Goal: Complete application form

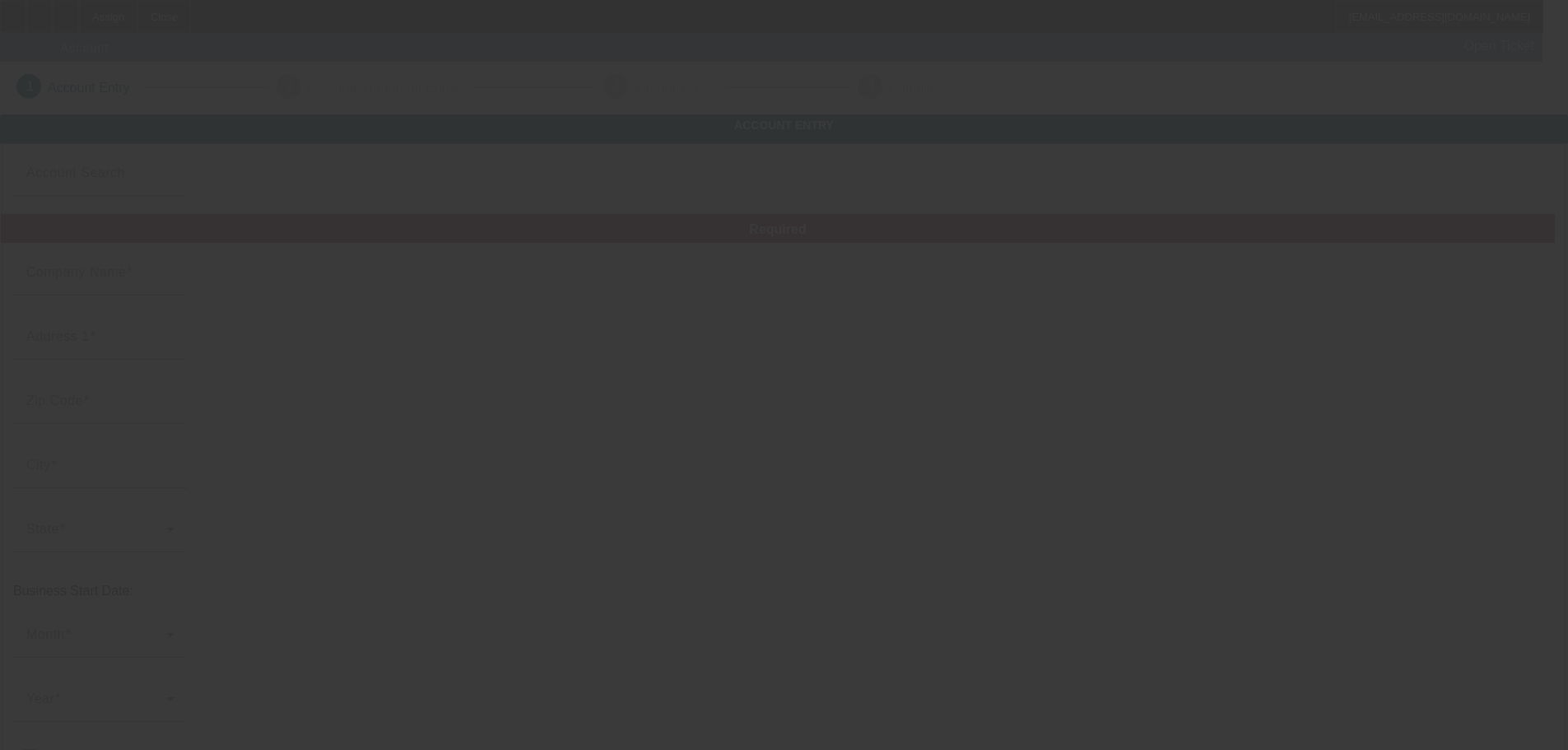
type input "10/9/2025"
type input "[PERSON_NAME]"
type input "1125 S State St"
type input "95482"
type input "Ukiah"
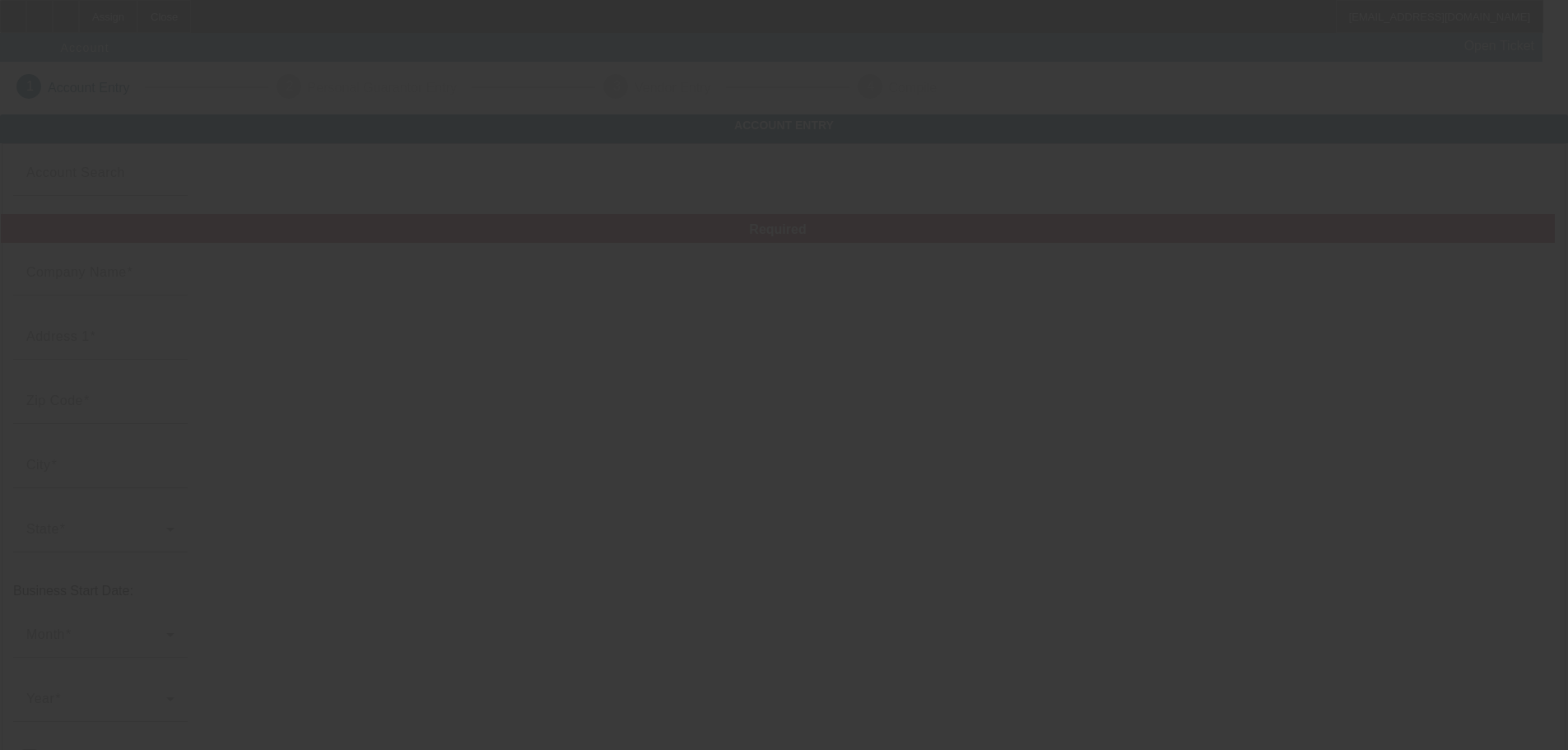
type input "(707) 272-7820"
type input "Steve's Towing"
type input "blairstevens707@yahoo.com"
type input "Mendocino"
type input "Towing"
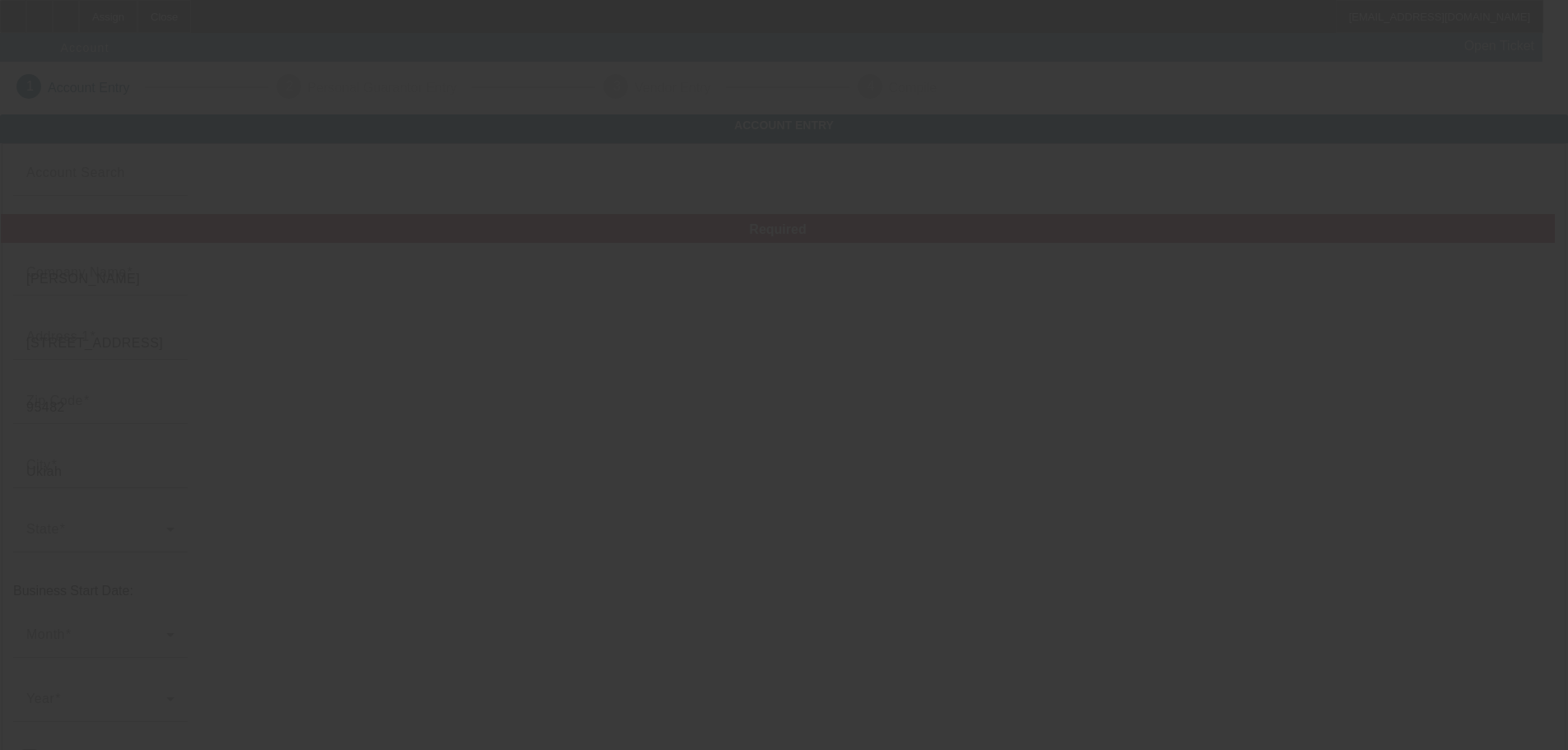
type input "https://PETESMINISTORAGE.COM"
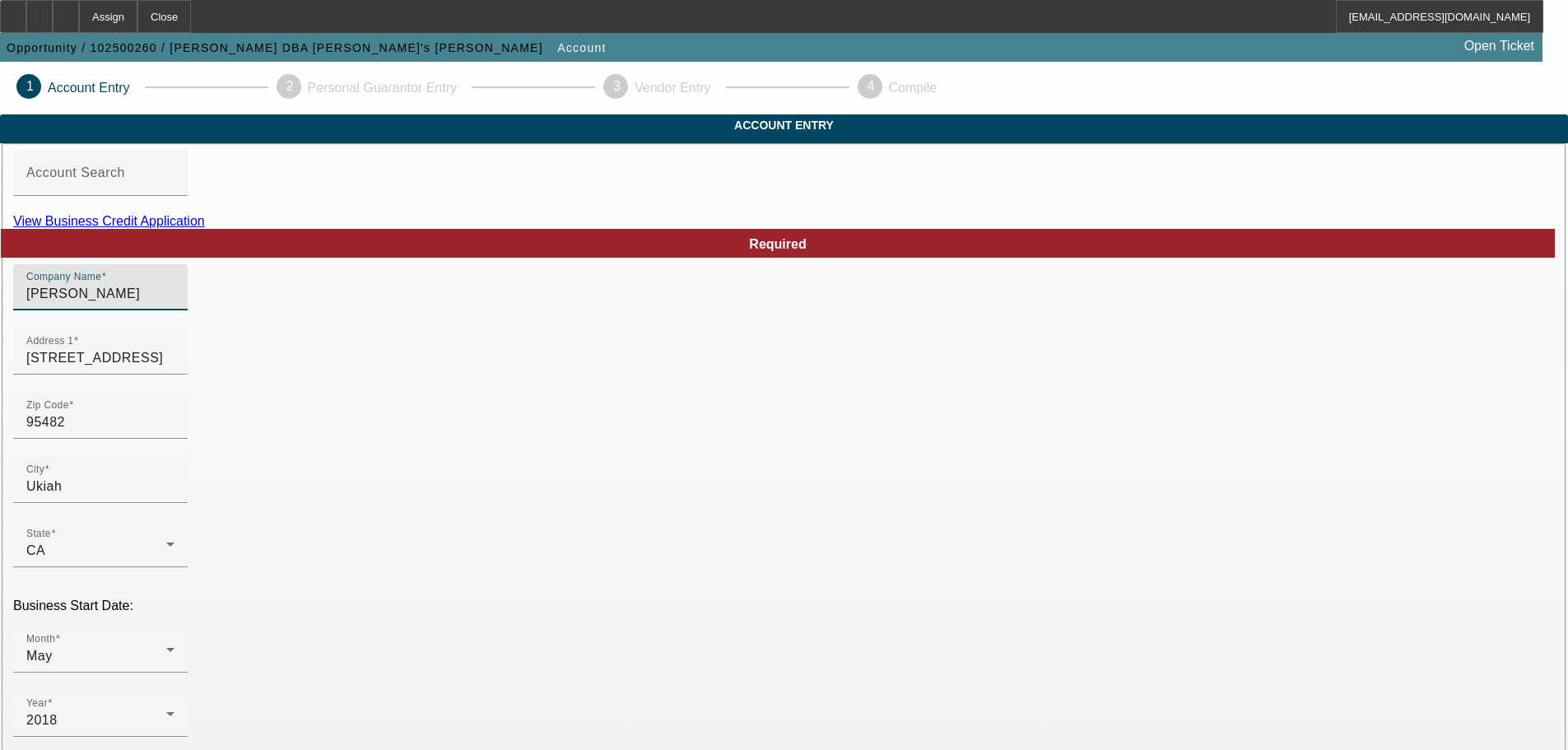
drag, startPoint x: 437, startPoint y: 324, endPoint x: 306, endPoint y: 323, distance: 131.0
click at [306, 323] on div "Company Name Steven B Redding" at bounding box center [784, 296] width 1541 height 65
click at [175, 304] on input "Steven B Redding" at bounding box center [101, 294] width 148 height 20
click at [175, 310] on div "Company Name Steven B Redding" at bounding box center [101, 288] width 148 height 46
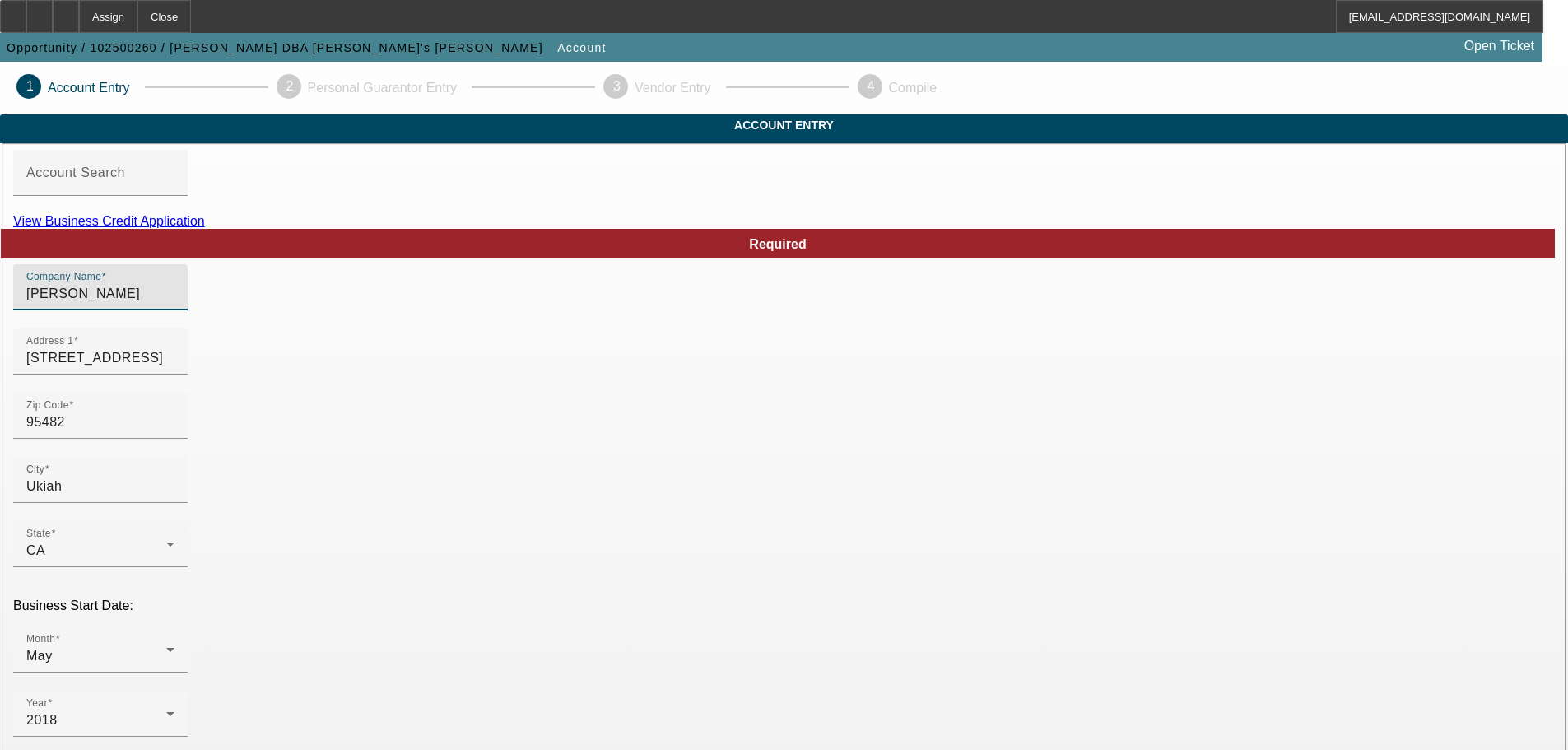
click at [175, 304] on input "Steven B Redding" at bounding box center [101, 294] width 148 height 20
drag, startPoint x: 452, startPoint y: 327, endPoint x: 311, endPoint y: 334, distance: 141.2
click at [311, 328] on div "Company Name Steven B Redding" at bounding box center [784, 296] width 1541 height 65
paste input "Steven B Redding"
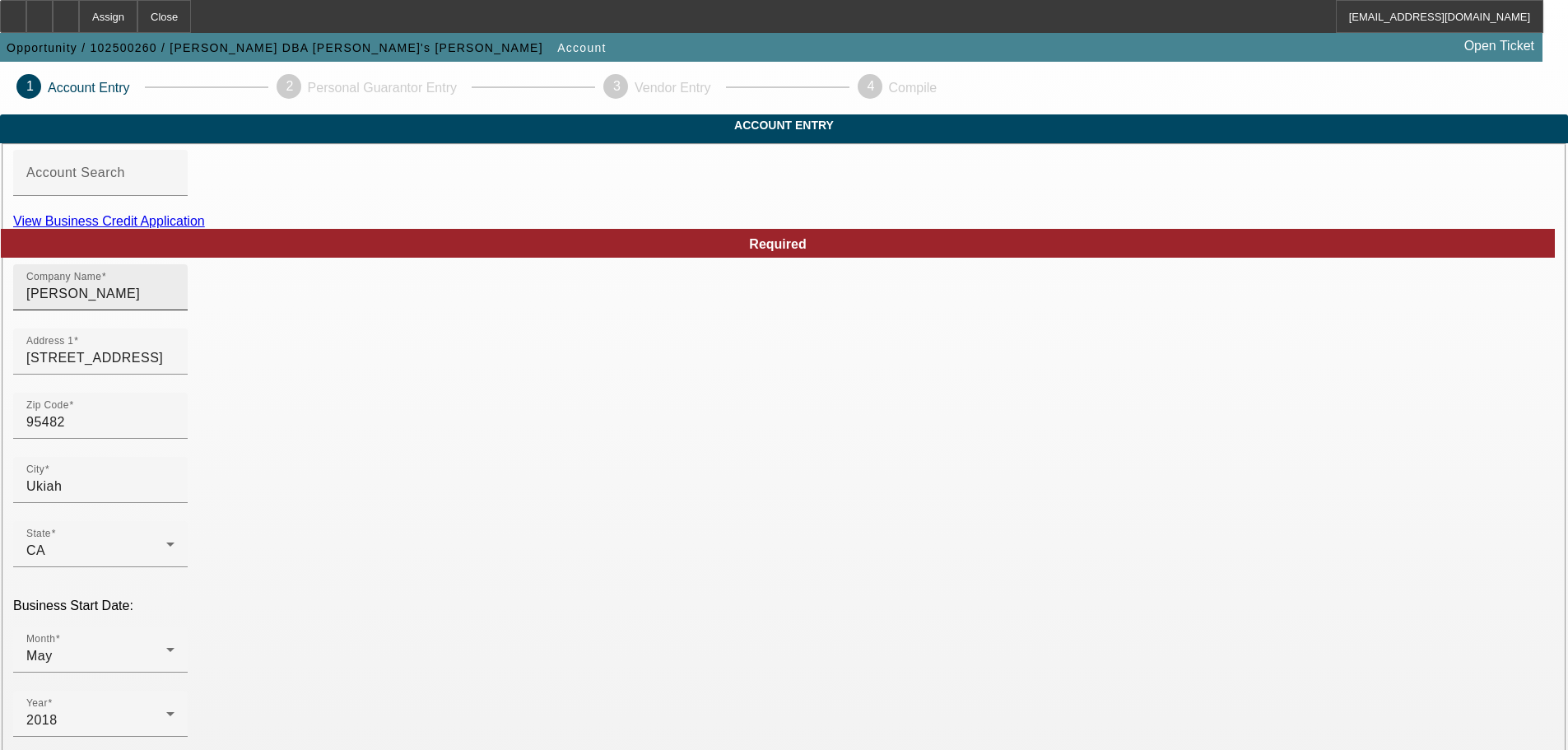
type input "Steven B Redding Steve's Towing"
click at [175, 304] on input "Steven B Redding" at bounding box center [101, 294] width 148 height 20
drag, startPoint x: 607, startPoint y: 327, endPoint x: 429, endPoint y: 330, distance: 178.0
click at [175, 304] on input "Steven B Redding" at bounding box center [101, 294] width 148 height 20
drag, startPoint x: 422, startPoint y: 325, endPoint x: 243, endPoint y: 338, distance: 179.5
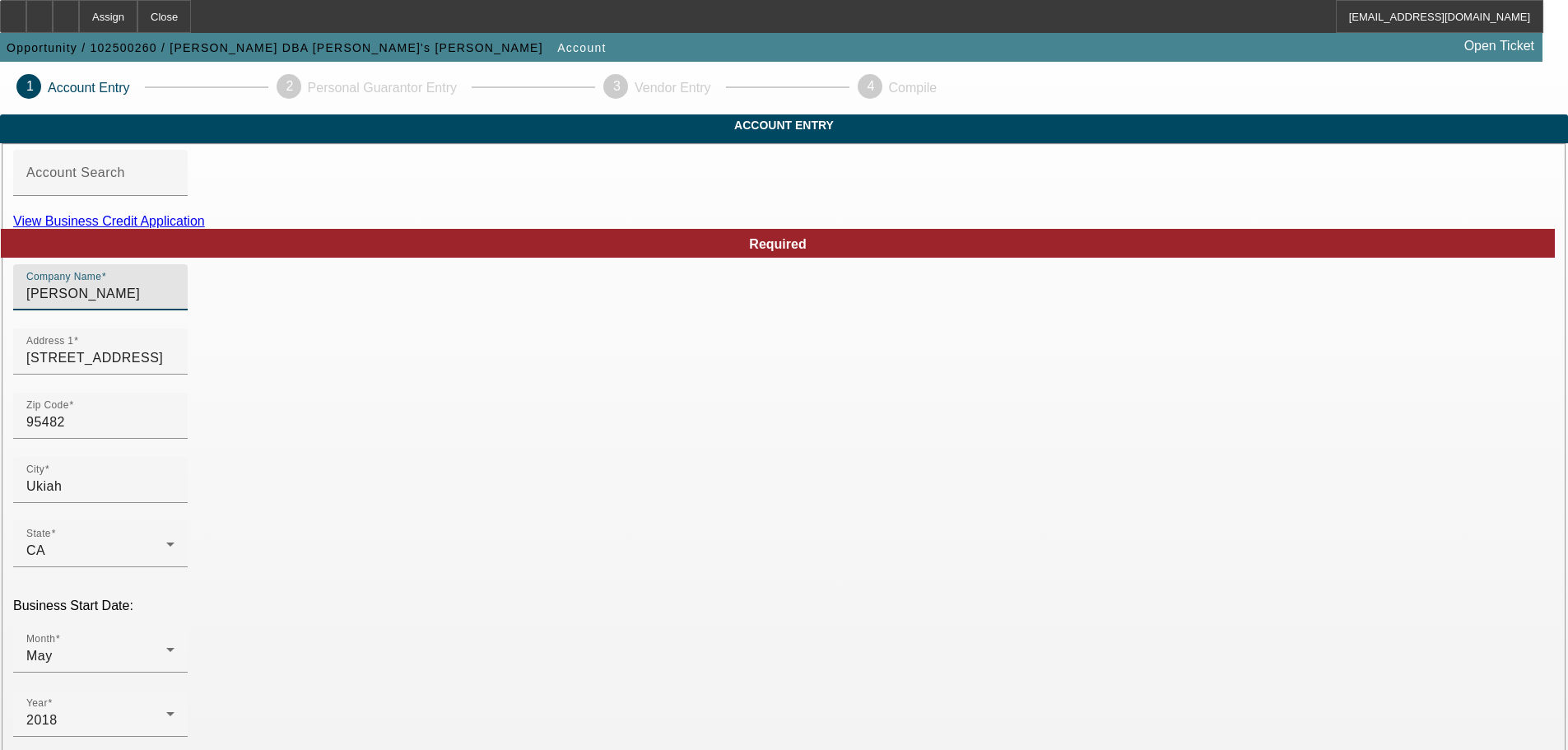
paste input "James Robert Lane Jr"
type input "James Robert Lane Jr"
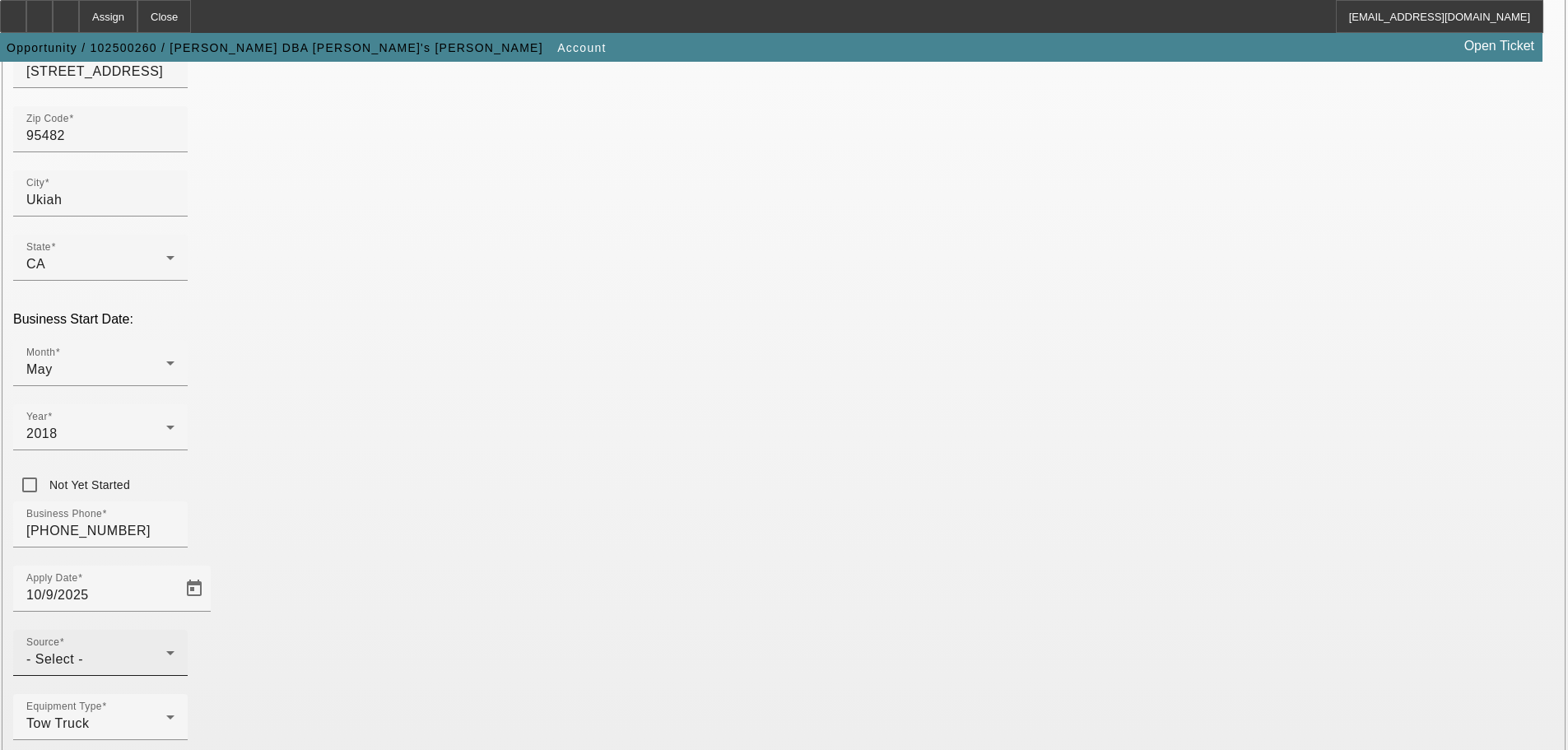
scroll to position [306, 0]
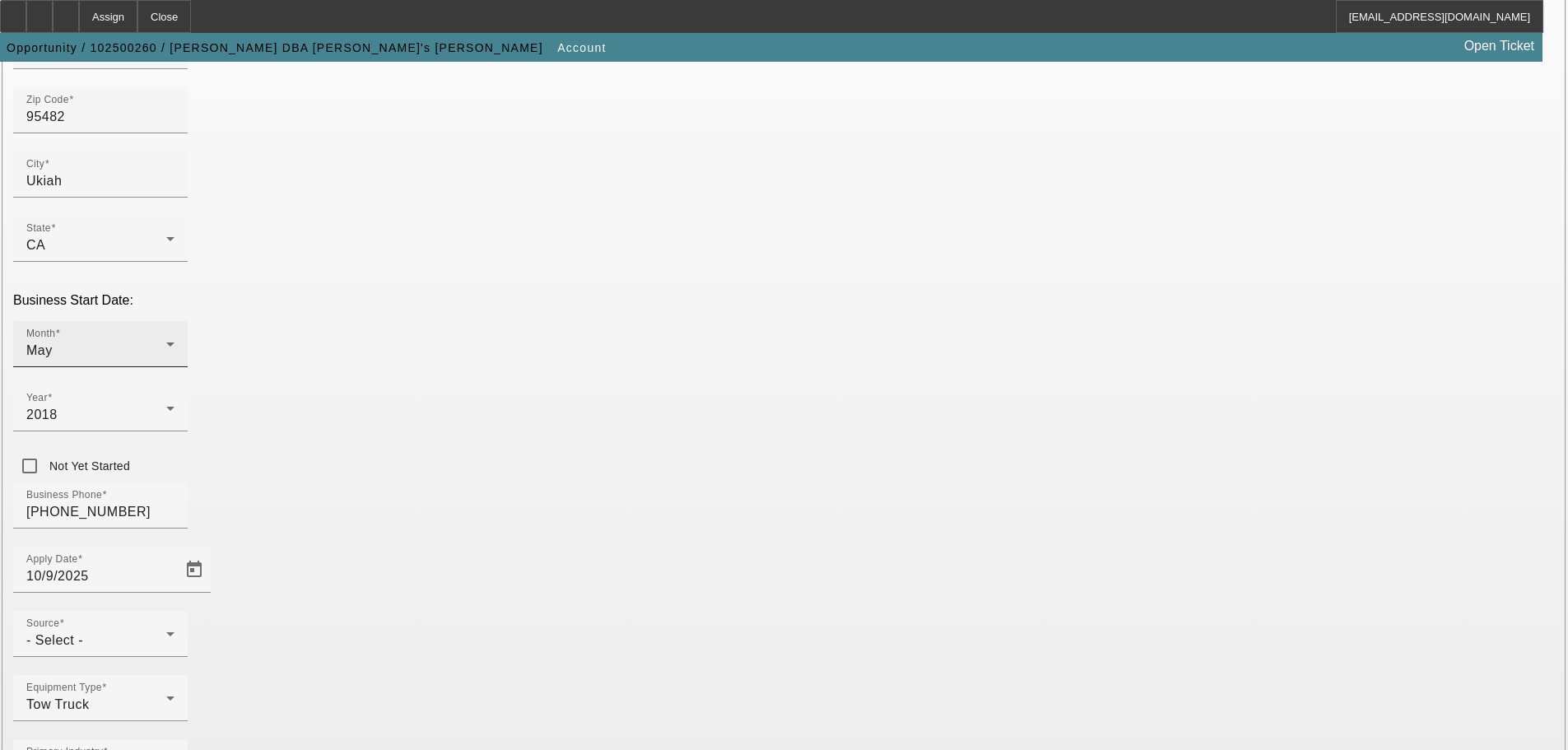
type input "Took over Steven B Redding Steve's Towing"
click at [180, 334] on icon at bounding box center [170, 344] width 20 height 20
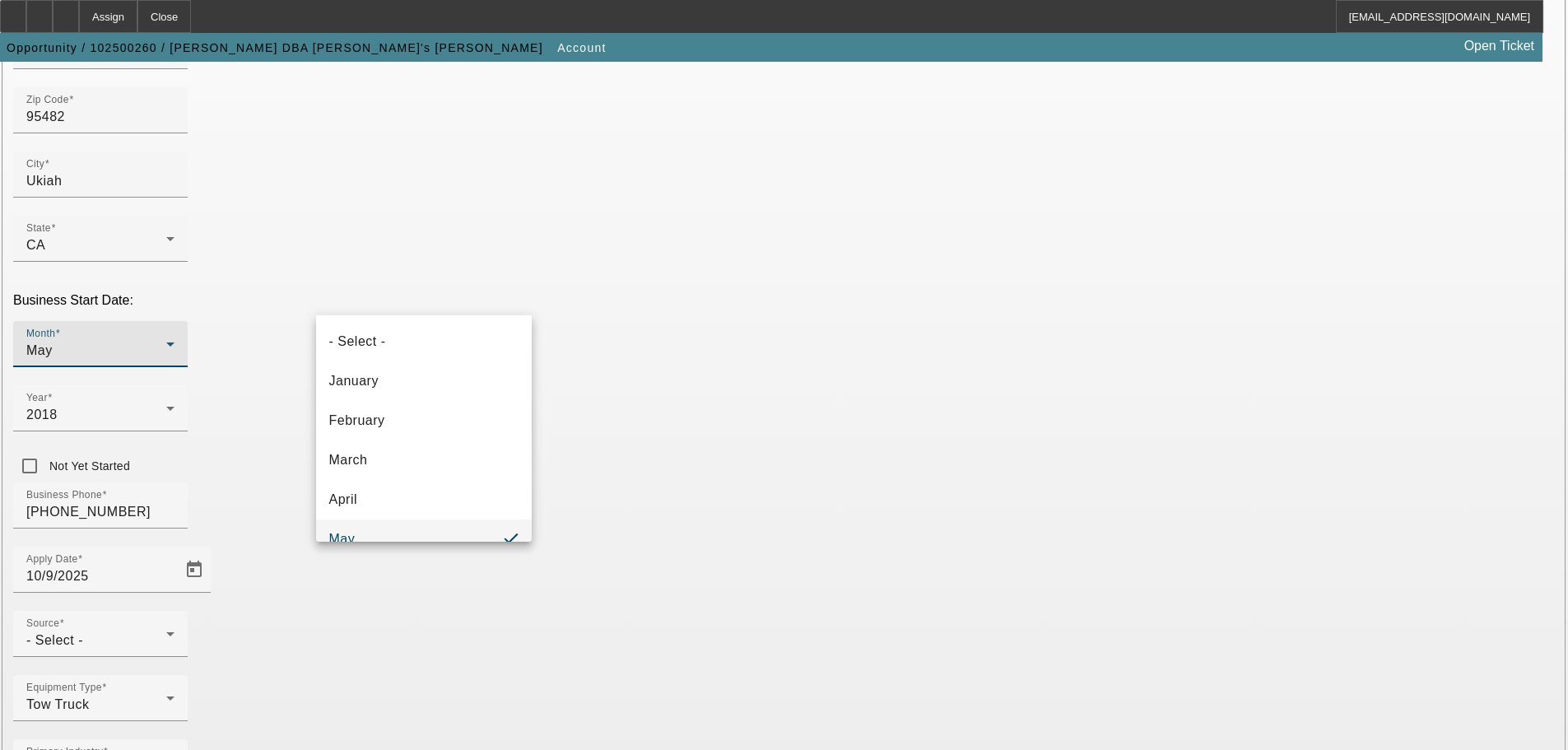
scroll to position [17, 0]
click at [381, 511] on mat-option "May" at bounding box center [424, 522] width 215 height 40
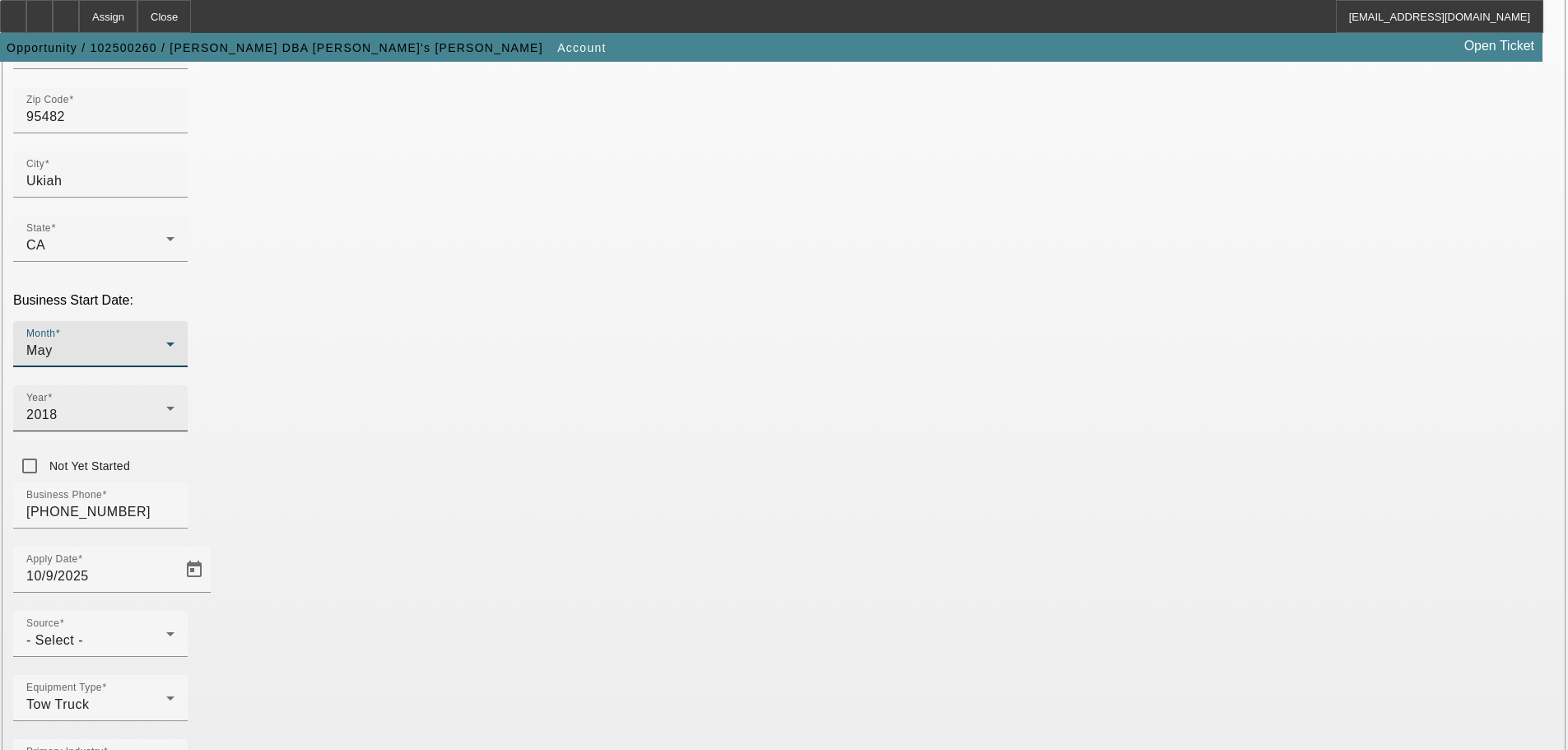
click at [58, 407] on span "2018" at bounding box center [42, 414] width 31 height 14
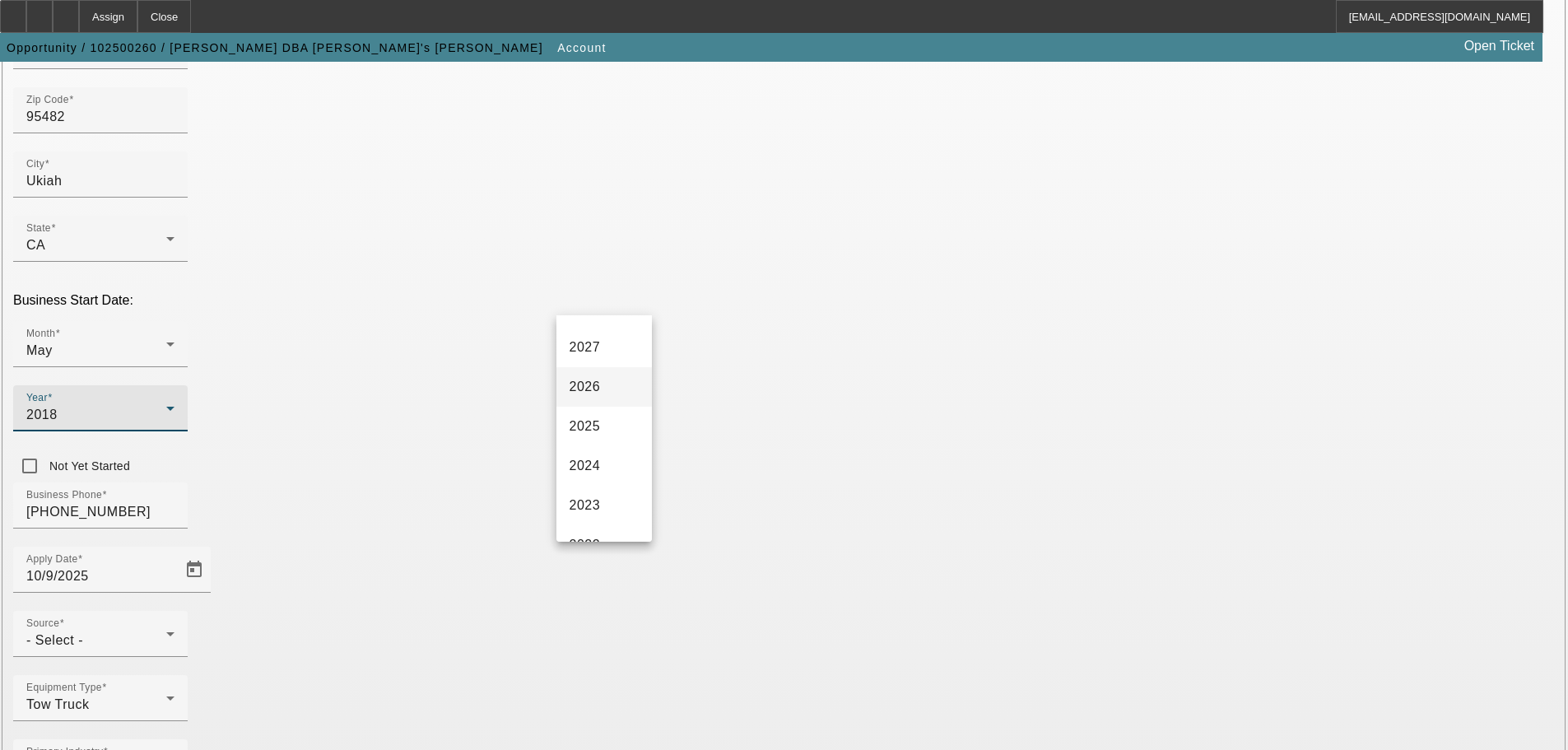
scroll to position [0, 0]
click at [598, 463] on span "2025" at bounding box center [585, 460] width 31 height 20
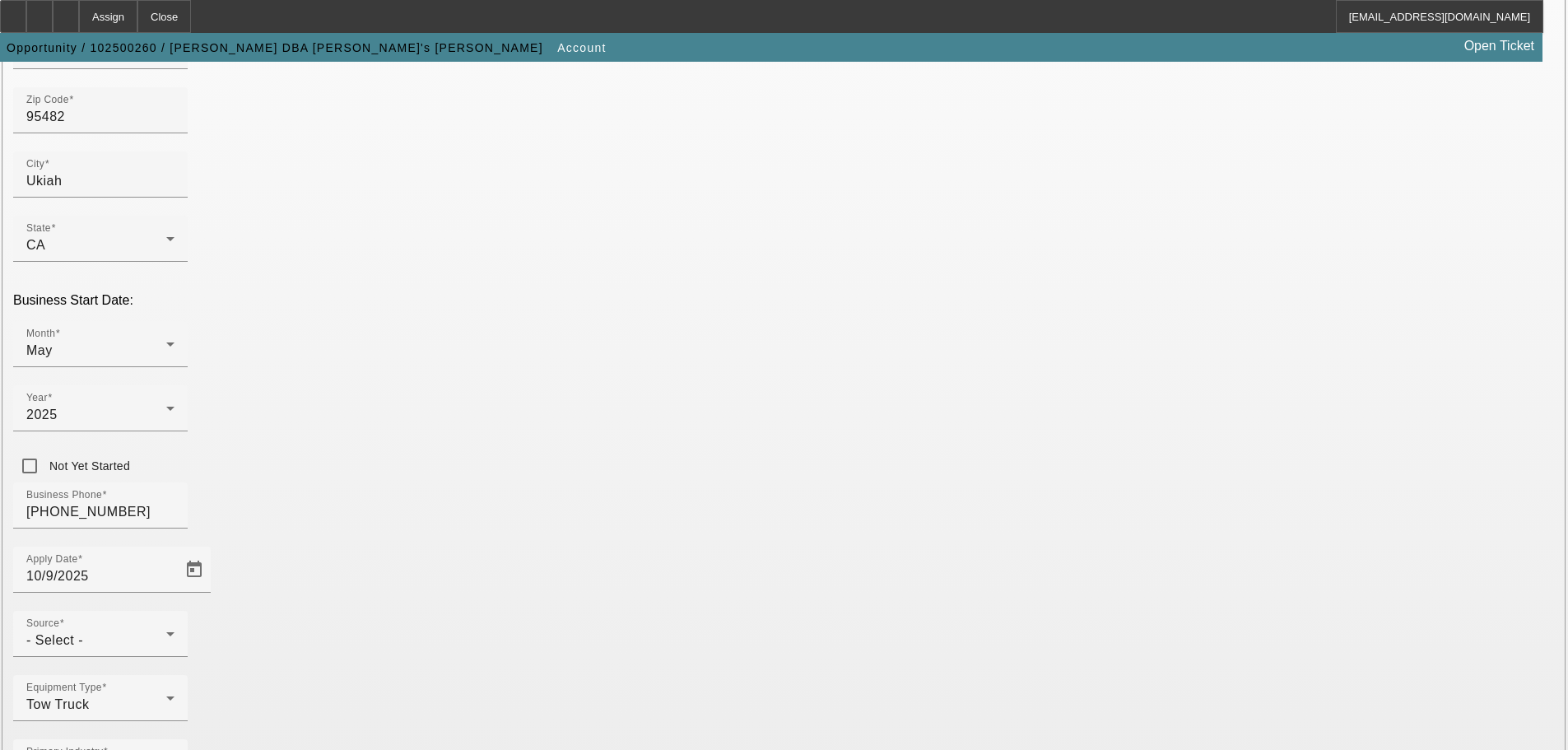
paste input "392095997"
type input "392095997"
click at [166, 630] on div "- Select -" at bounding box center [96, 640] width 139 height 20
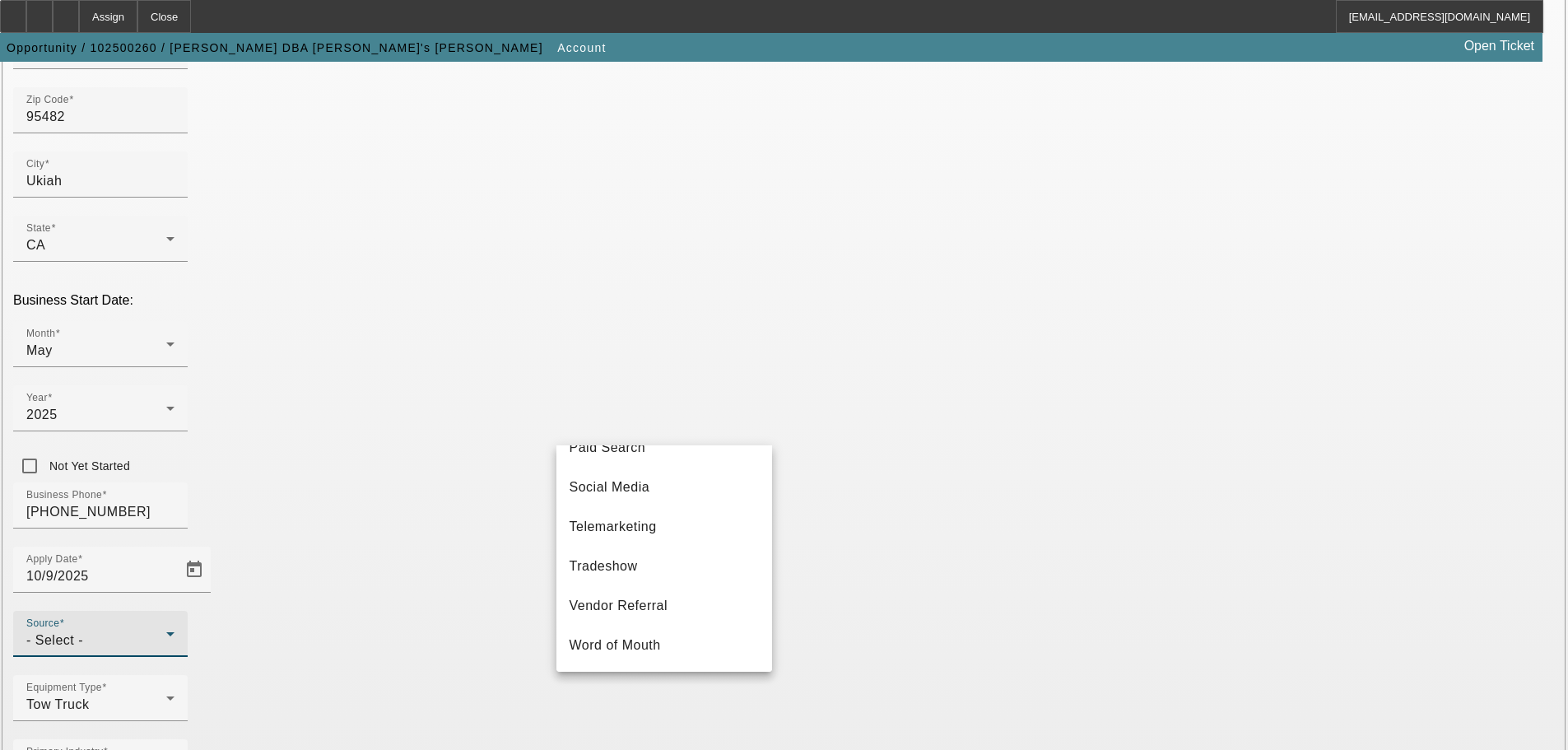
scroll to position [586, 0]
click at [684, 530] on mat-option "Telemarketing" at bounding box center [664, 527] width 215 height 40
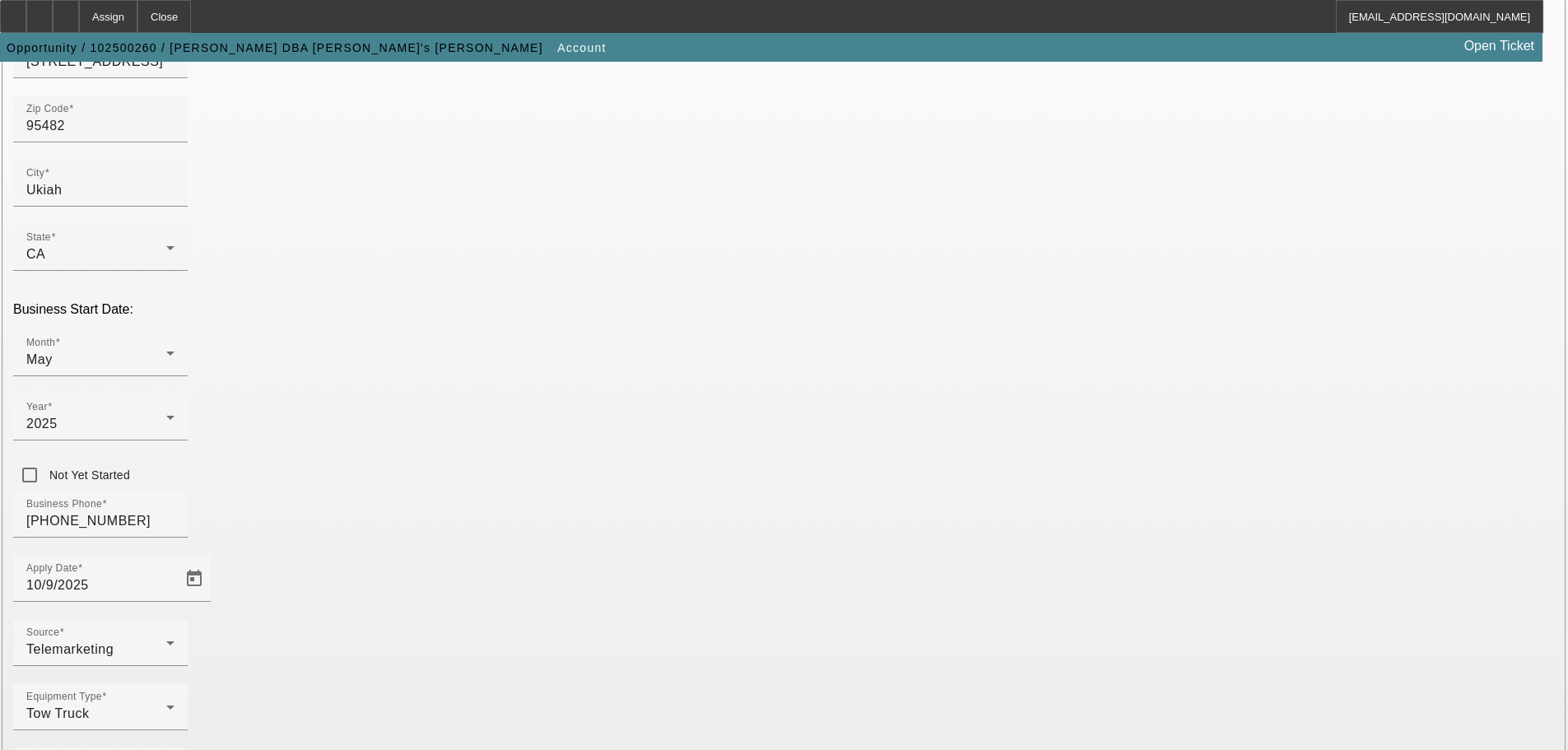
scroll to position [306, 0]
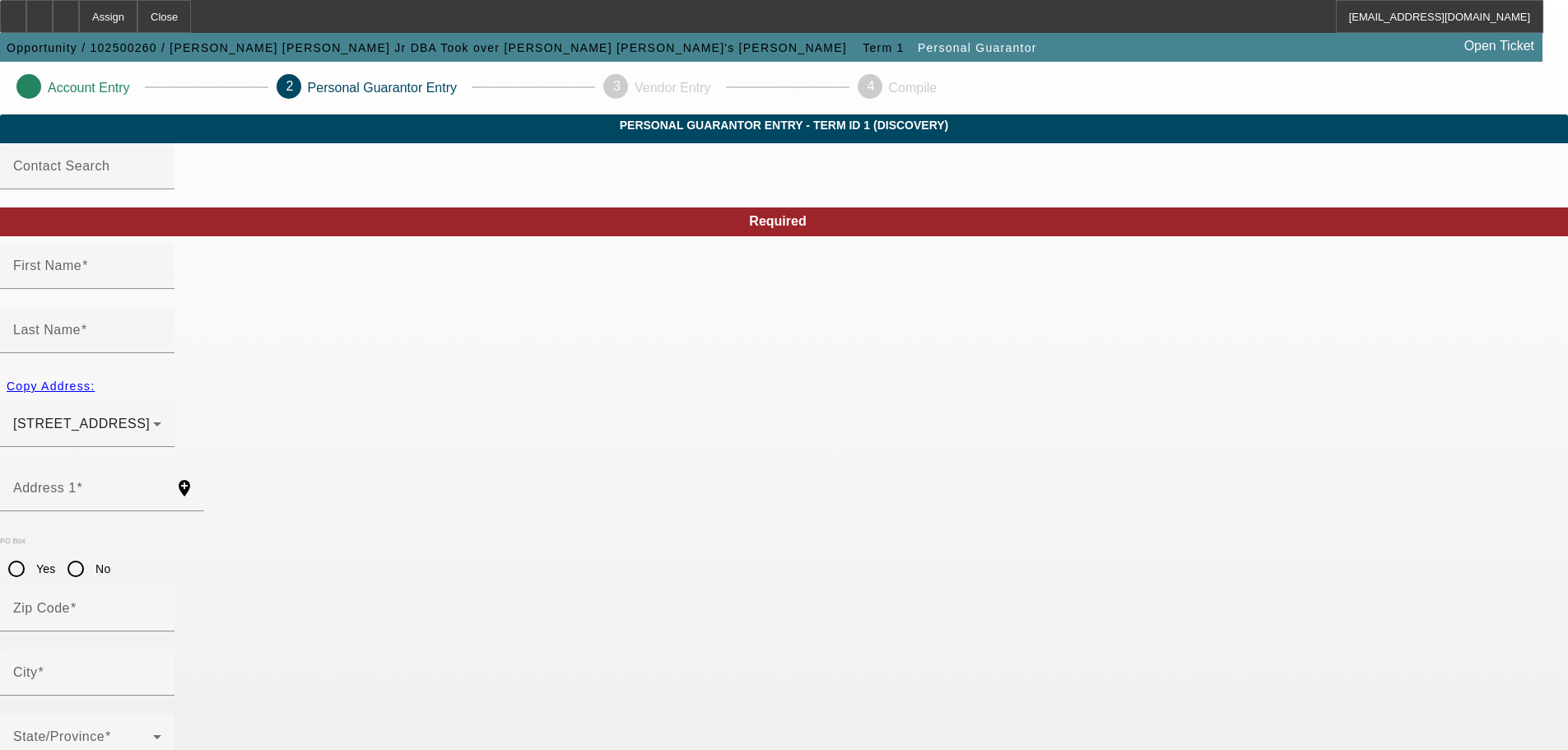
type input "James"
type input "Robert"
type input "2501 bunim"
radio input "true"
type input "95454"
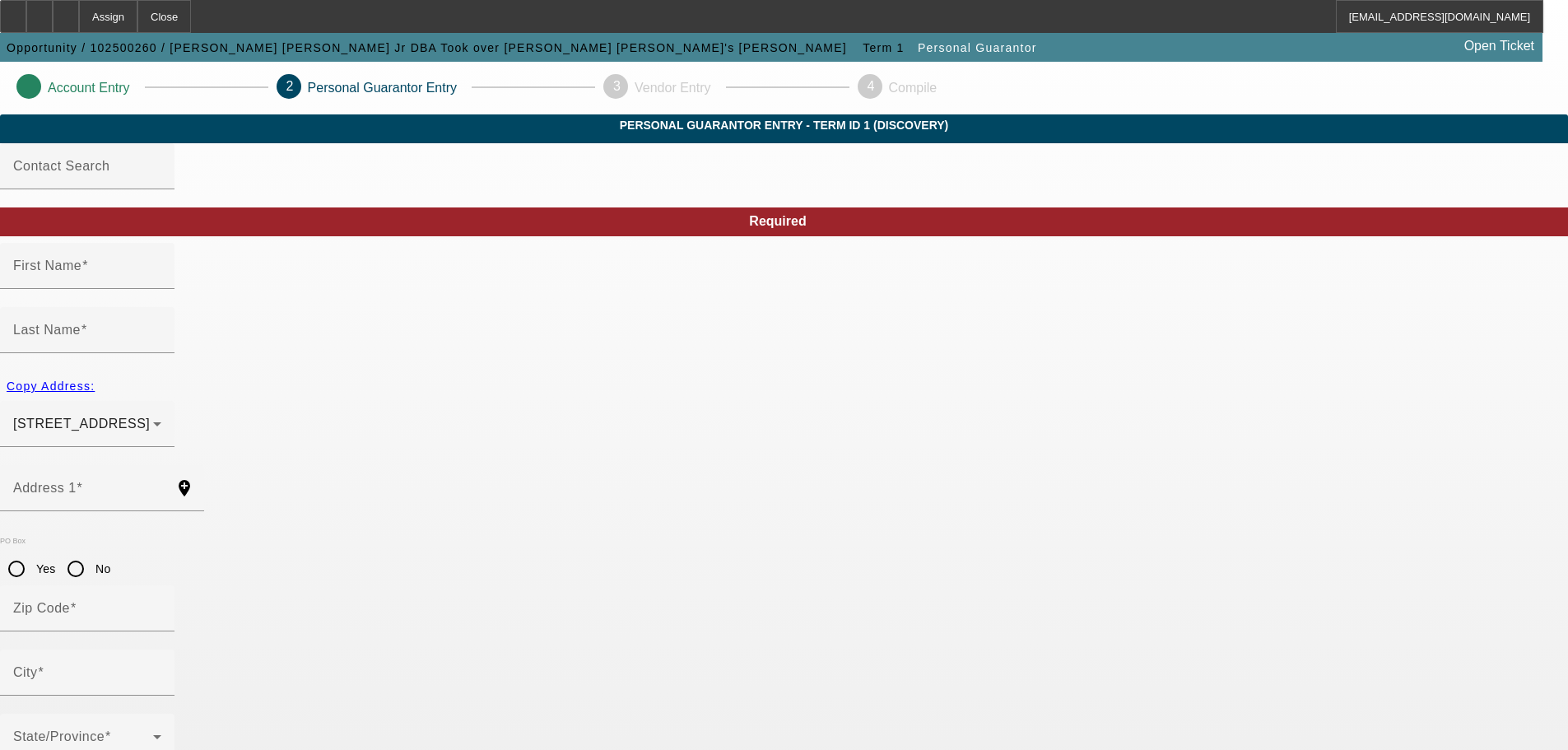
type input "Laytonville"
type input "(707) 462-1239"
type input "100"
type input "494-80-2621"
type input "1lanetowing@gmail.com"
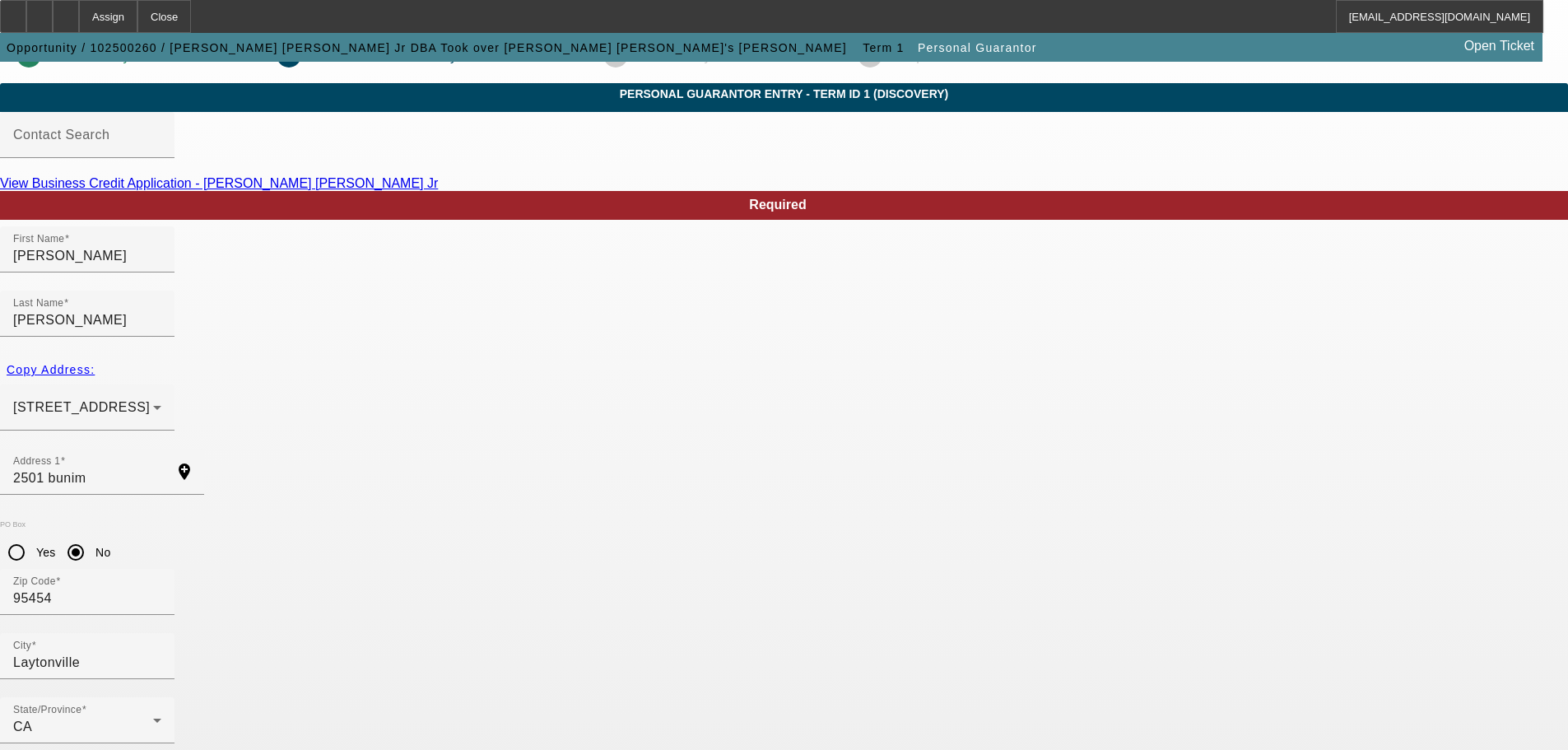
scroll to position [56, 0]
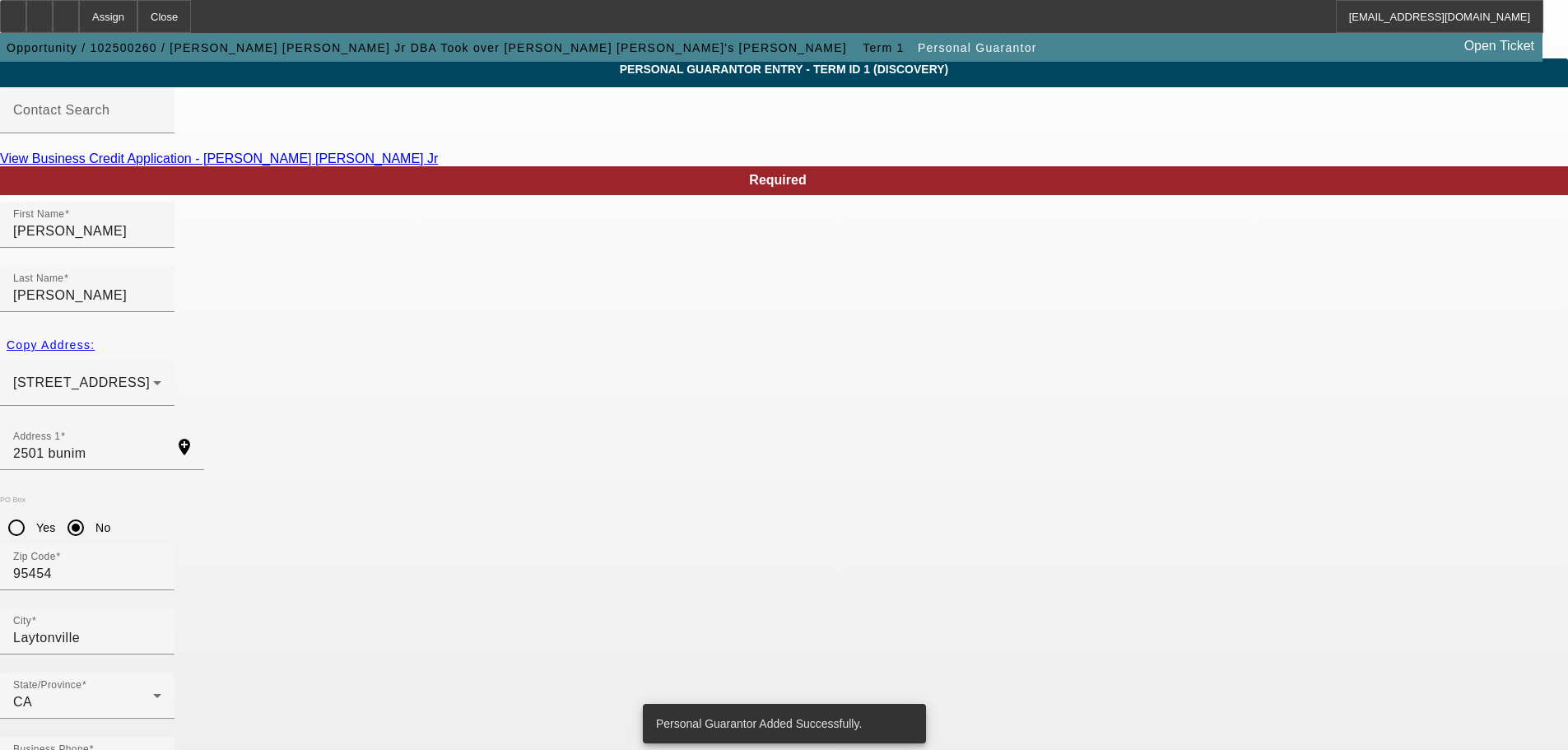
scroll to position [0, 0]
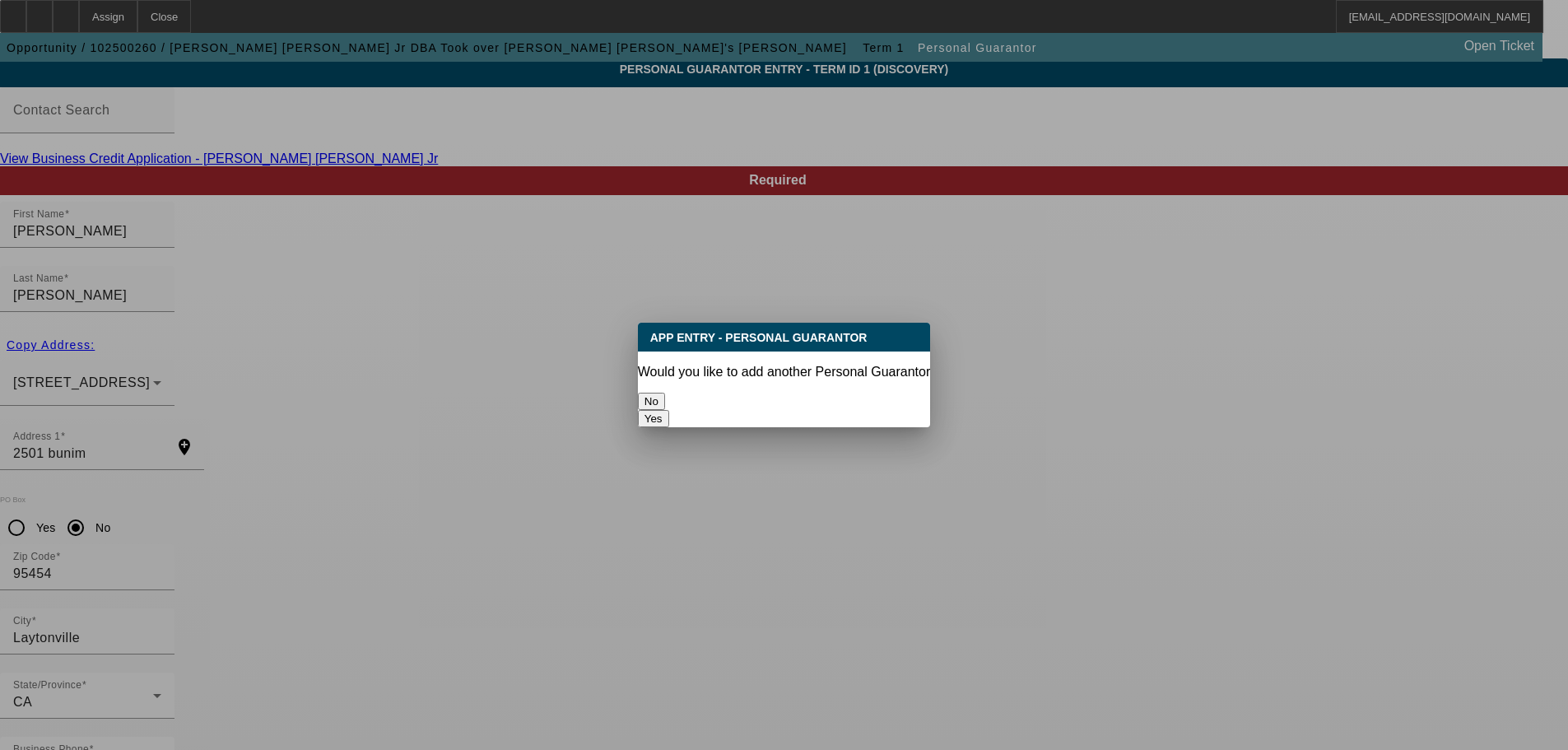
click at [665, 393] on button "No" at bounding box center [652, 401] width 28 height 17
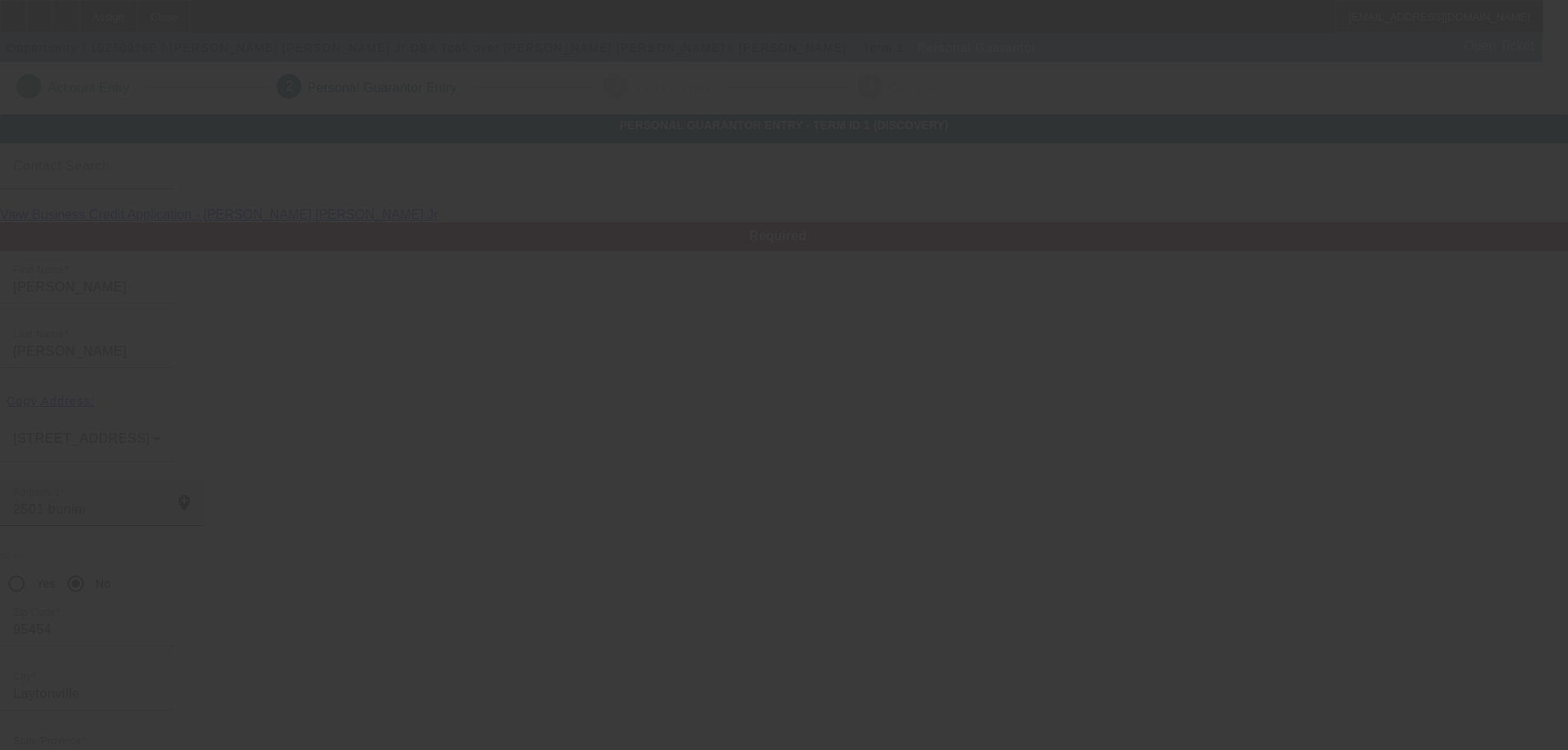
scroll to position [56, 0]
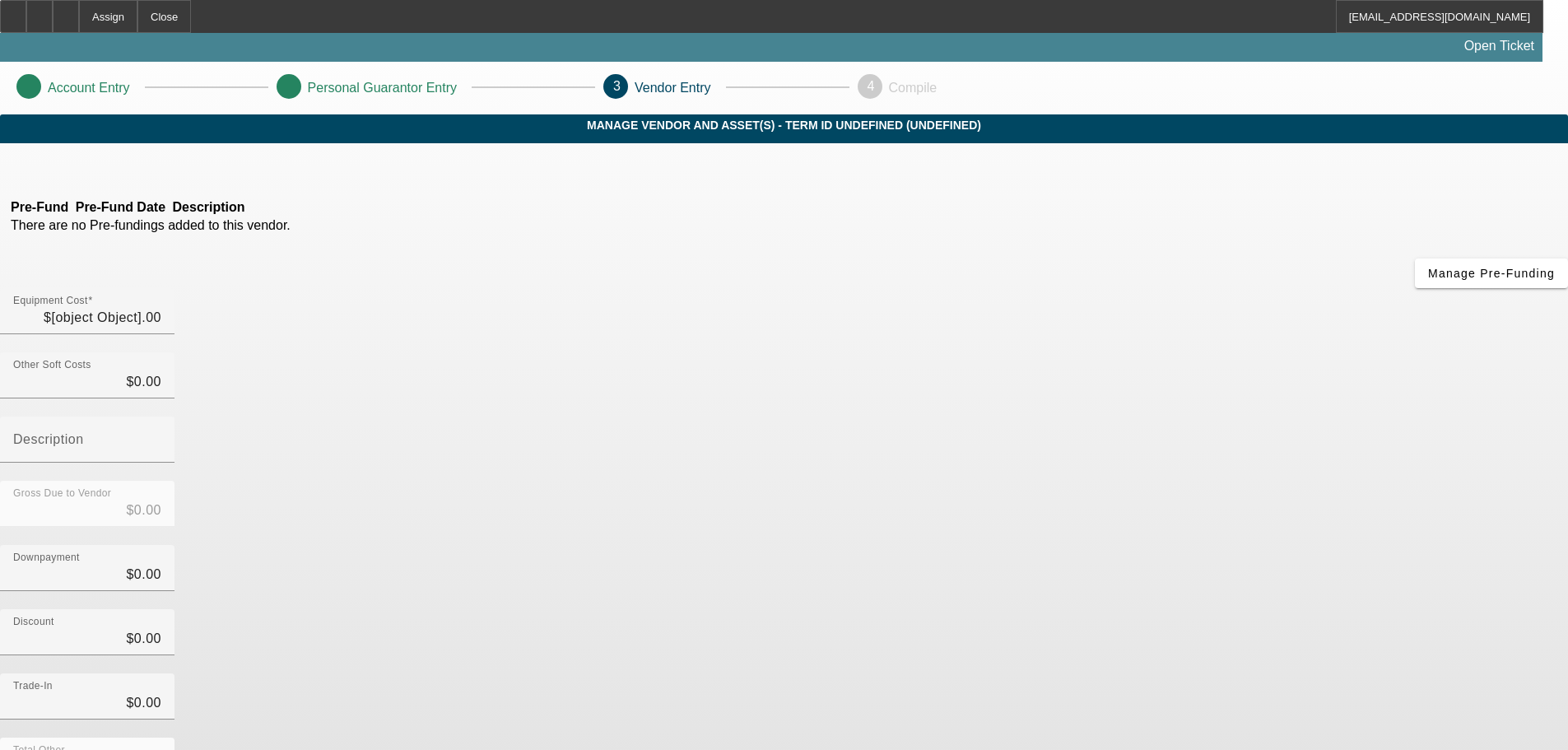
type input "$184,800.00"
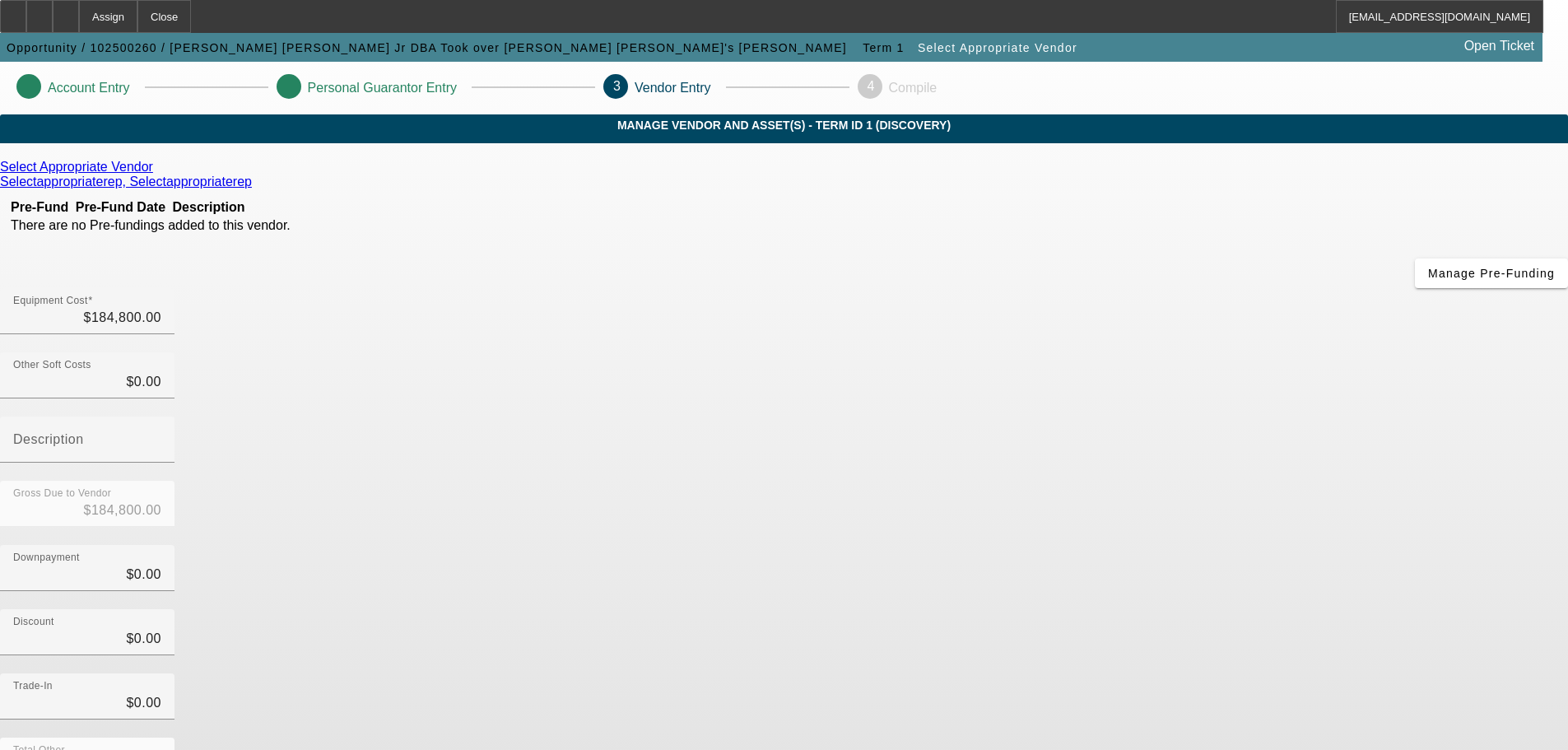
scroll to position [91, 0]
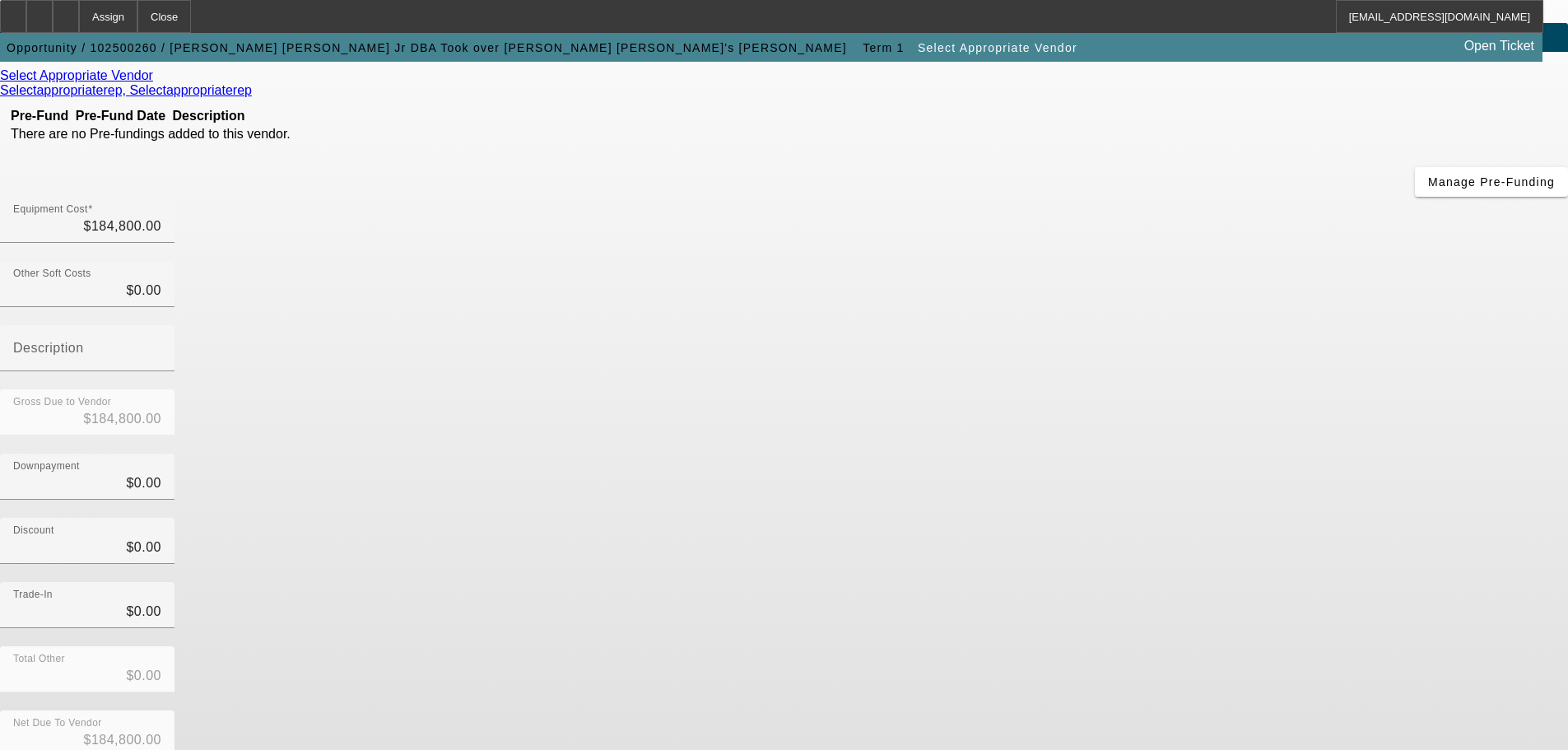
click at [158, 83] on icon at bounding box center [158, 75] width 0 height 14
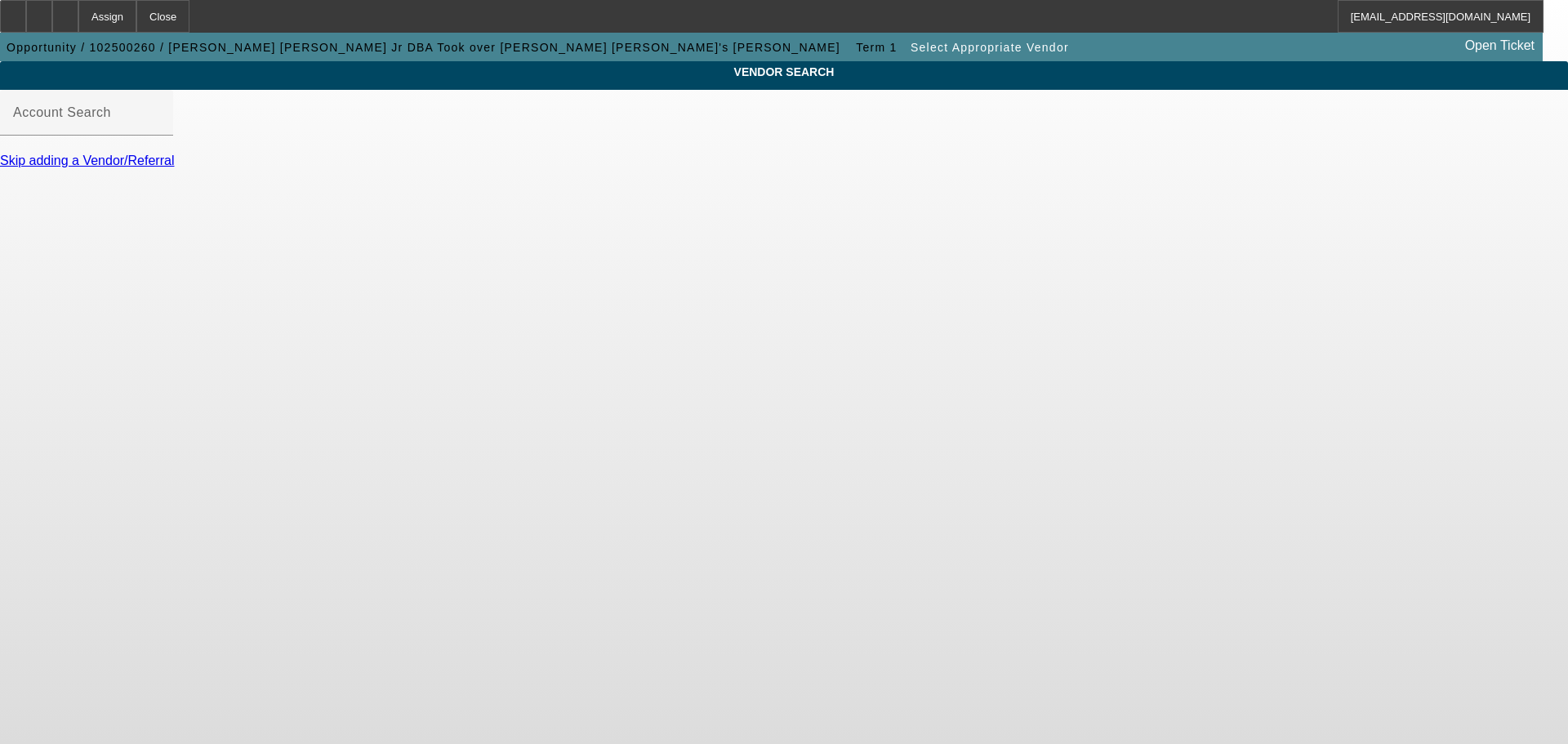
click at [174, 167] on link "Skip adding a Vendor/Referral" at bounding box center [87, 161] width 174 height 14
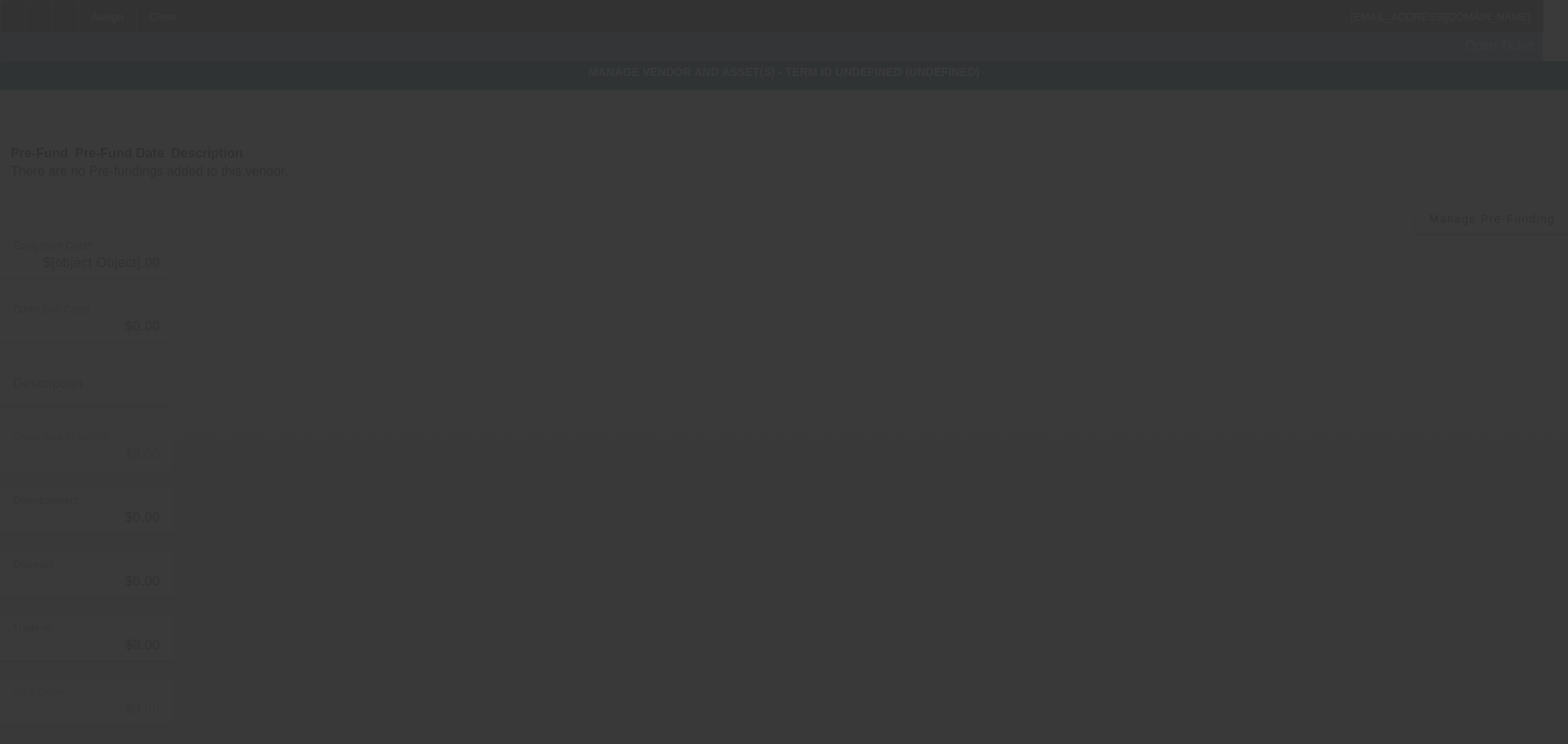
type input "$184,800.00"
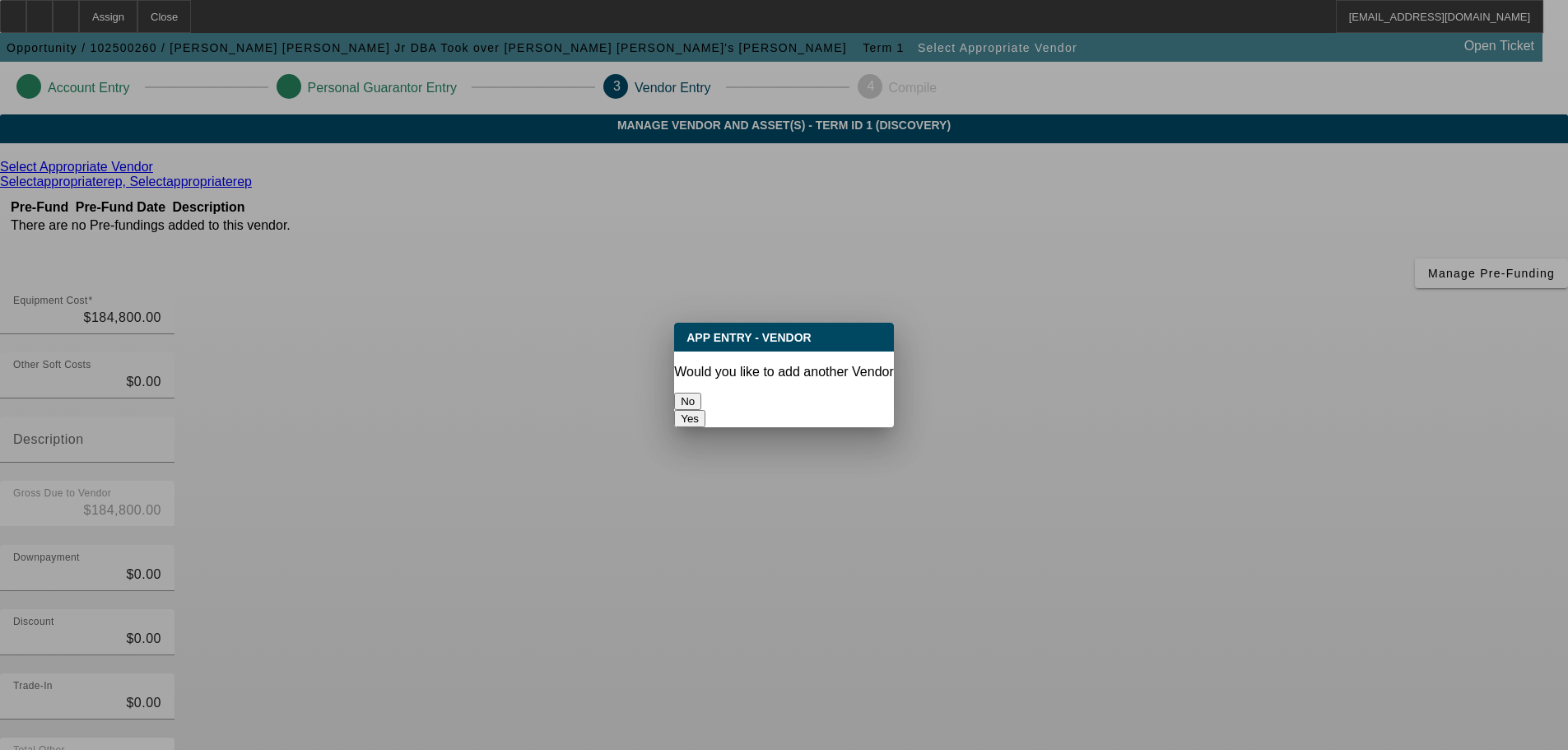
click at [701, 399] on button "No" at bounding box center [688, 401] width 28 height 17
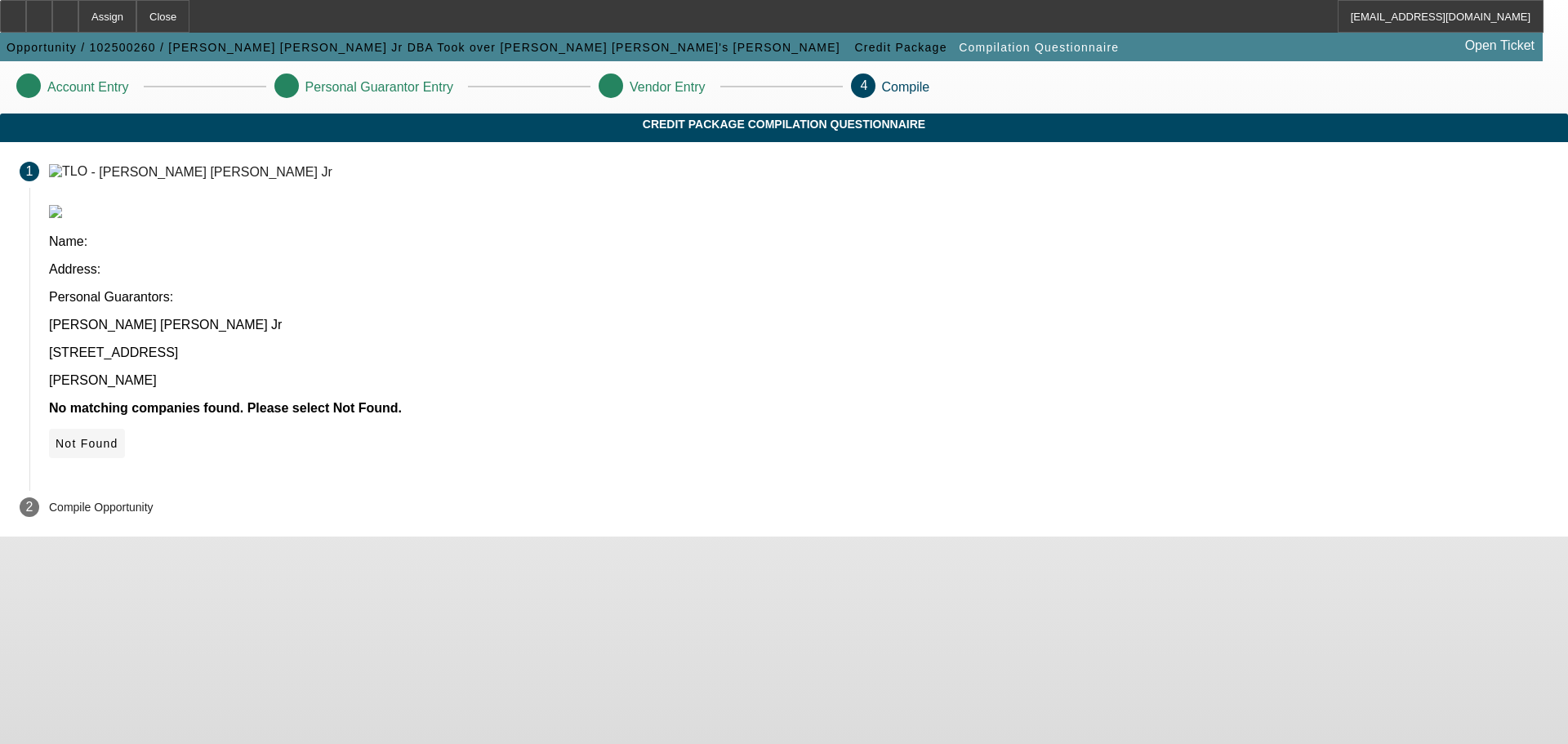
click at [125, 429] on button "Not Found" at bounding box center [86, 443] width 76 height 29
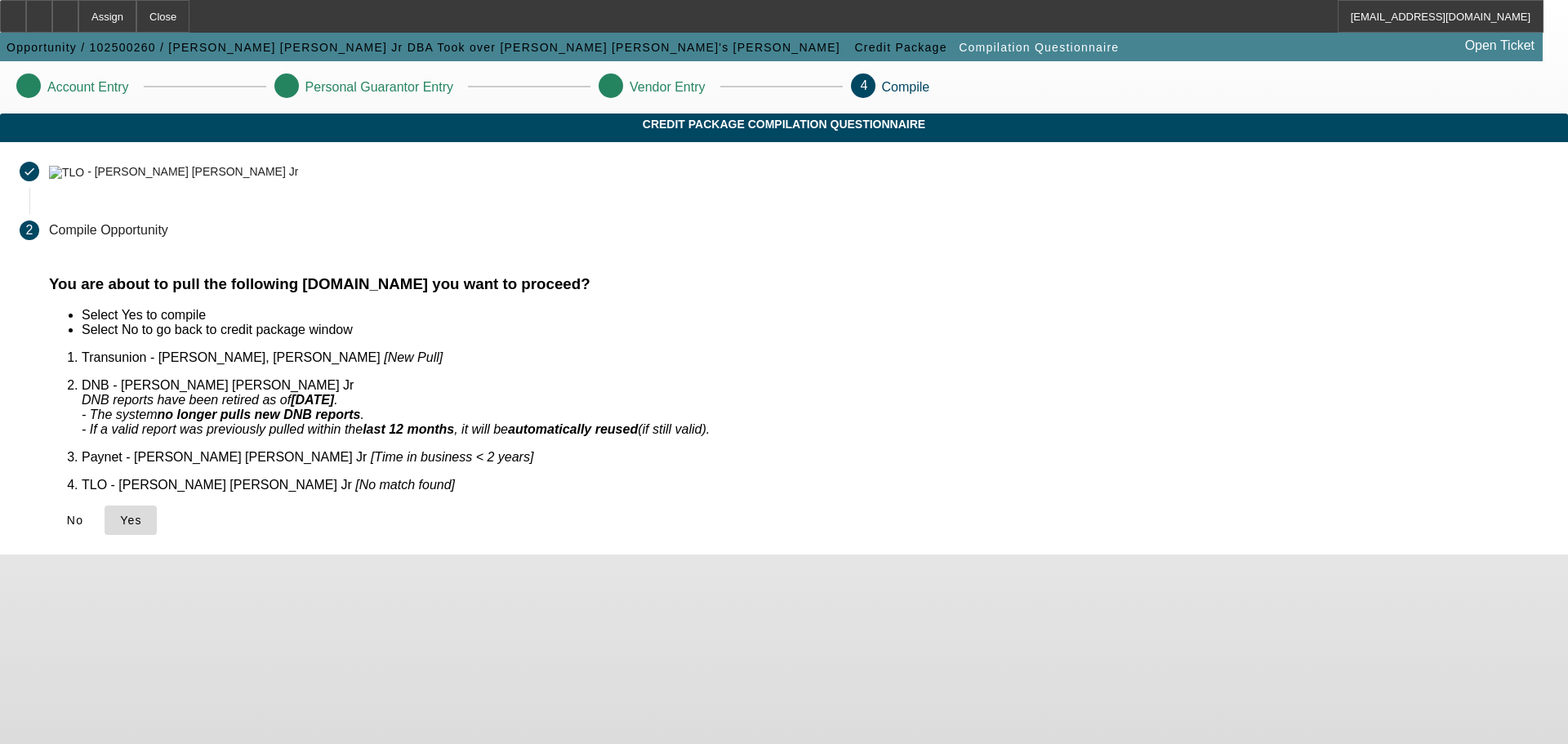
click at [142, 513] on span "Yes" at bounding box center [131, 519] width 22 height 13
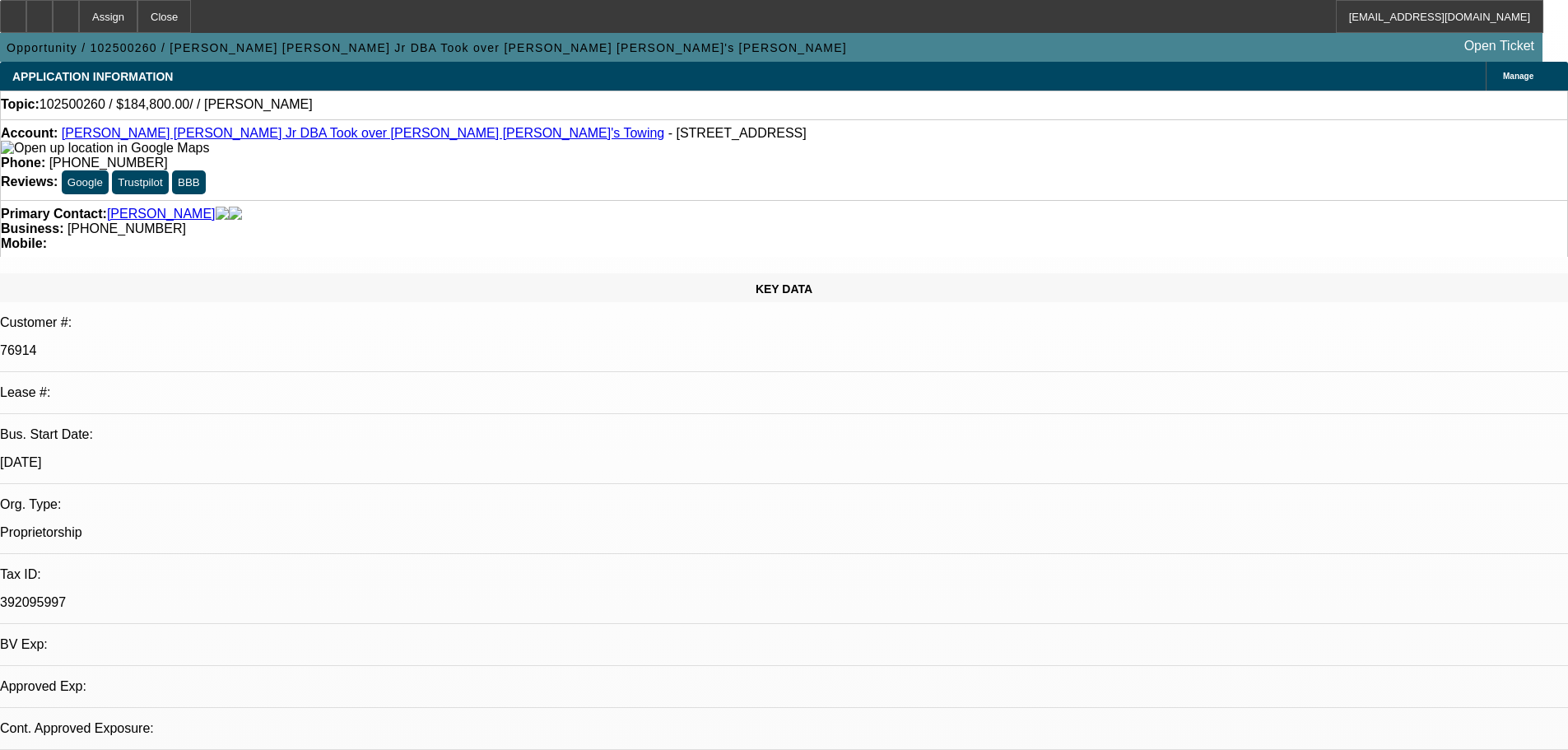
select select "0"
select select "2"
select select "0.1"
select select "1"
select select "2"
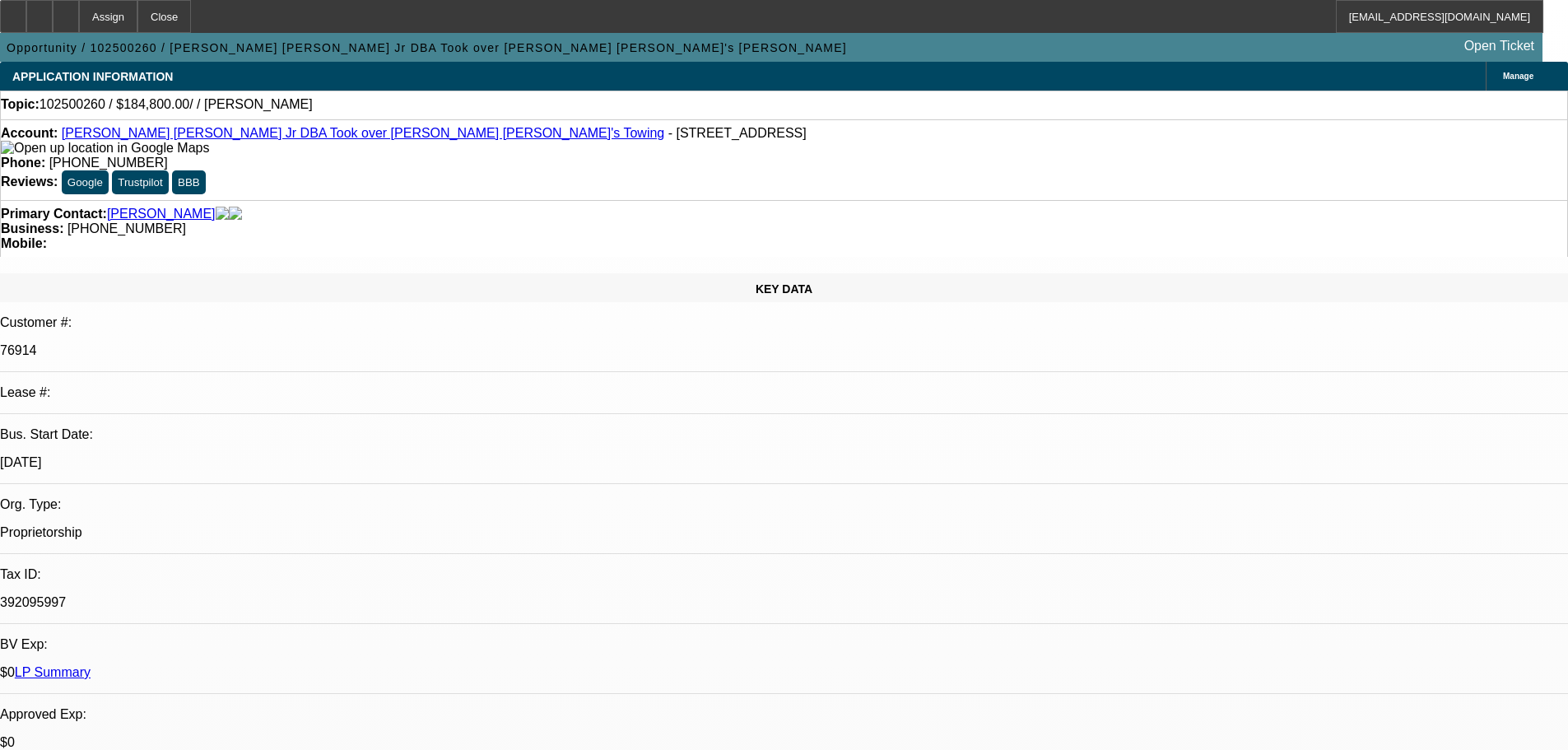
select select "4"
click at [40, 10] on icon at bounding box center [40, 10] width 0 height 0
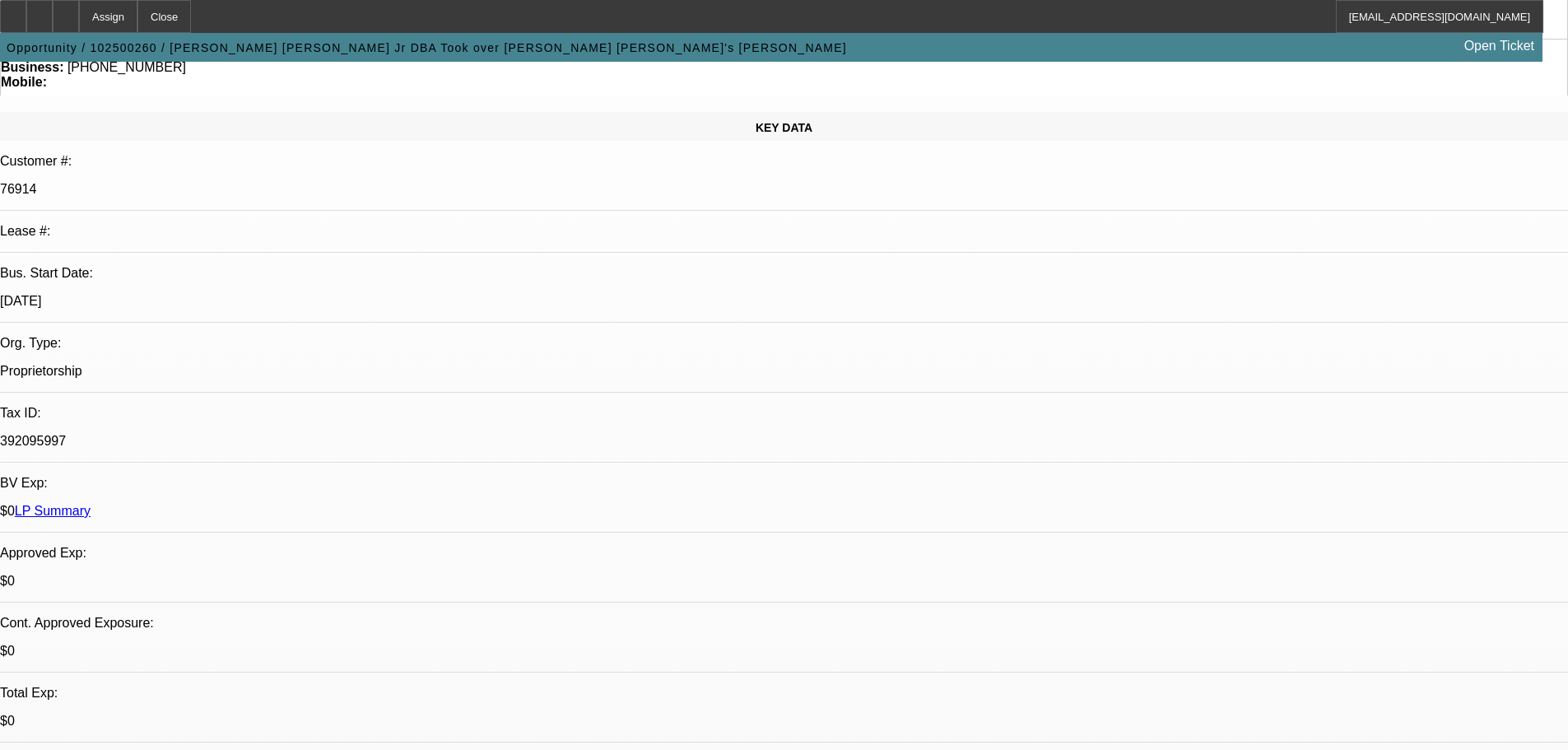
scroll to position [164, 0]
click at [79, 10] on div at bounding box center [65, 16] width 27 height 33
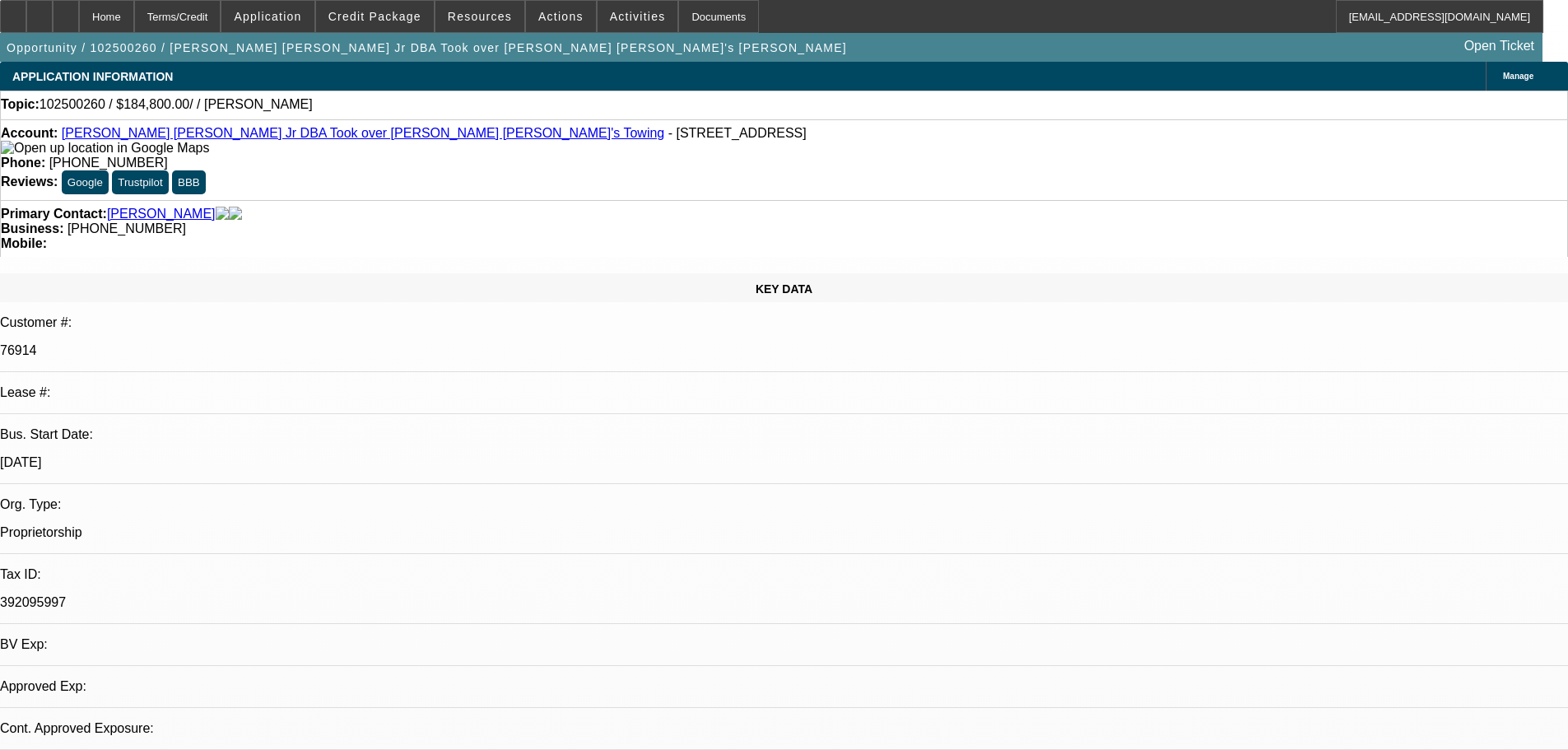
select select "0"
select select "2"
select select "0.1"
select select "4"
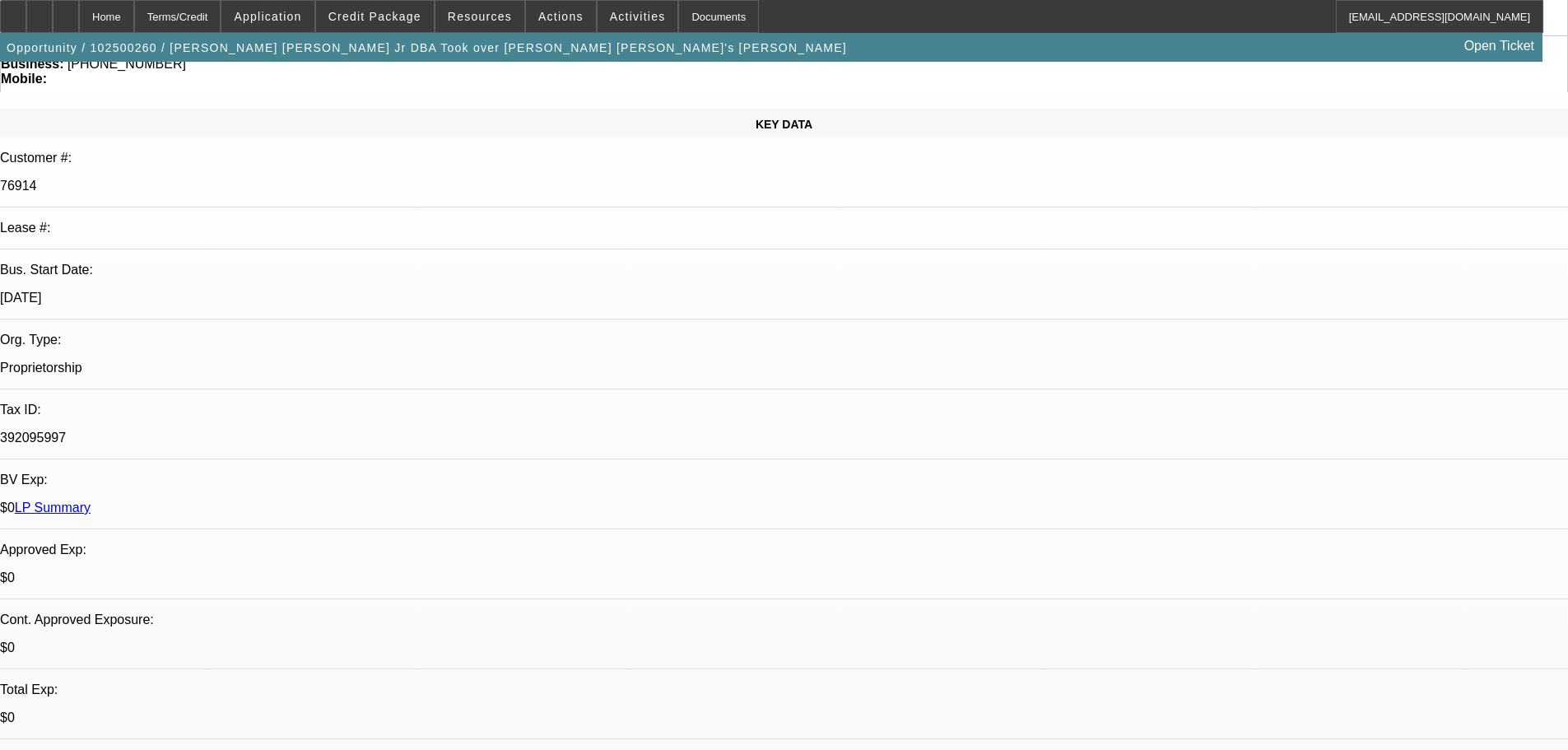
scroll to position [493, 0]
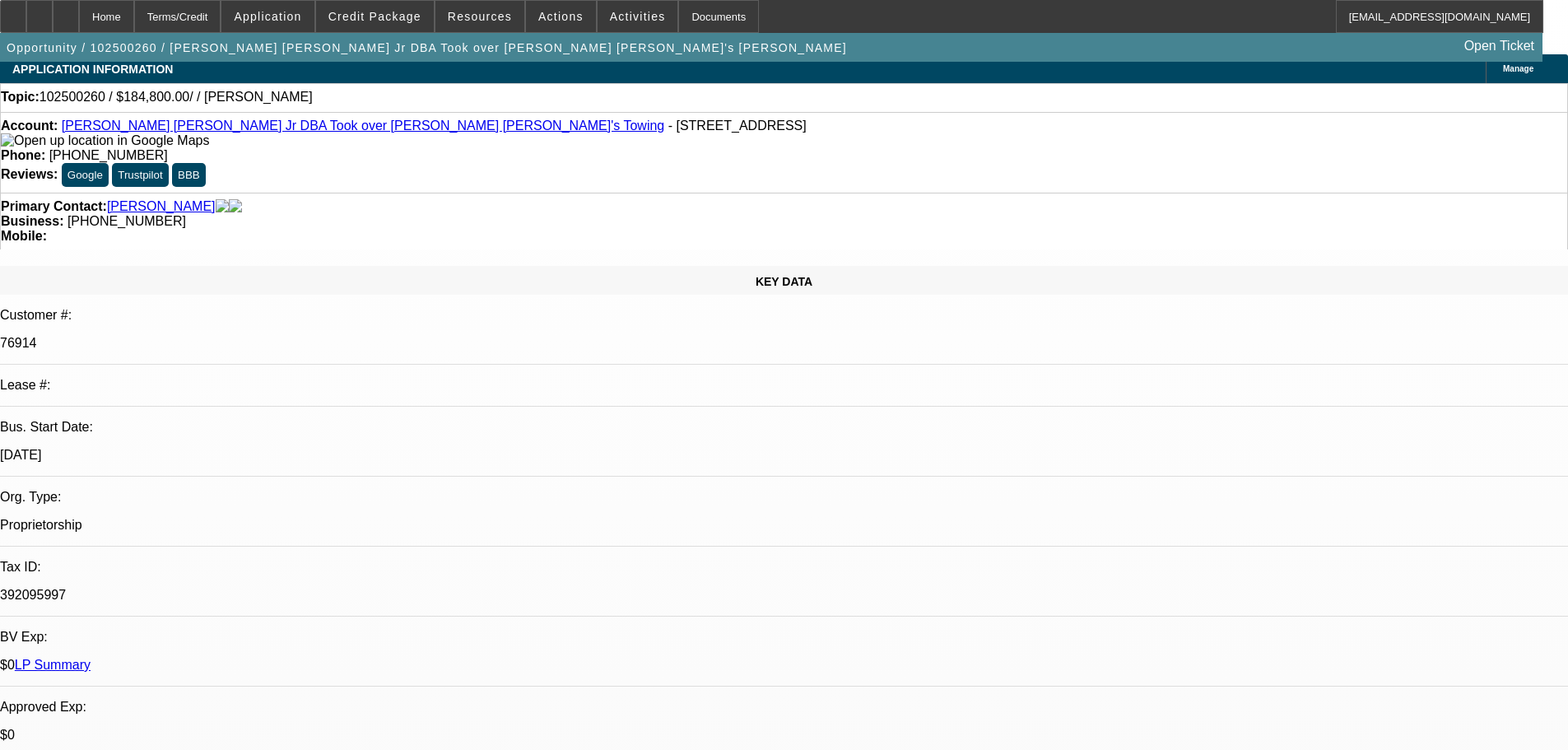
scroll to position [0, 0]
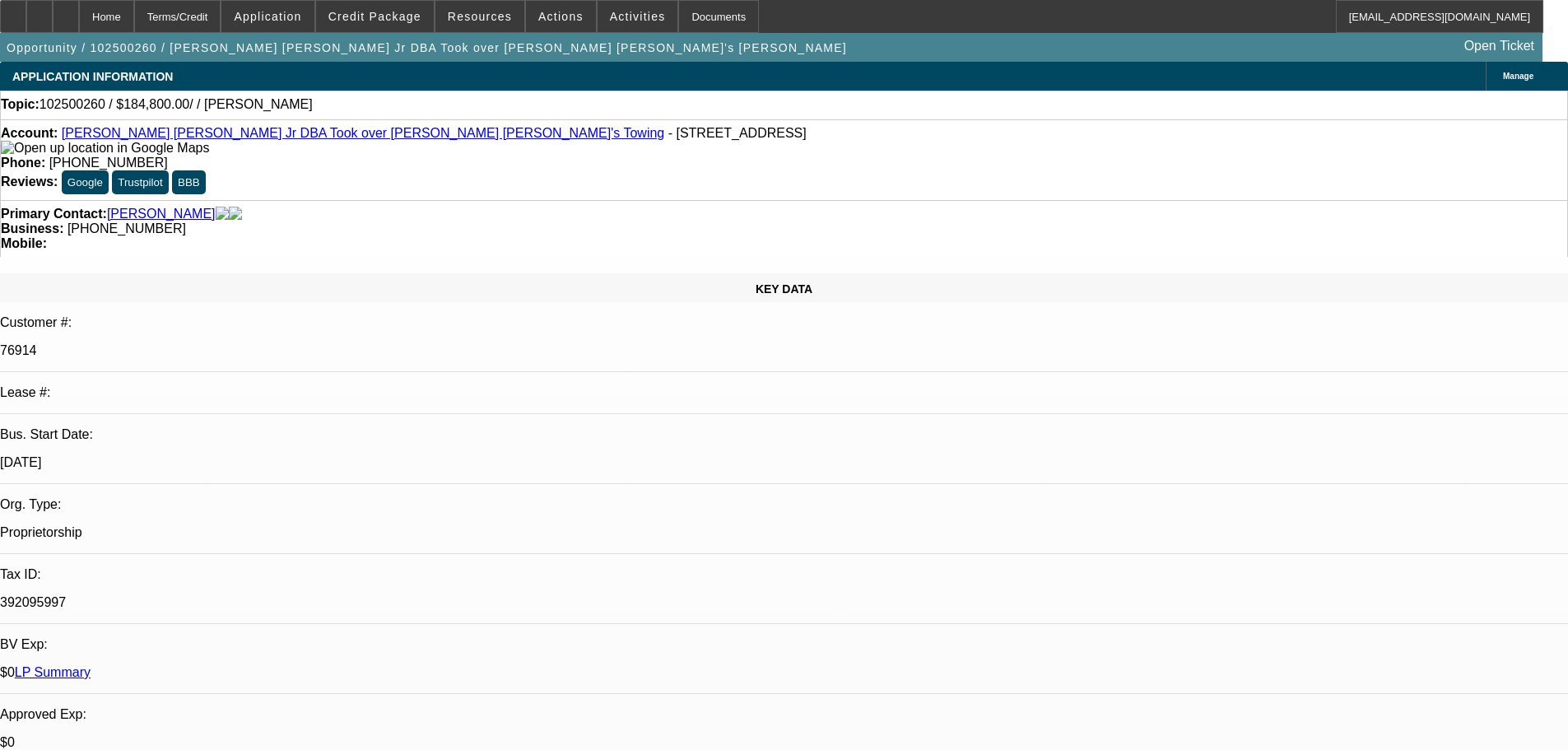
click at [350, 135] on link "James Robert Lane Jr DBA Took over Steven B Redding Steve's Towing" at bounding box center [363, 133] width 603 height 14
click at [201, 134] on link "James Robert Lane Jr DBA Took over Steven B Redding Steve's Towing" at bounding box center [363, 133] width 603 height 14
click at [610, 19] on span "Activities" at bounding box center [637, 15] width 56 height 13
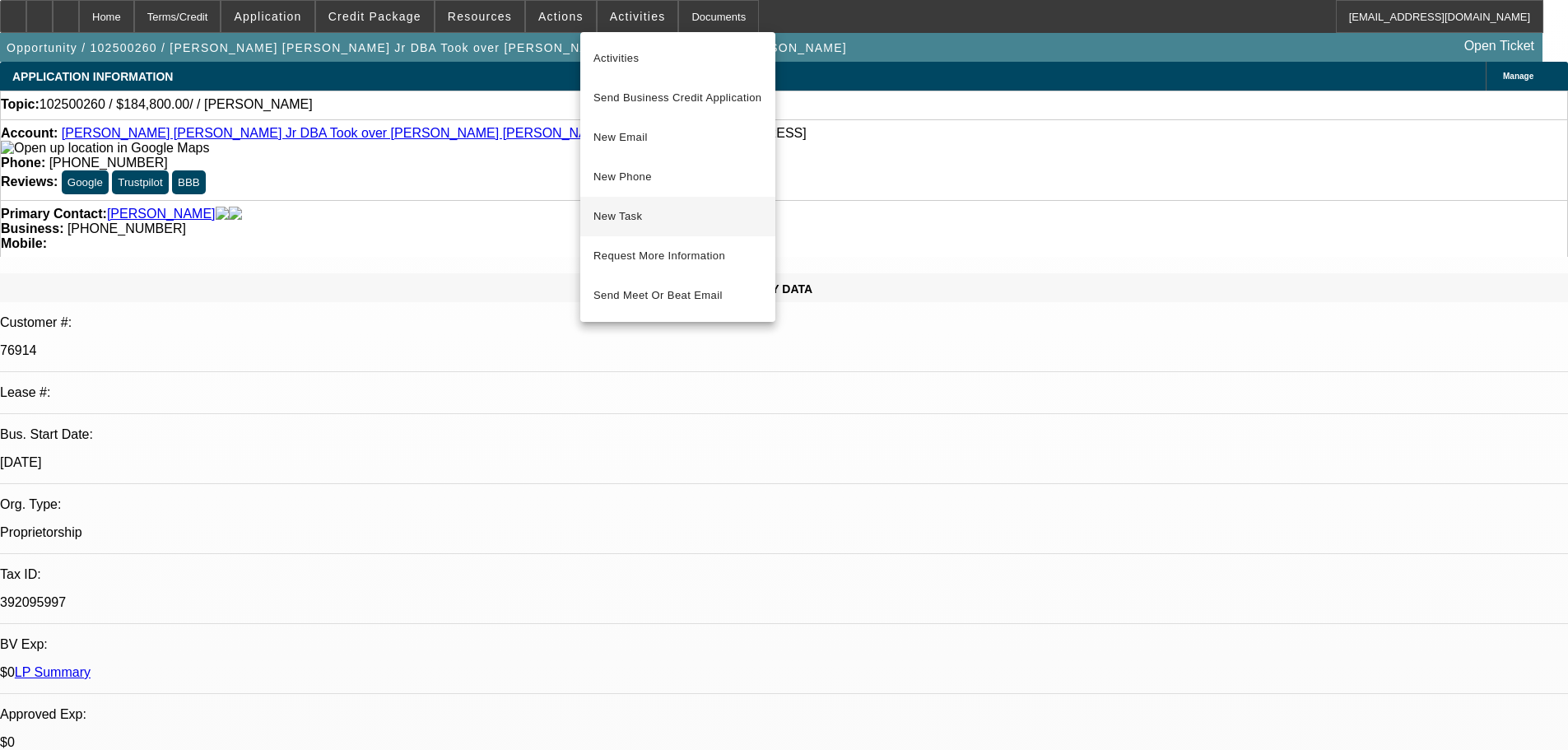
click at [660, 211] on span "New Task" at bounding box center [678, 216] width 169 height 20
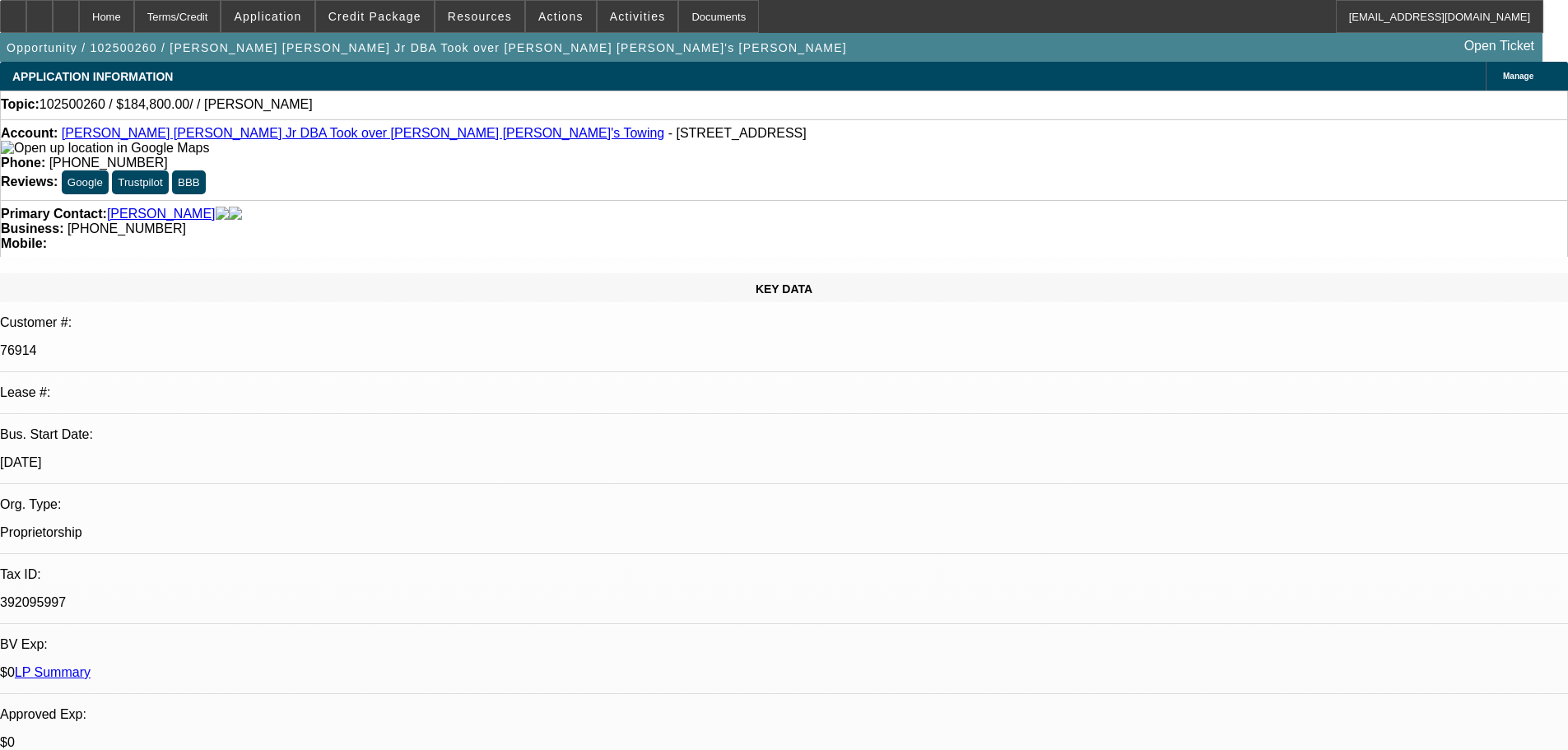
click at [614, 14] on span "Activities" at bounding box center [637, 15] width 56 height 13
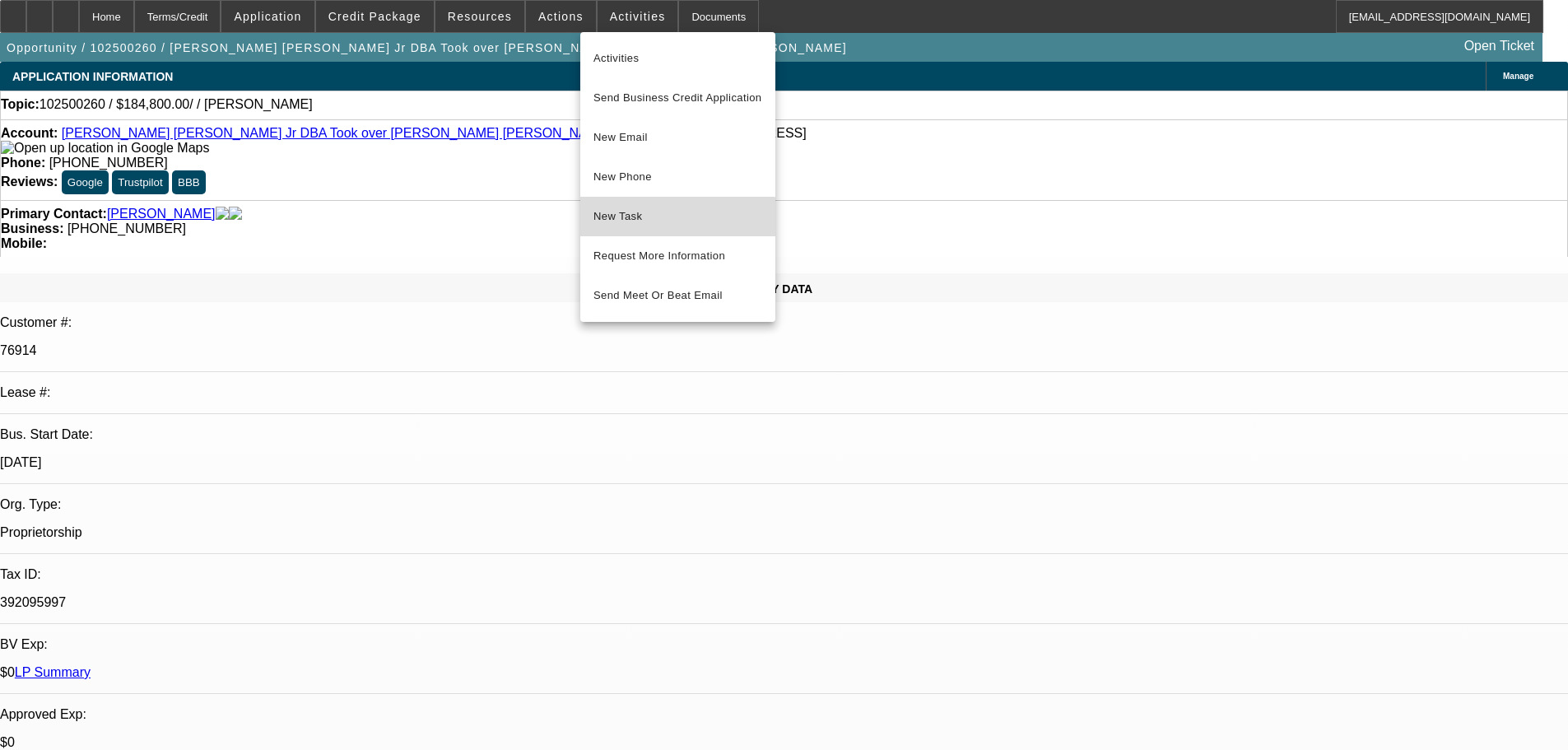
click at [660, 222] on span "New Task" at bounding box center [678, 216] width 169 height 20
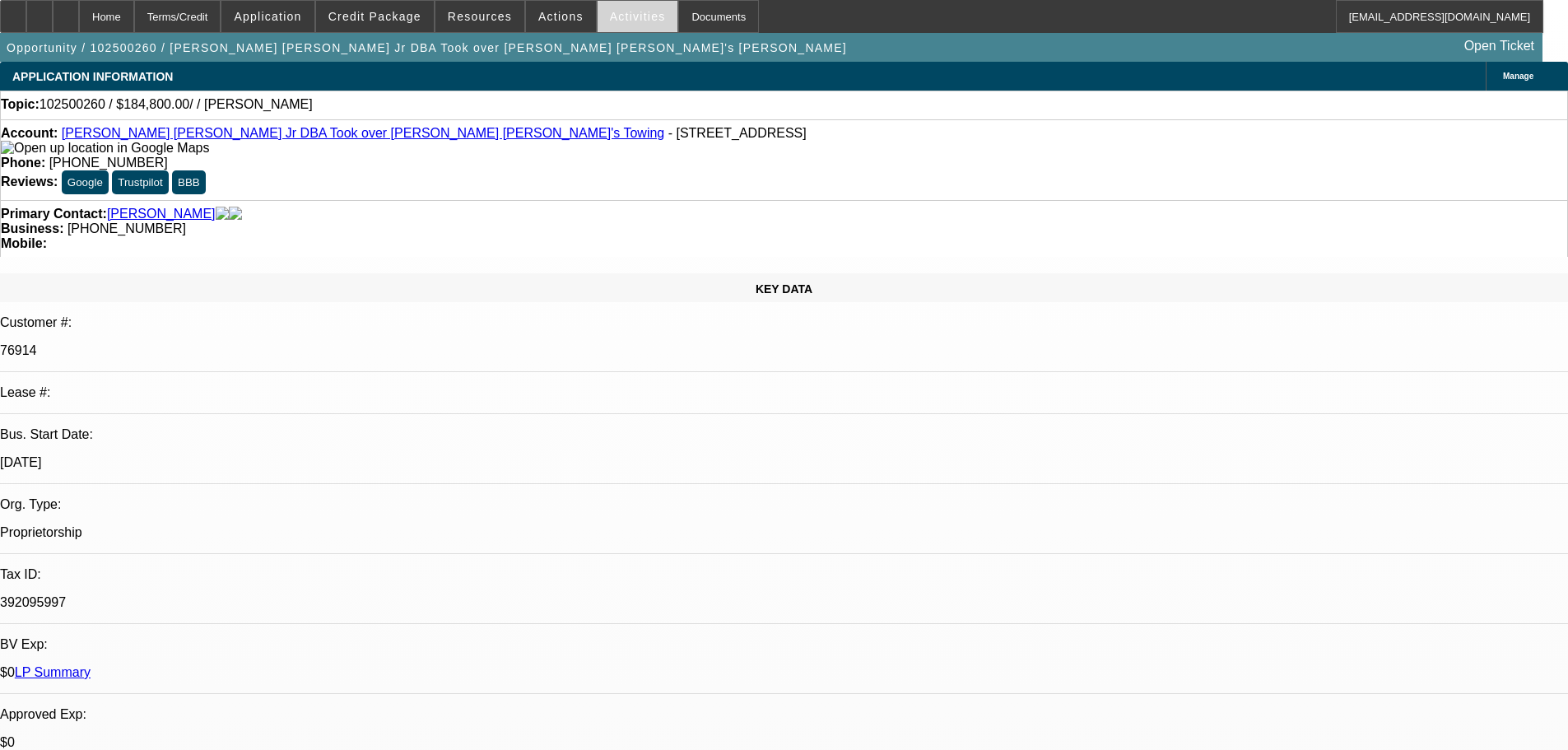
click at [612, 26] on span at bounding box center [638, 16] width 81 height 40
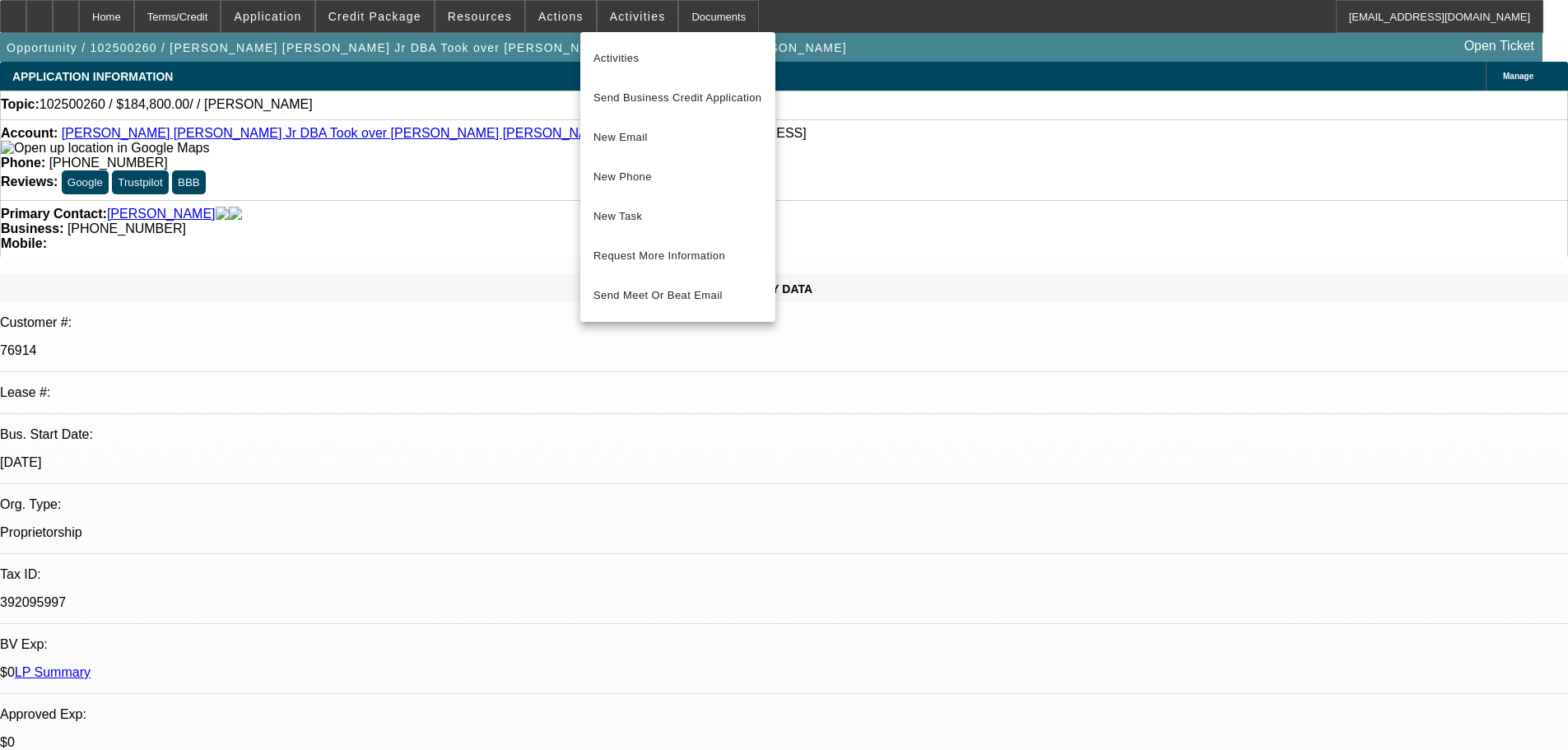
click at [538, 21] on div at bounding box center [784, 375] width 1568 height 750
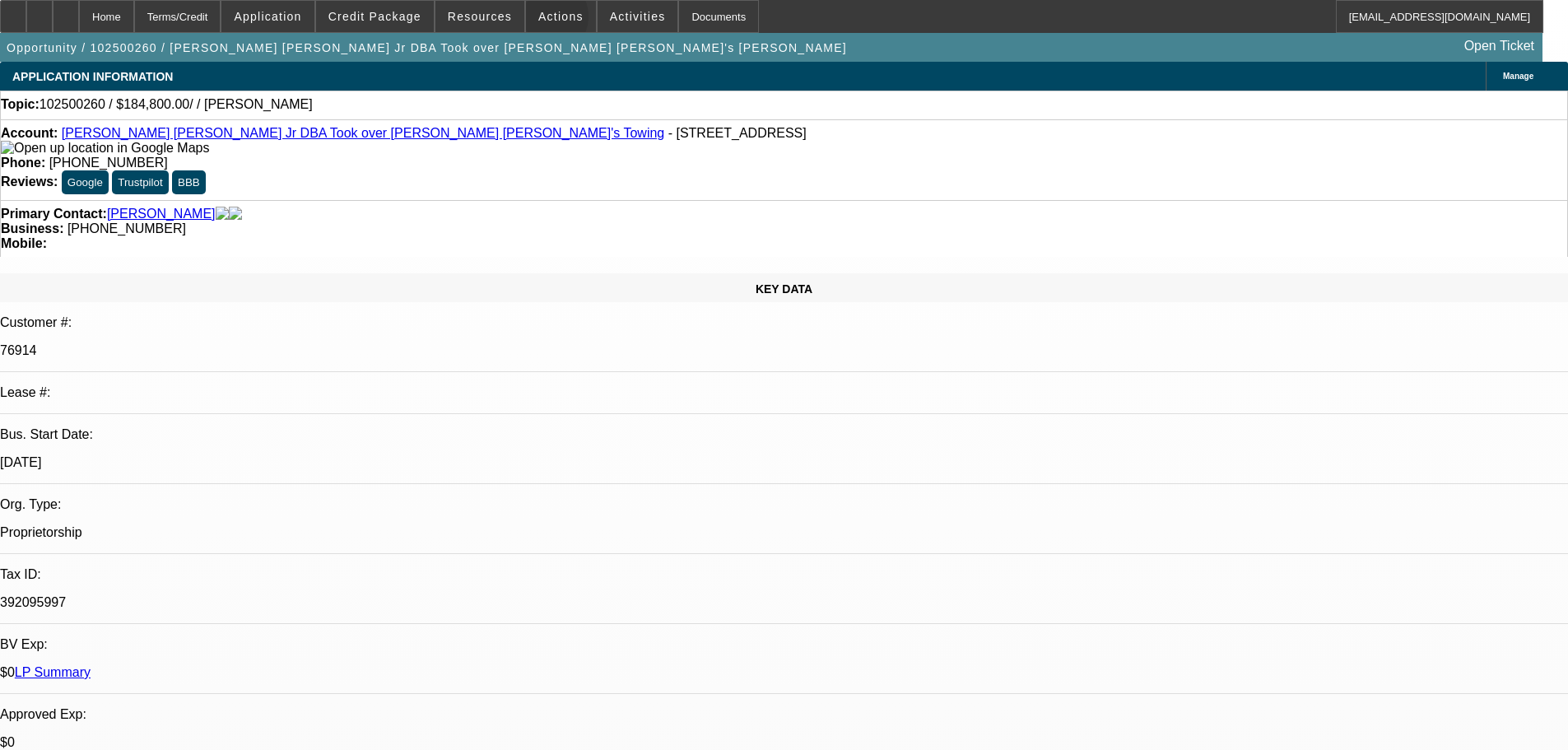
click at [538, 21] on span "Actions" at bounding box center [561, 15] width 46 height 13
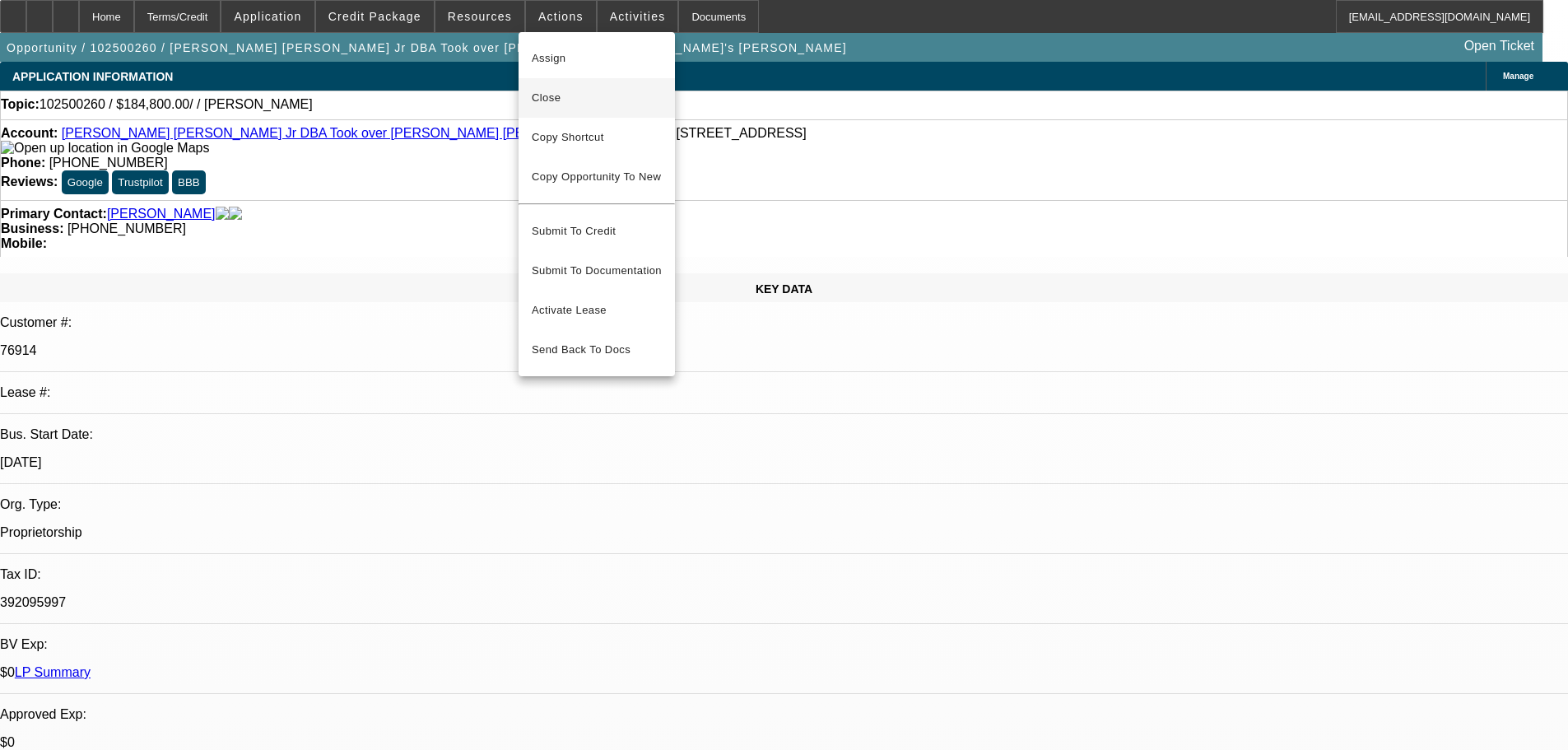
click at [572, 93] on span "Close" at bounding box center [596, 97] width 130 height 20
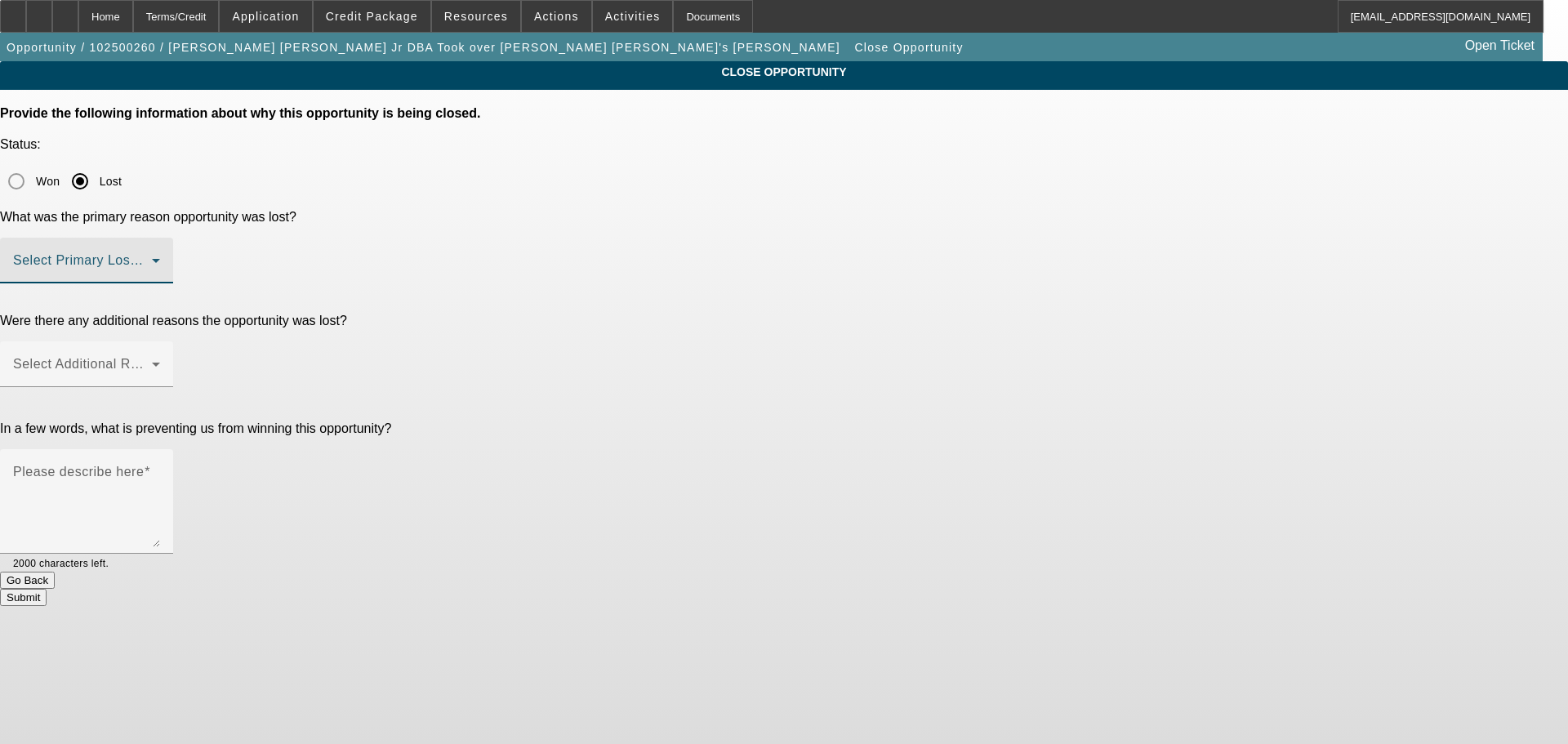
click at [152, 257] on span at bounding box center [82, 267] width 138 height 20
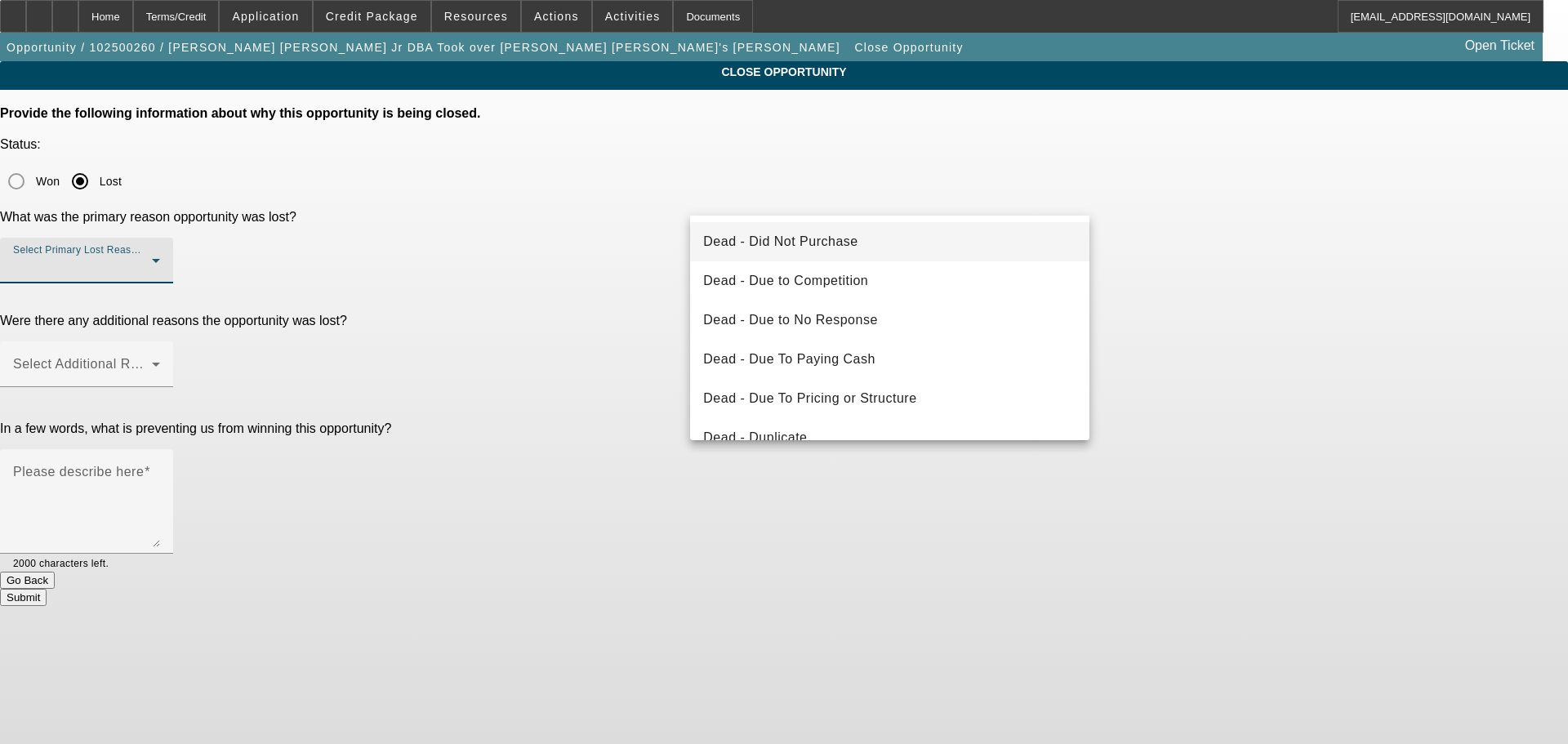
click at [164, 14] on div at bounding box center [784, 372] width 1568 height 744
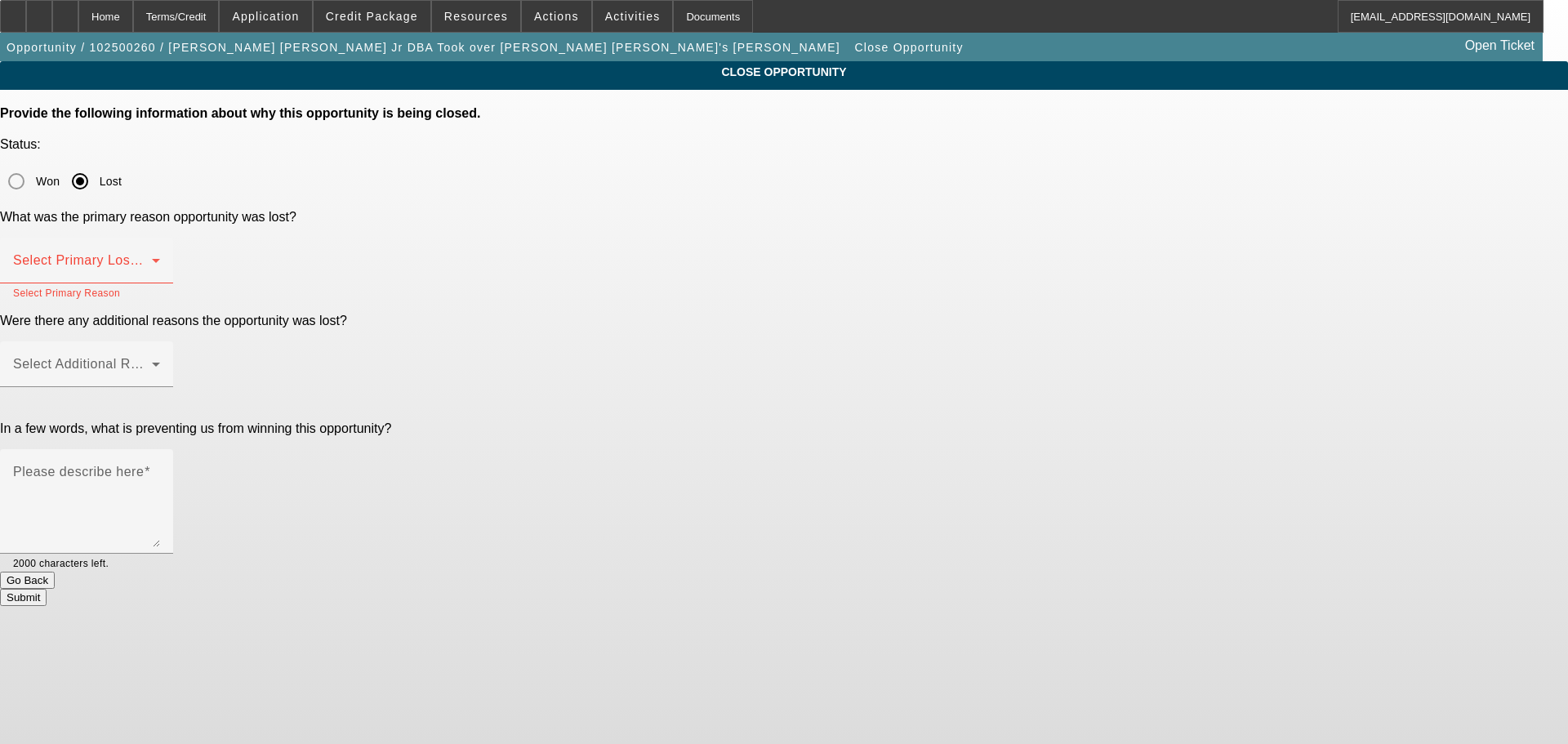
click at [133, 14] on div "Home" at bounding box center [106, 16] width 55 height 32
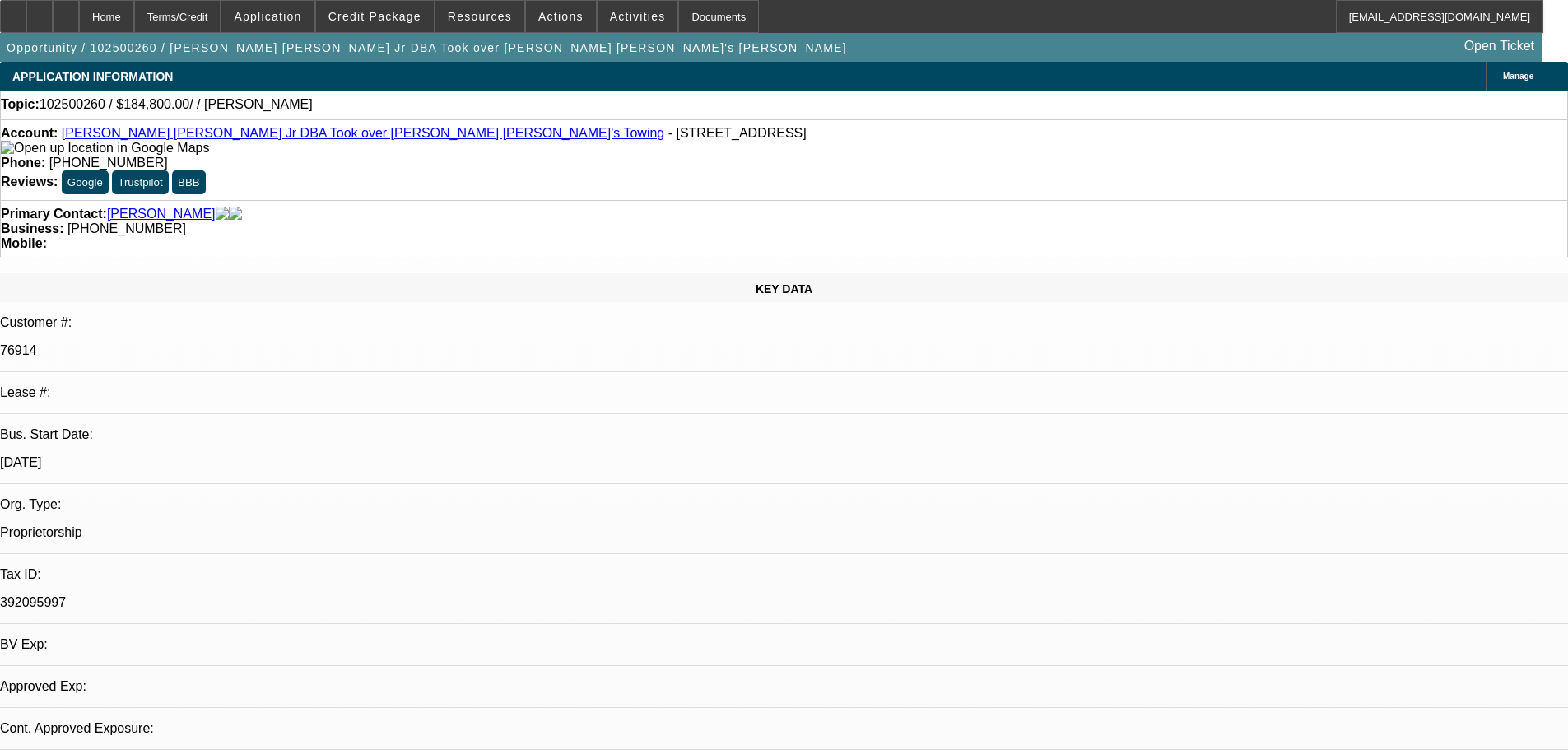
select select "0"
select select "2"
select select "0.1"
select select "4"
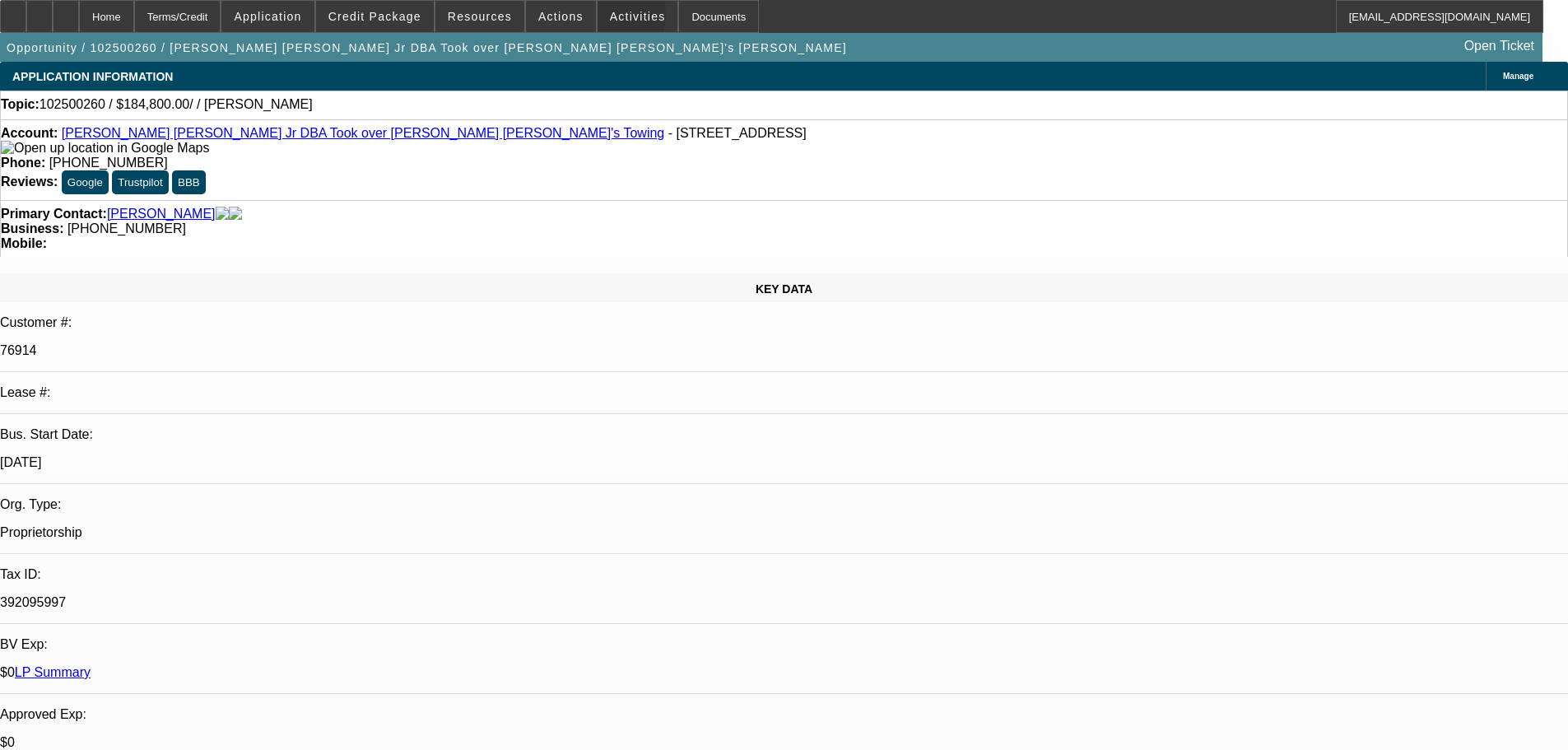
click at [598, 19] on span at bounding box center [638, 16] width 81 height 40
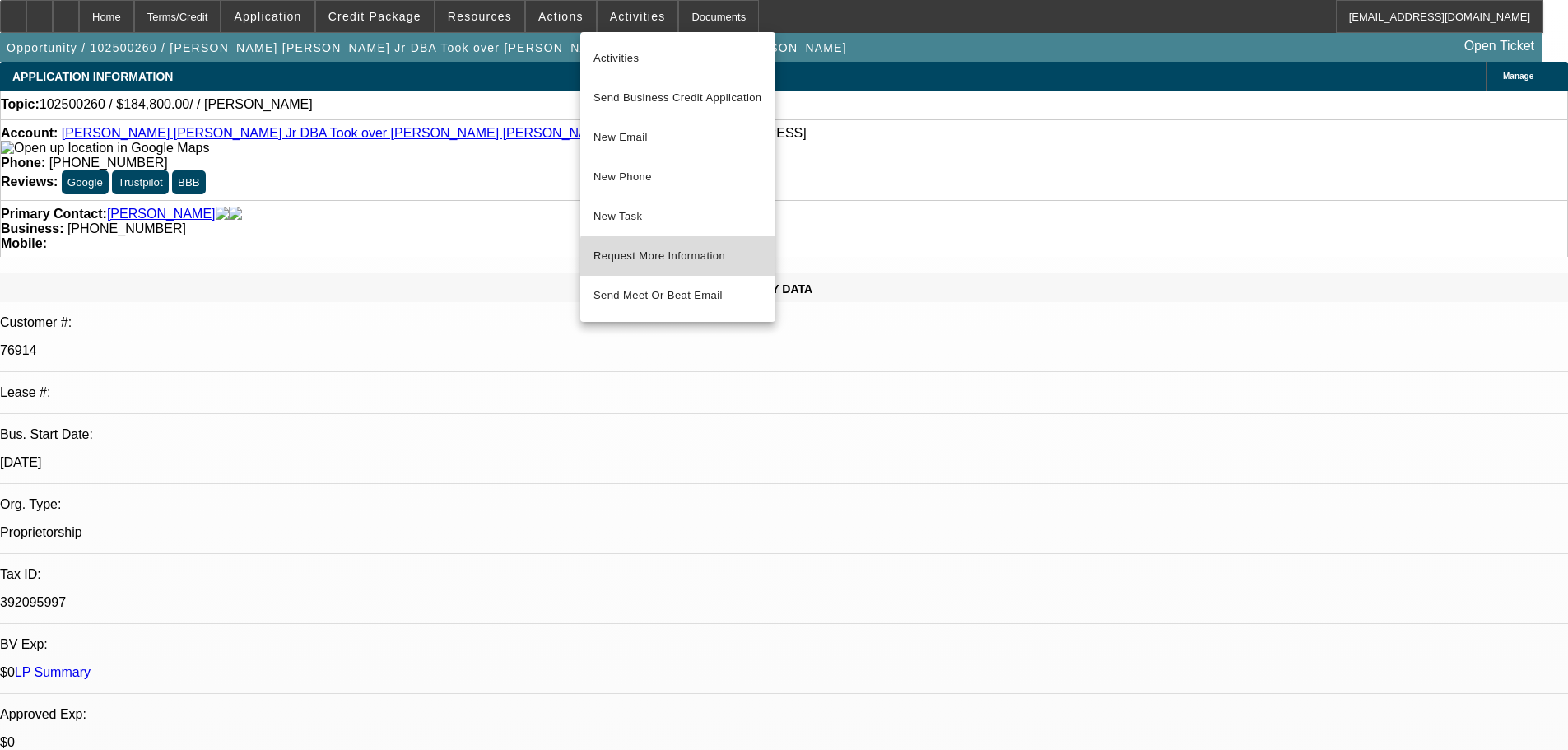
click at [679, 263] on span "Request More Information" at bounding box center [678, 256] width 169 height 20
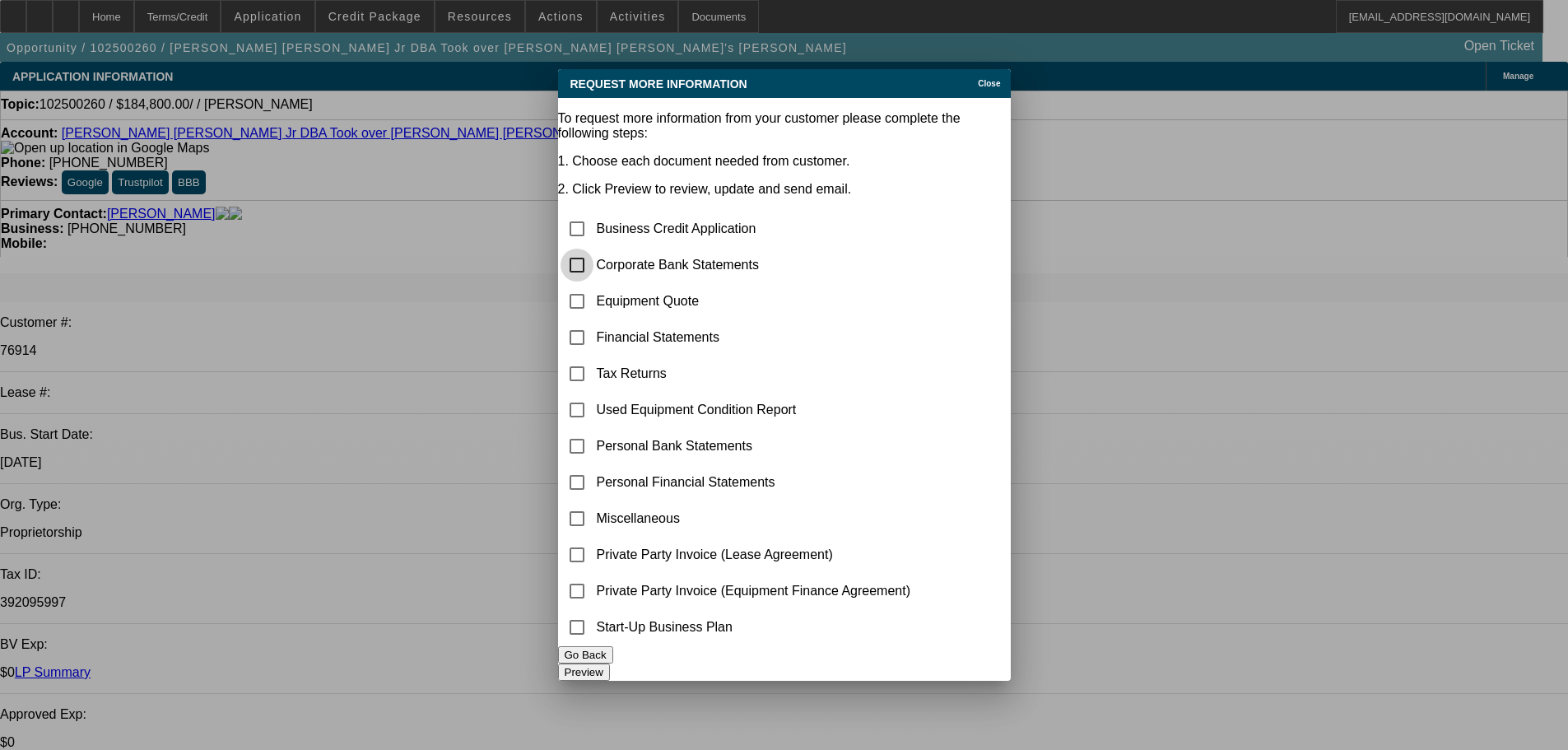
click at [593, 249] on input "checkbox" at bounding box center [577, 265] width 33 height 33
checkbox input "true"
click at [989, 79] on span "Close" at bounding box center [989, 84] width 22 height 9
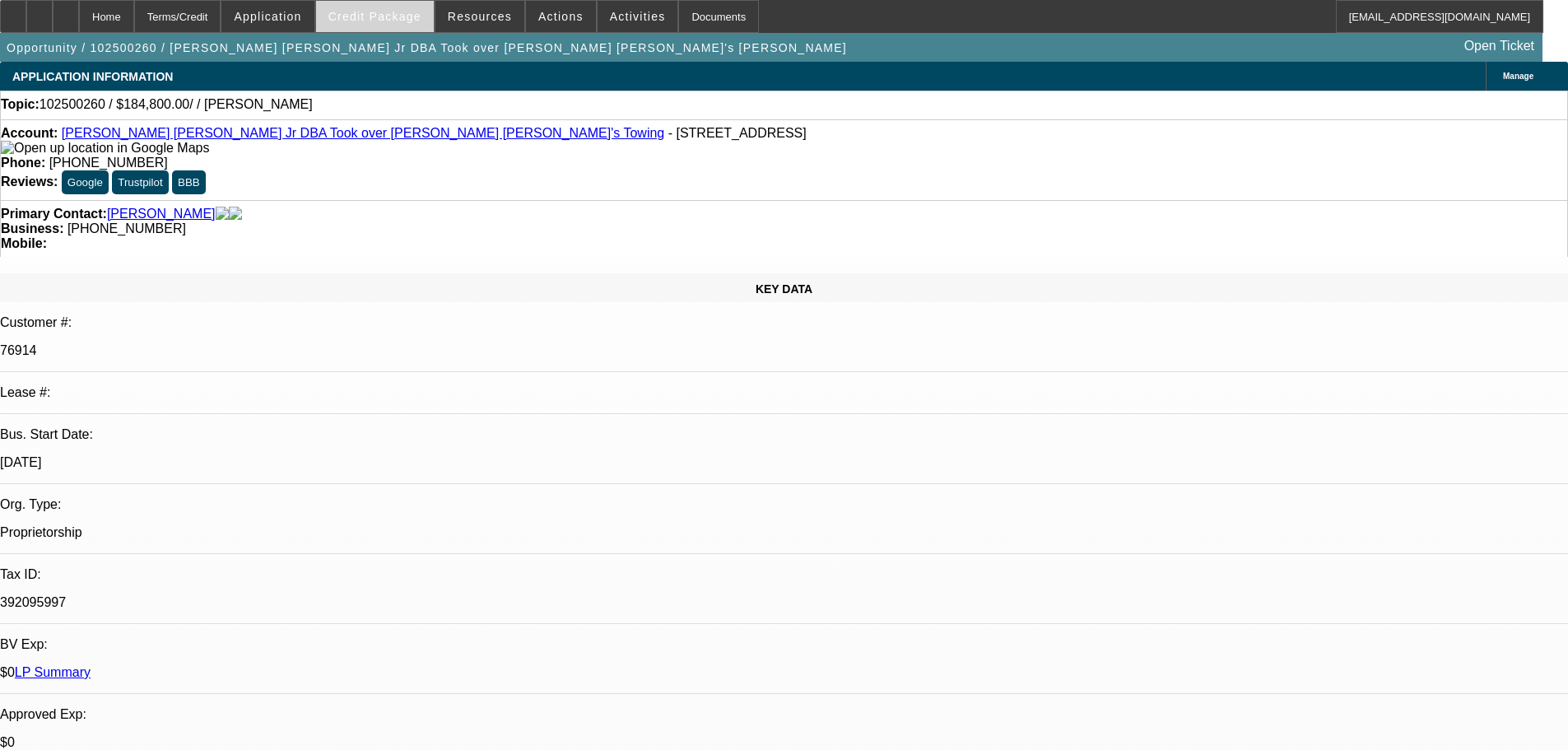
click at [374, 16] on span "Credit Package" at bounding box center [375, 15] width 93 height 13
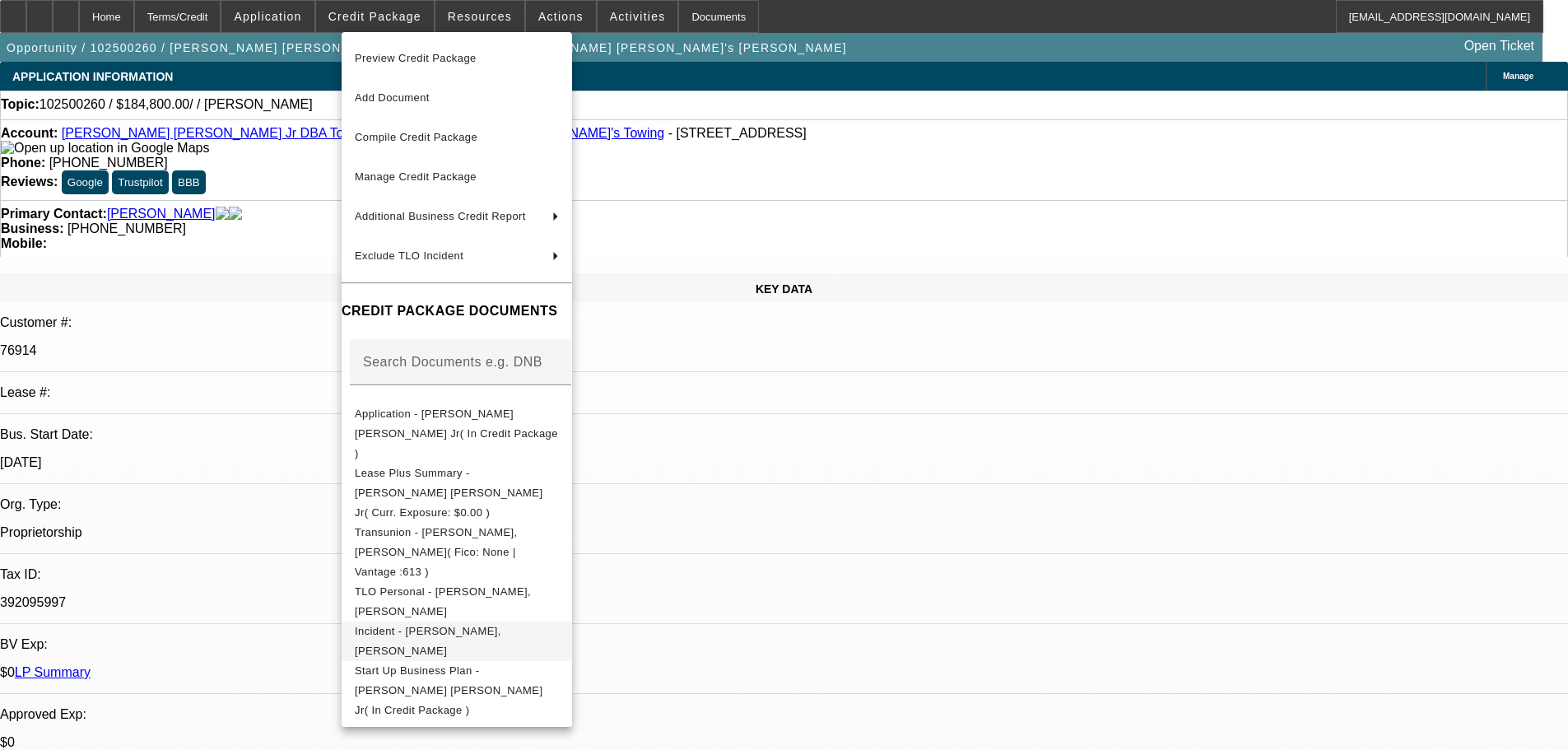
scroll to position [164, 0]
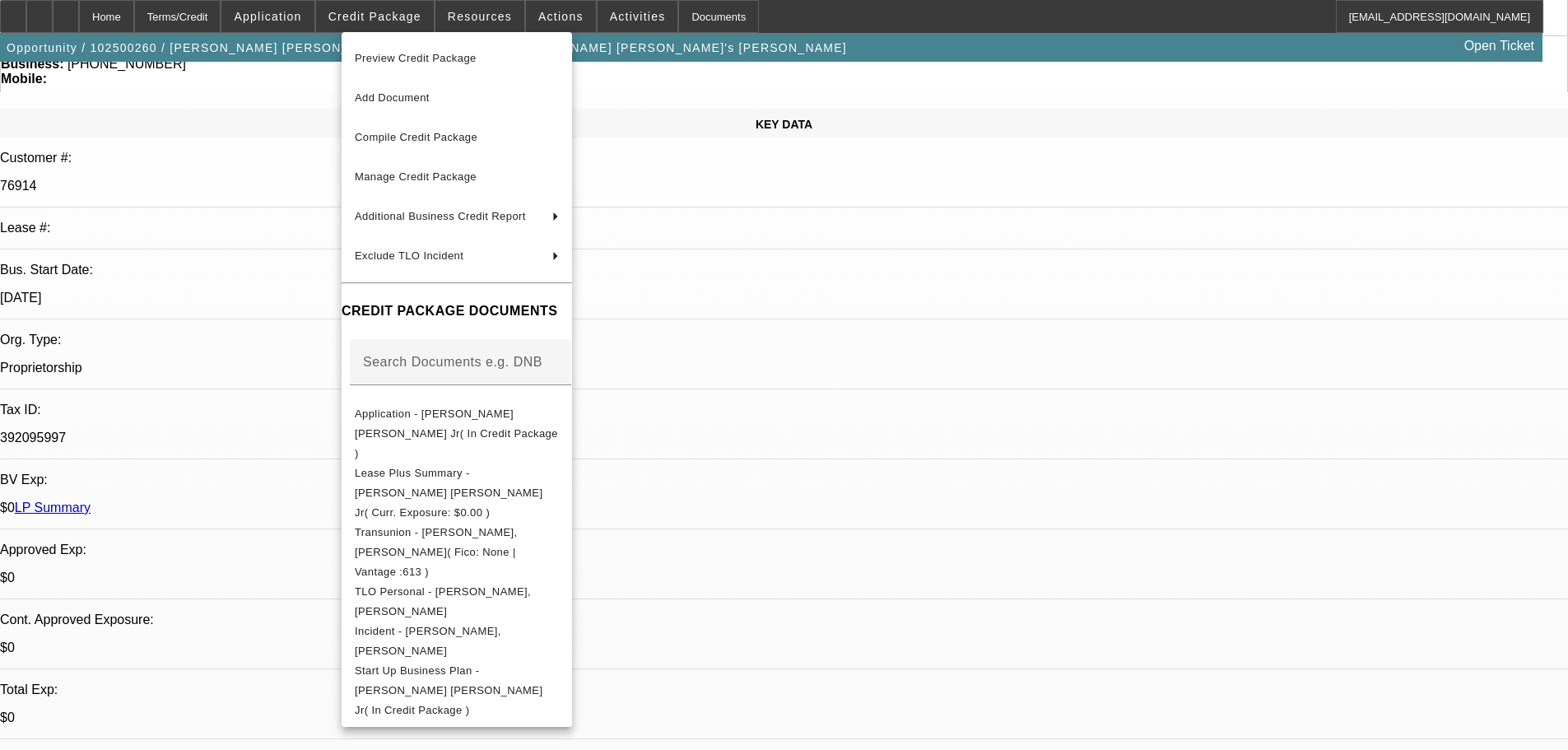
click at [226, 251] on div at bounding box center [784, 375] width 1568 height 750
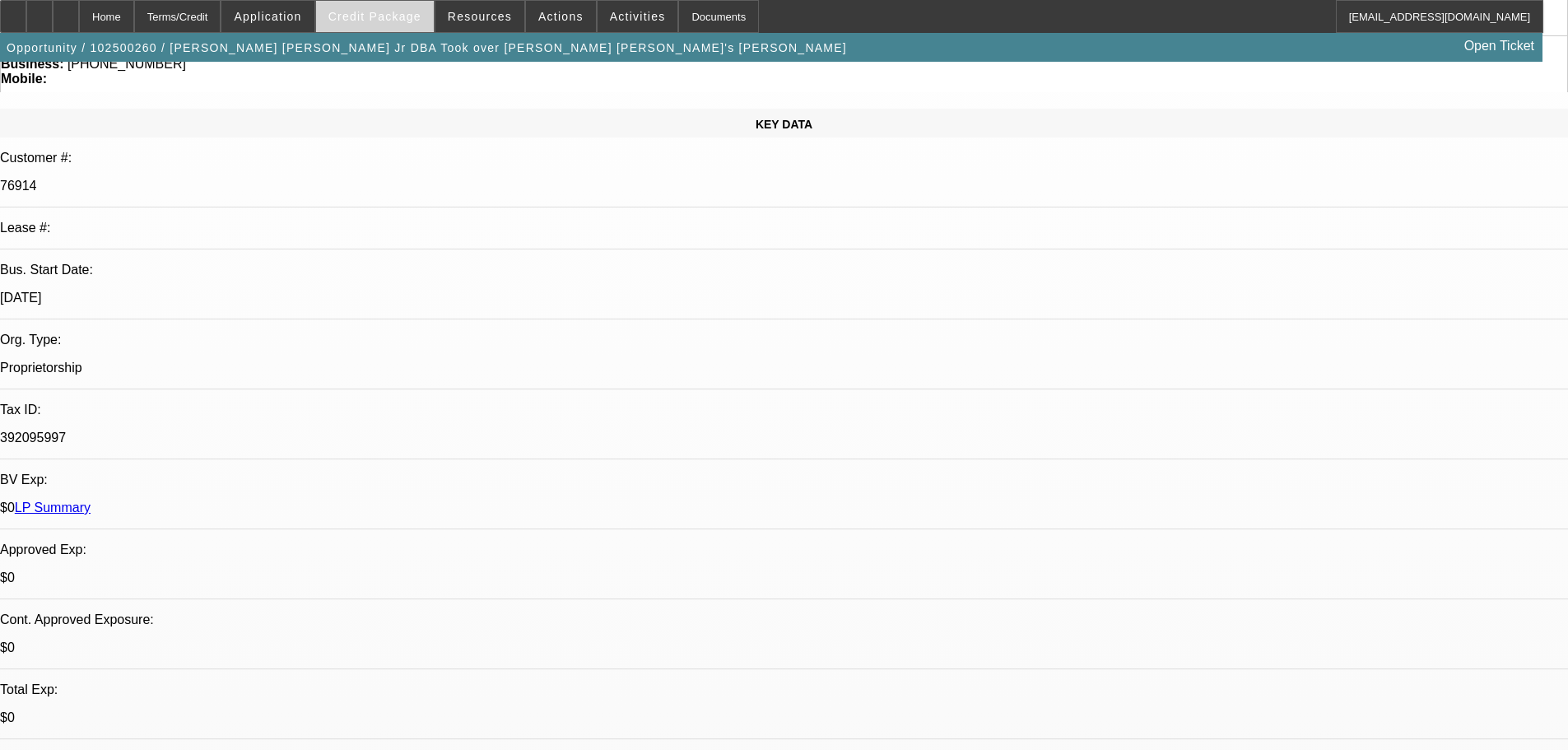
click at [398, 20] on span "Credit Package" at bounding box center [375, 15] width 93 height 13
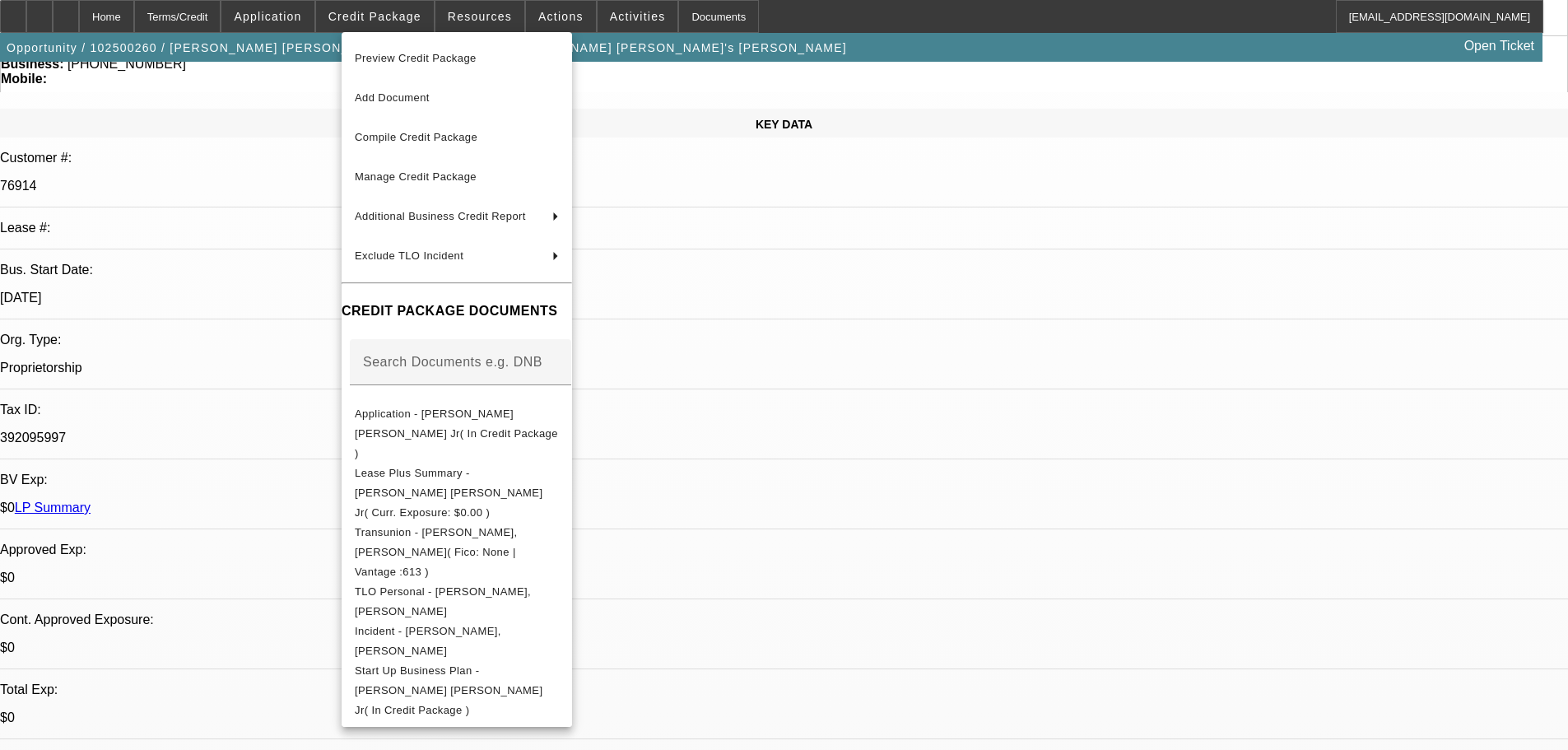
click at [634, 22] on div at bounding box center [784, 375] width 1568 height 750
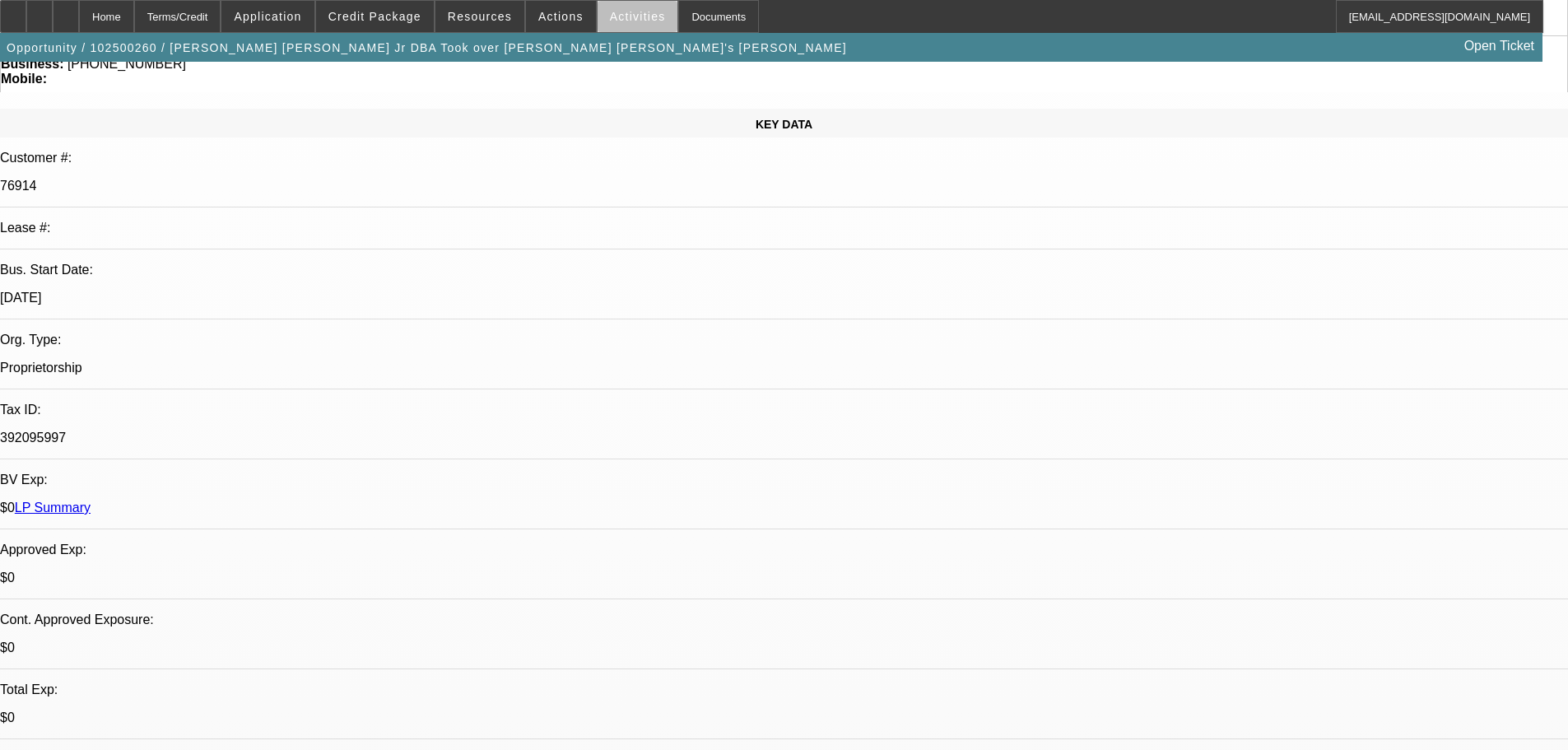
click at [633, 22] on span "Activities" at bounding box center [637, 15] width 56 height 13
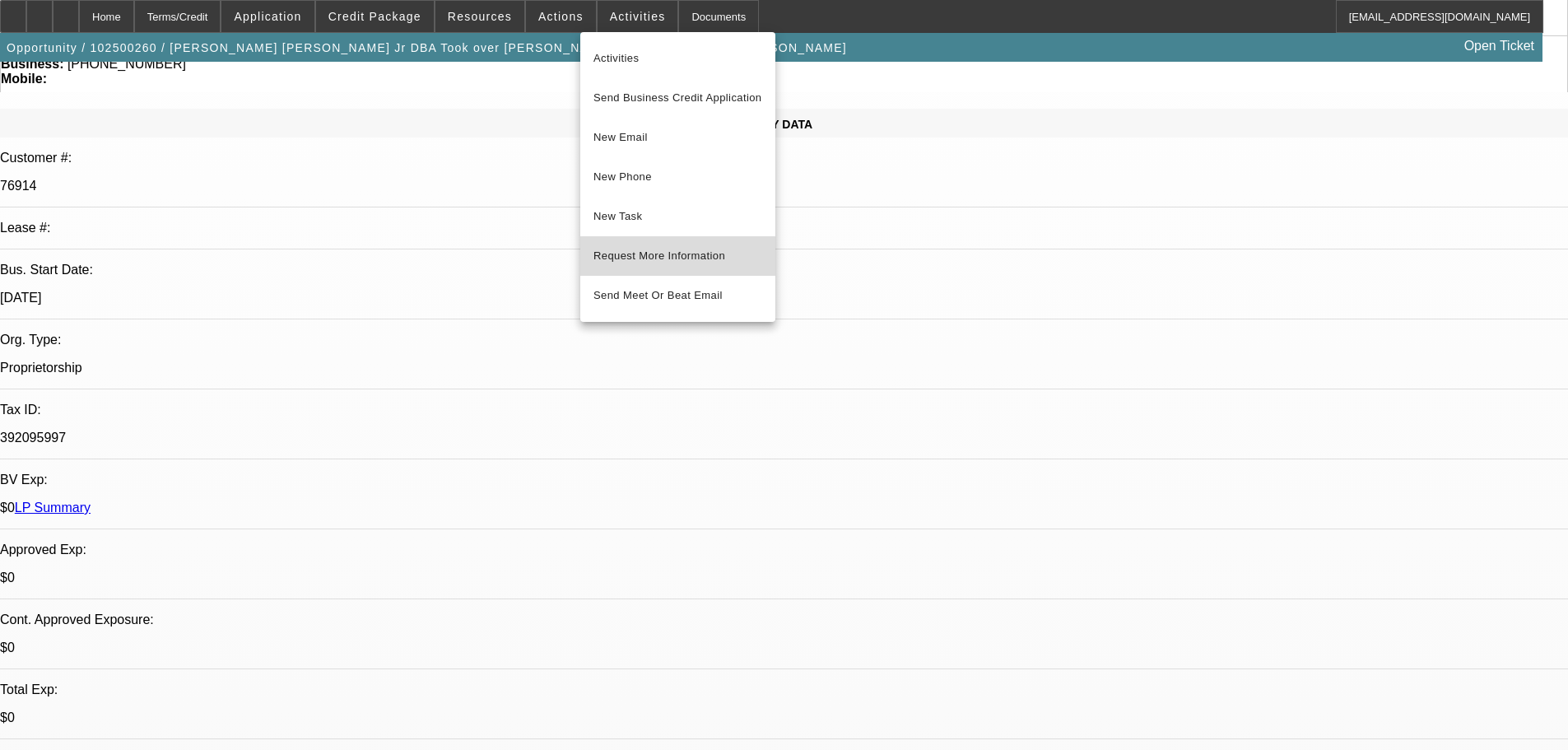
click at [688, 262] on span "Request More Information" at bounding box center [678, 256] width 169 height 20
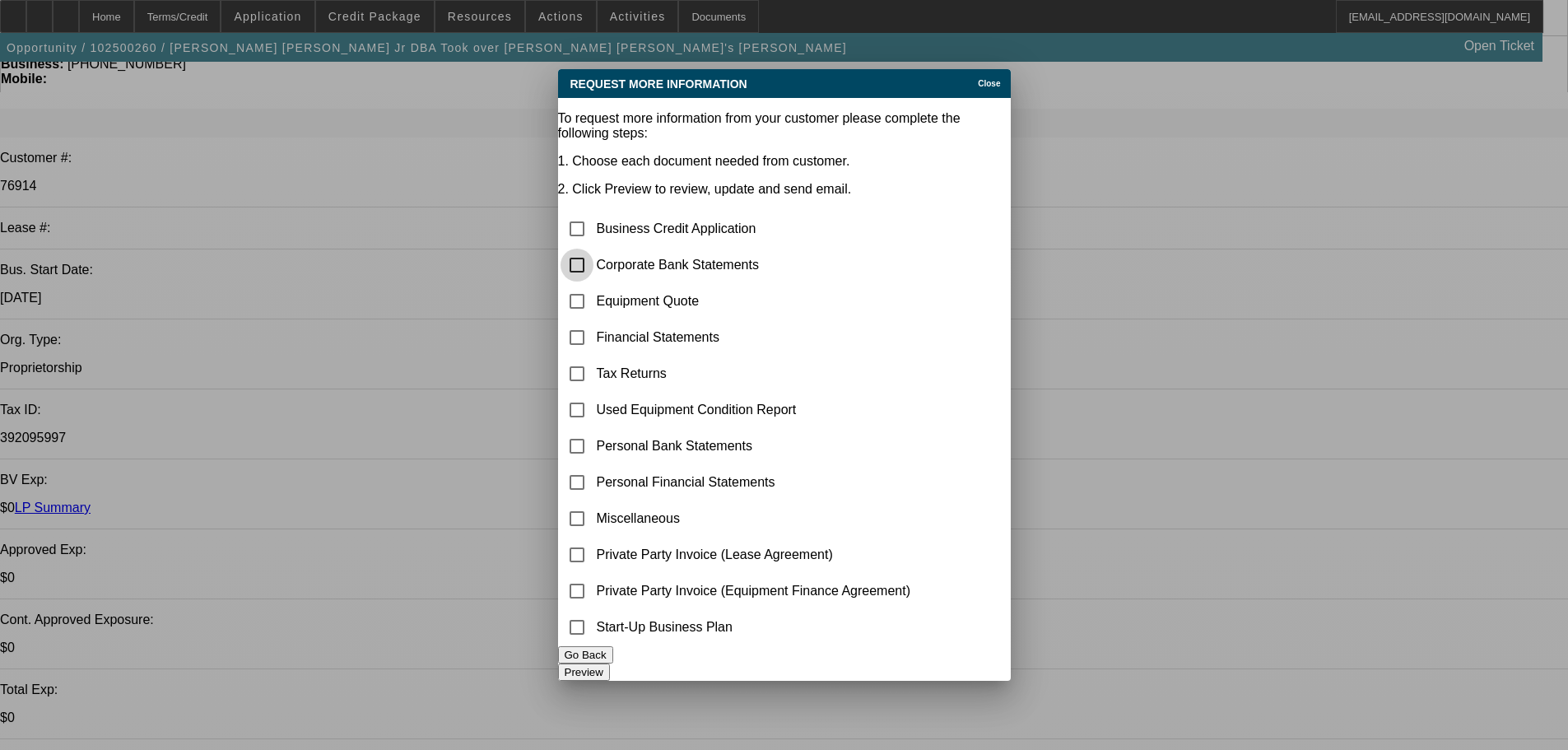
click at [593, 249] on input "checkbox" at bounding box center [577, 265] width 33 height 33
checkbox input "true"
click at [593, 285] on input "checkbox" at bounding box center [577, 301] width 33 height 33
checkbox input "true"
click at [593, 502] on input "checkbox" at bounding box center [577, 518] width 33 height 33
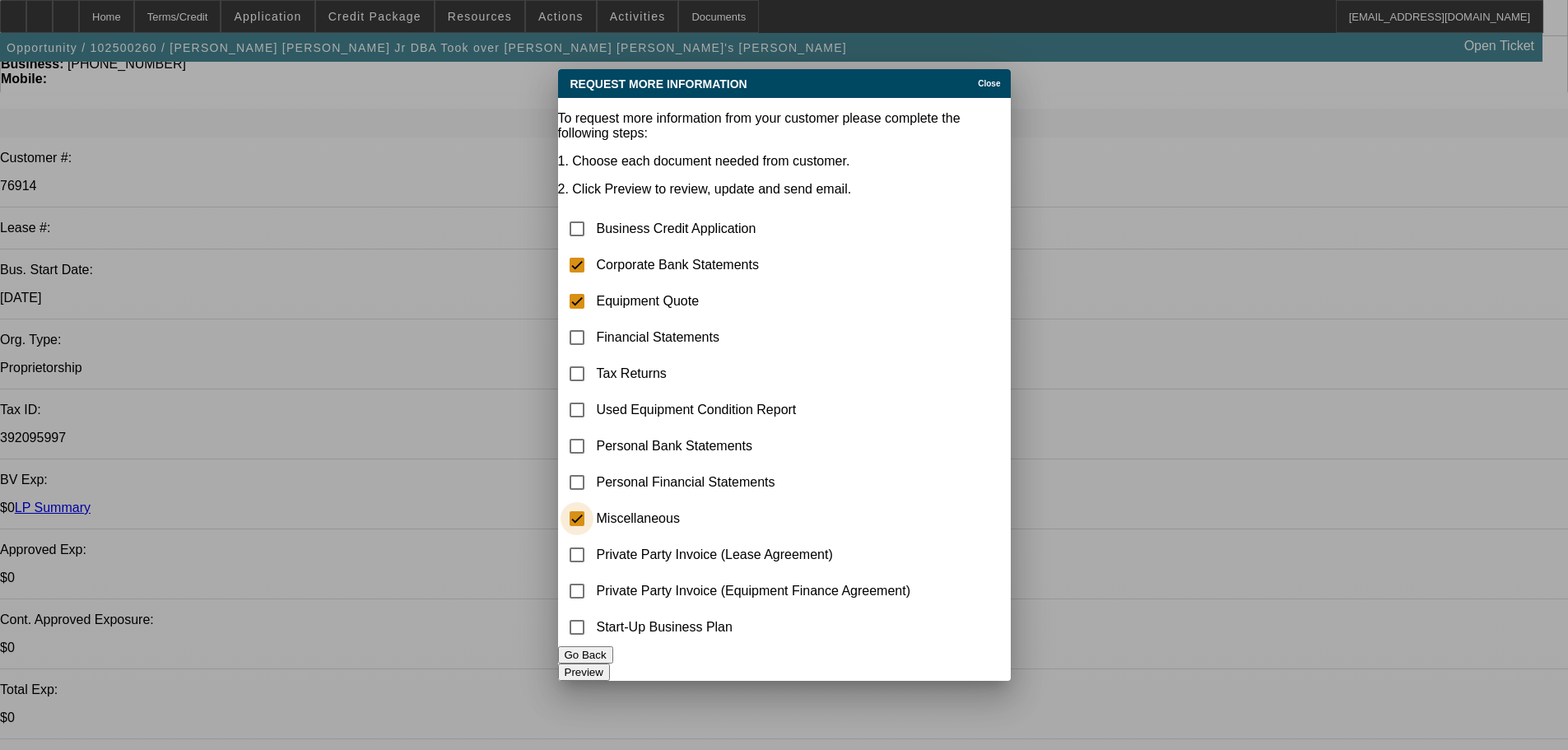
checkbox input "true"
click at [610, 663] on button "Preview" at bounding box center [584, 672] width 52 height 17
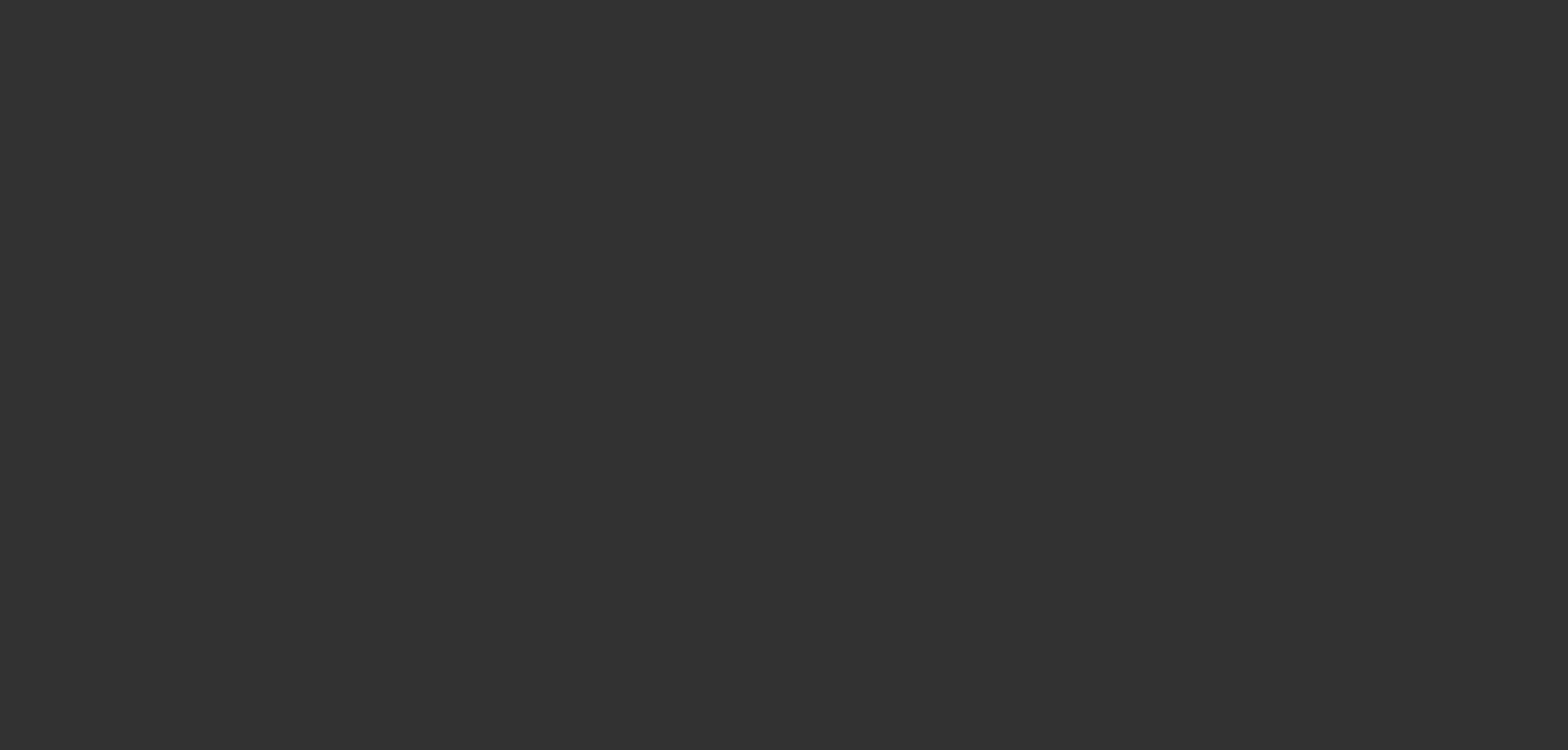
scroll to position [164, 0]
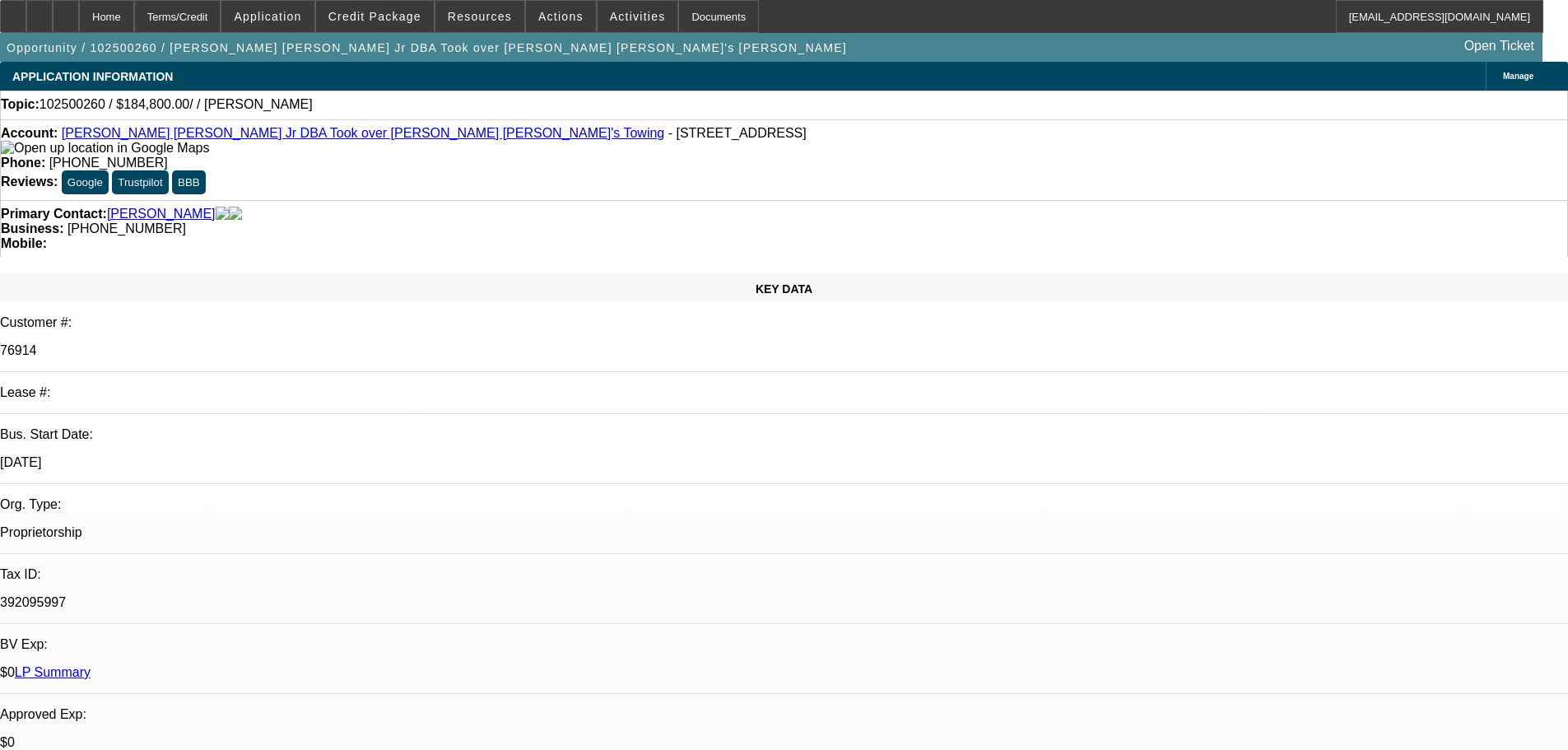
scroll to position [0, 0]
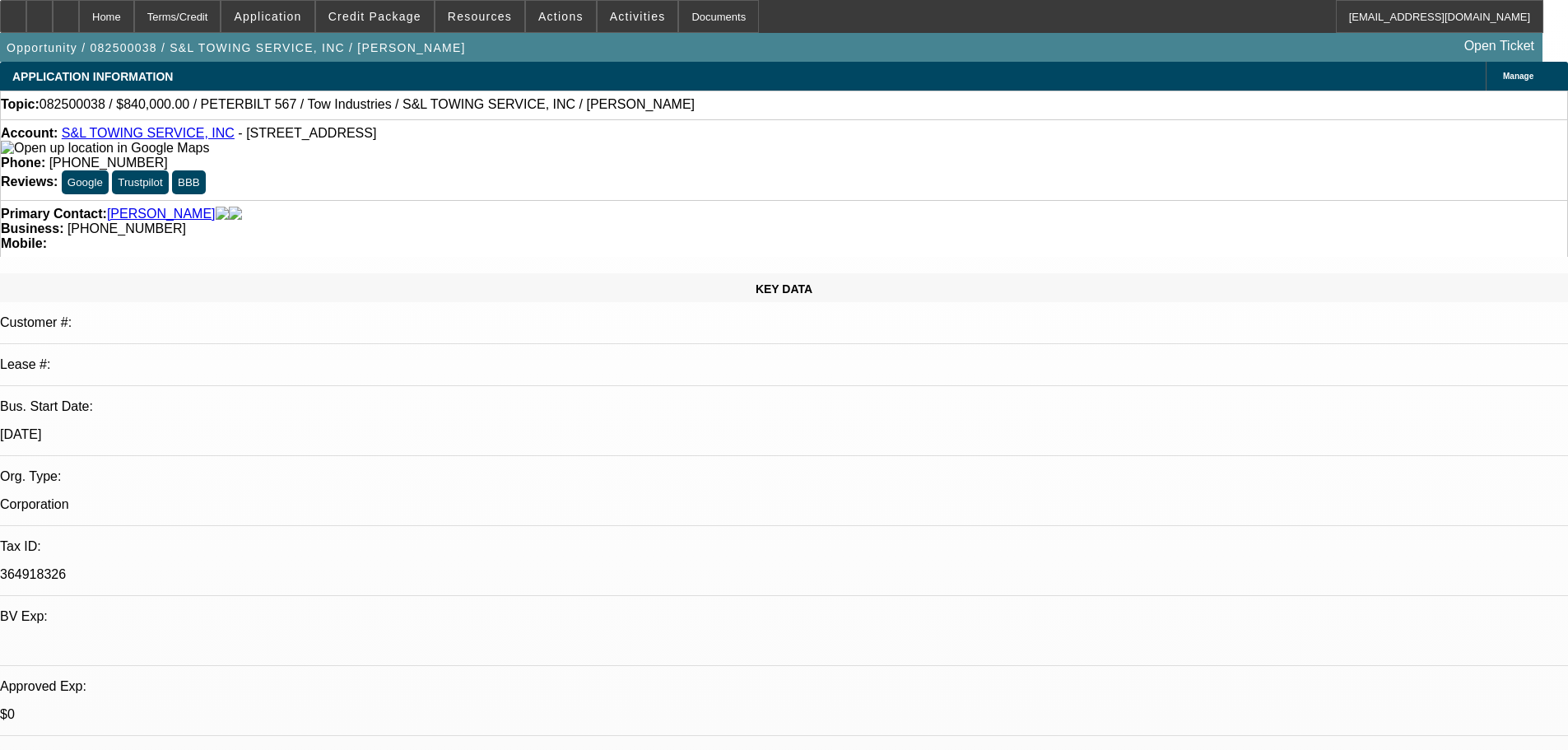
select select "0"
select select "2"
select select "0.1"
select select "4"
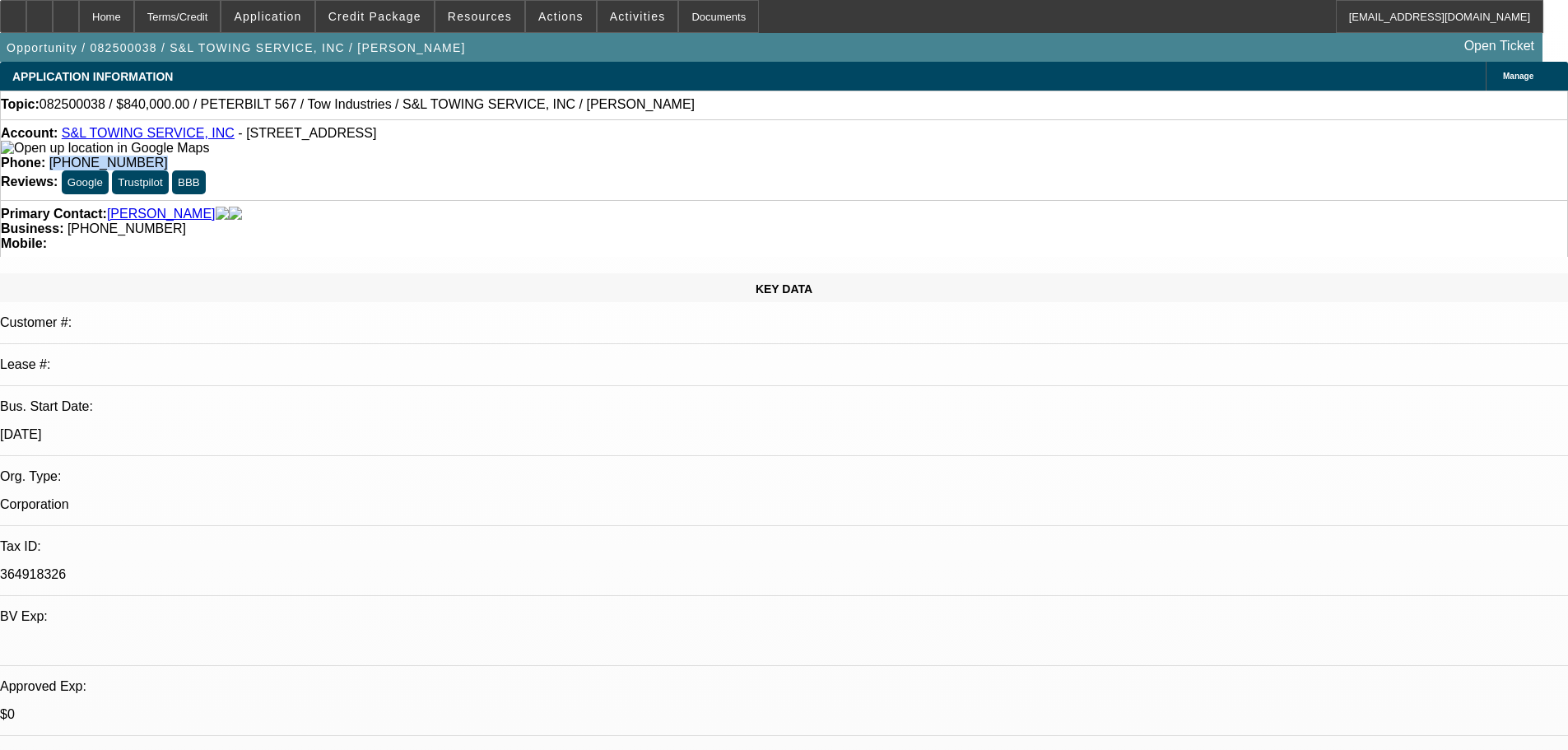
drag, startPoint x: 654, startPoint y: 138, endPoint x: 573, endPoint y: 146, distance: 81.4
click at [573, 146] on div "Account: S&L TOWING SERVICE, INC - 14529 Keswick St, Van Nuys, CA 91405 Phone: …" at bounding box center [784, 160] width 1568 height 81
copy span "(818) 437-3268"
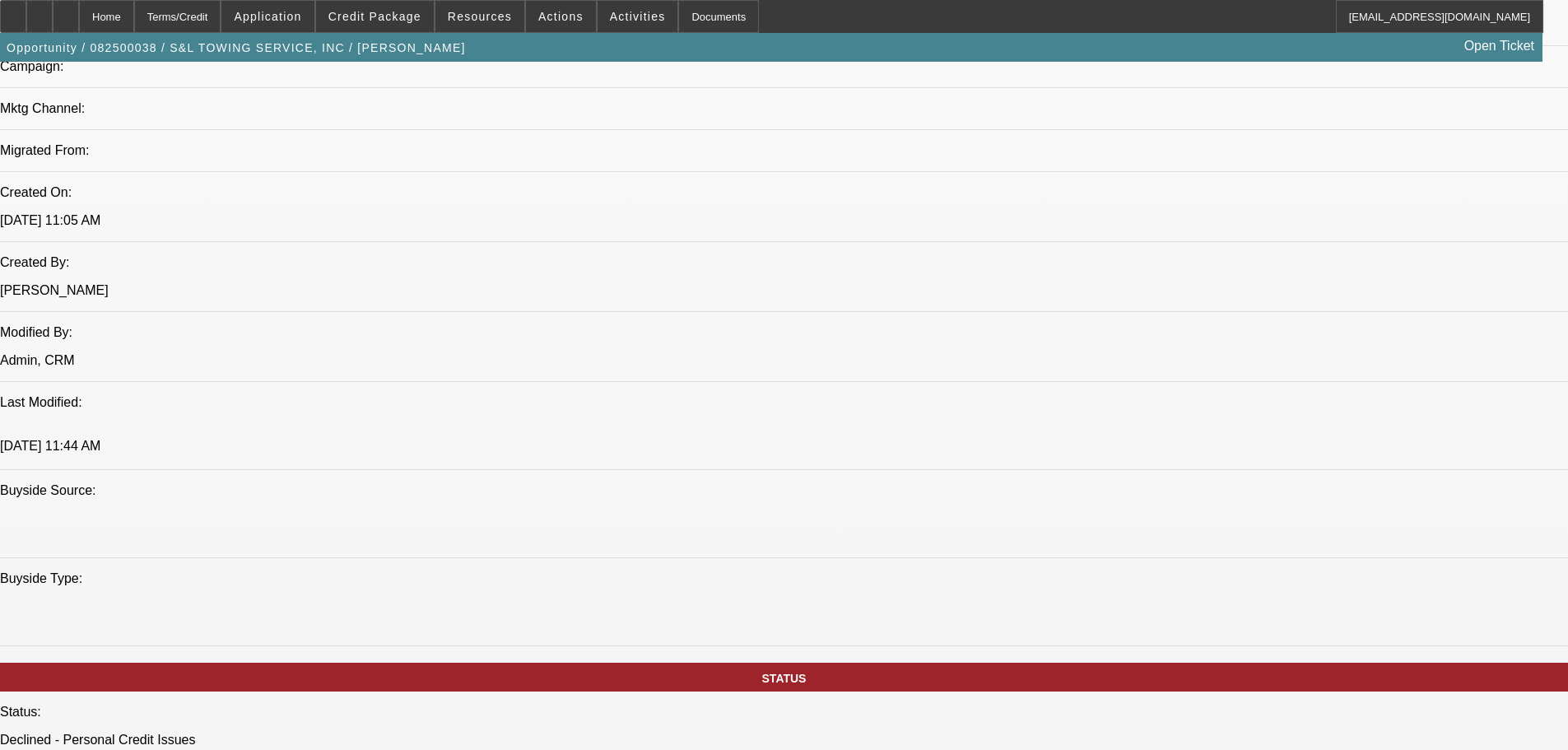
scroll to position [1152, 0]
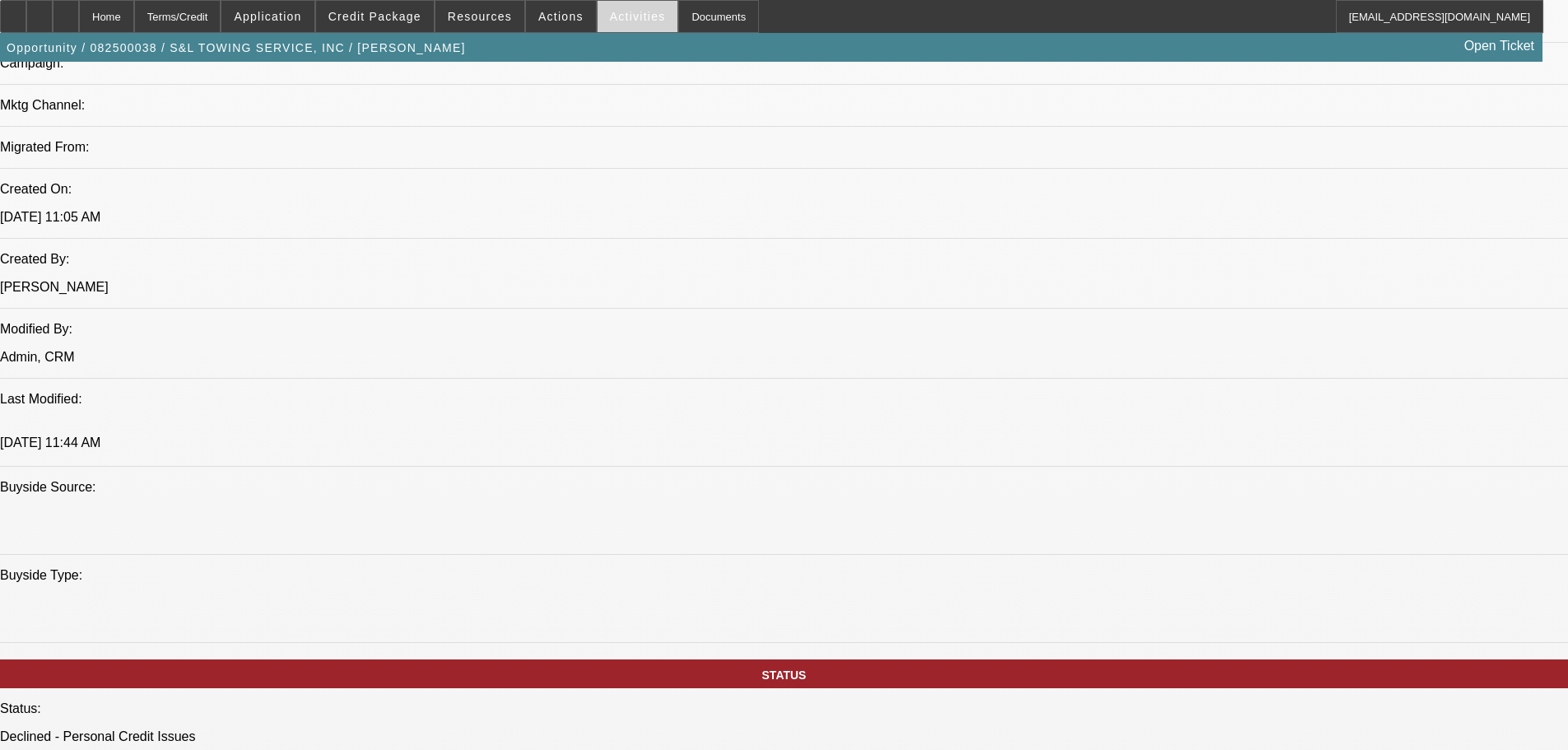
click at [618, 9] on span at bounding box center [638, 16] width 81 height 40
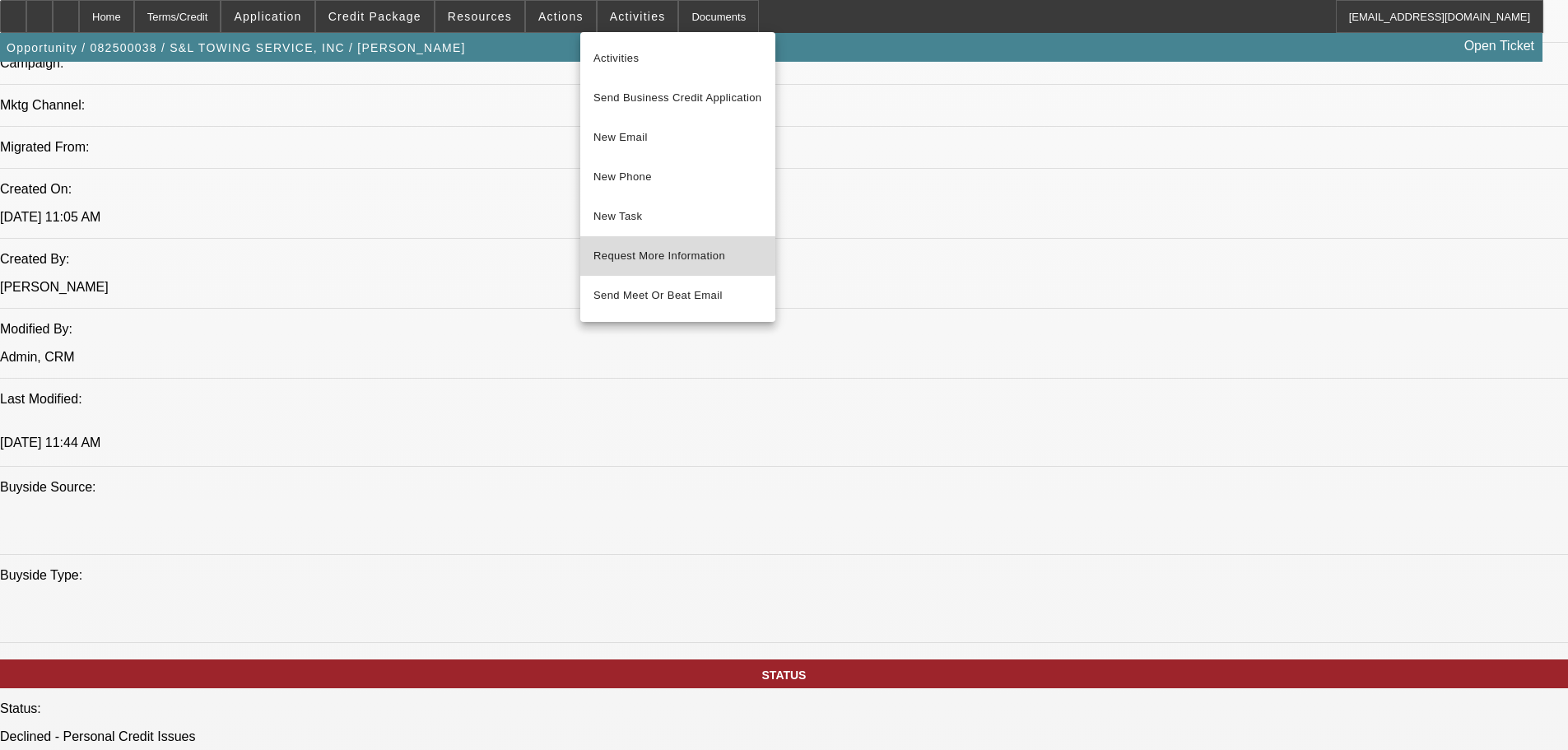
click at [675, 251] on span "Request More Information" at bounding box center [678, 256] width 169 height 20
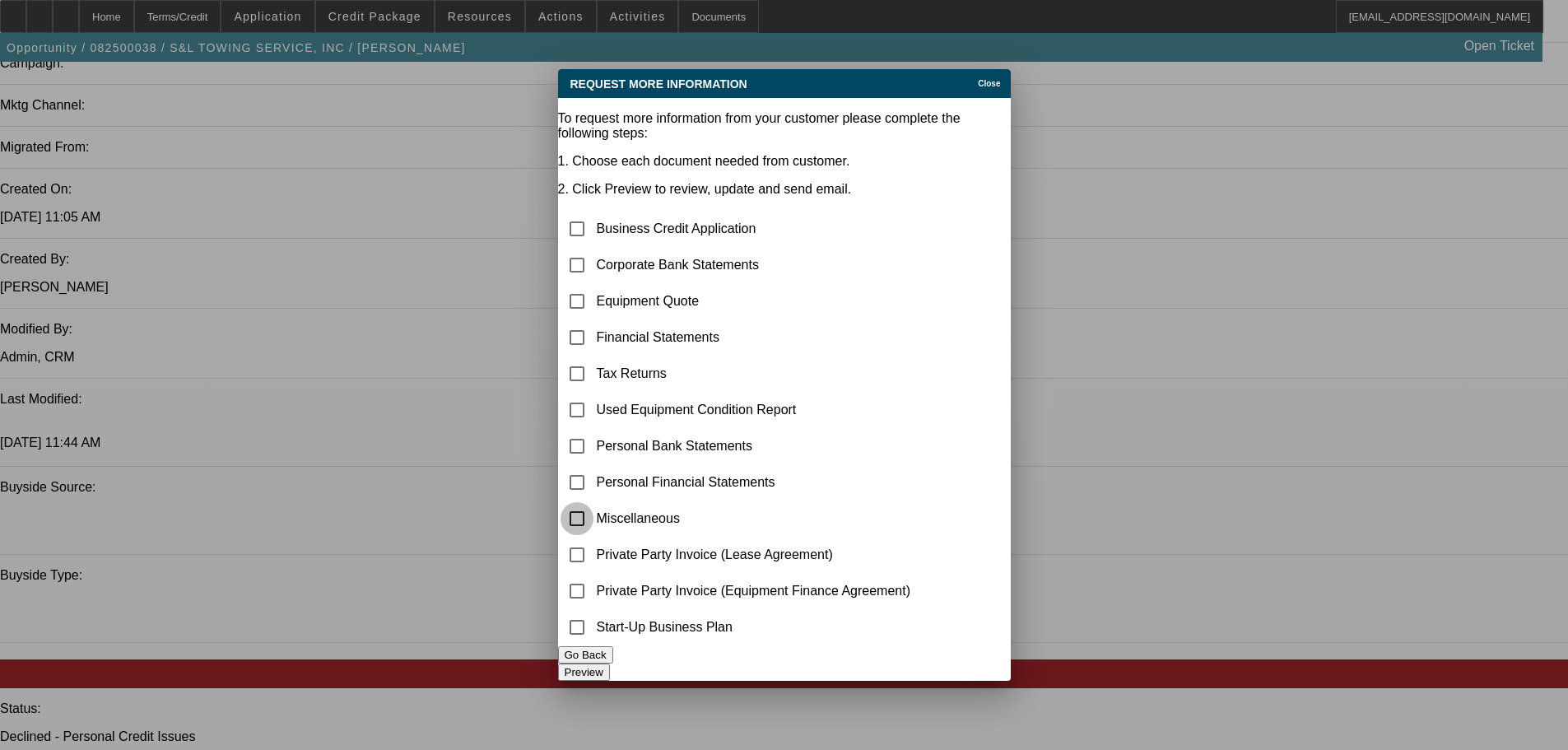
click at [593, 502] on input "checkbox" at bounding box center [577, 518] width 33 height 33
checkbox input "true"
click at [610, 665] on button "Preview" at bounding box center [584, 672] width 52 height 17
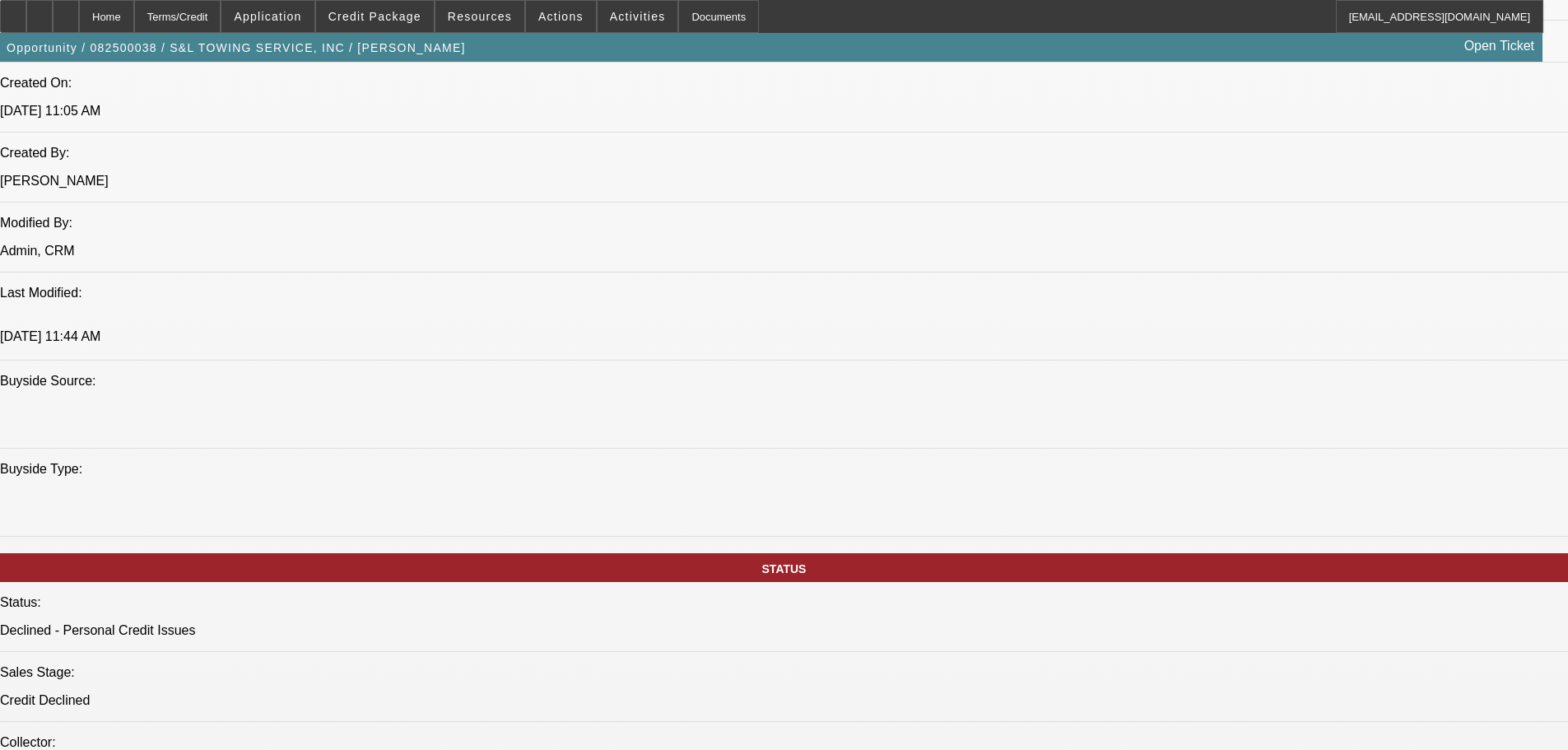
scroll to position [1317, 0]
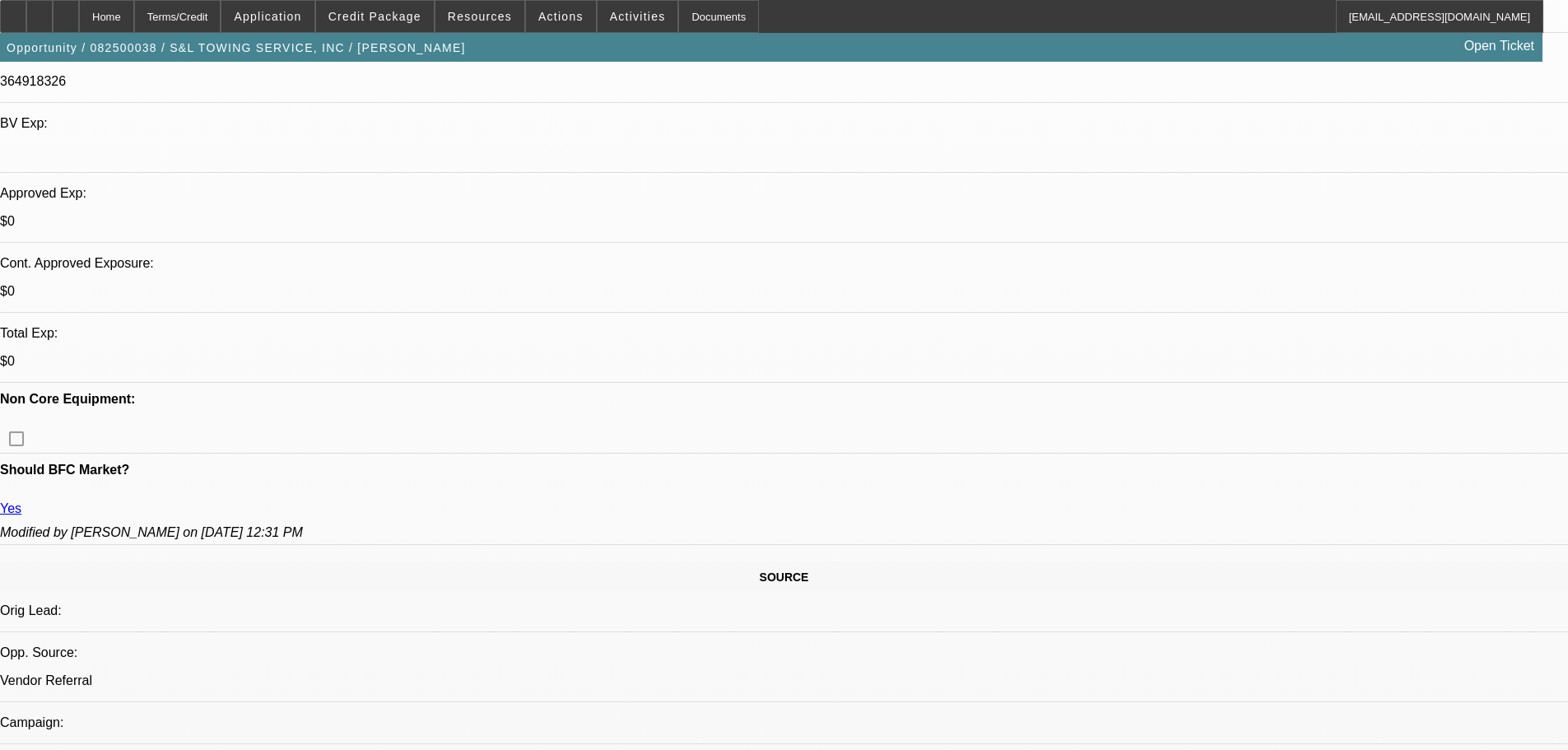
scroll to position [493, 0]
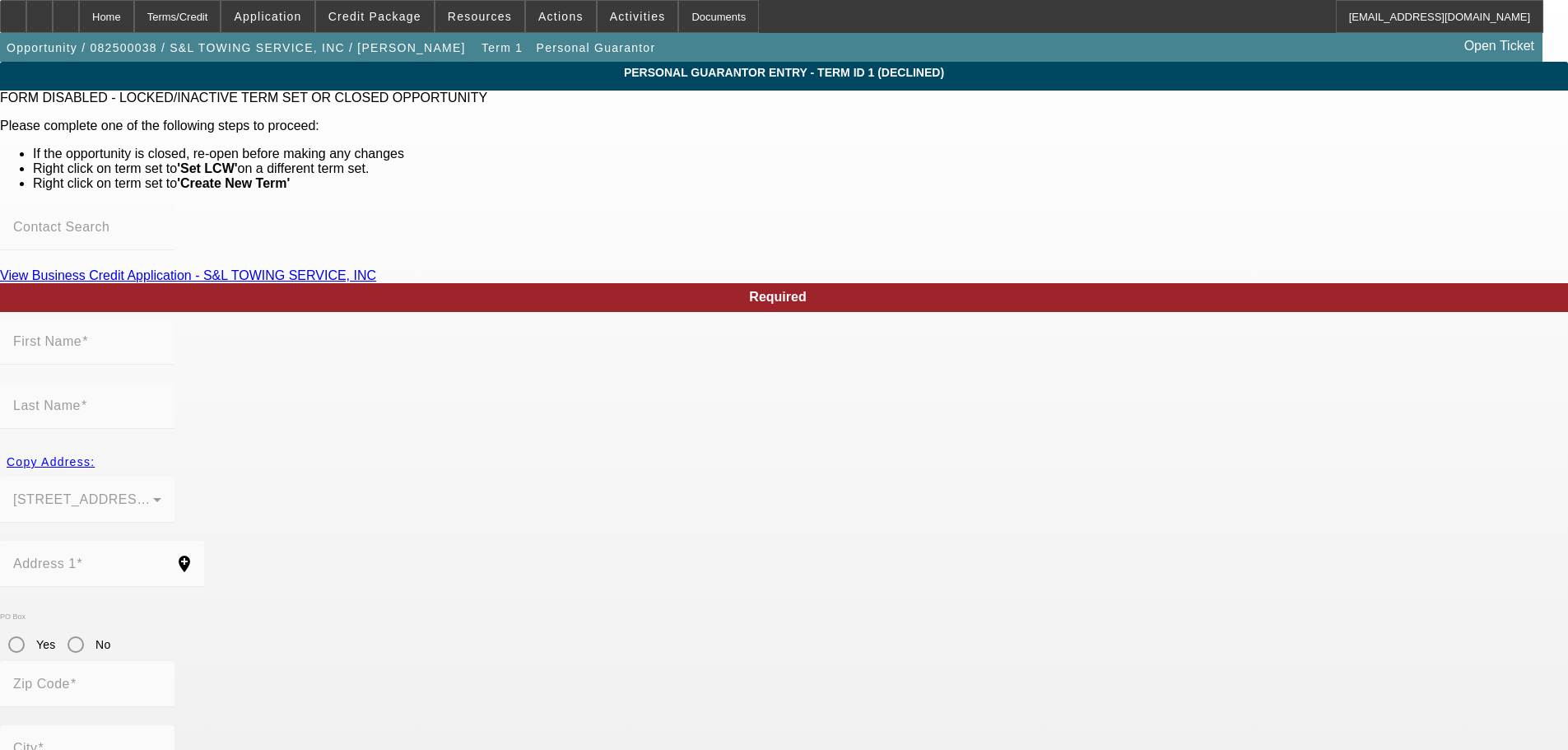
type input "Saul"
type input "Lopez"
type input "1314 West Avenue O"
radio input "true"
type input "93551"
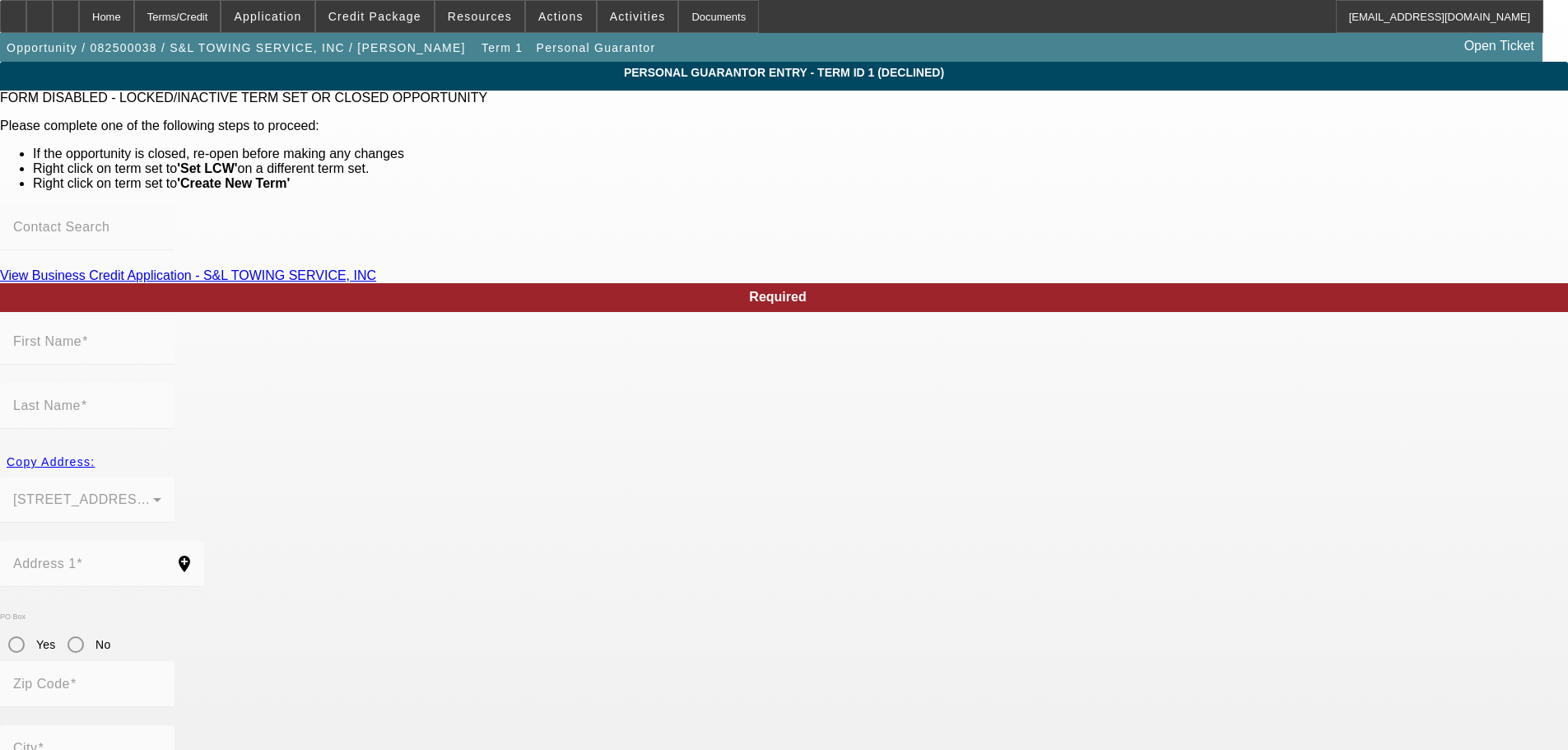
type input "Palmdale"
type input "(818) 437-3268"
type input "51"
type input "959-70-4597"
type input "sltowing@hotmail.com"
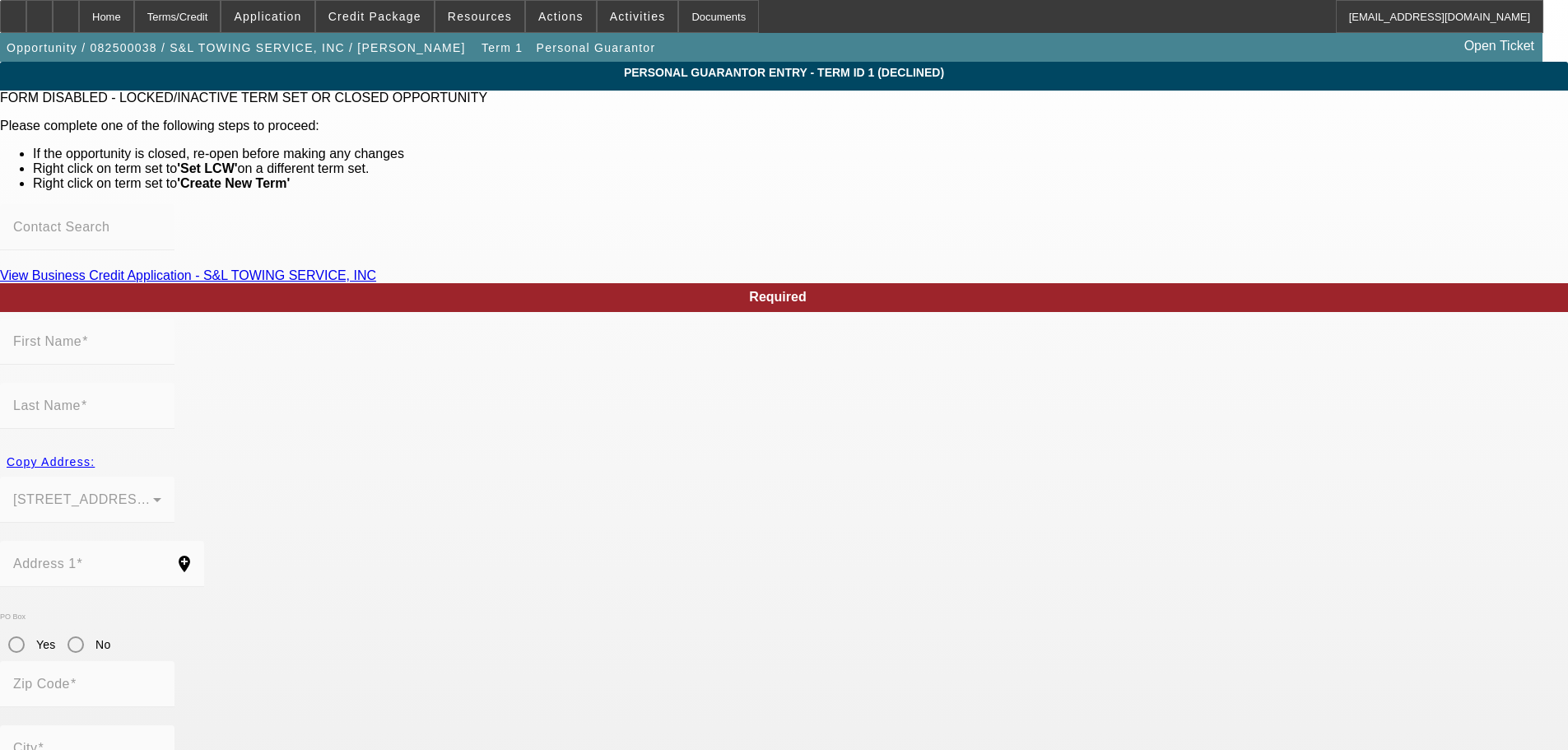
type input "E"
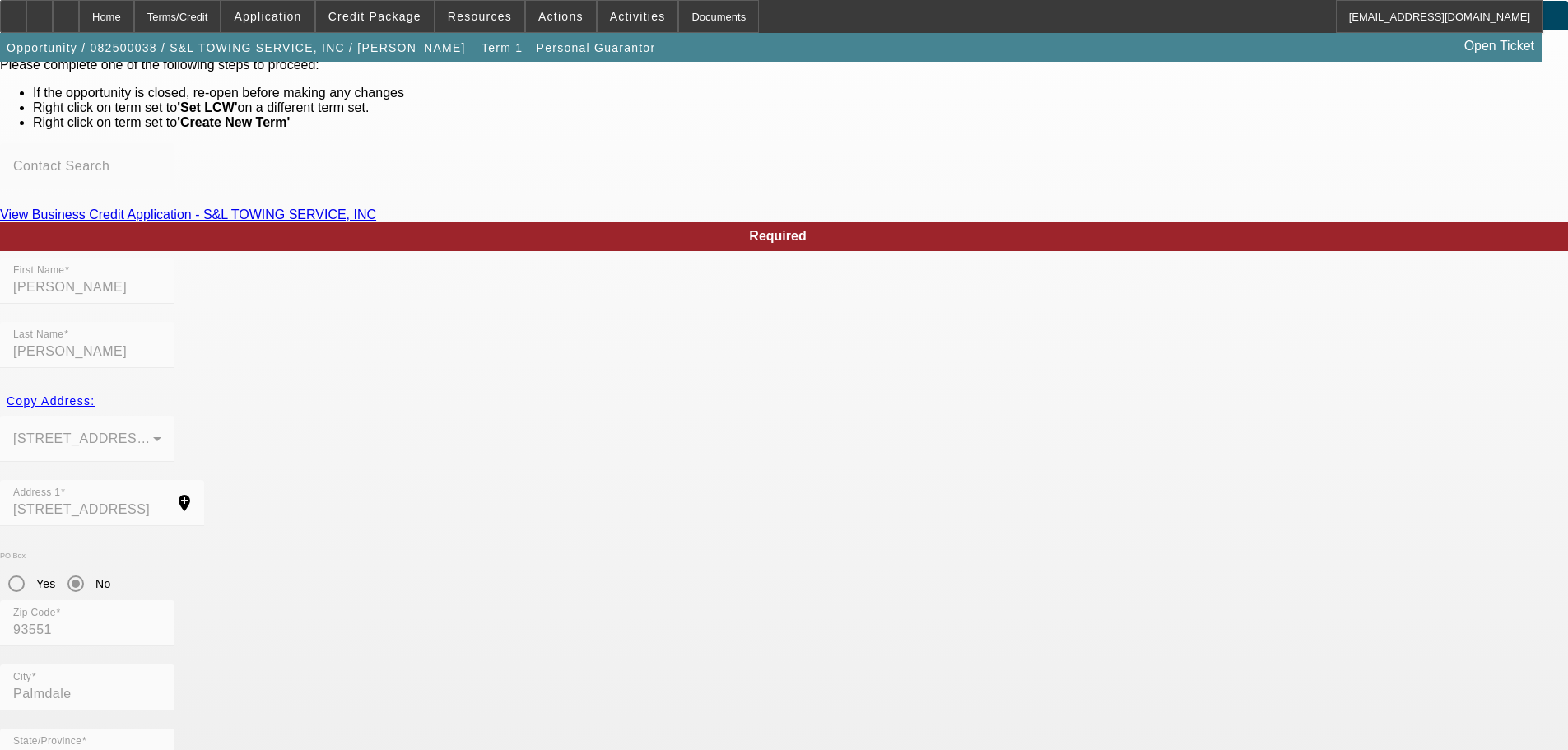
scroll to position [90, 0]
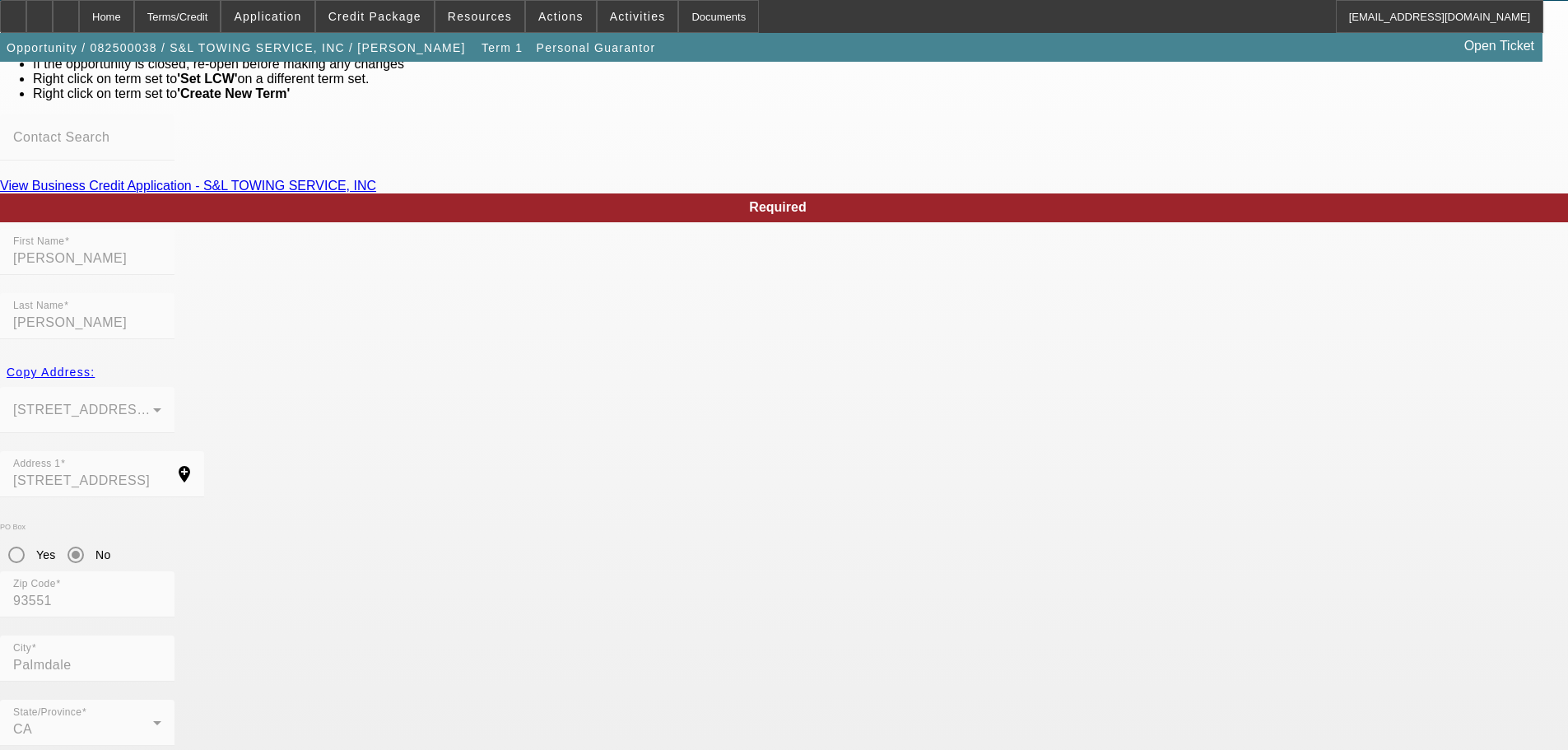
click at [415, 16] on span "Credit Package" at bounding box center [375, 15] width 93 height 13
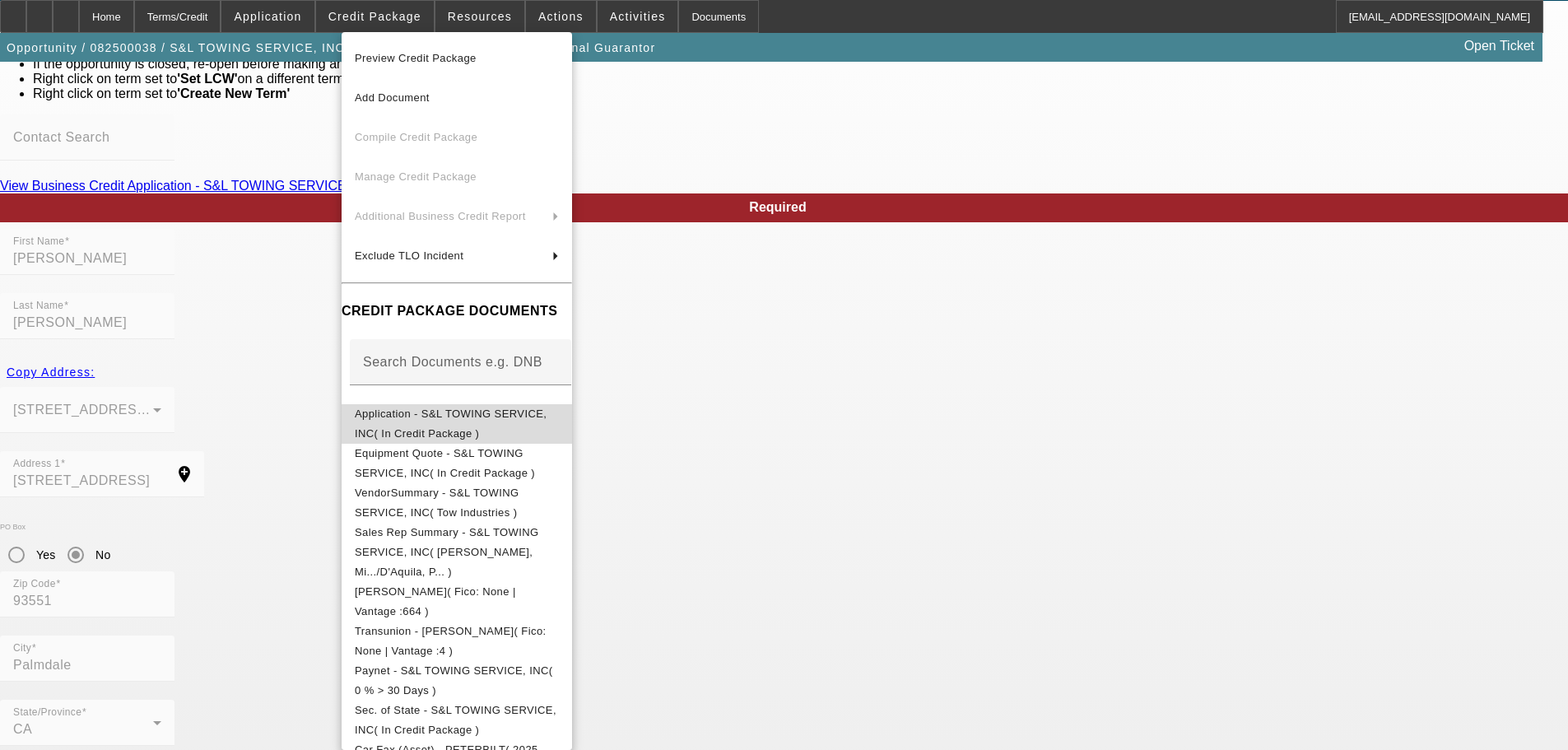
click at [559, 409] on span "Application - S&L TOWING SERVICE, INC( In Credit Package )" at bounding box center [456, 424] width 204 height 40
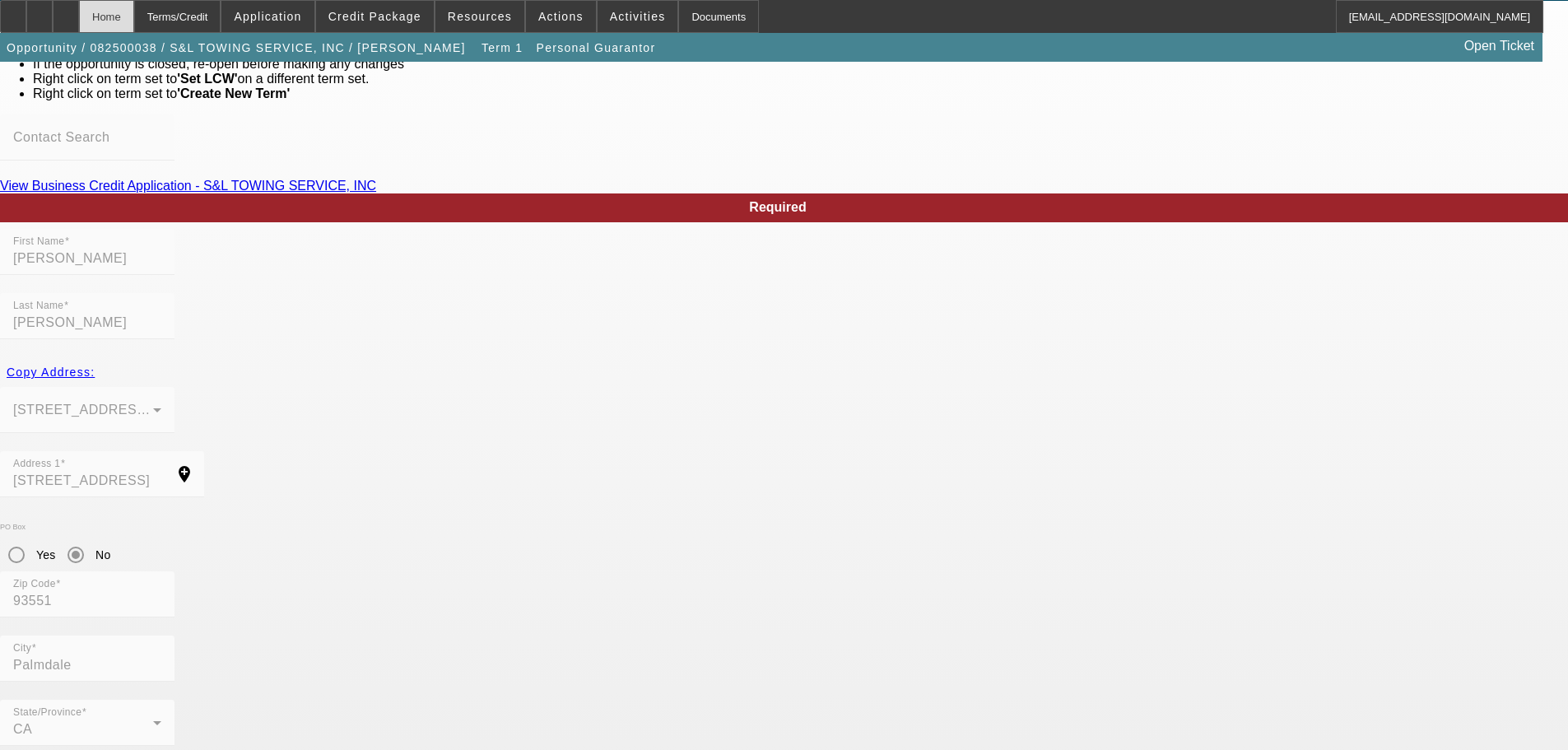
click at [134, 12] on div "Home" at bounding box center [107, 16] width 55 height 33
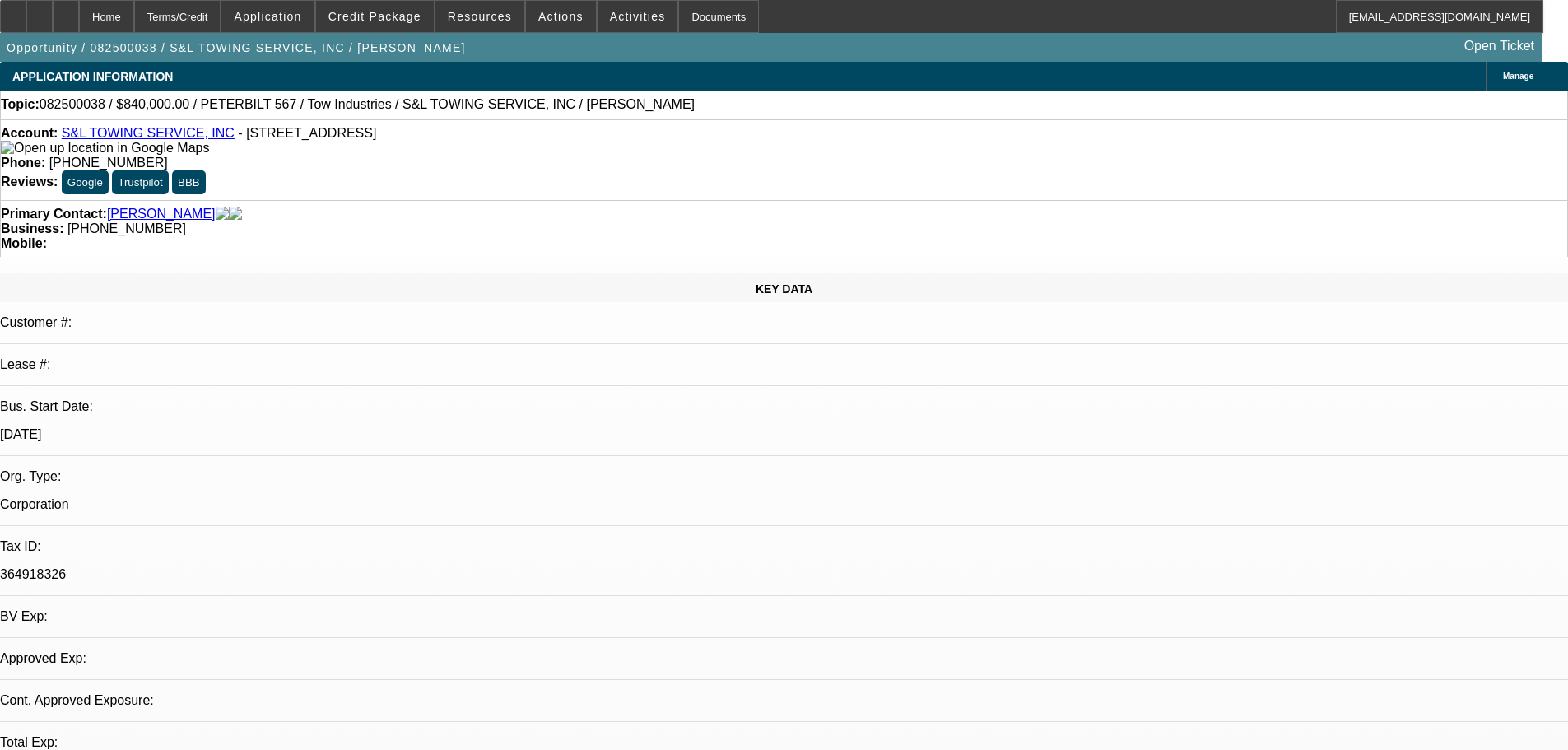
select select "0"
select select "2"
select select "0.1"
select select "4"
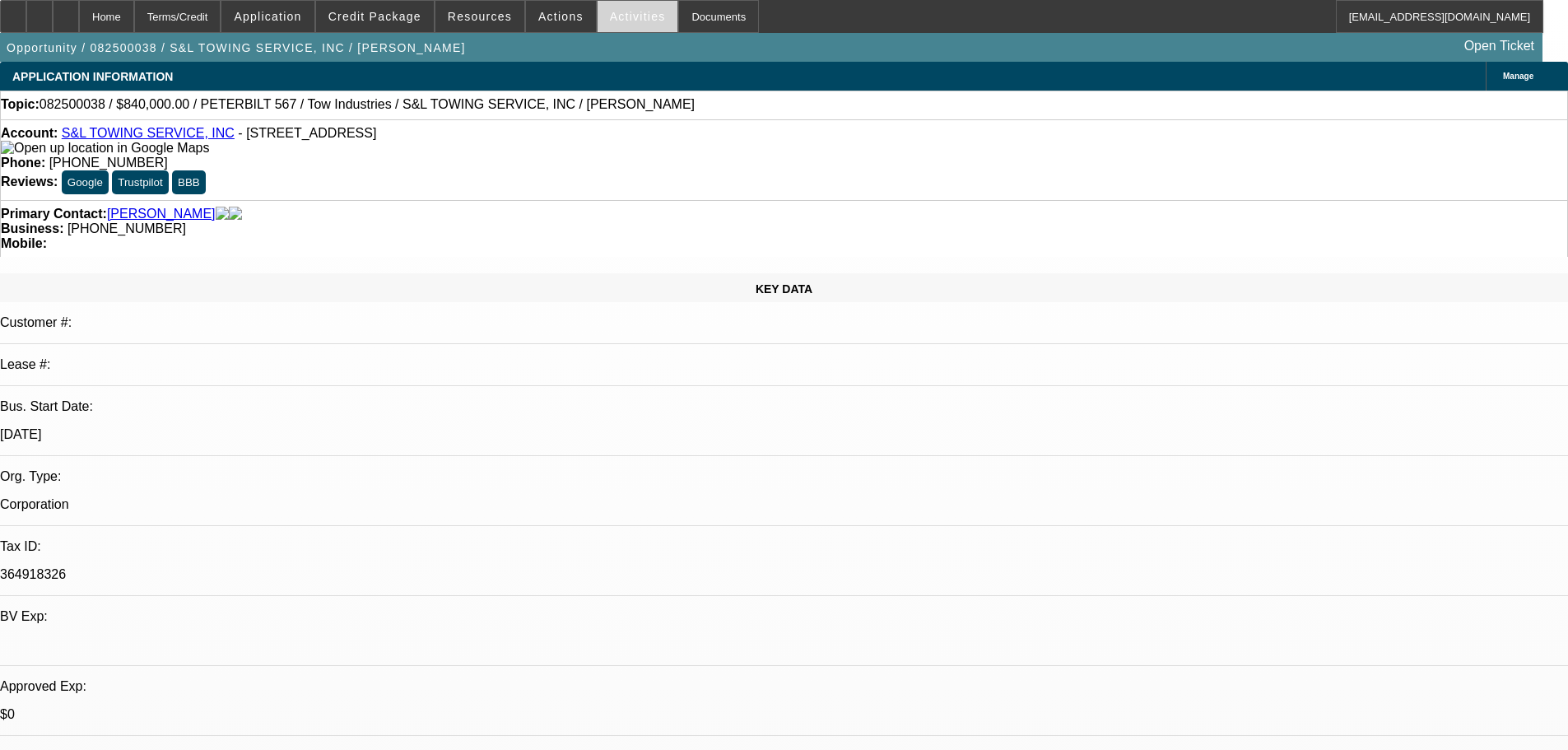
click at [619, 8] on span at bounding box center [638, 16] width 81 height 40
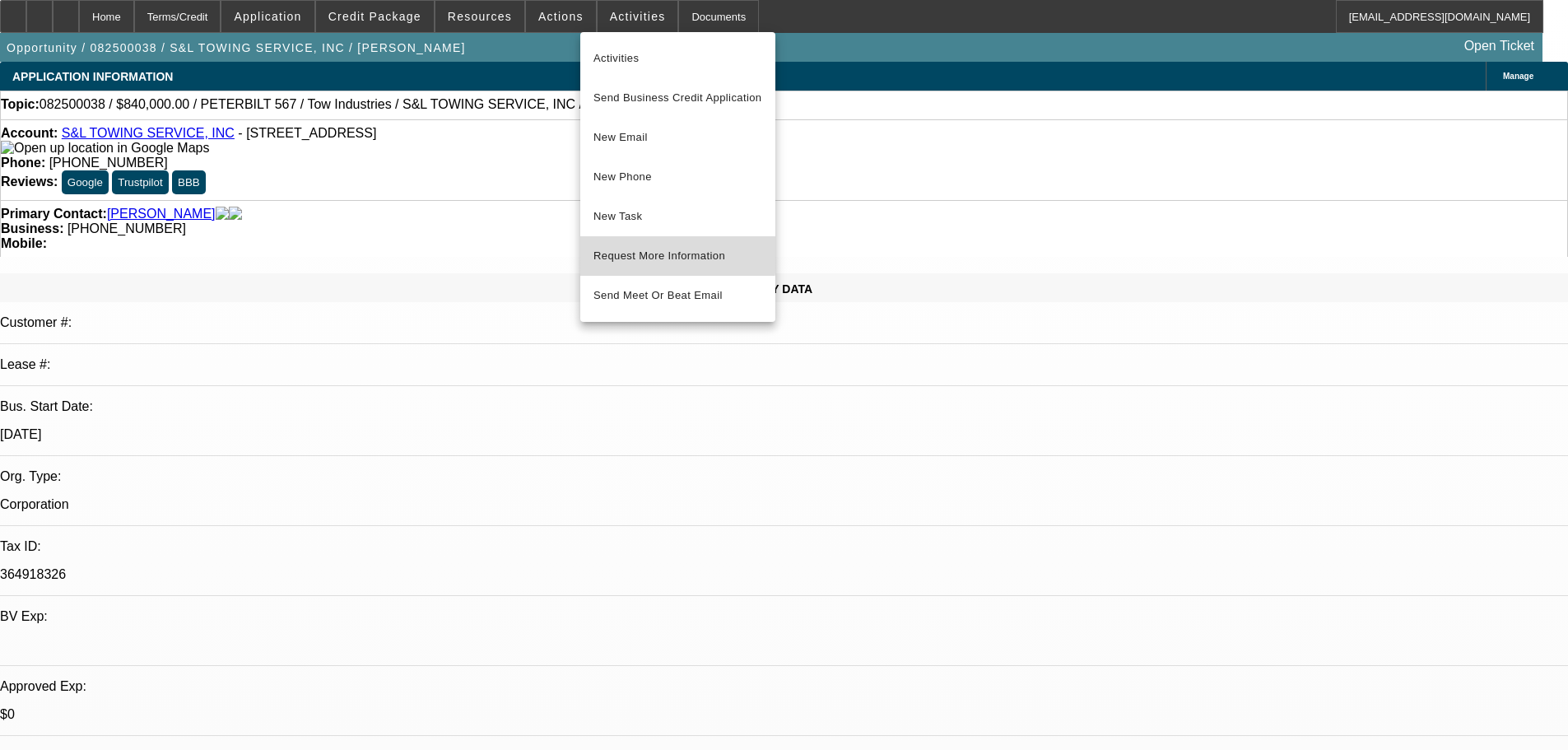
click at [633, 247] on span "Request More Information" at bounding box center [678, 256] width 169 height 20
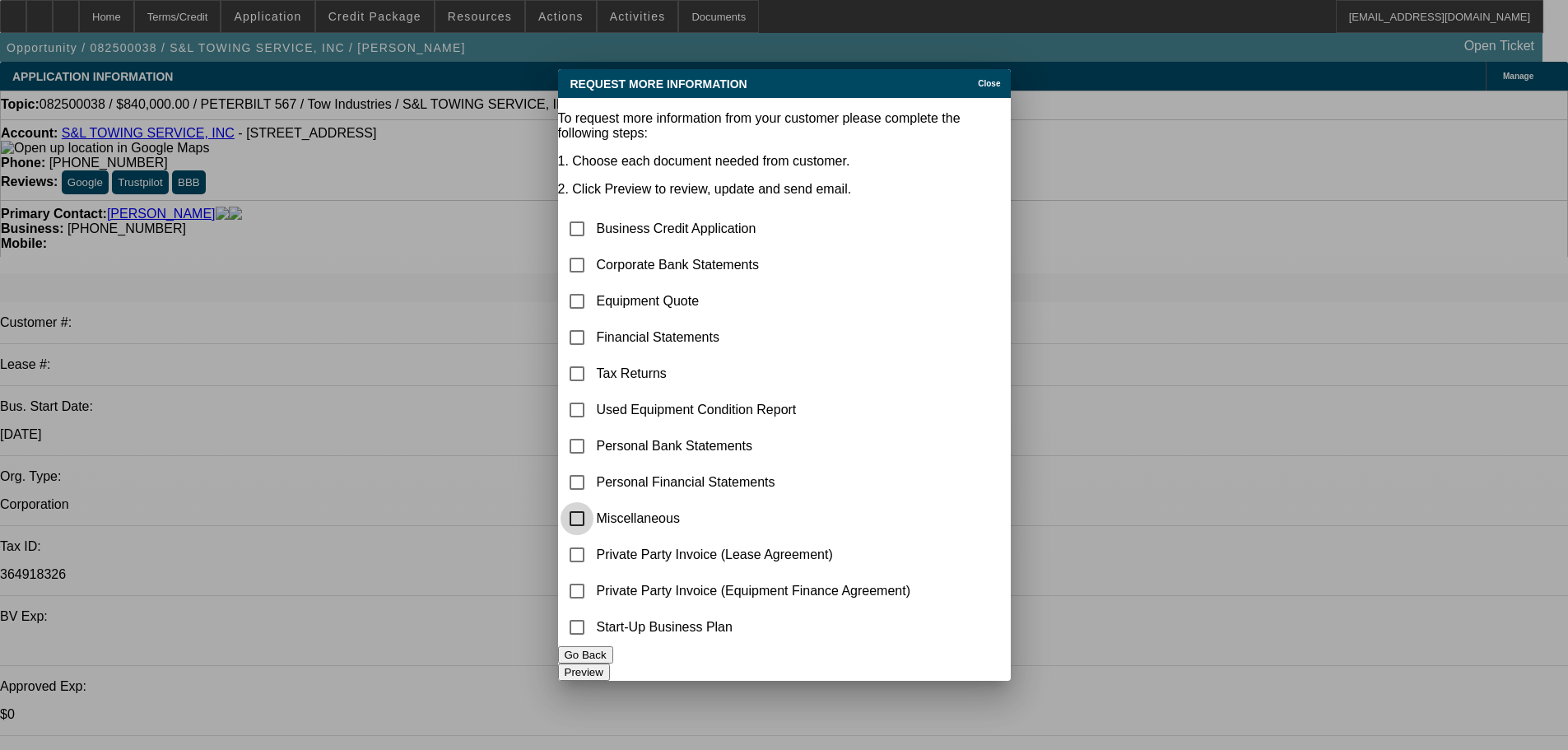
click at [593, 502] on input "checkbox" at bounding box center [577, 518] width 33 height 33
checkbox input "true"
click at [593, 249] on input "checkbox" at bounding box center [577, 265] width 33 height 33
checkbox input "true"
click at [610, 663] on button "Preview" at bounding box center [584, 672] width 52 height 17
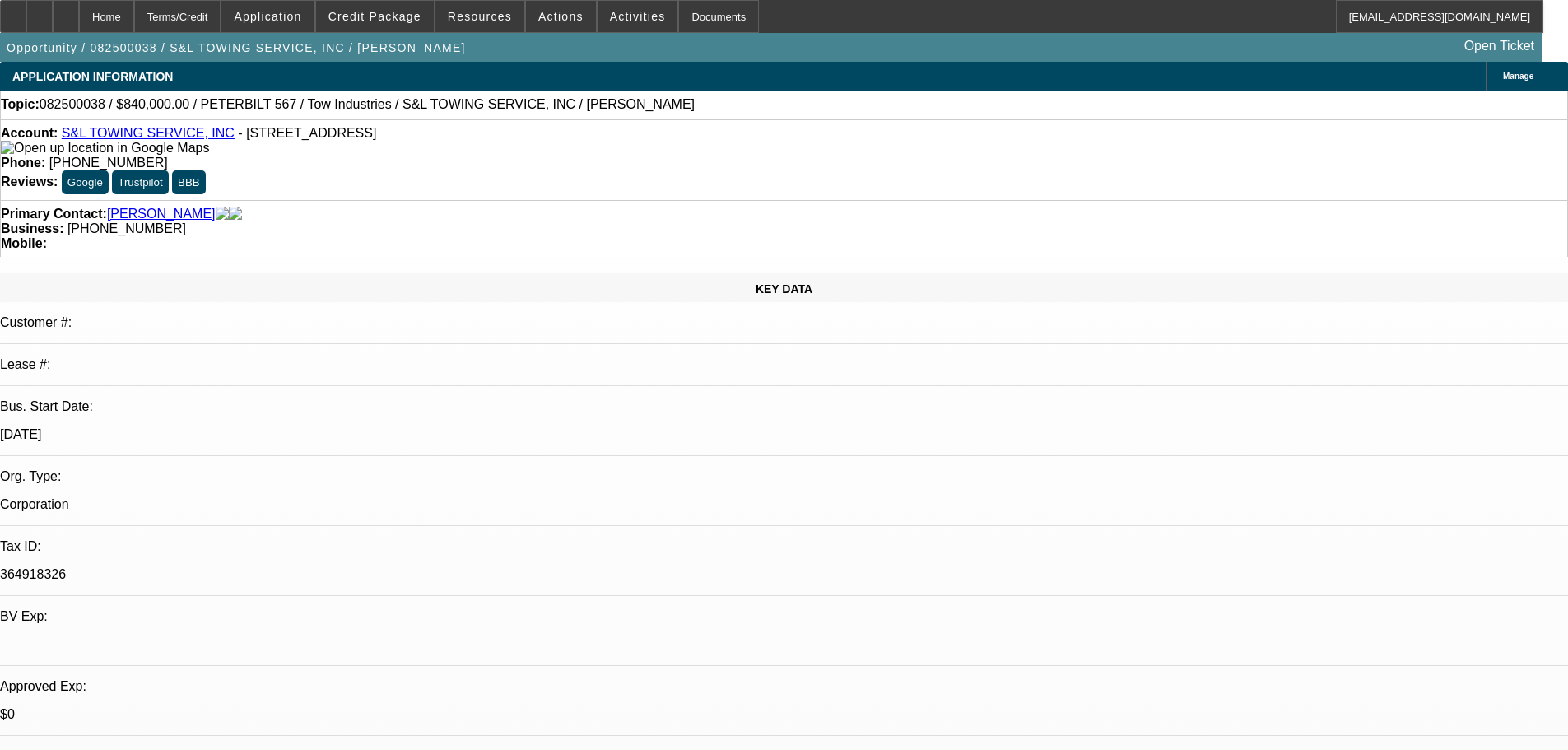
click at [1503, 74] on span "Manage" at bounding box center [1517, 76] width 30 height 9
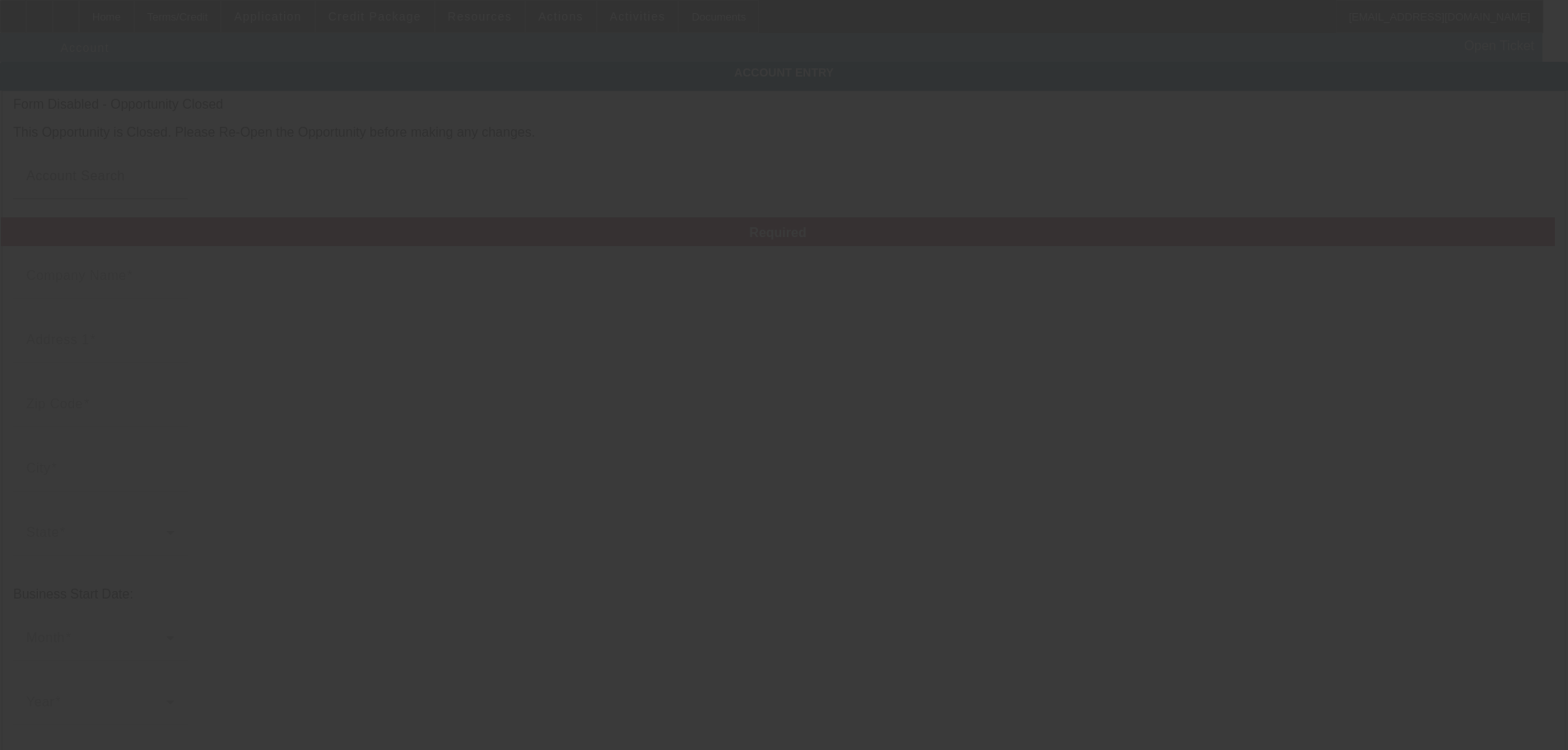
type input "S&L TOWING SERVICE, INC"
type input "14529 Keswick St"
type input "91405"
type input "Van Nuys"
type input "(818) 437-3268"
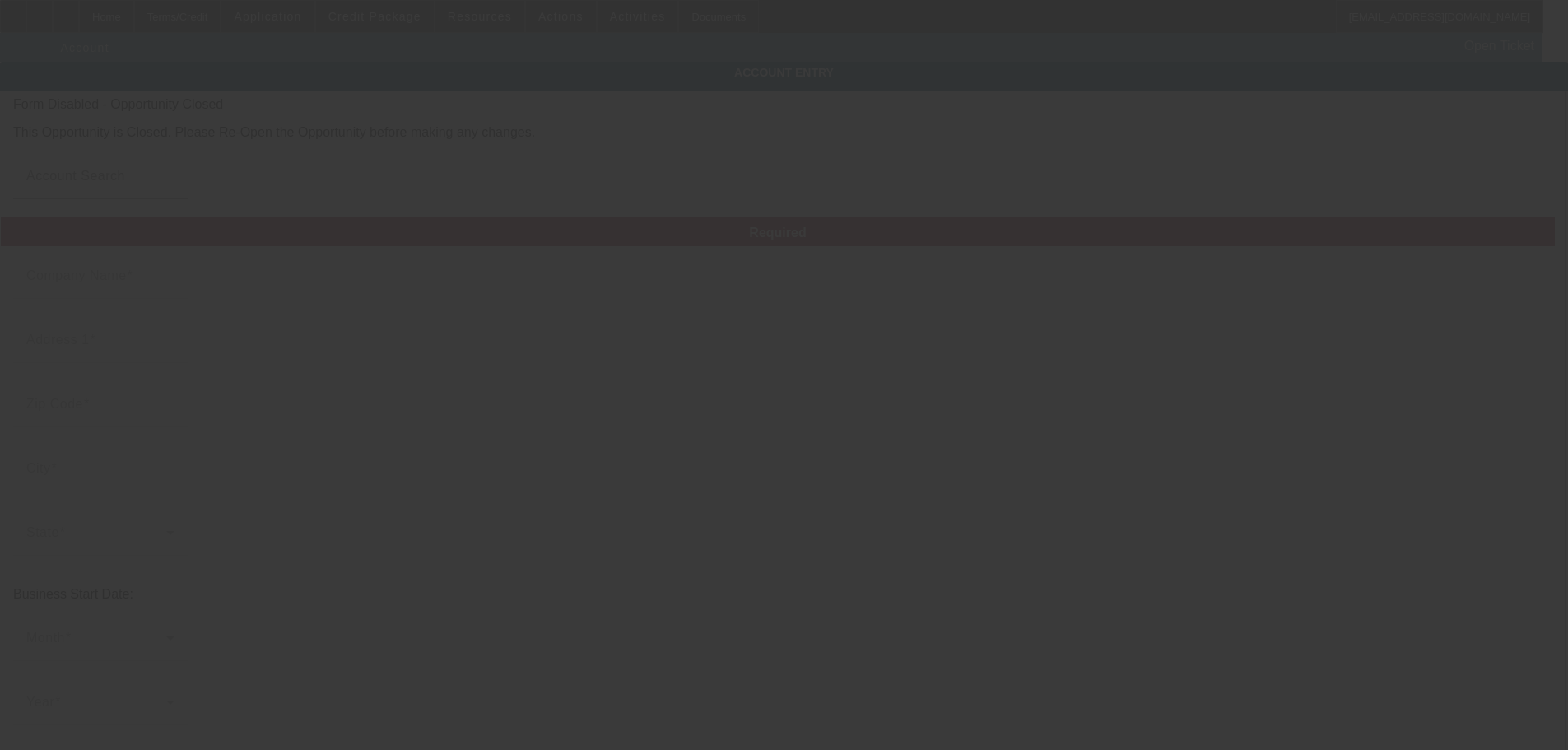
type input "364918326"
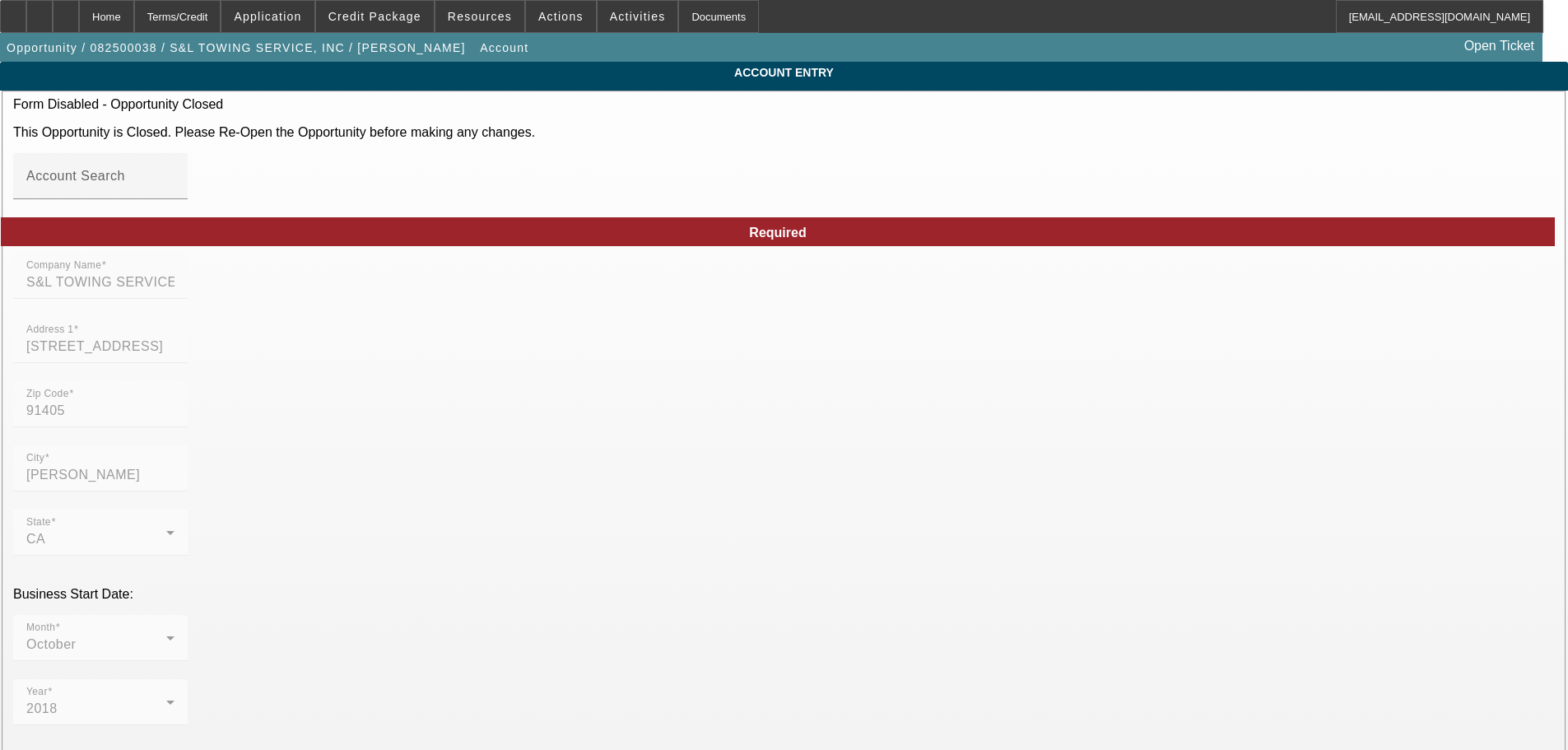
type input "8/4/2025"
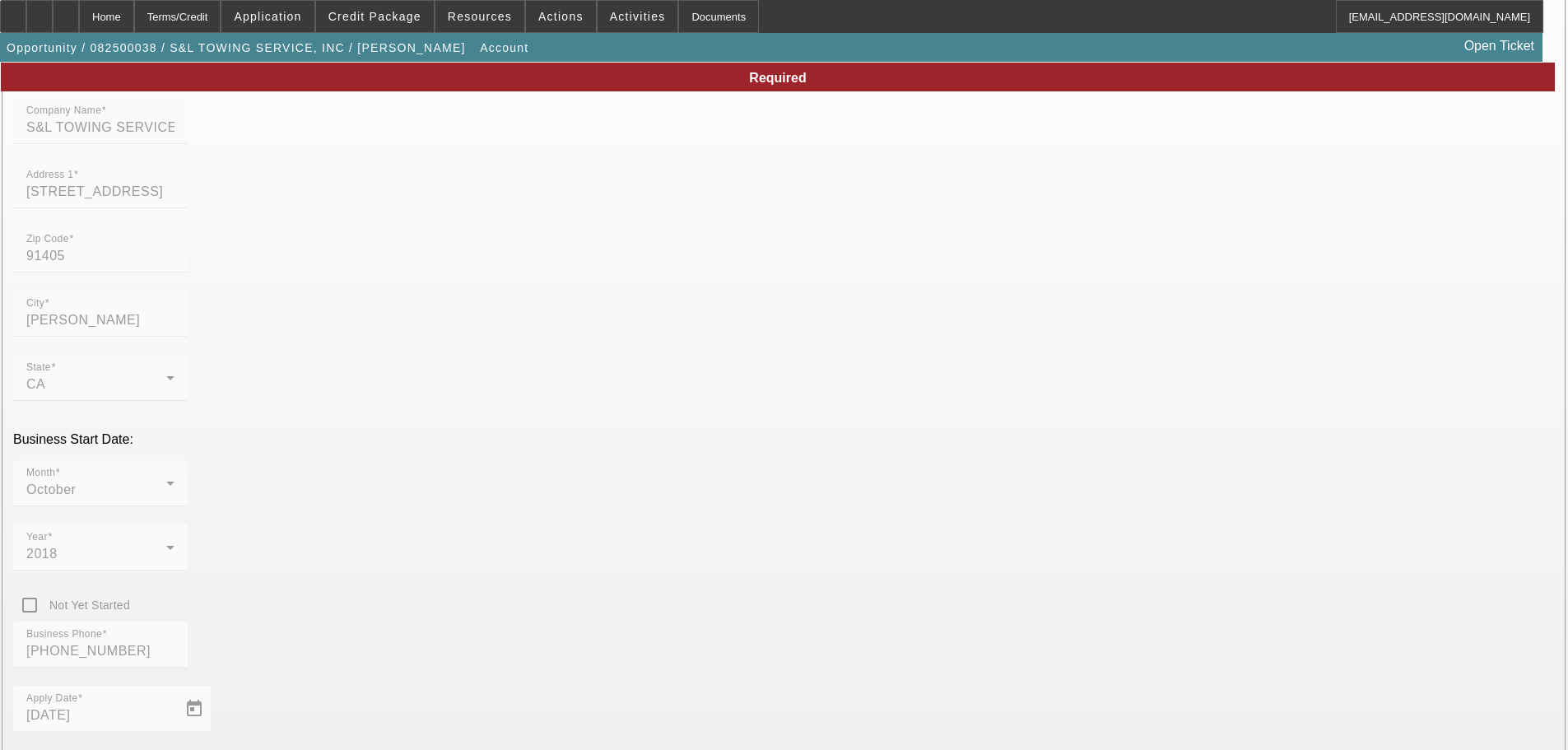
scroll to position [164, 0]
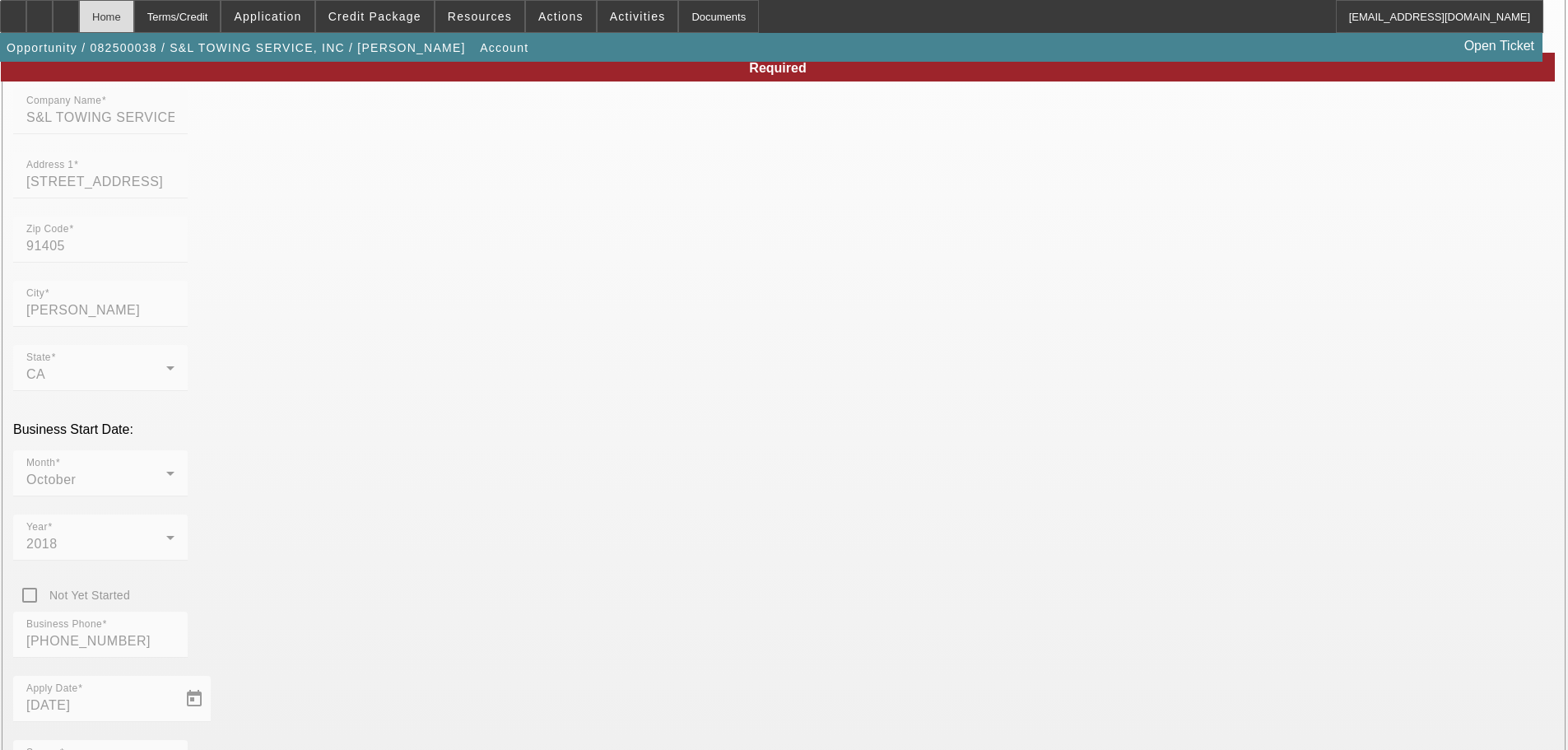
click at [134, 15] on div "Home" at bounding box center [107, 16] width 55 height 33
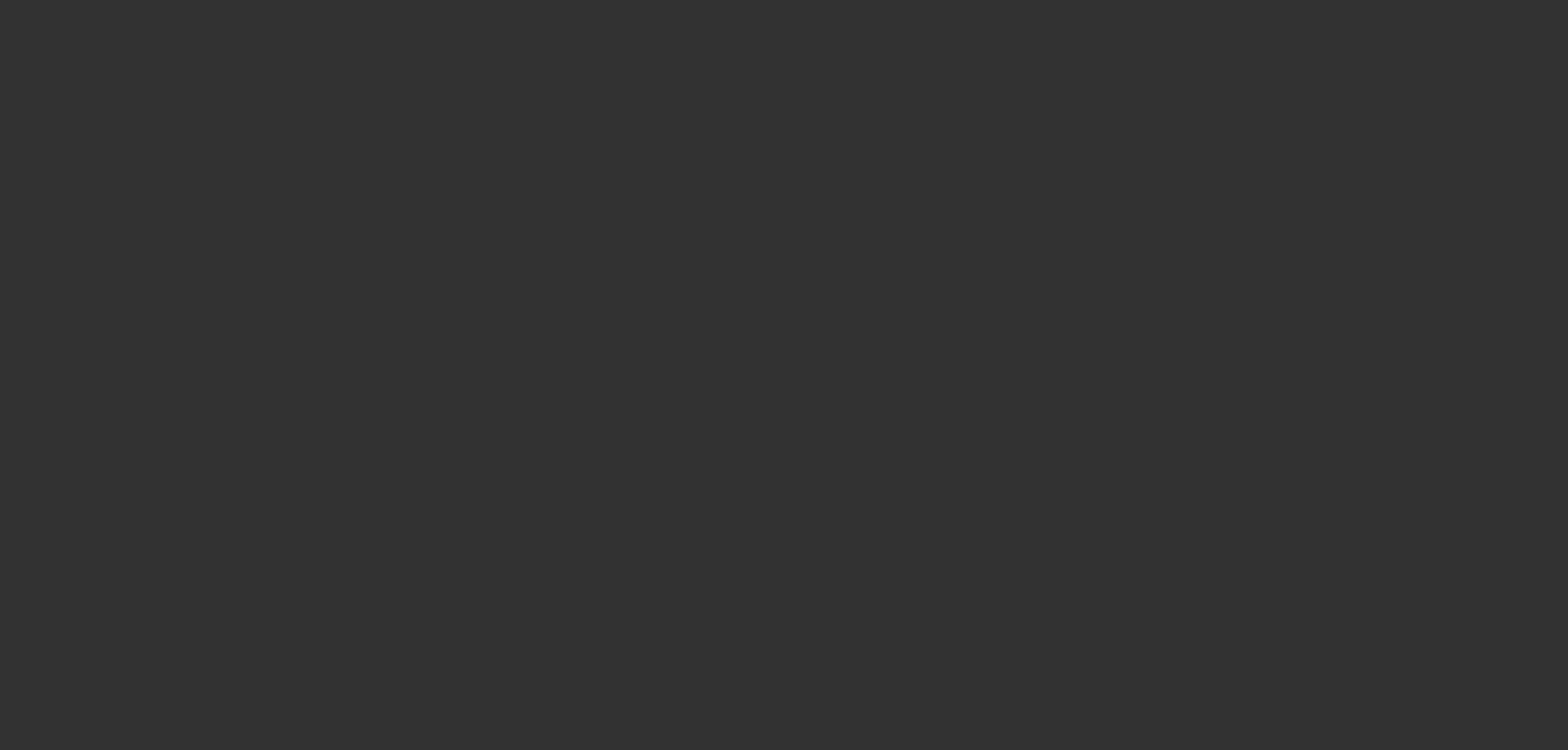
select select "0"
select select "2"
select select "0.1"
select select "4"
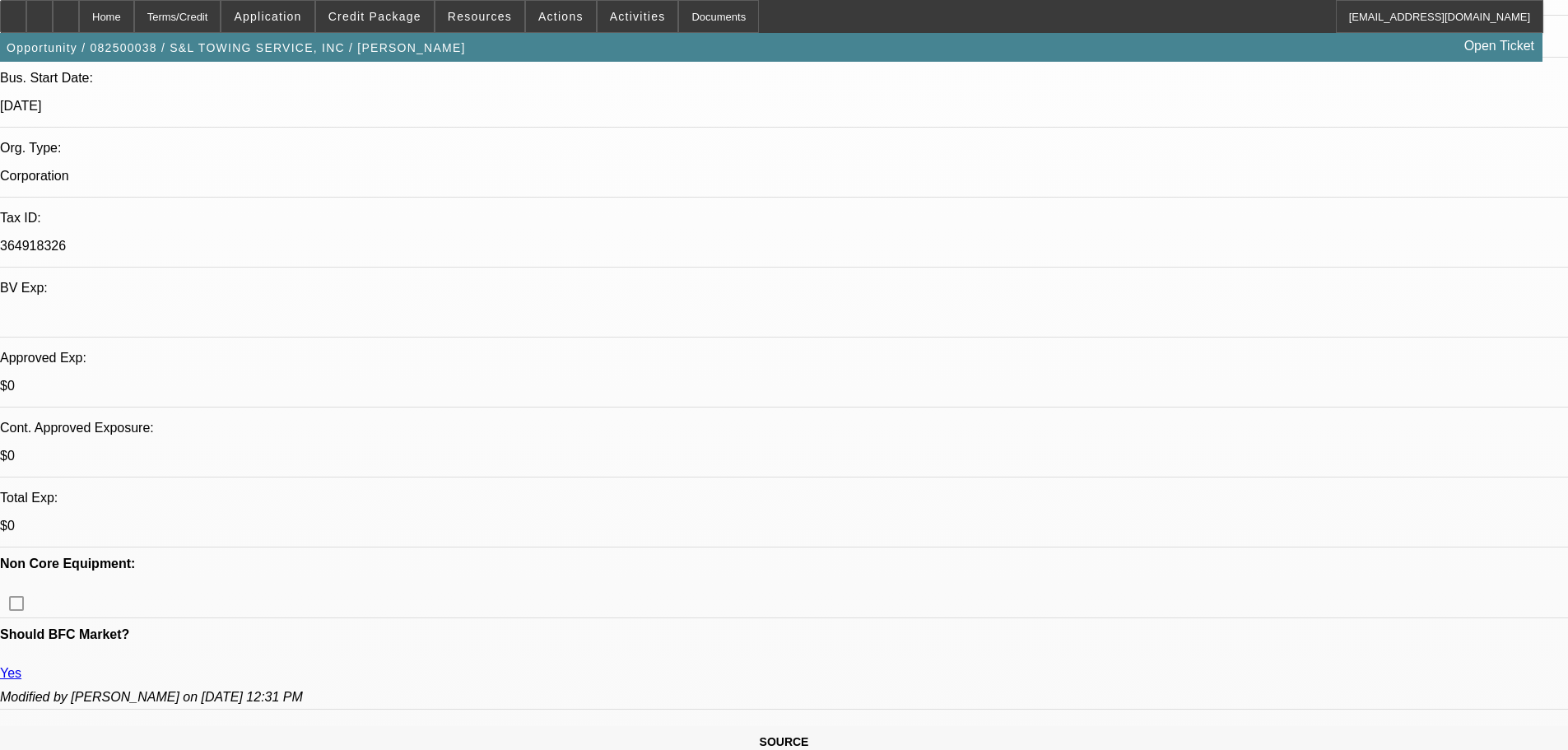
scroll to position [329, 0]
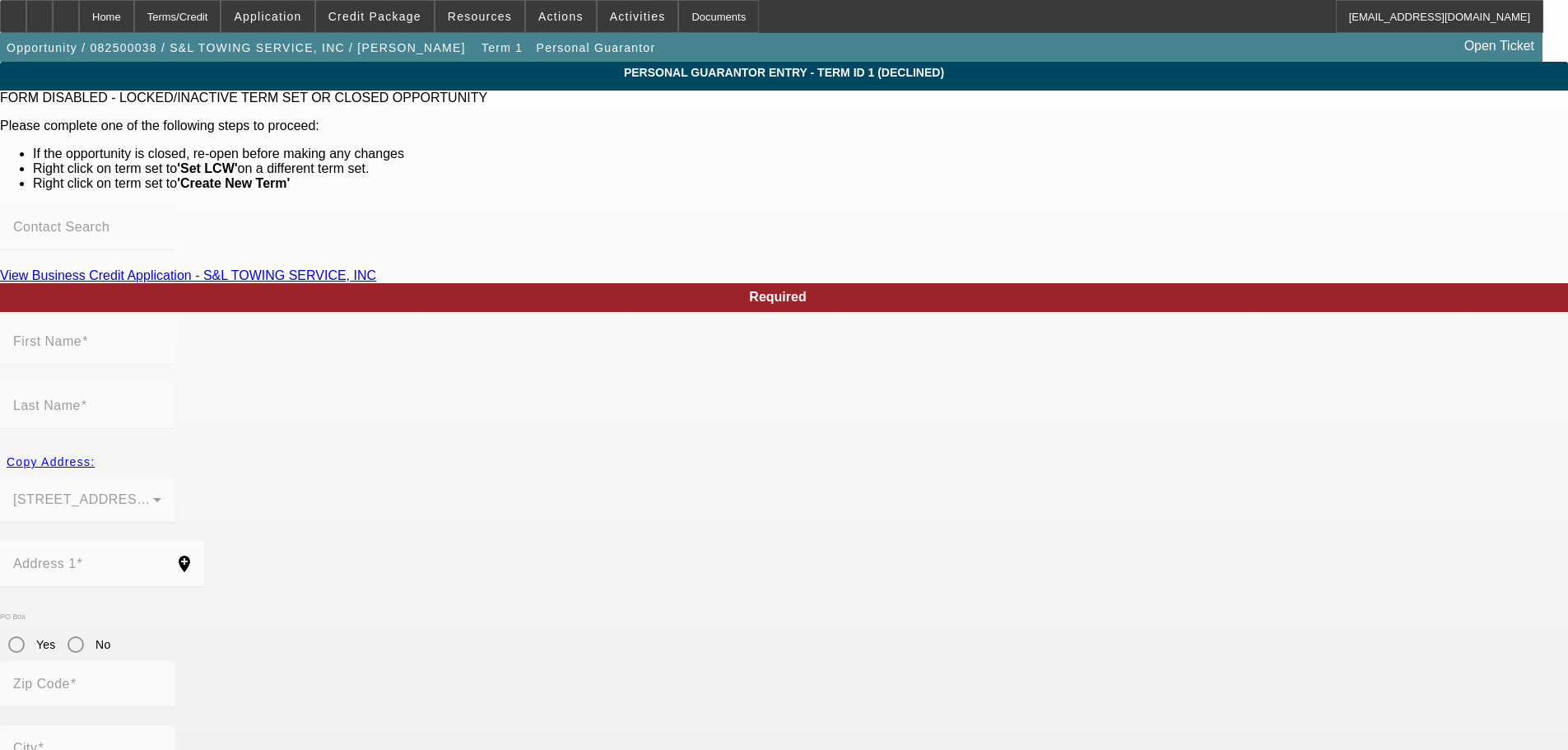
type input "Saul"
type input "Lopez"
type input "1314 West Avenue O"
radio input "true"
type input "93551"
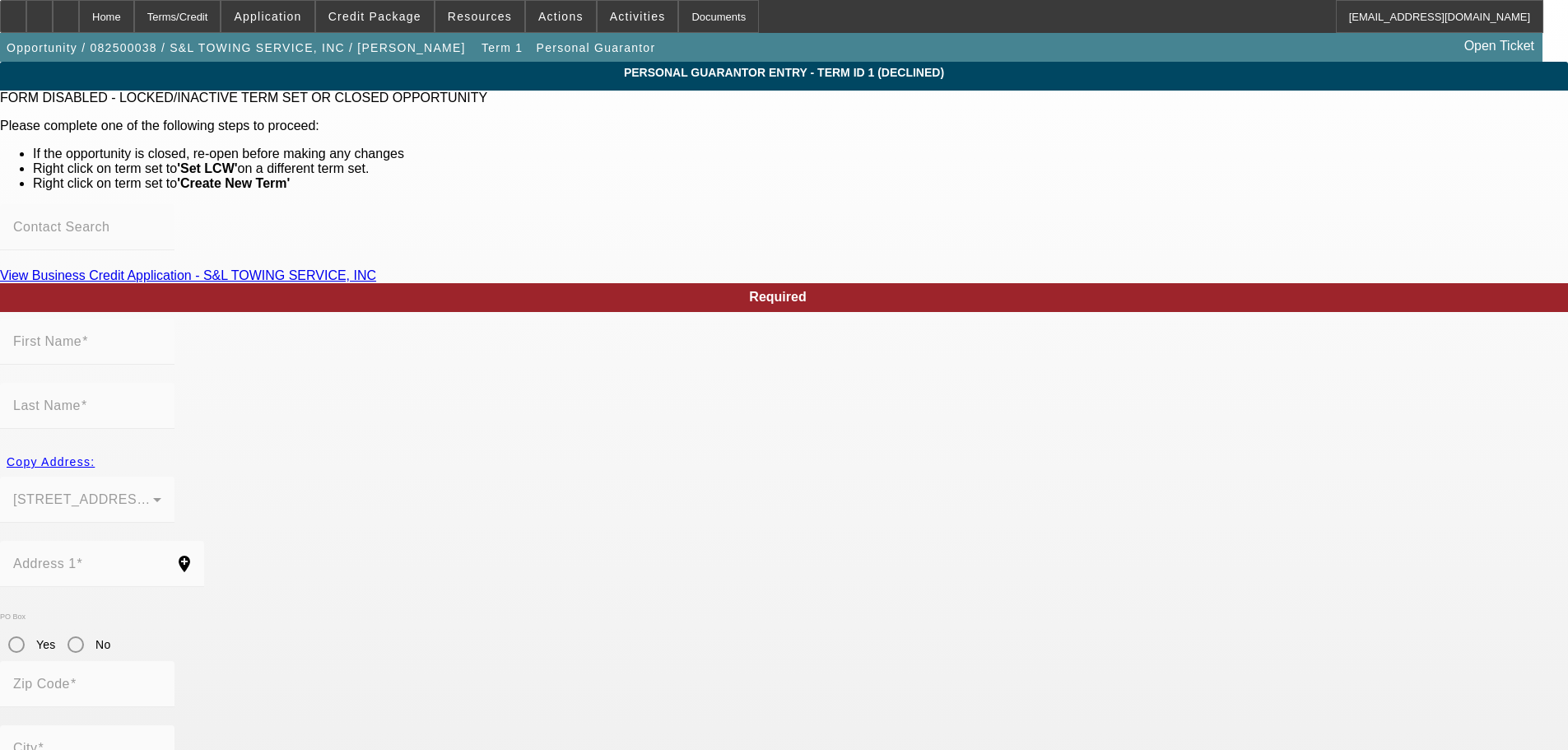
type input "Palmdale"
type input "(818) 437-3268"
type input "51"
type input "959-70-4597"
type input "sltowing@hotmail.com"
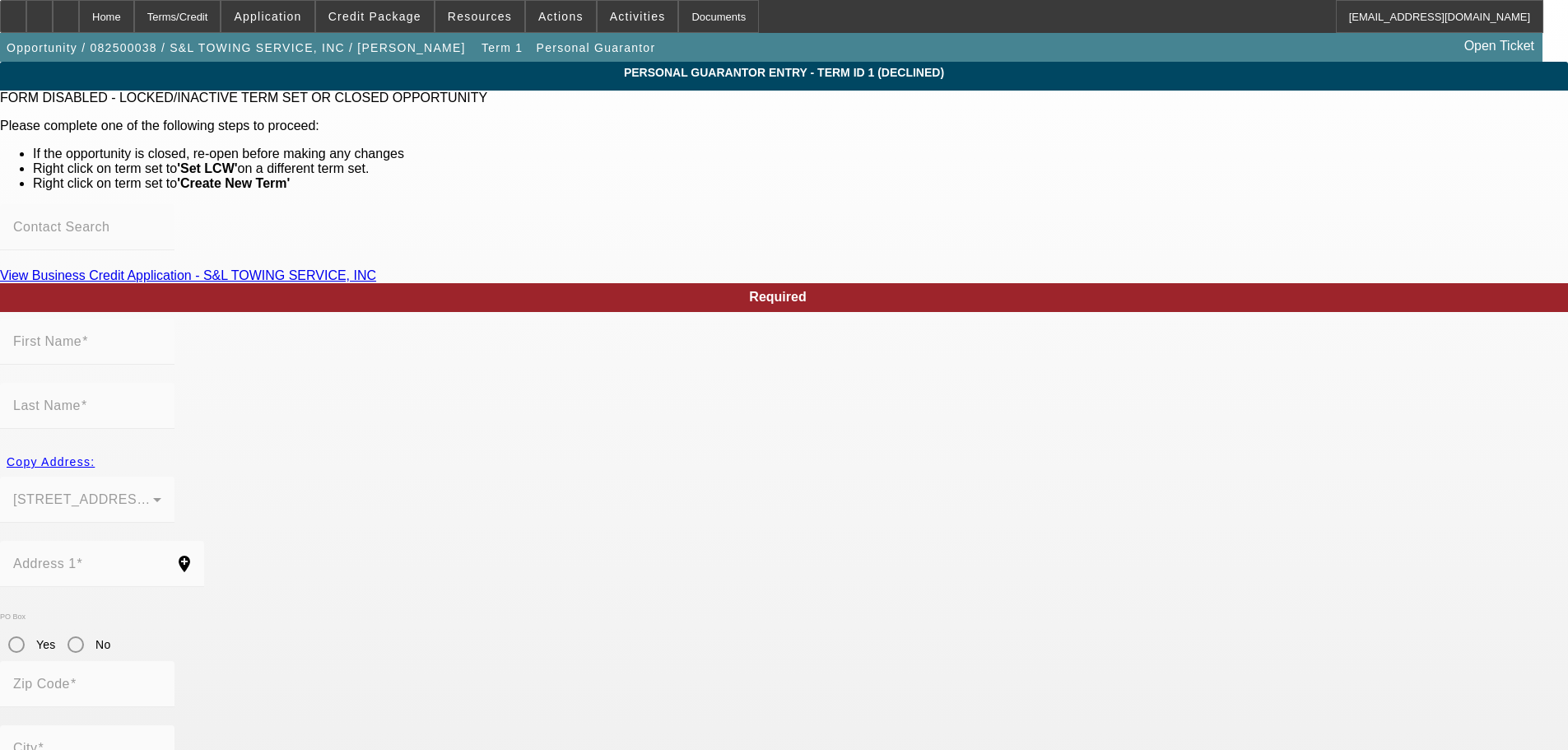
type input "E"
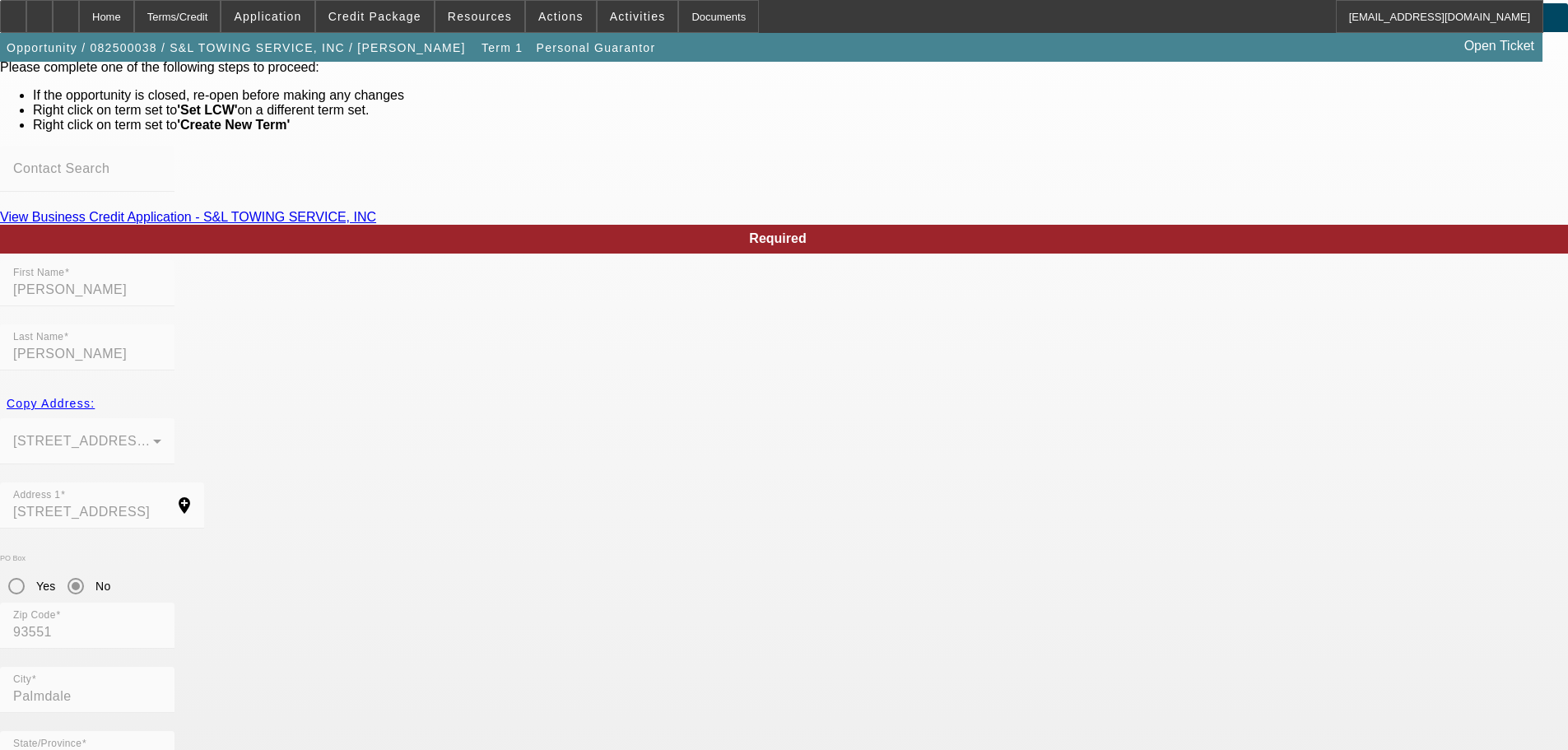
scroll to position [90, 0]
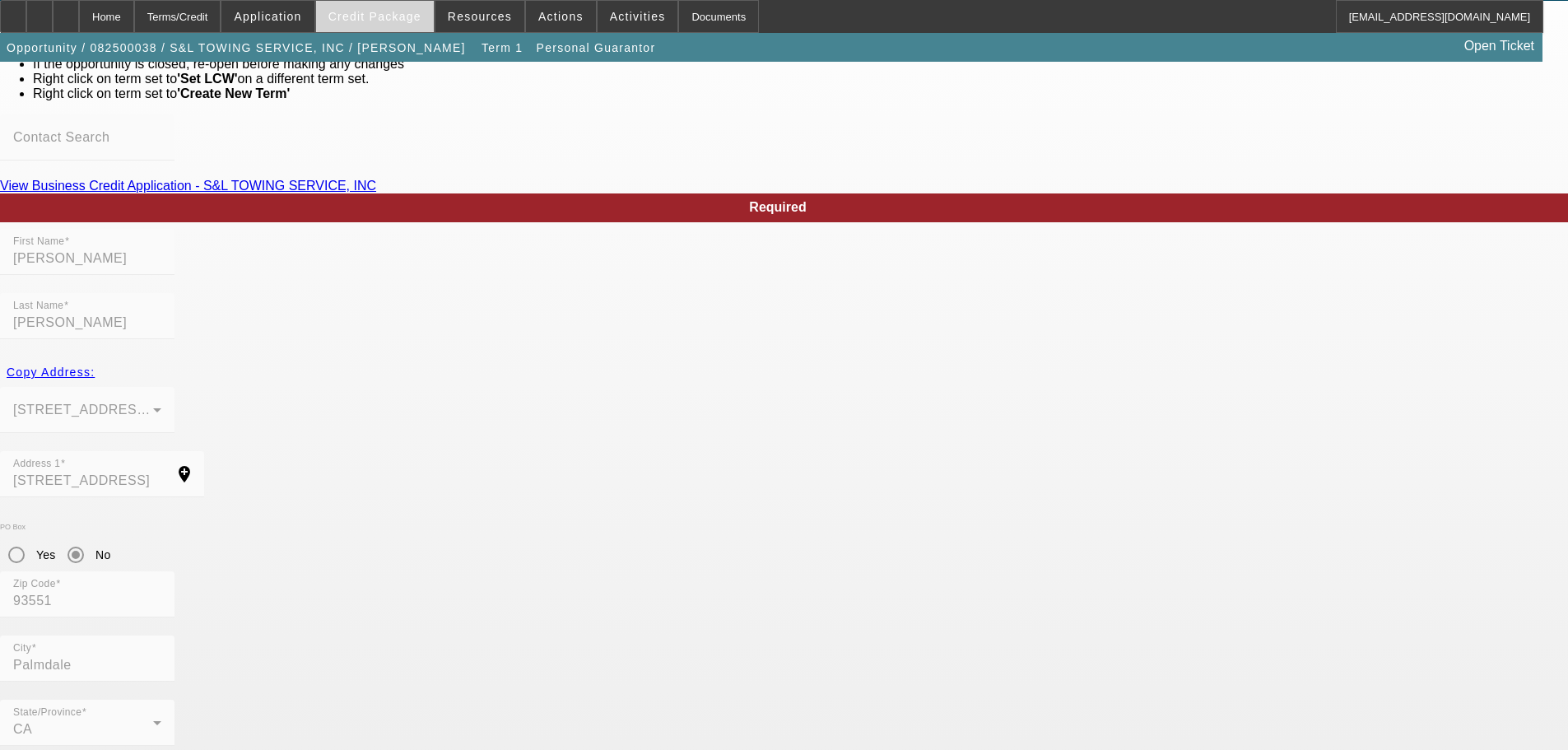
click at [401, 14] on span "Credit Package" at bounding box center [375, 15] width 93 height 13
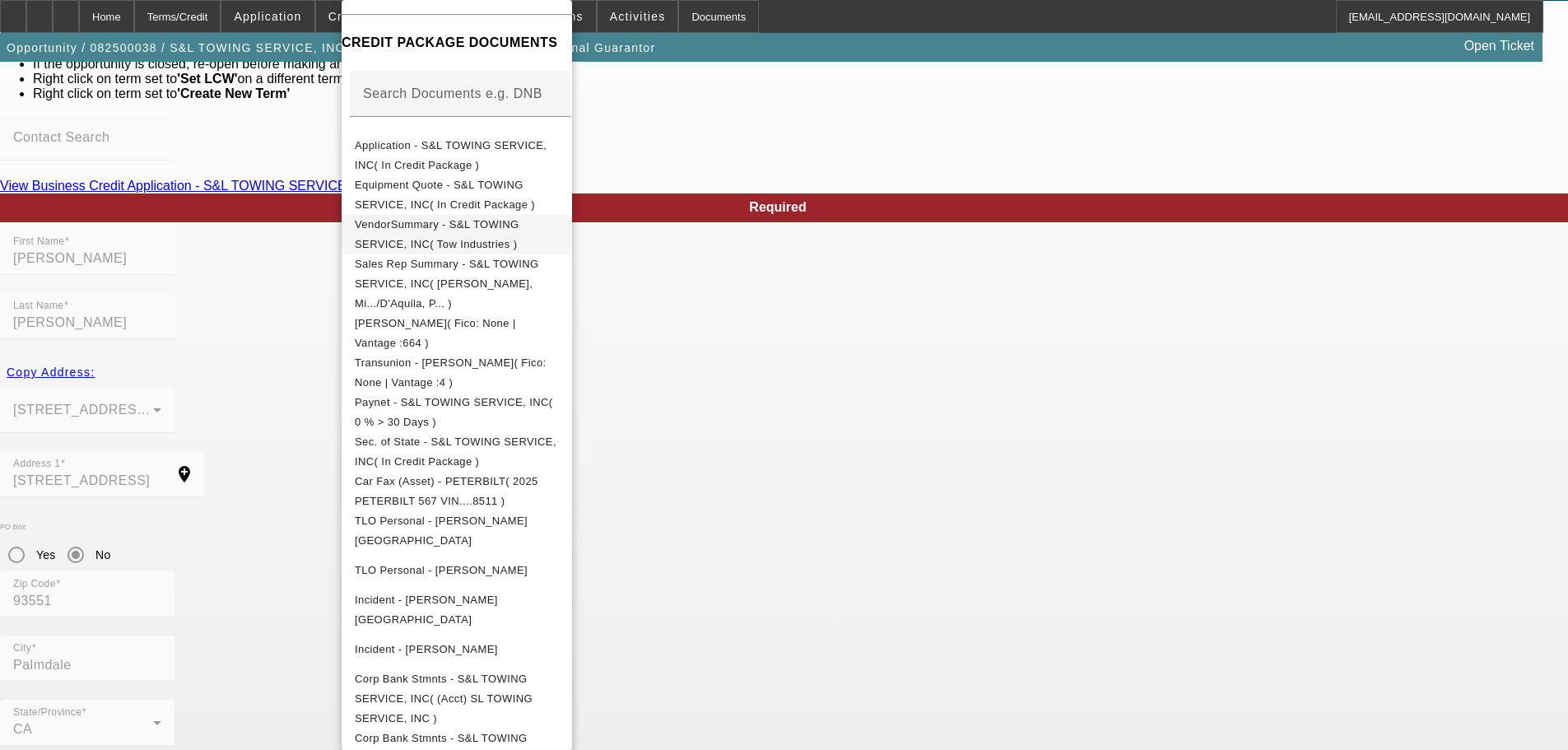
scroll to position [389, 0]
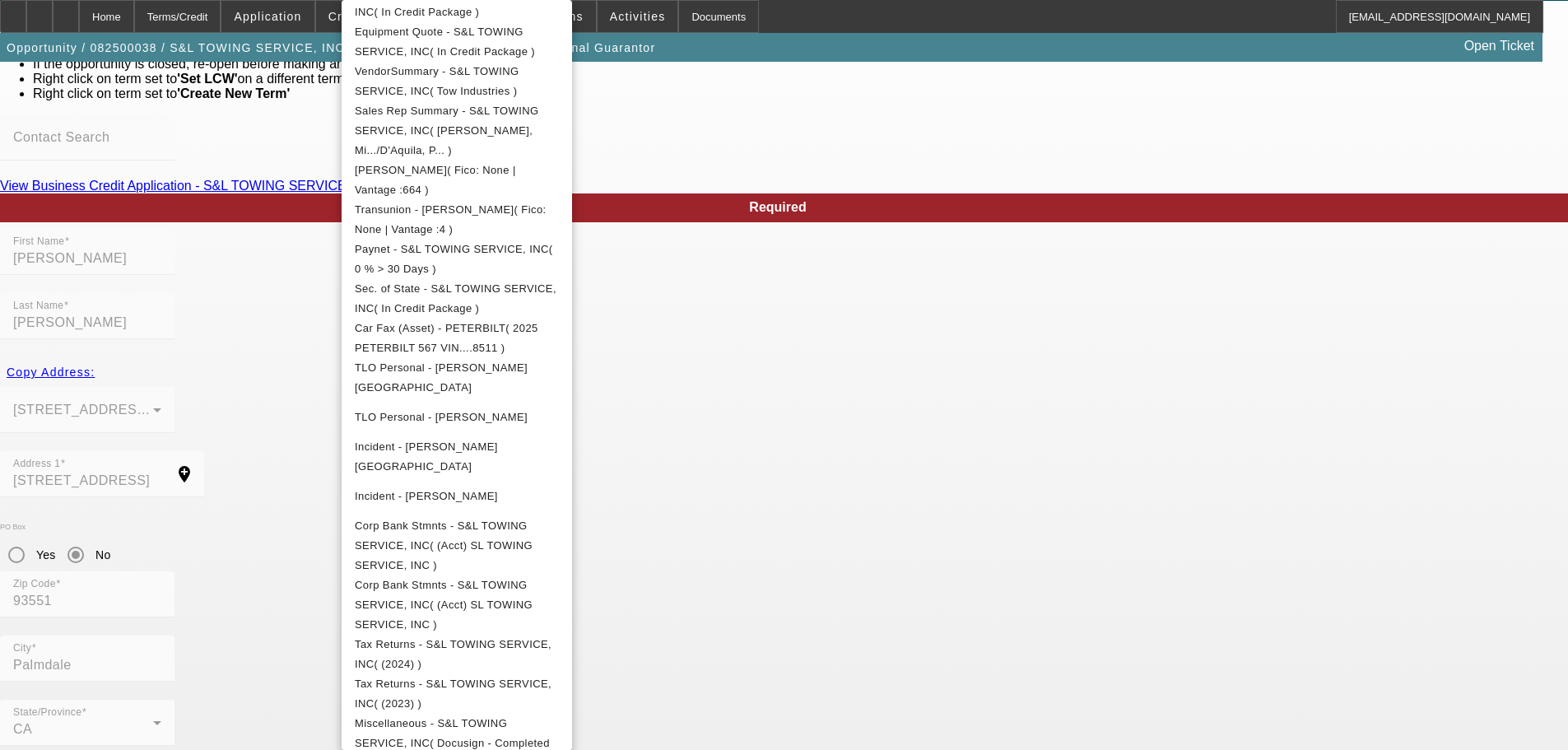
click at [152, 427] on div at bounding box center [784, 375] width 1568 height 750
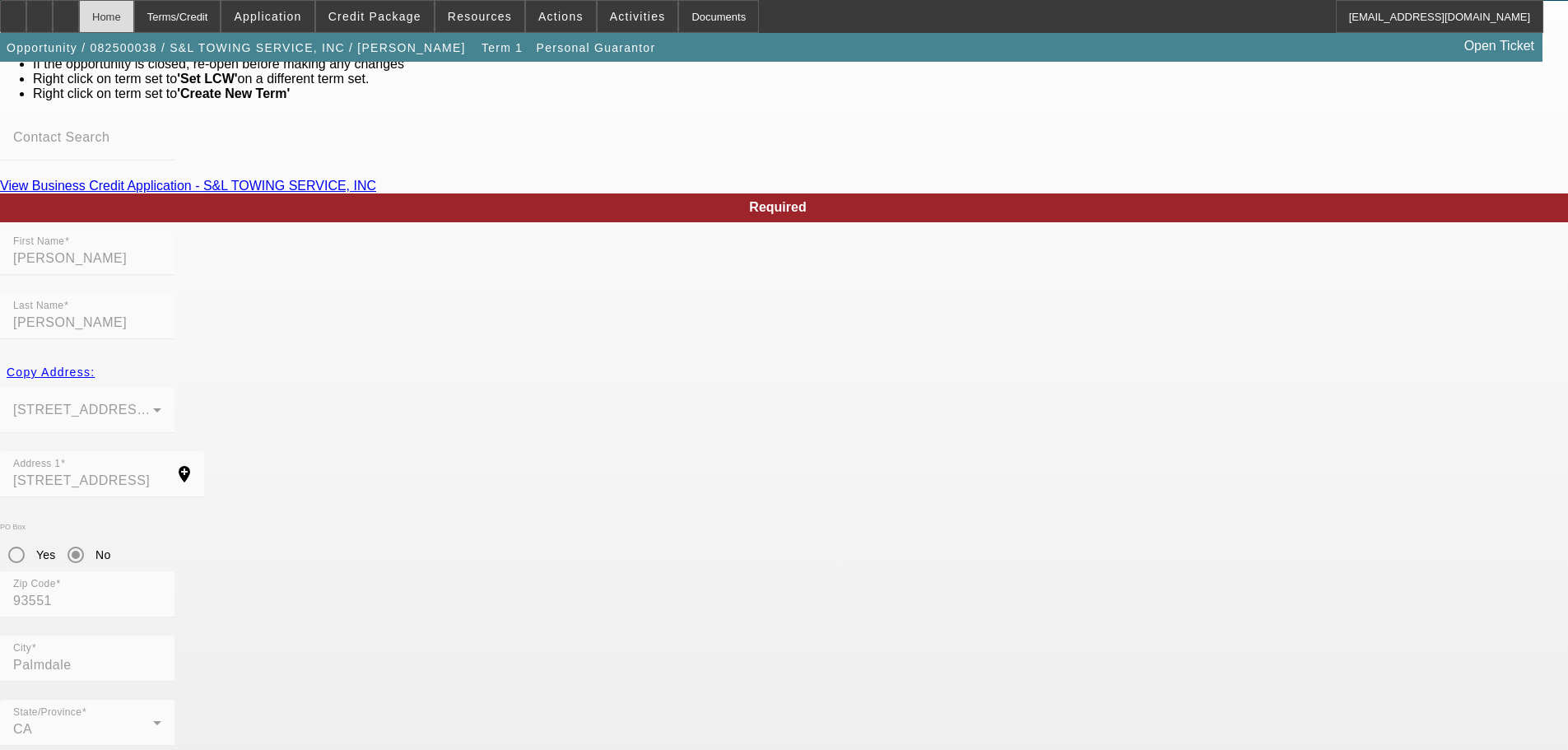
click at [134, 15] on div "Home" at bounding box center [107, 16] width 55 height 33
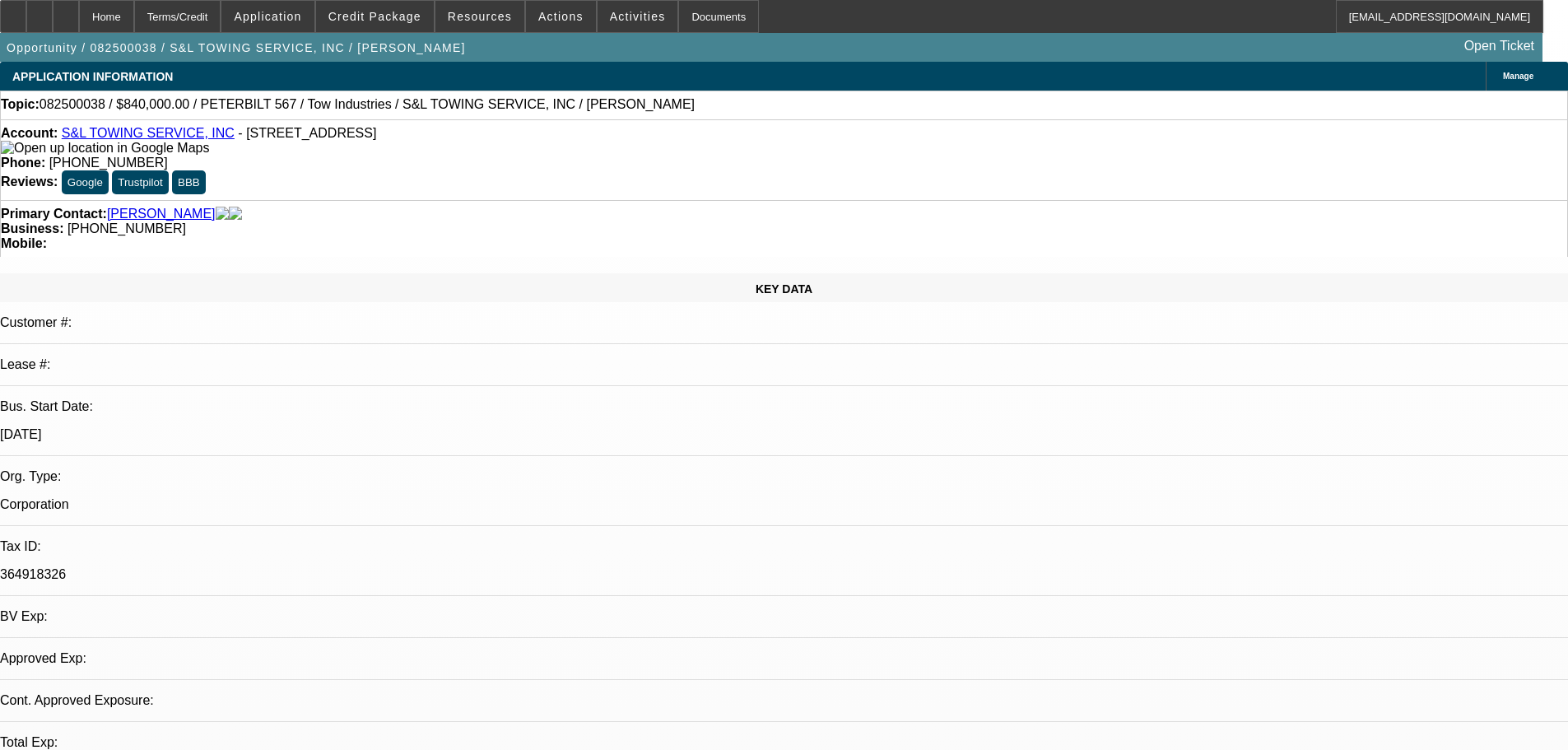
select select "0"
select select "2"
select select "0.1"
select select "4"
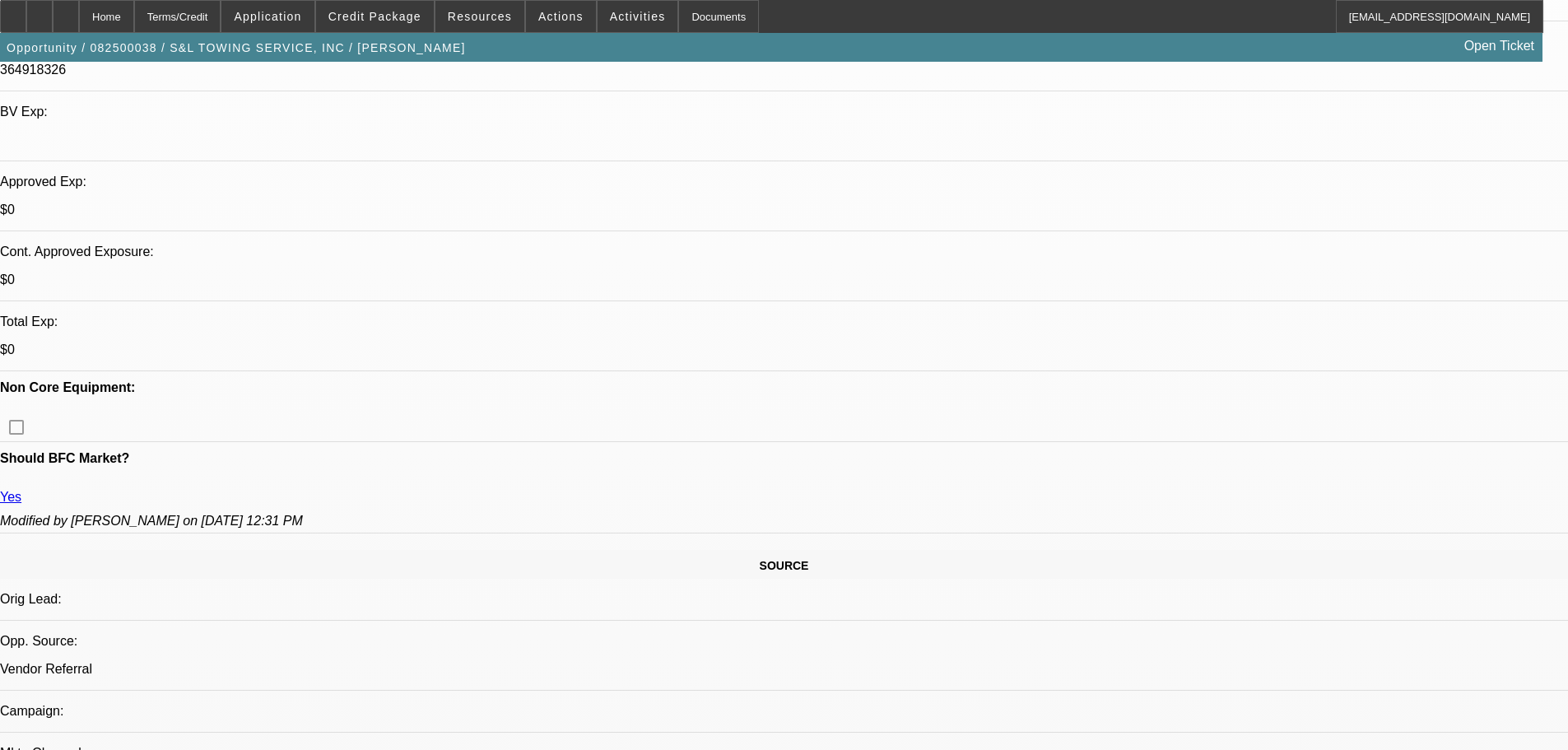
scroll to position [659, 0]
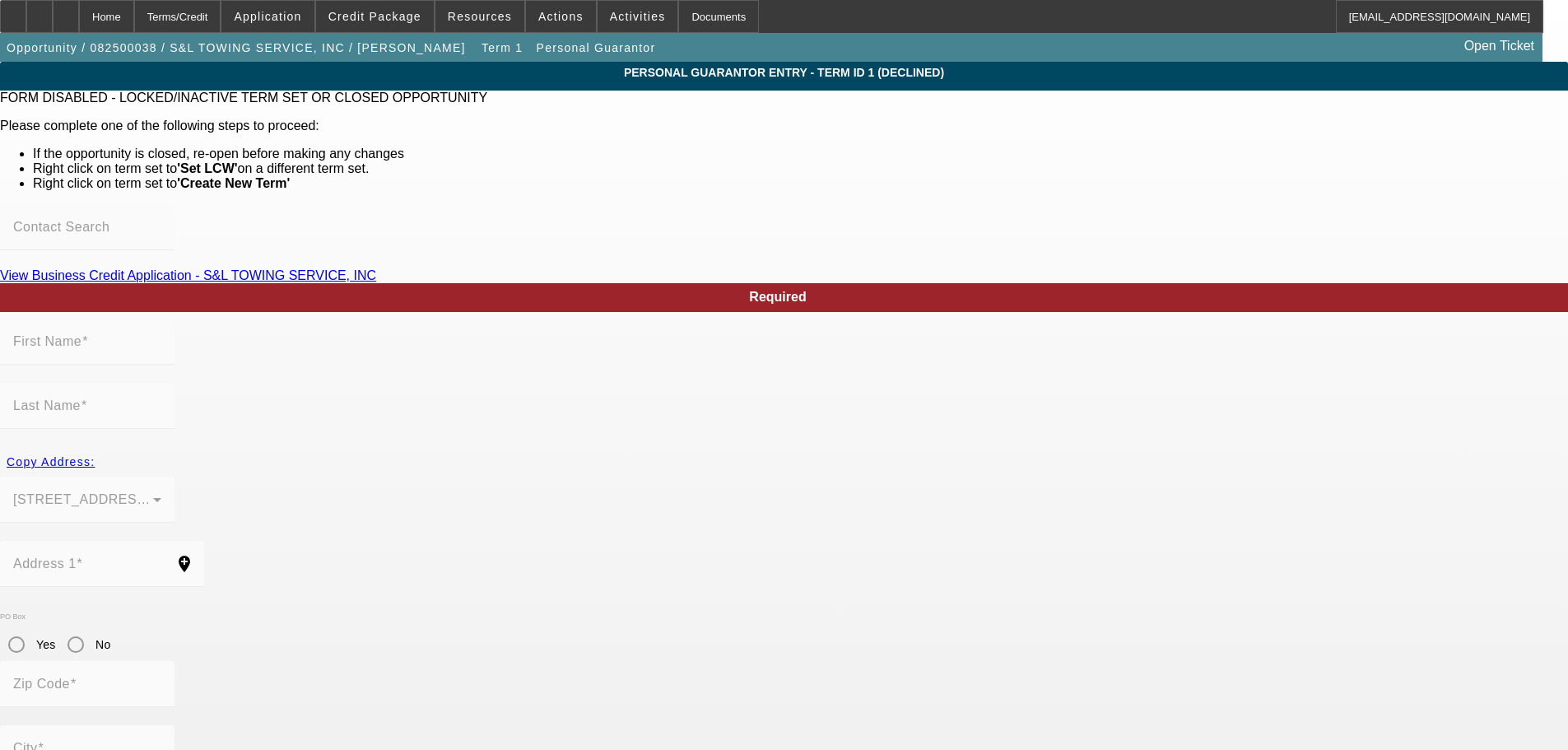
scroll to position [90, 0]
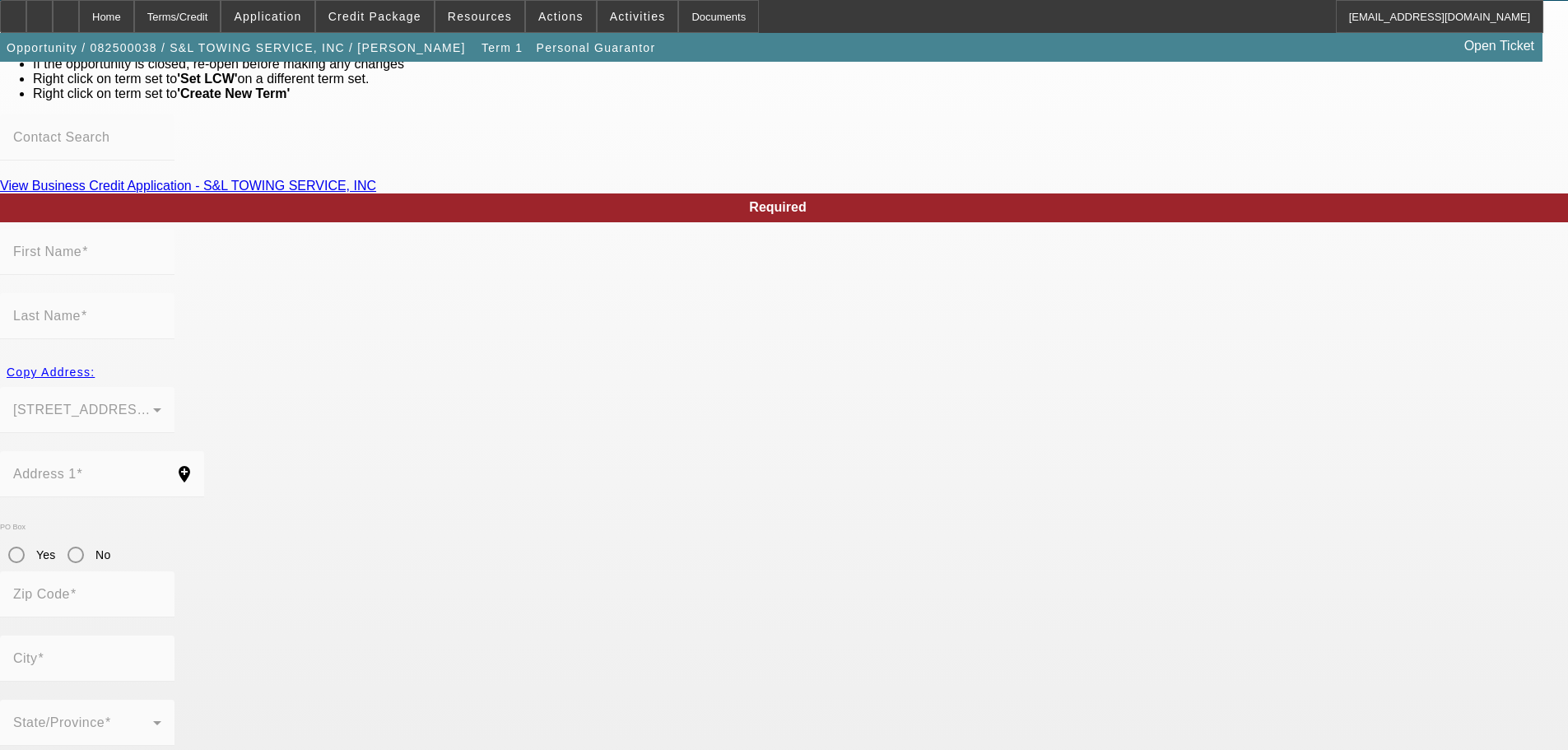
type input "Saul"
type input "Lopez"
type input "1314 West Avenue O"
radio input "true"
type input "93551"
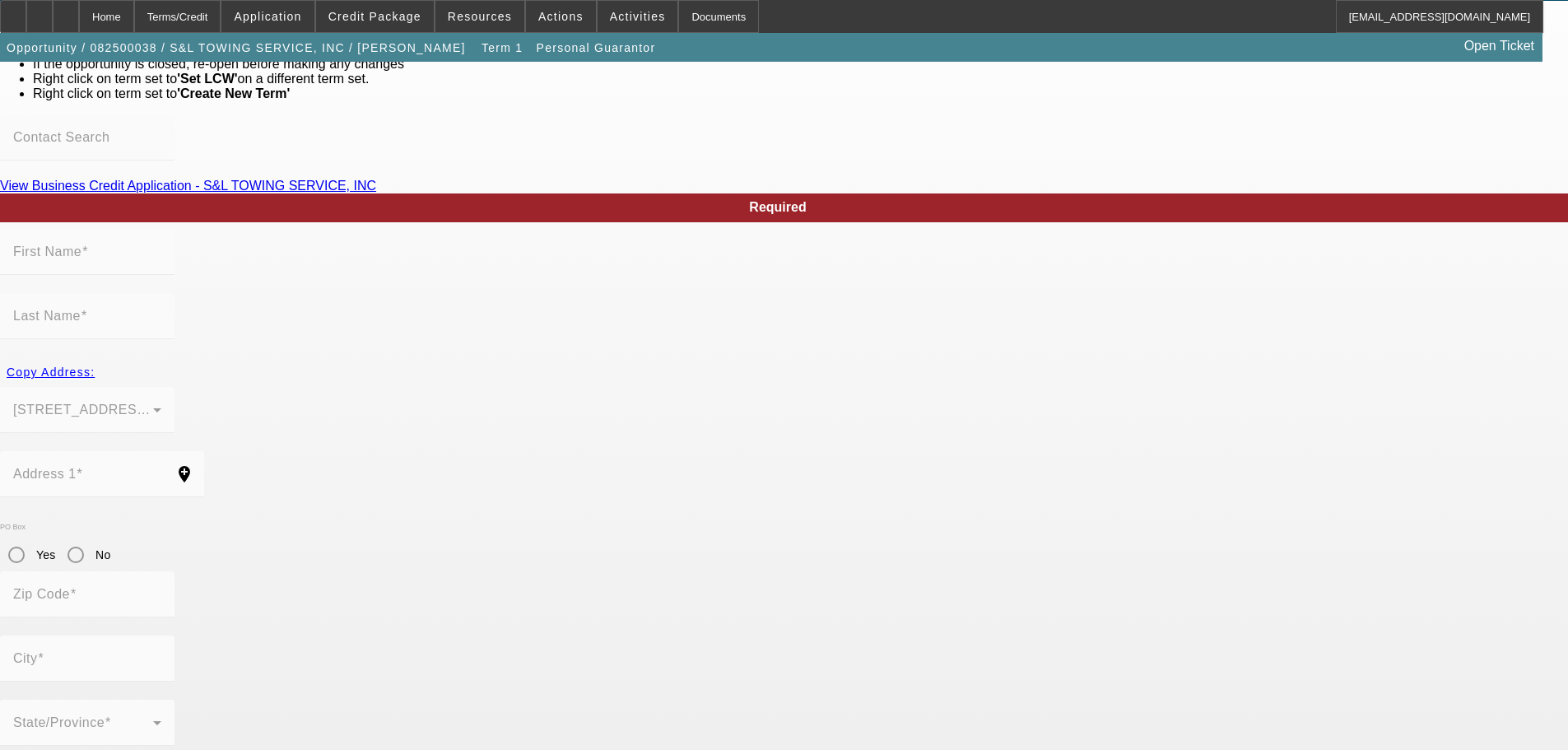
type input "Palmdale"
type input "(818) 437-3268"
type input "51"
type input "959-70-4597"
type input "sltowing@hotmail.com"
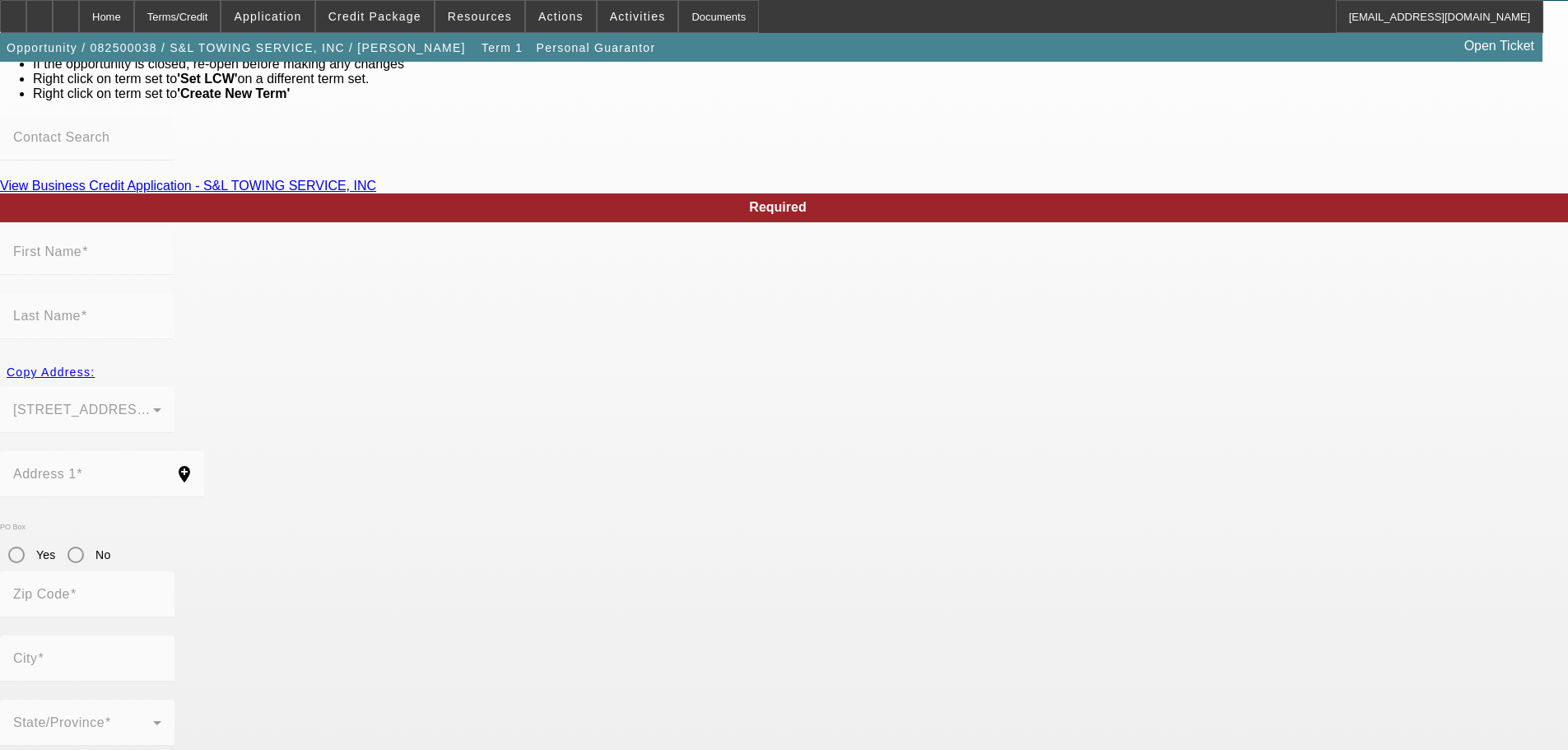
type input "E"
click at [134, 5] on div "Home" at bounding box center [107, 16] width 55 height 33
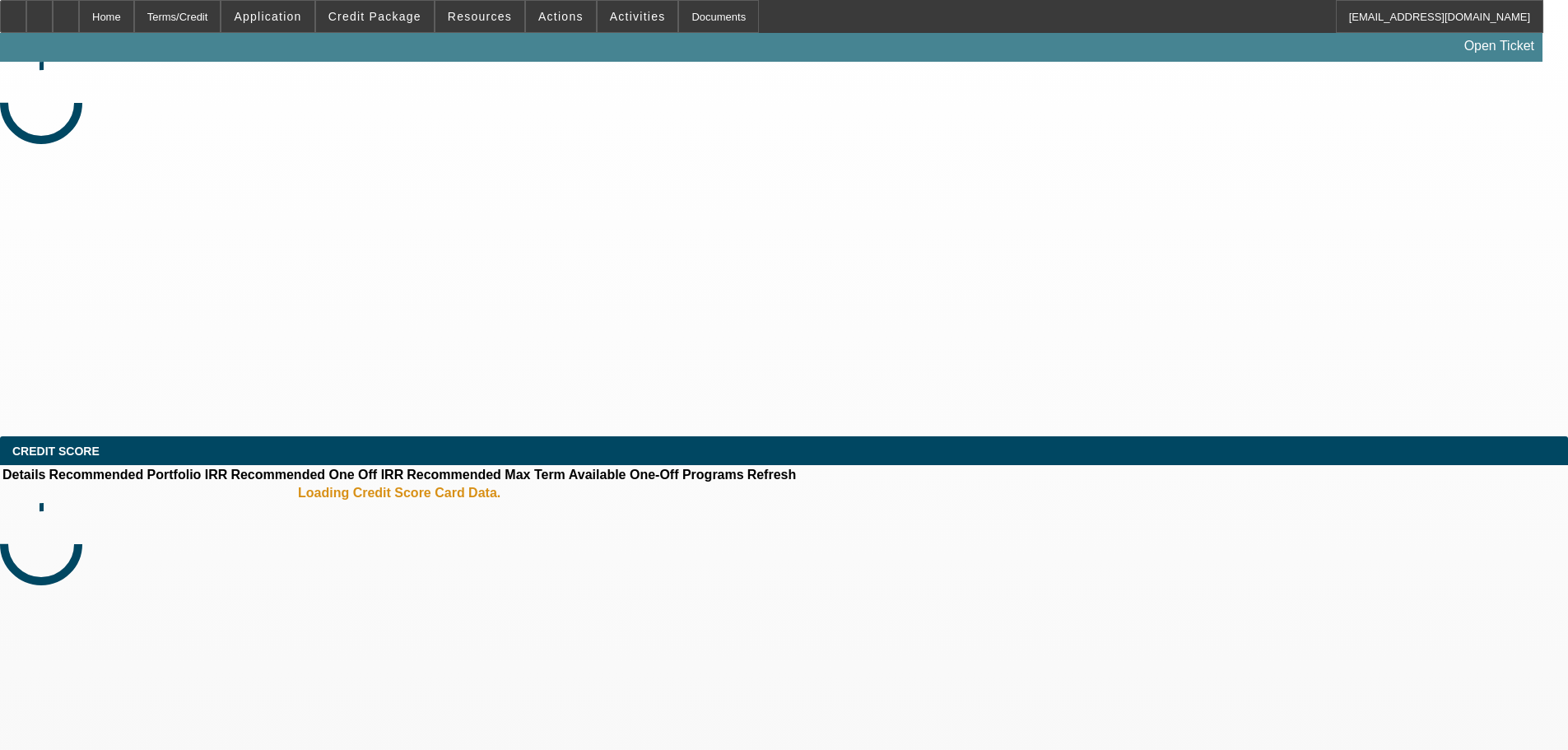
select select "0"
select select "2"
select select "0.1"
select select "4"
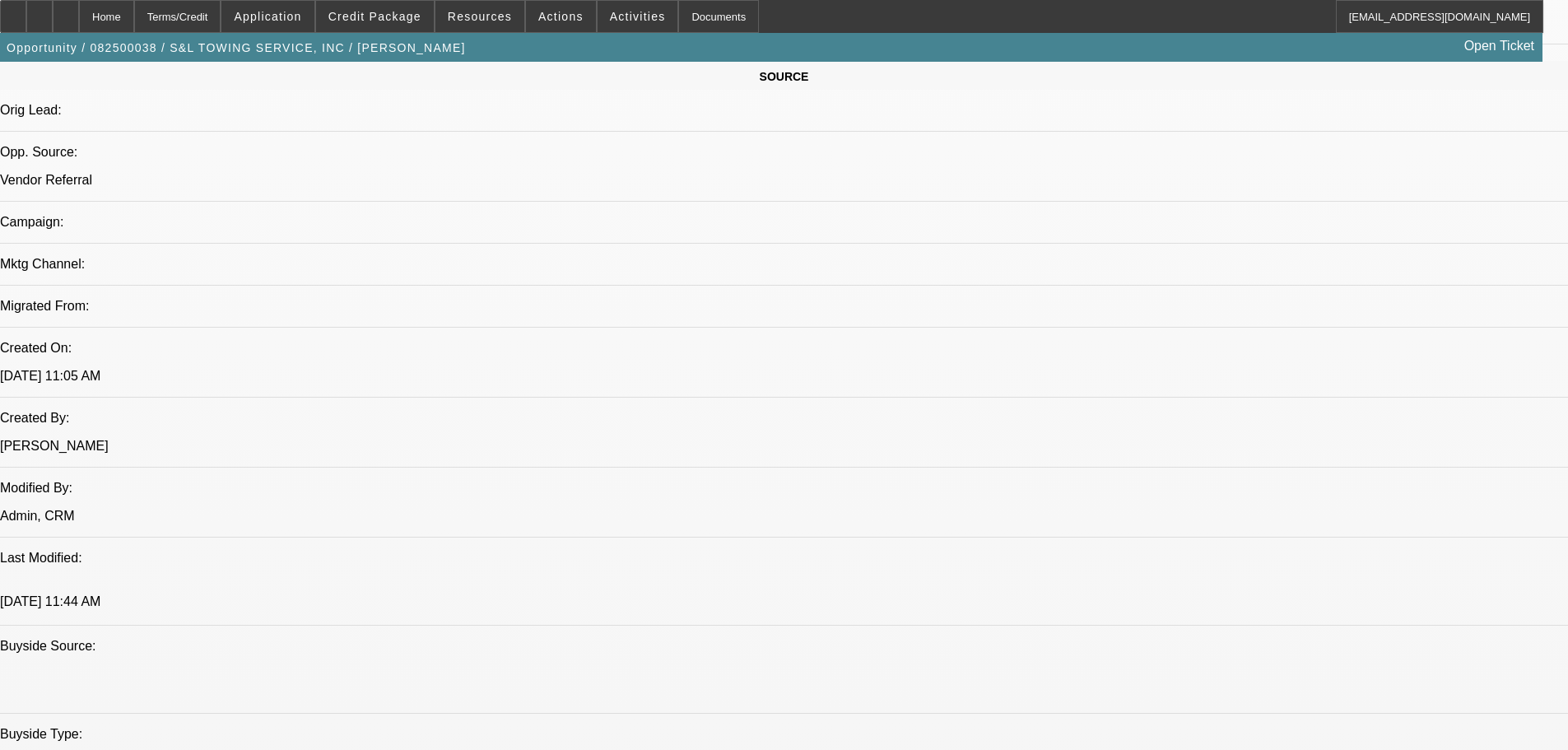
scroll to position [988, 0]
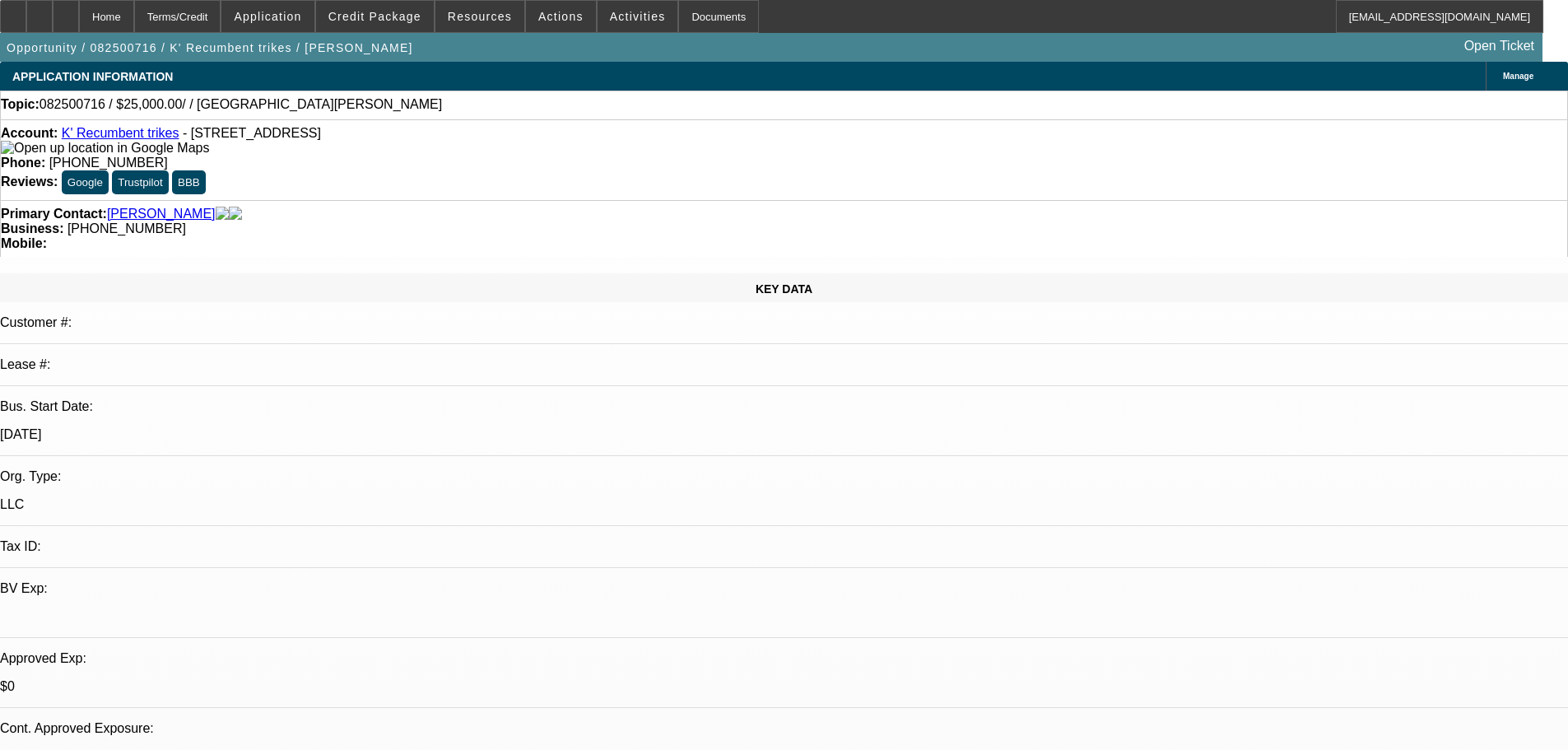
select select "0"
select select "2"
select select "0.1"
select select "4"
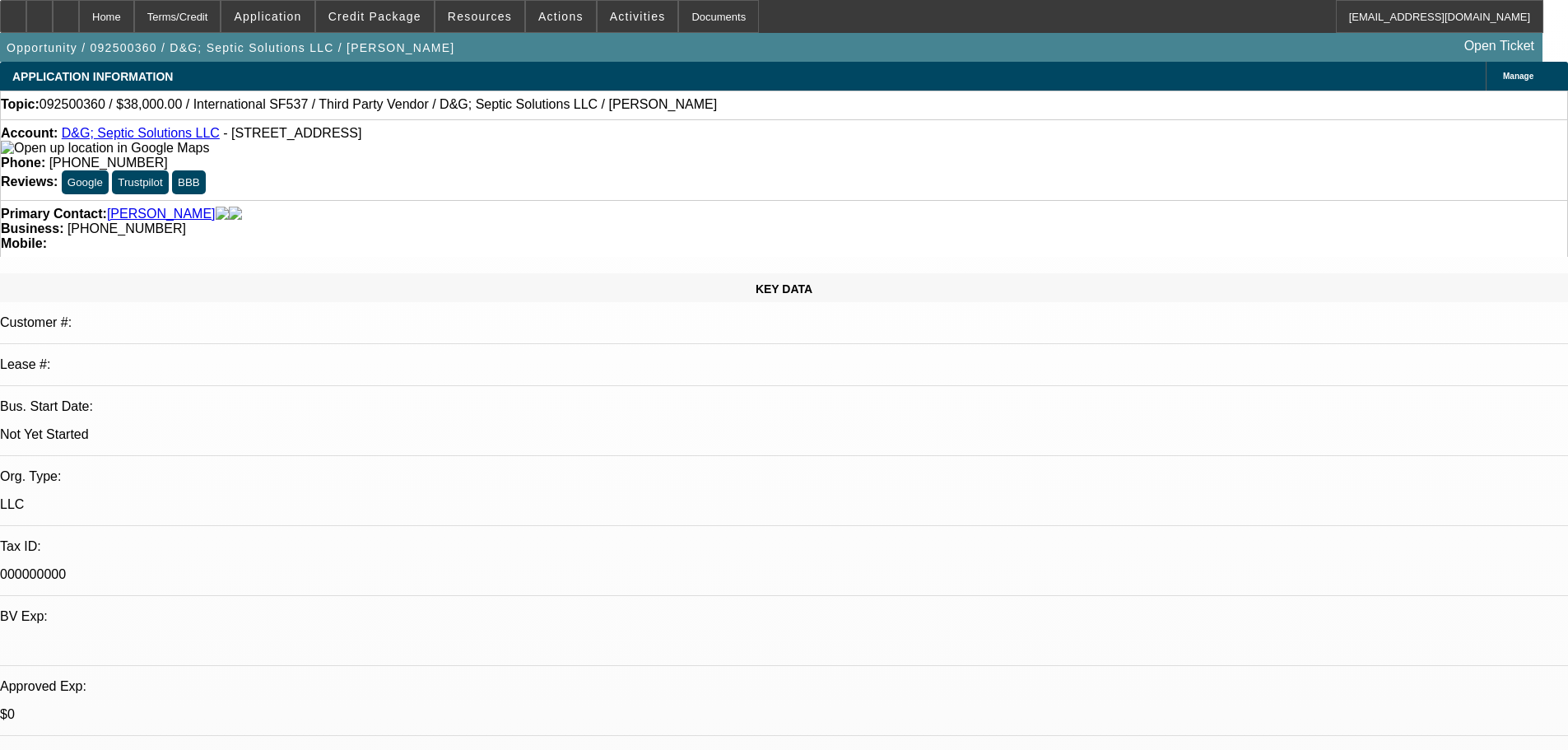
select select "0.2"
select select "2"
select select "0.1"
select select "4"
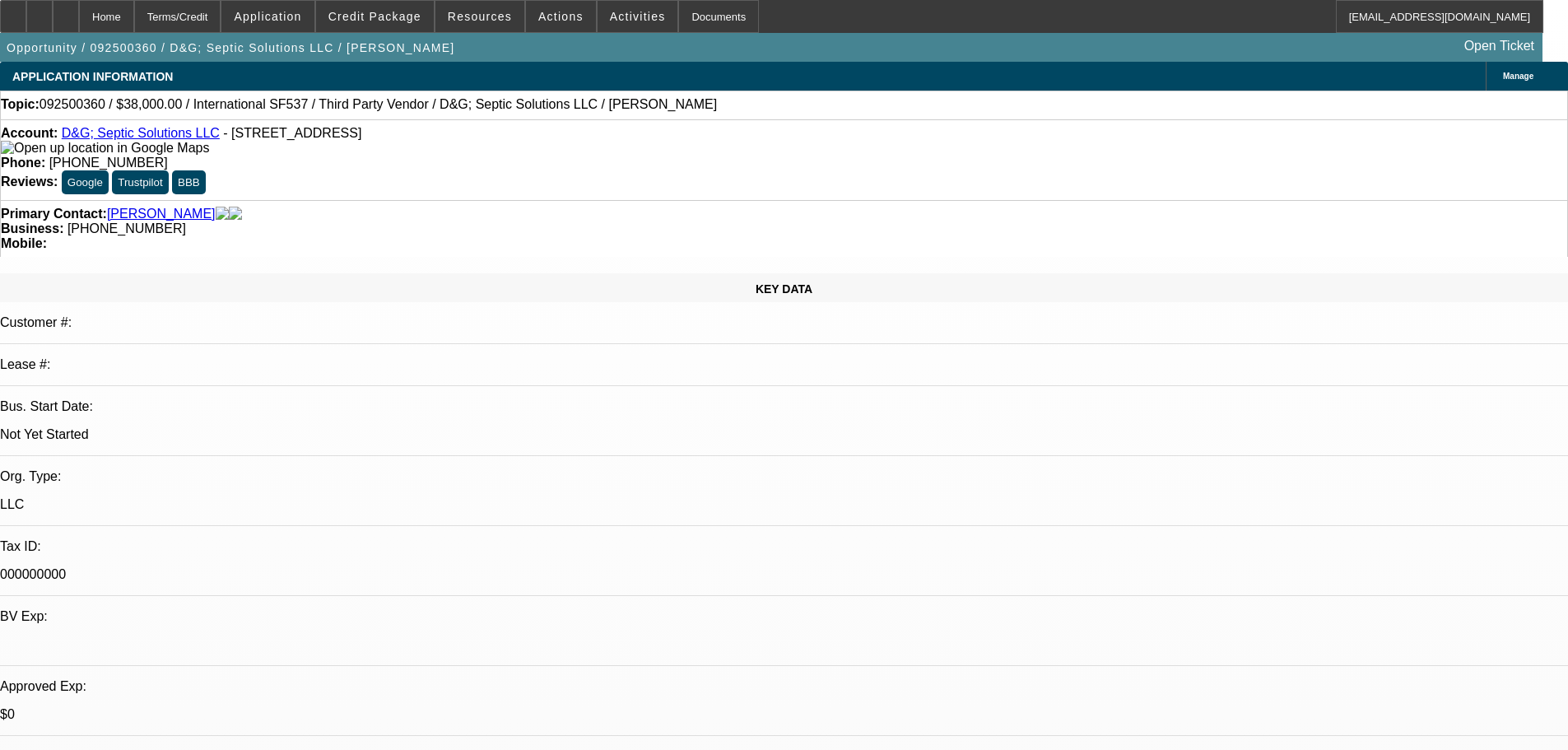
select select "0.2"
select select "2"
select select "0.1"
select select "4"
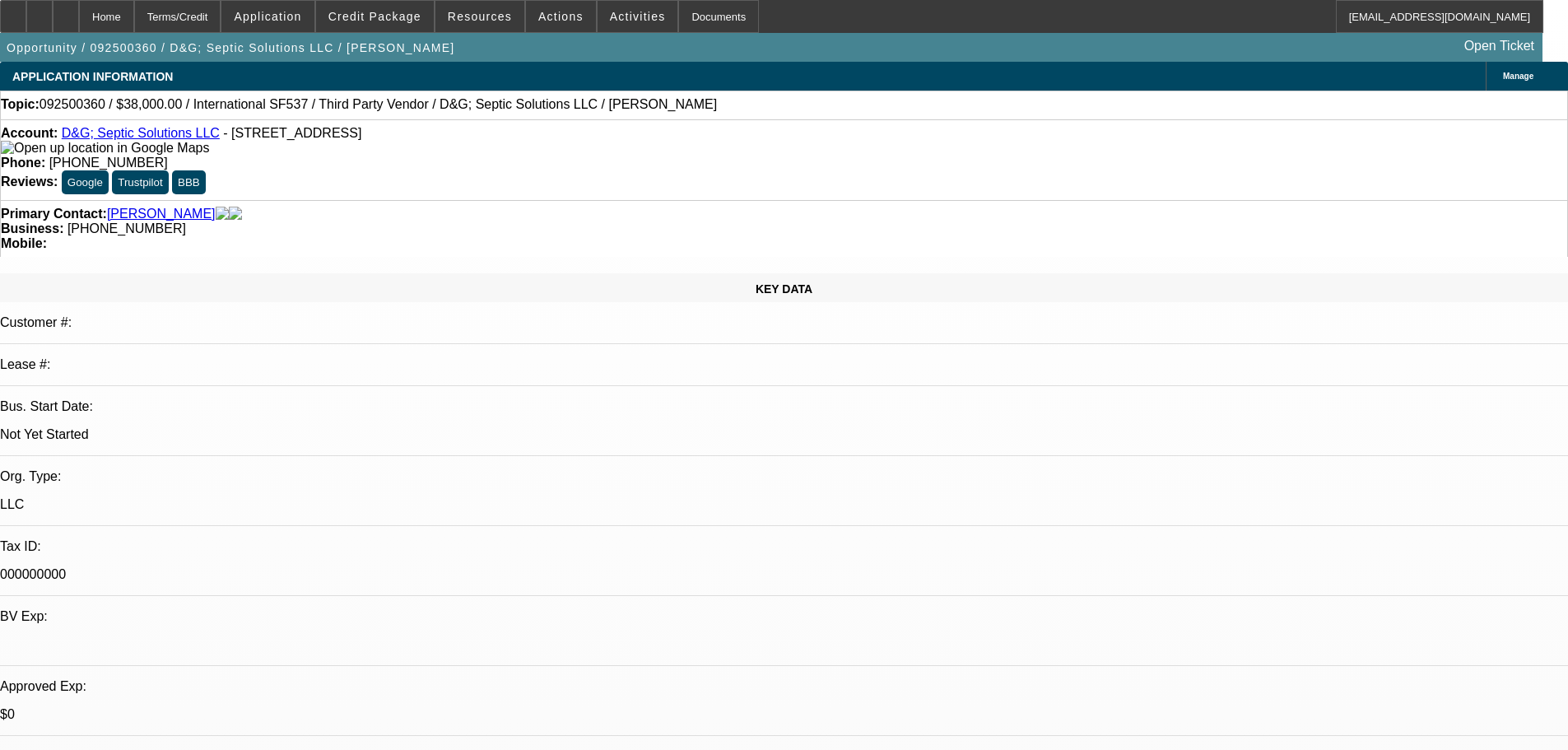
select select "0.2"
select select "2"
select select "0.1"
select select "4"
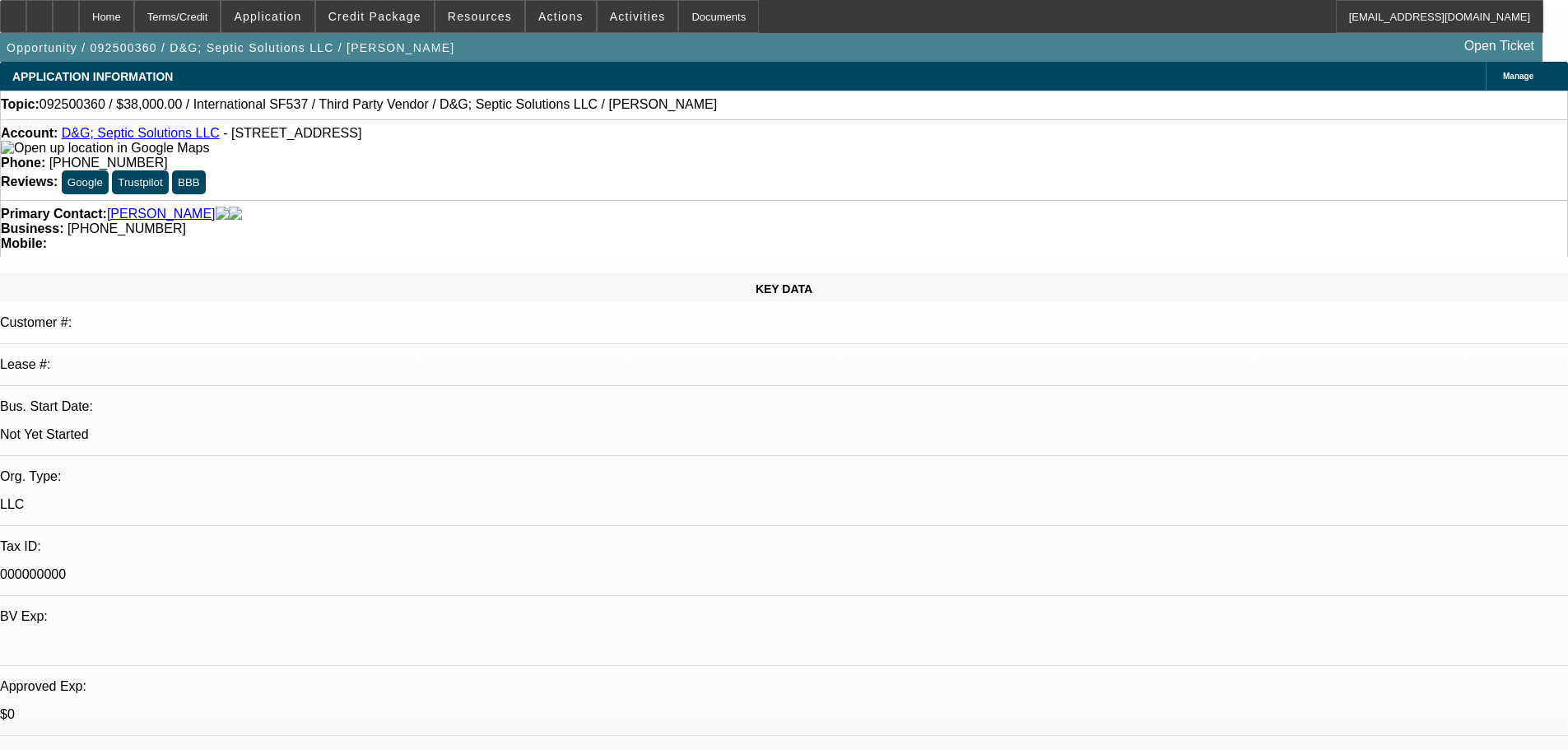
select select "0.2"
select select "2"
select select "0"
select select "6"
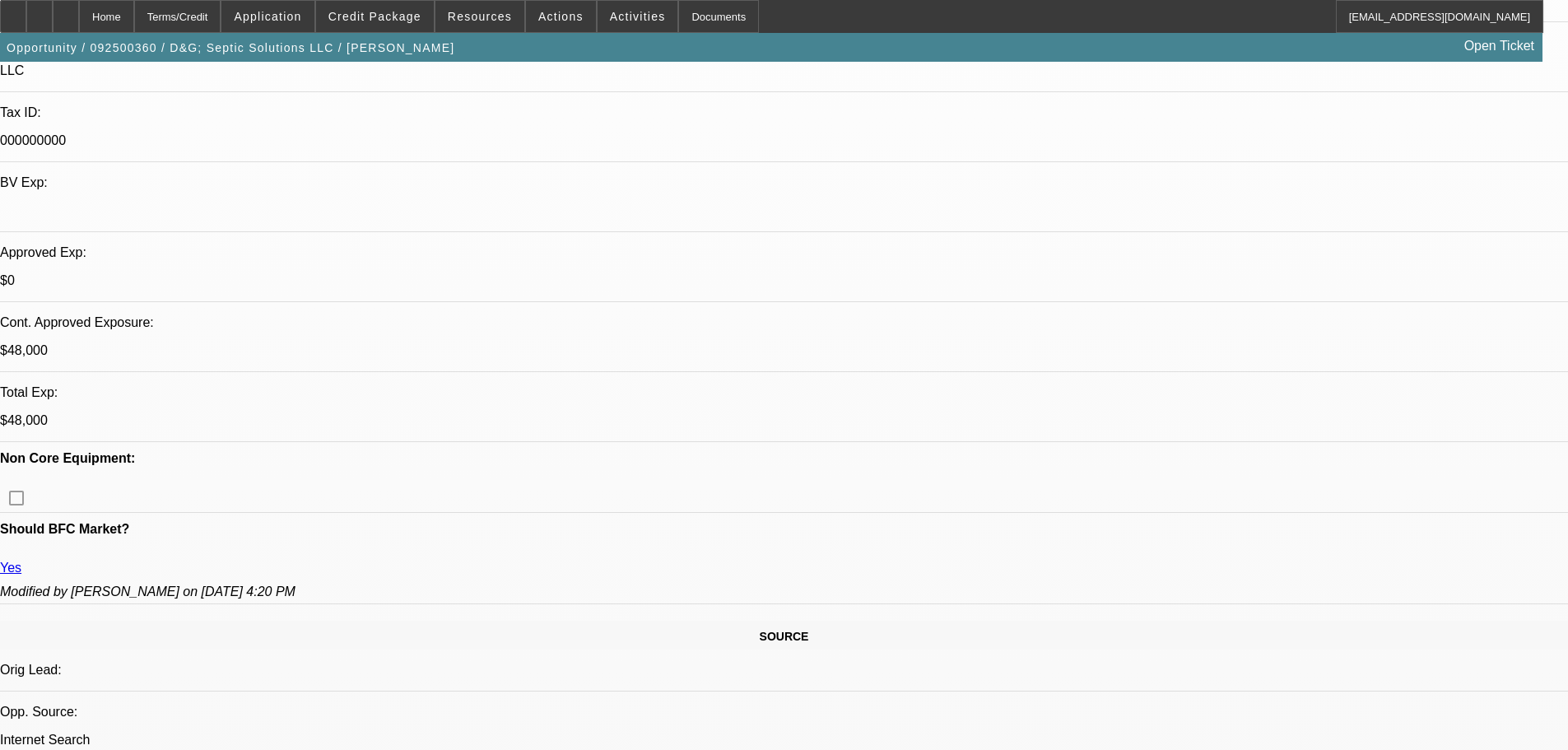
scroll to position [164, 0]
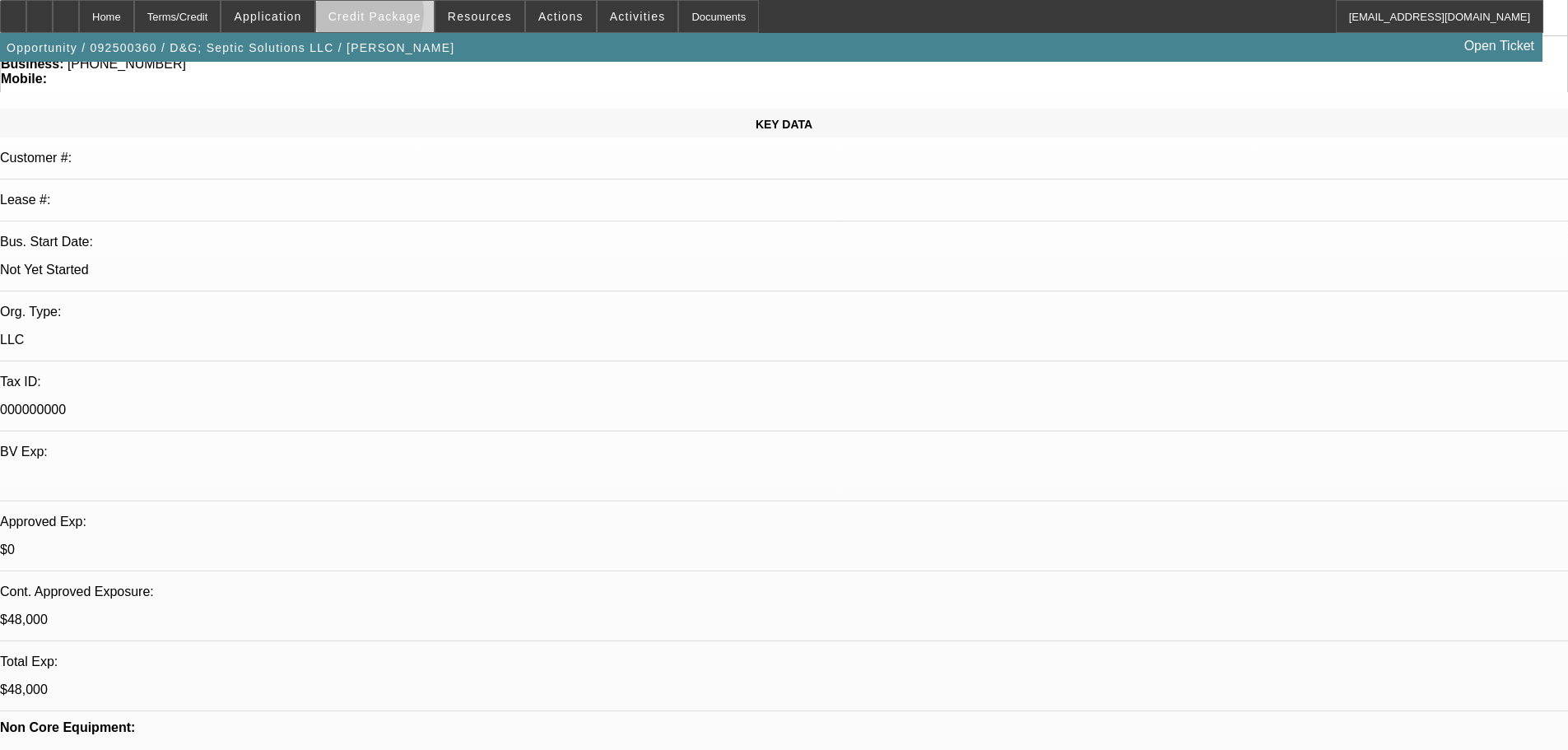
click at [395, 17] on span "Credit Package" at bounding box center [375, 15] width 93 height 13
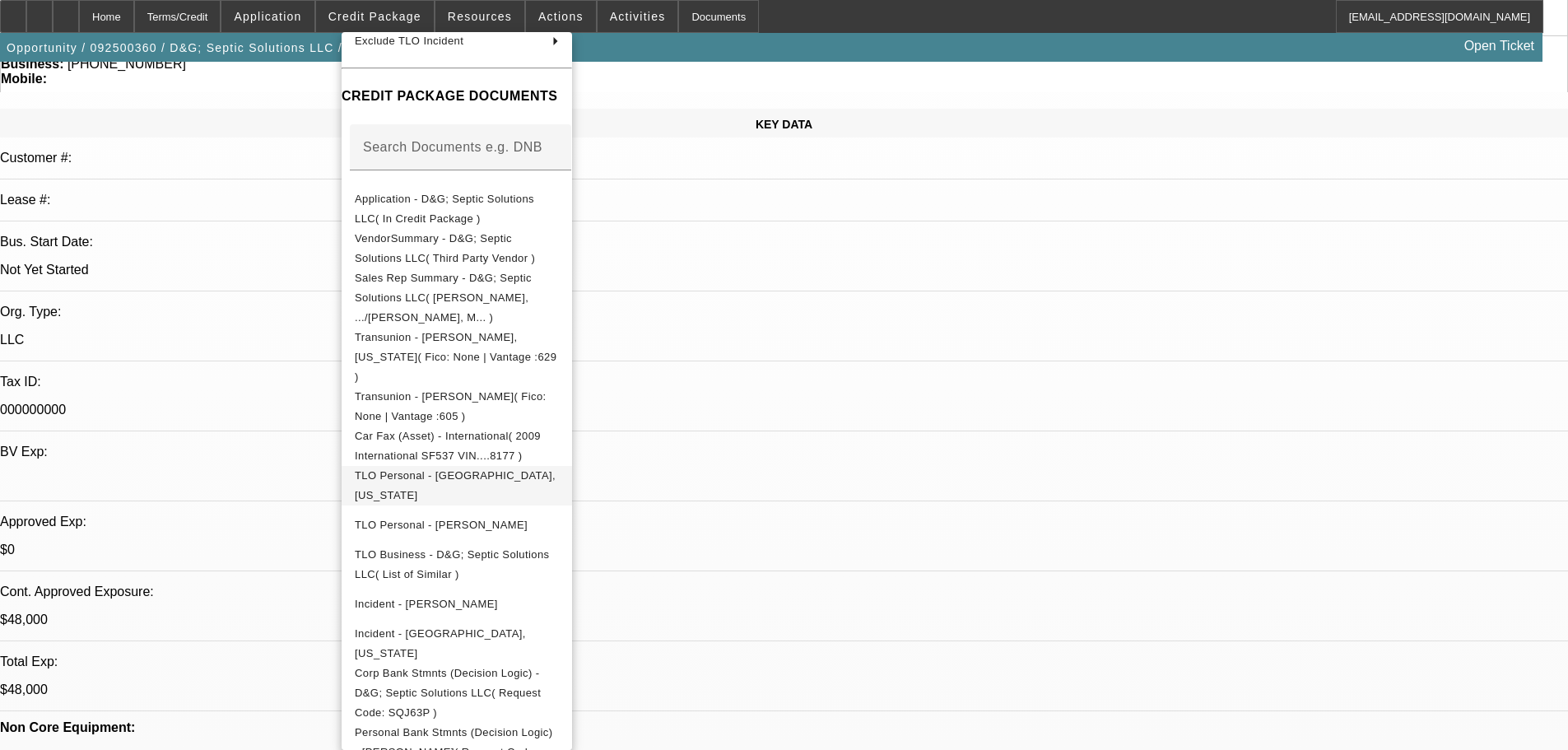
scroll to position [215, 0]
click at [286, 366] on div at bounding box center [784, 375] width 1568 height 750
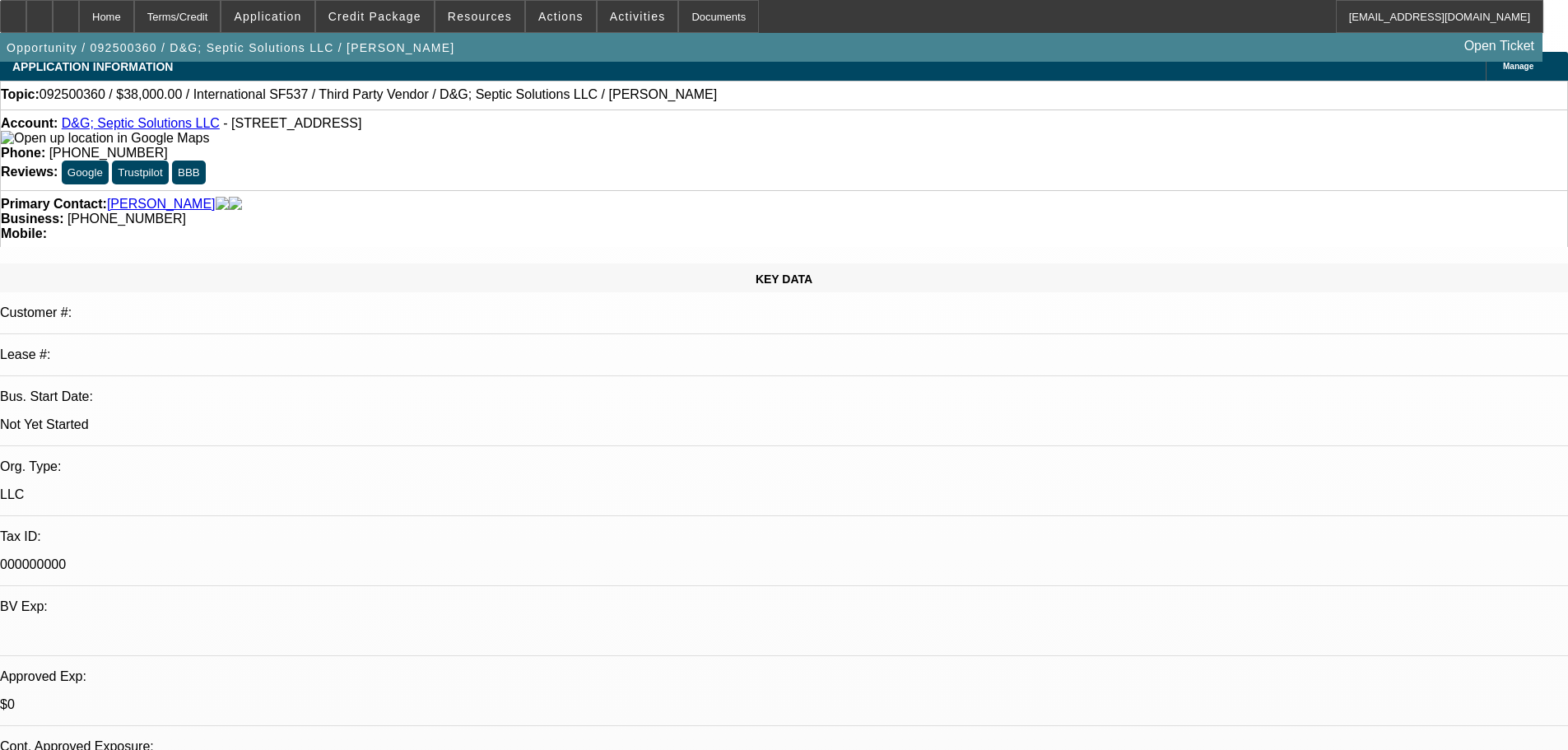
scroll to position [0, 0]
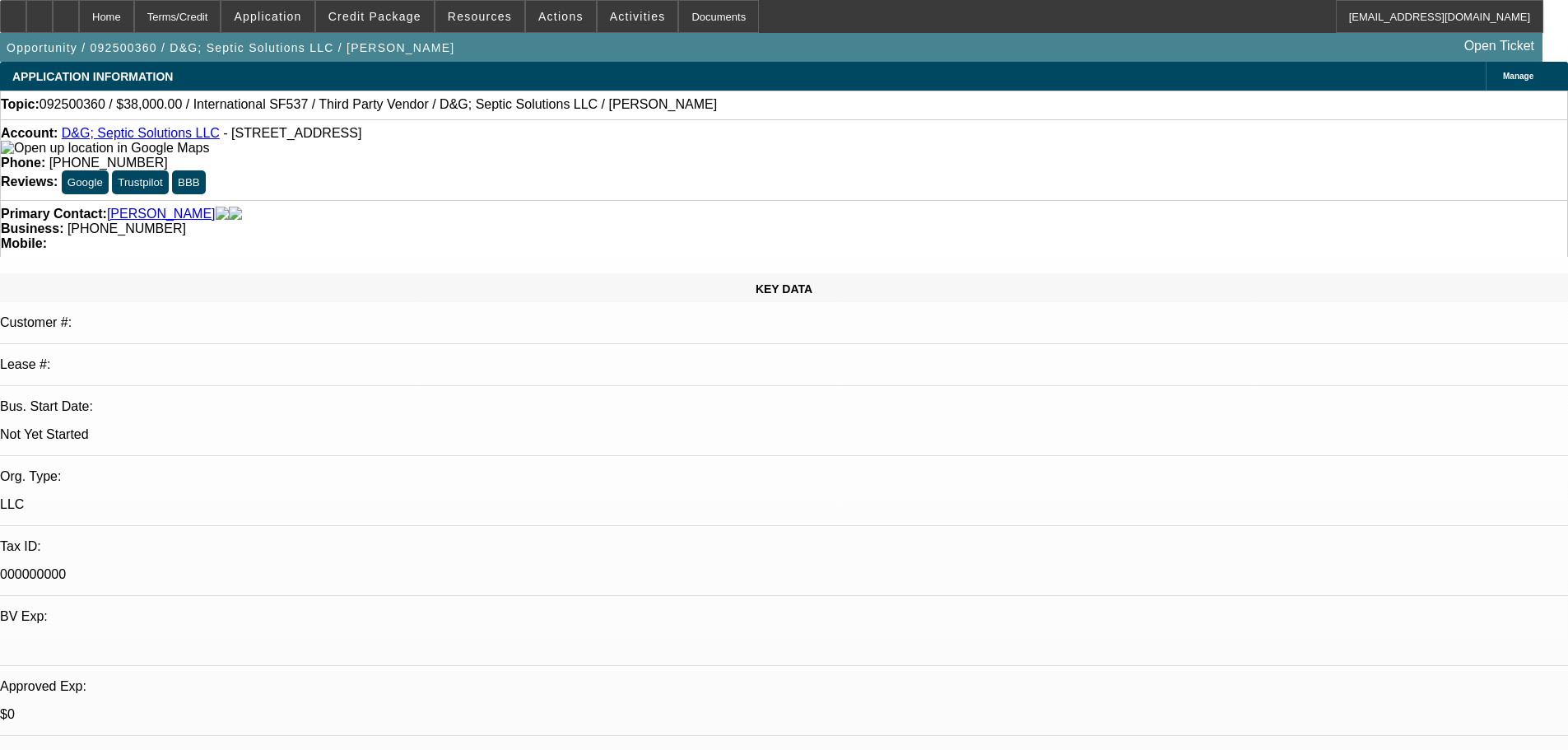
click at [1503, 74] on span "Manage" at bounding box center [1517, 76] width 30 height 9
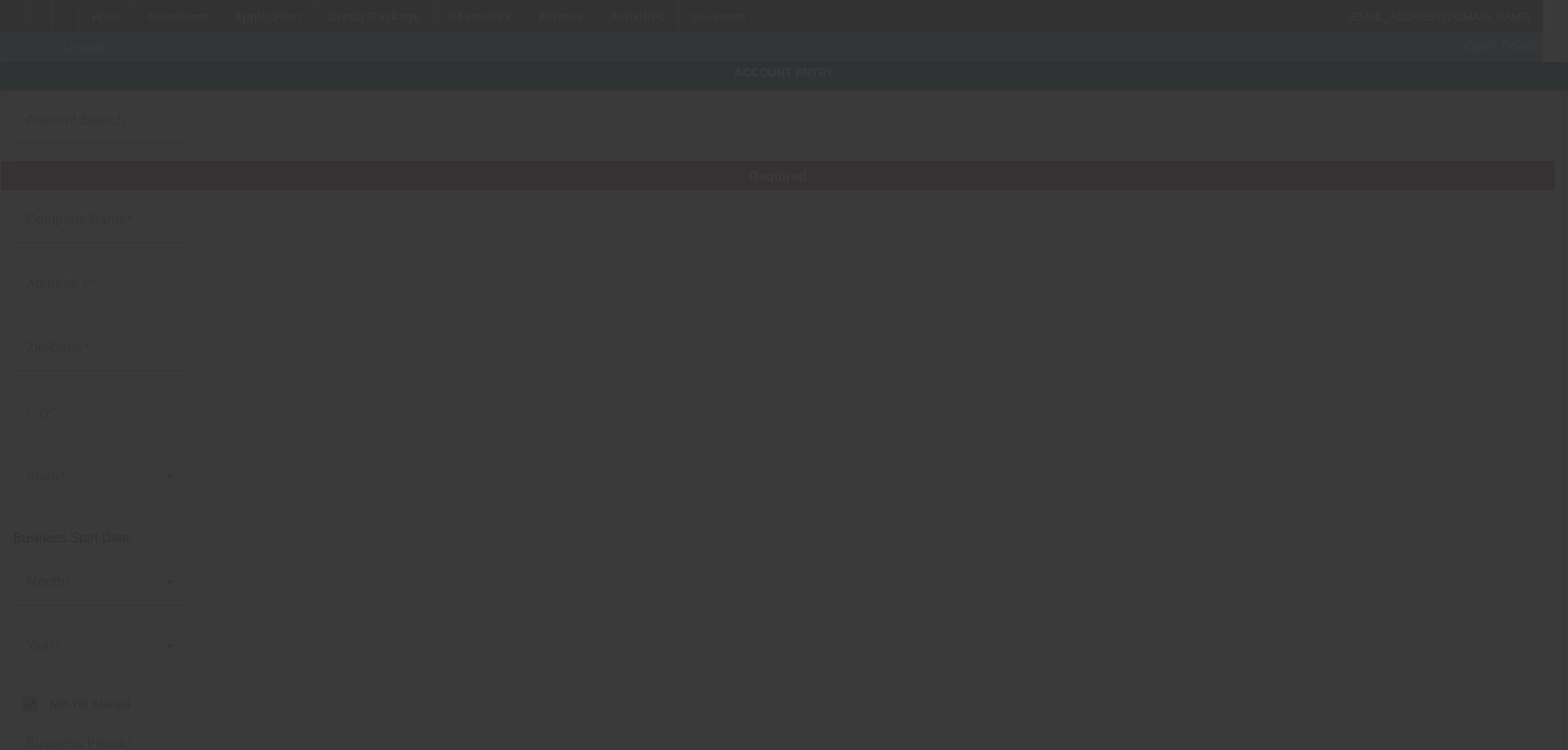
type input "D&G; Septic Solutions LLC"
type input "[STREET_ADDRESS]"
type input "74006"
type input "[GEOGRAPHIC_DATA]"
checkbox input "true"
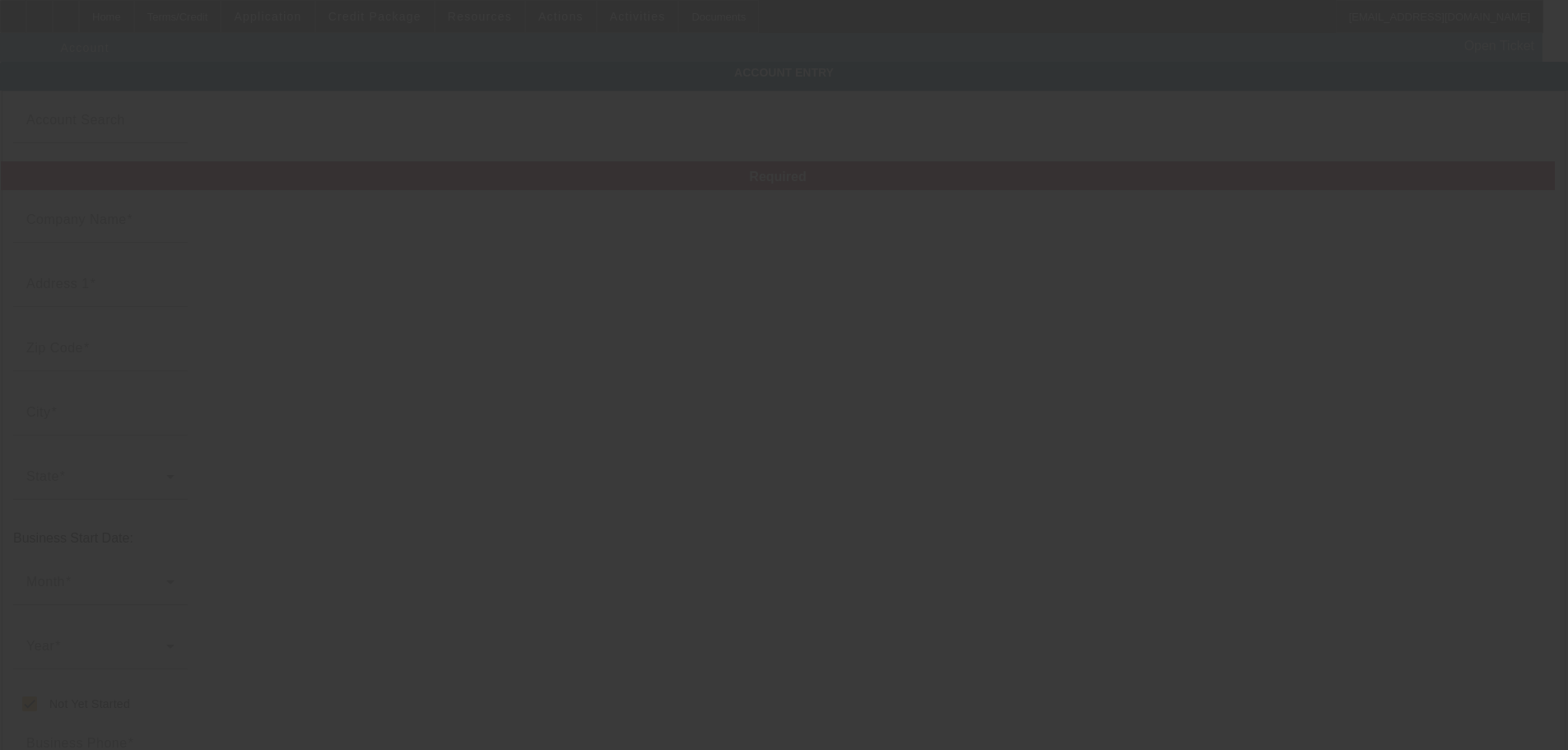
type input "[PHONE_NUMBER]"
type input "[EMAIL_ADDRESS][DOMAIN_NAME]"
type input "000000000"
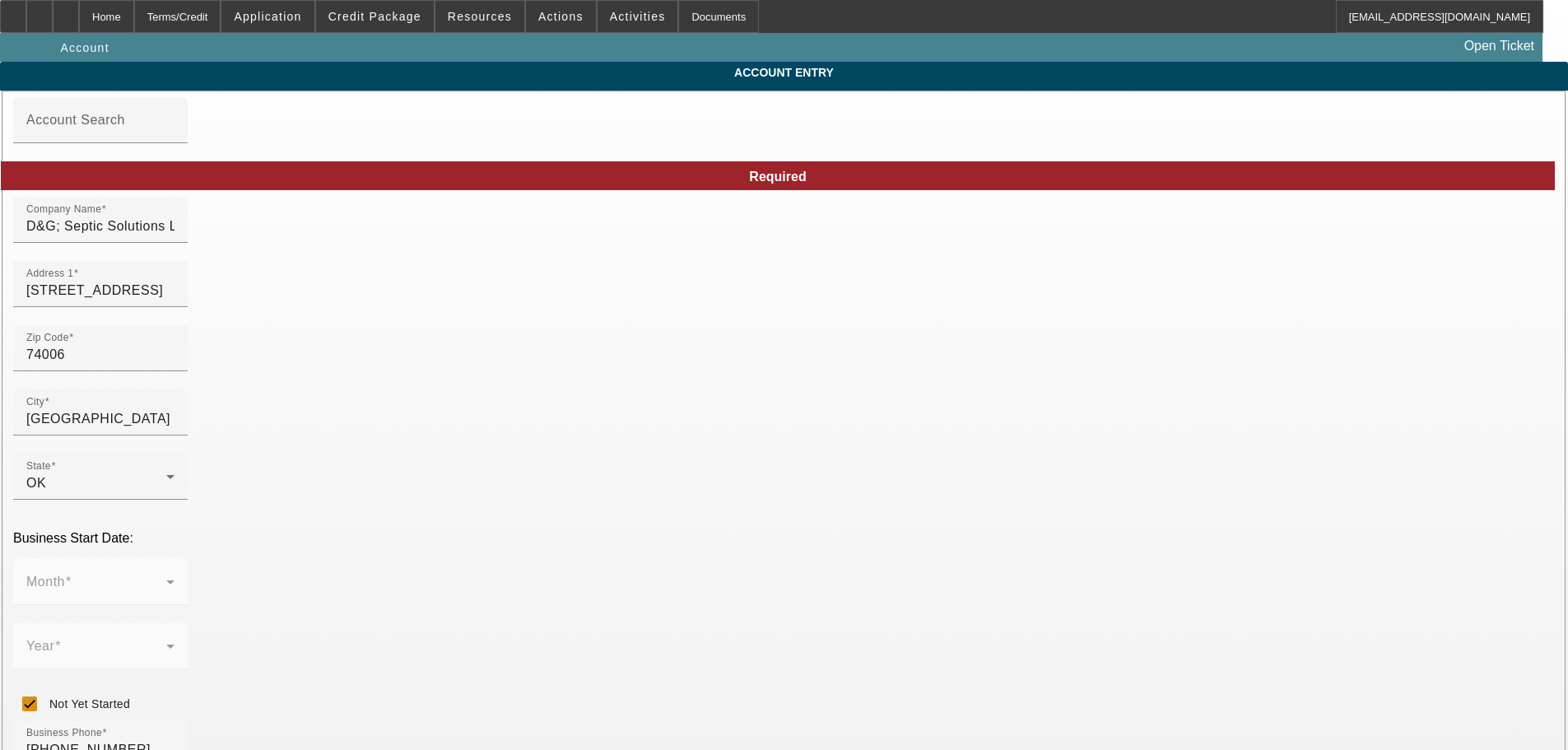
type input "[DATE]"
click at [134, 16] on div "Home" at bounding box center [107, 16] width 55 height 33
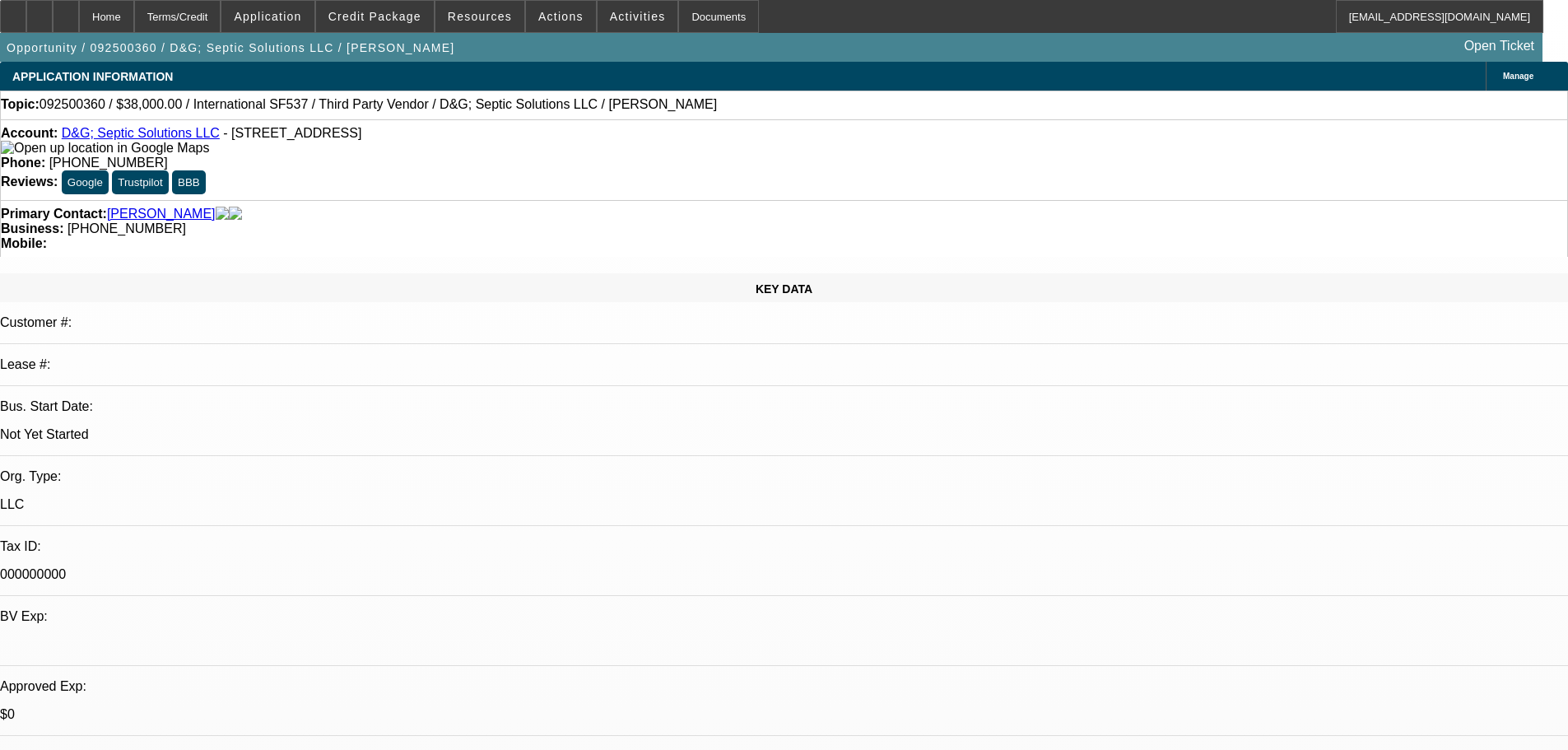
select select "0.2"
select select "2"
select select "0.1"
select select "4"
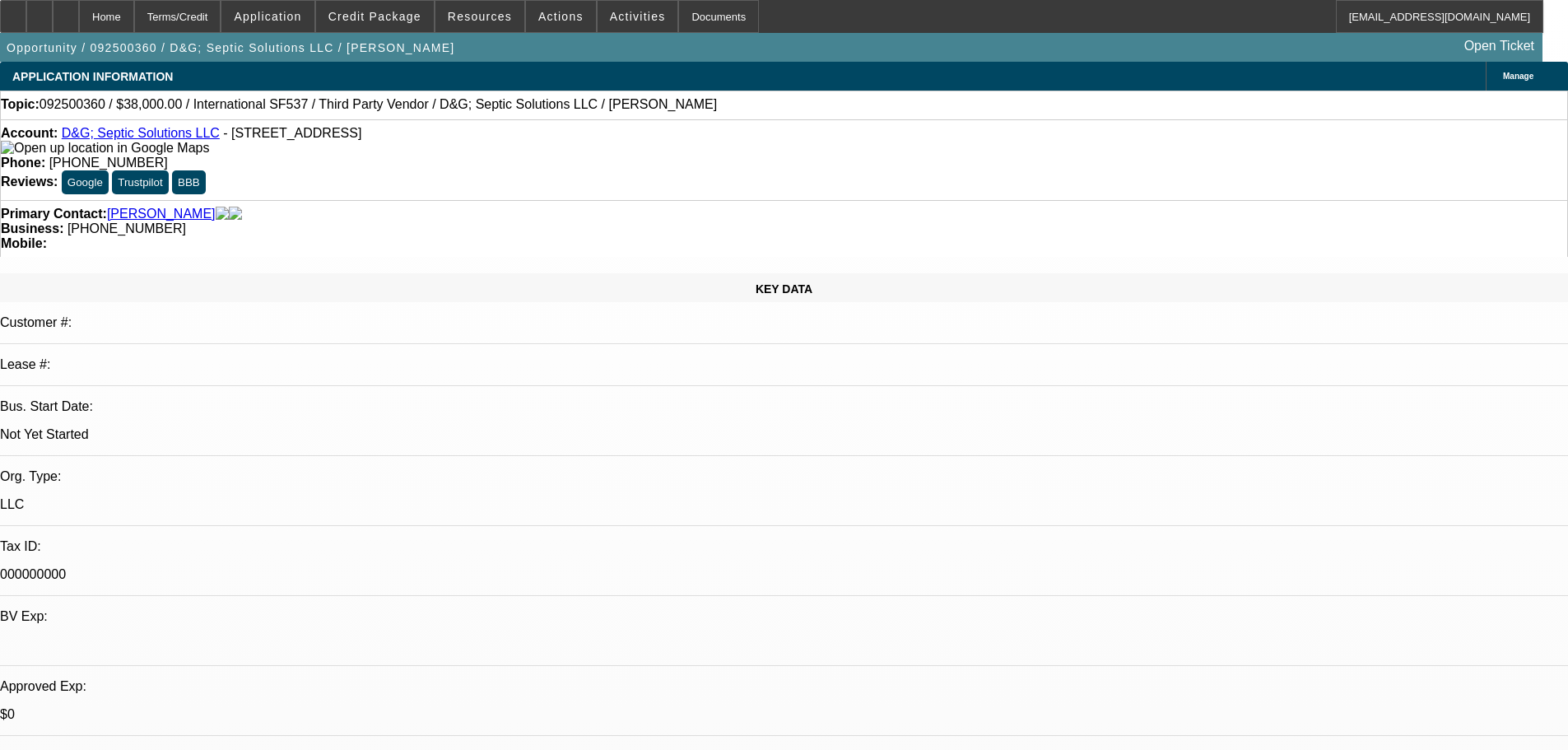
select select "0.2"
select select "2"
select select "0.1"
select select "4"
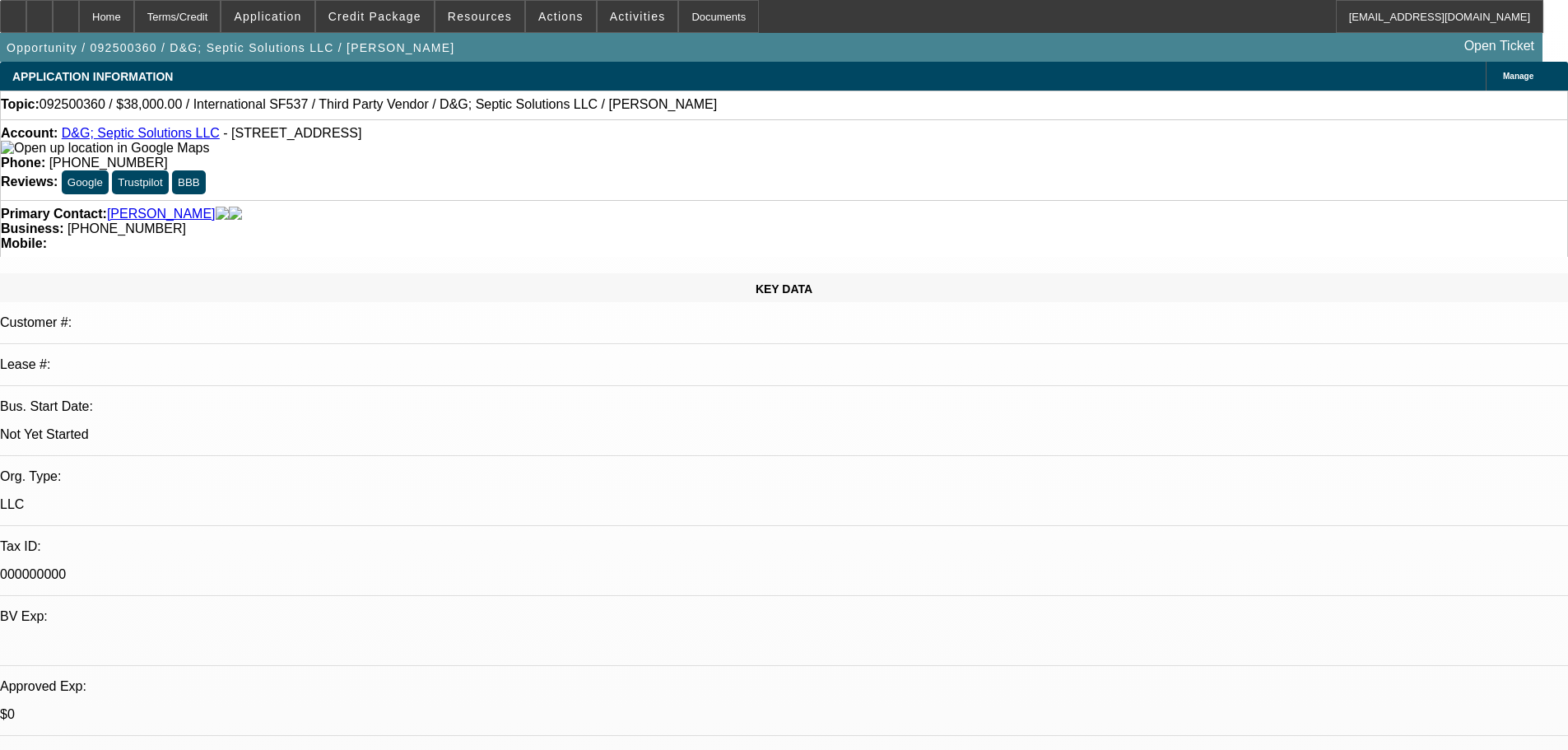
select select "0.2"
select select "2"
select select "0.1"
select select "4"
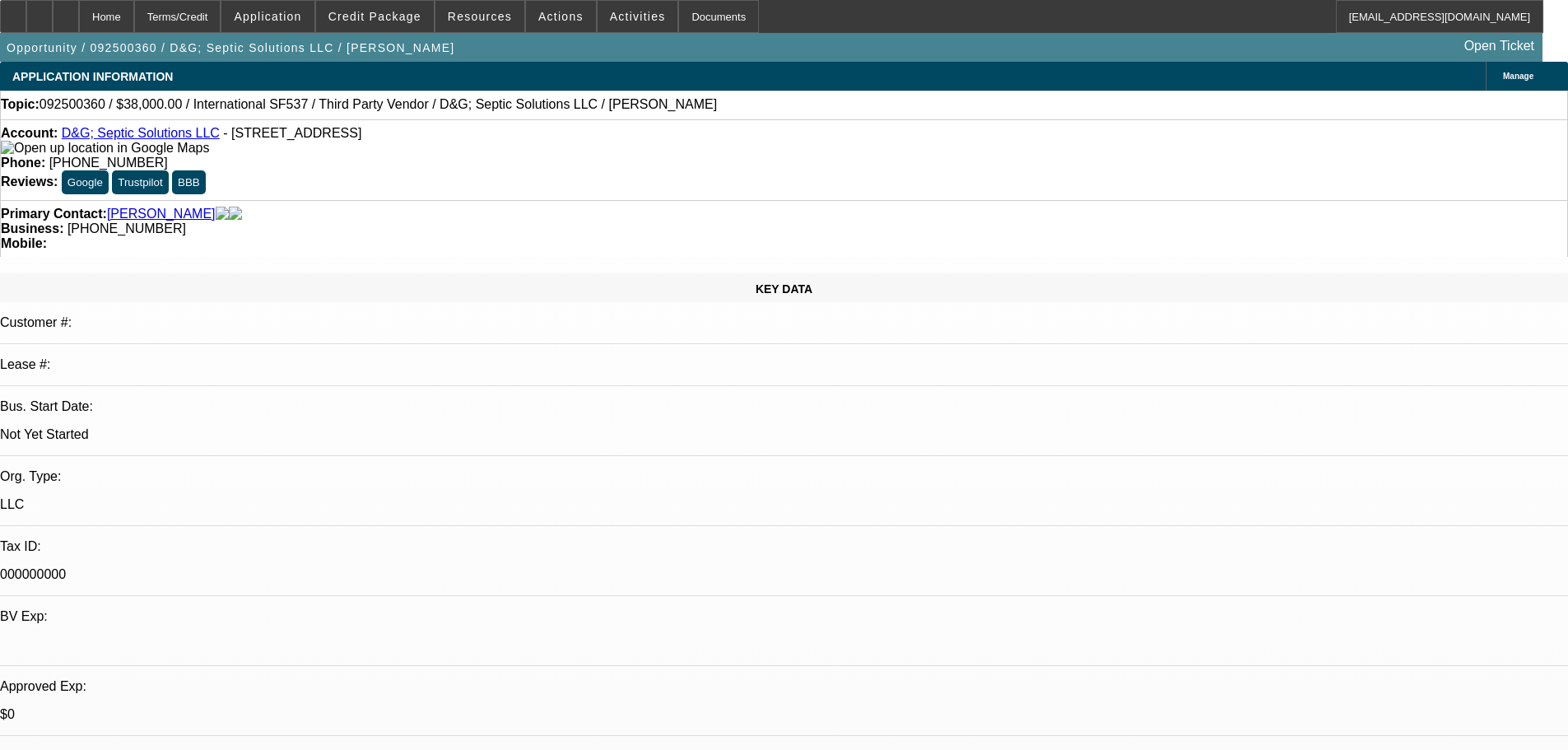
select select "0.2"
select select "2"
select select "0"
select select "6"
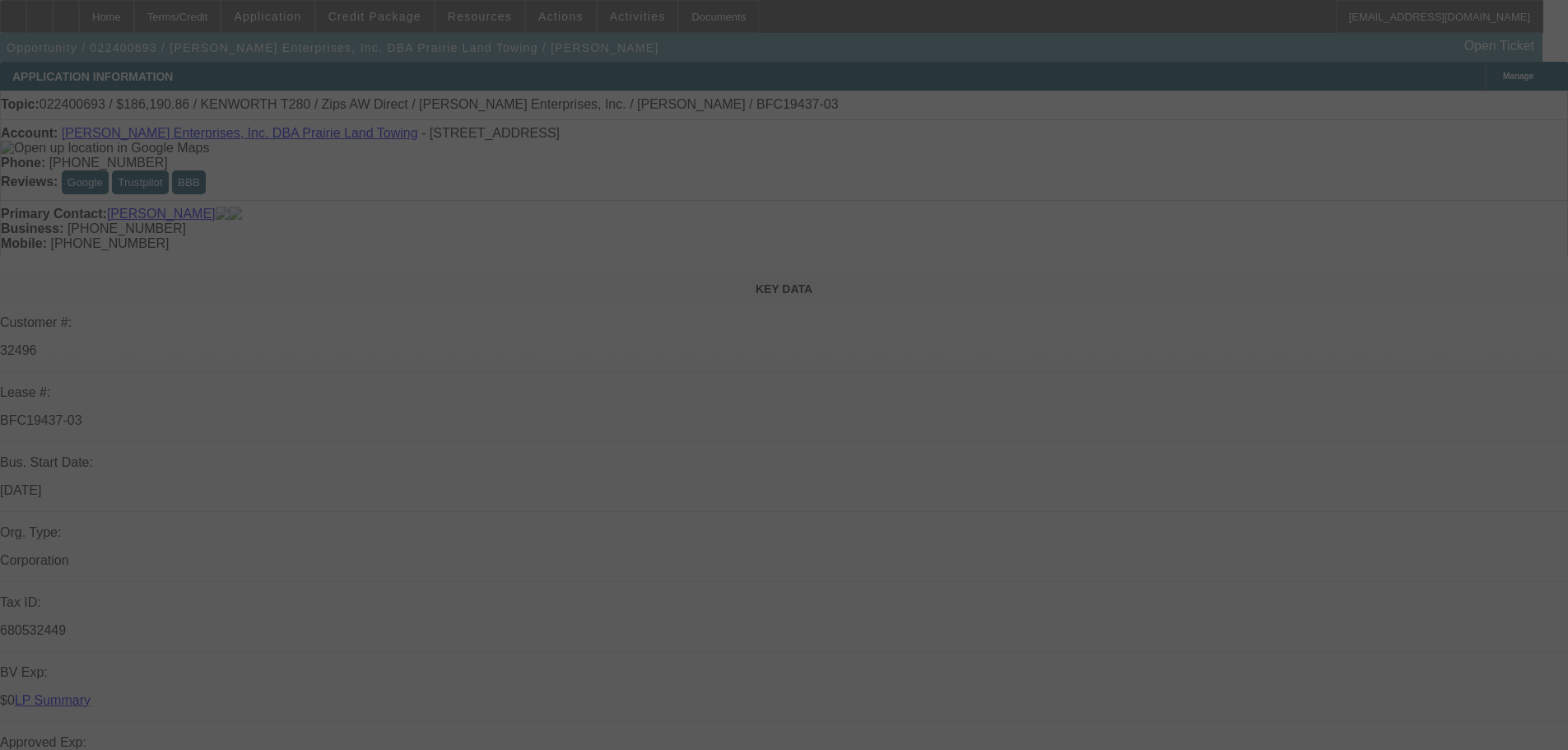
select select "0"
select select "3"
select select "0"
select select "6"
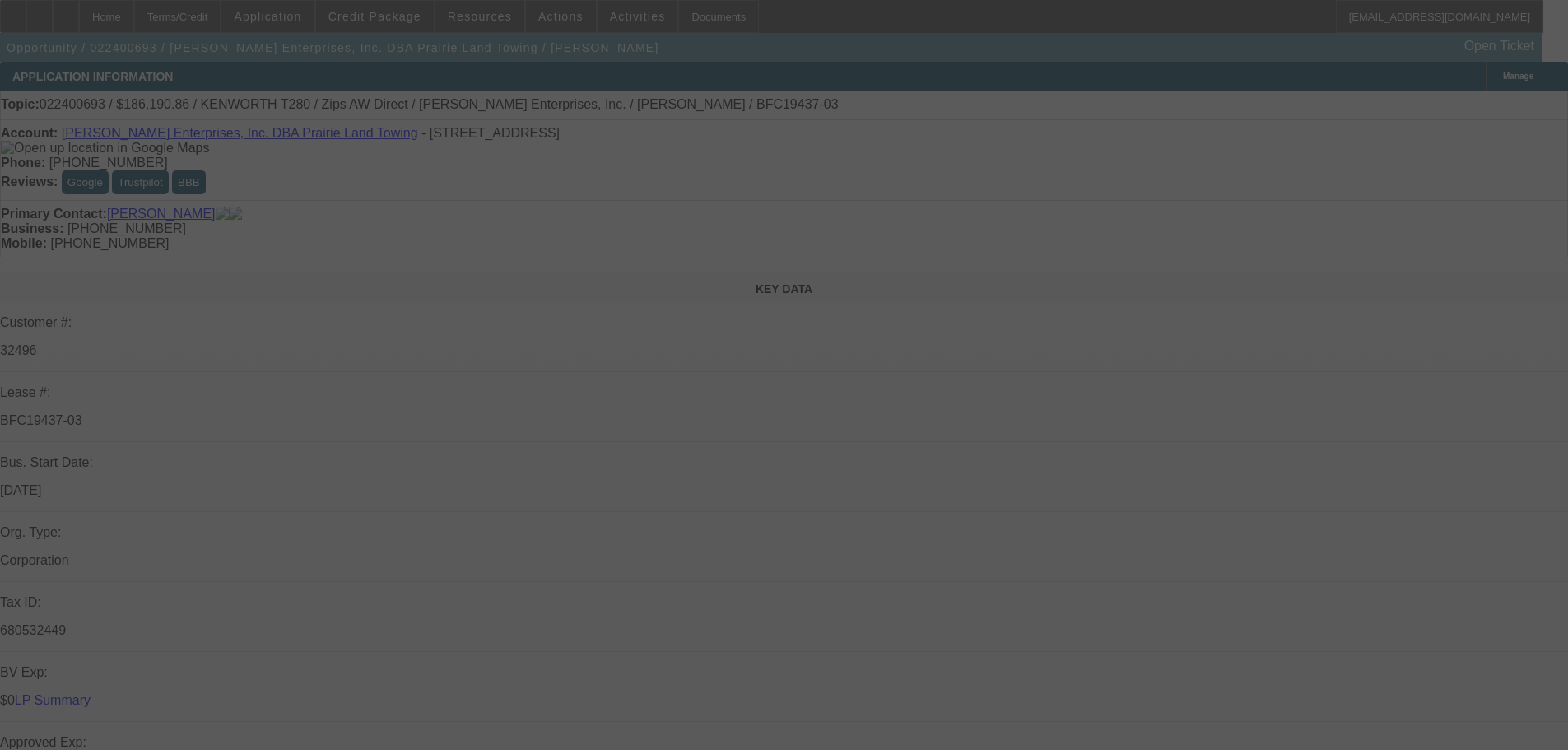
select select "0"
select select "3"
select select "0"
select select "6"
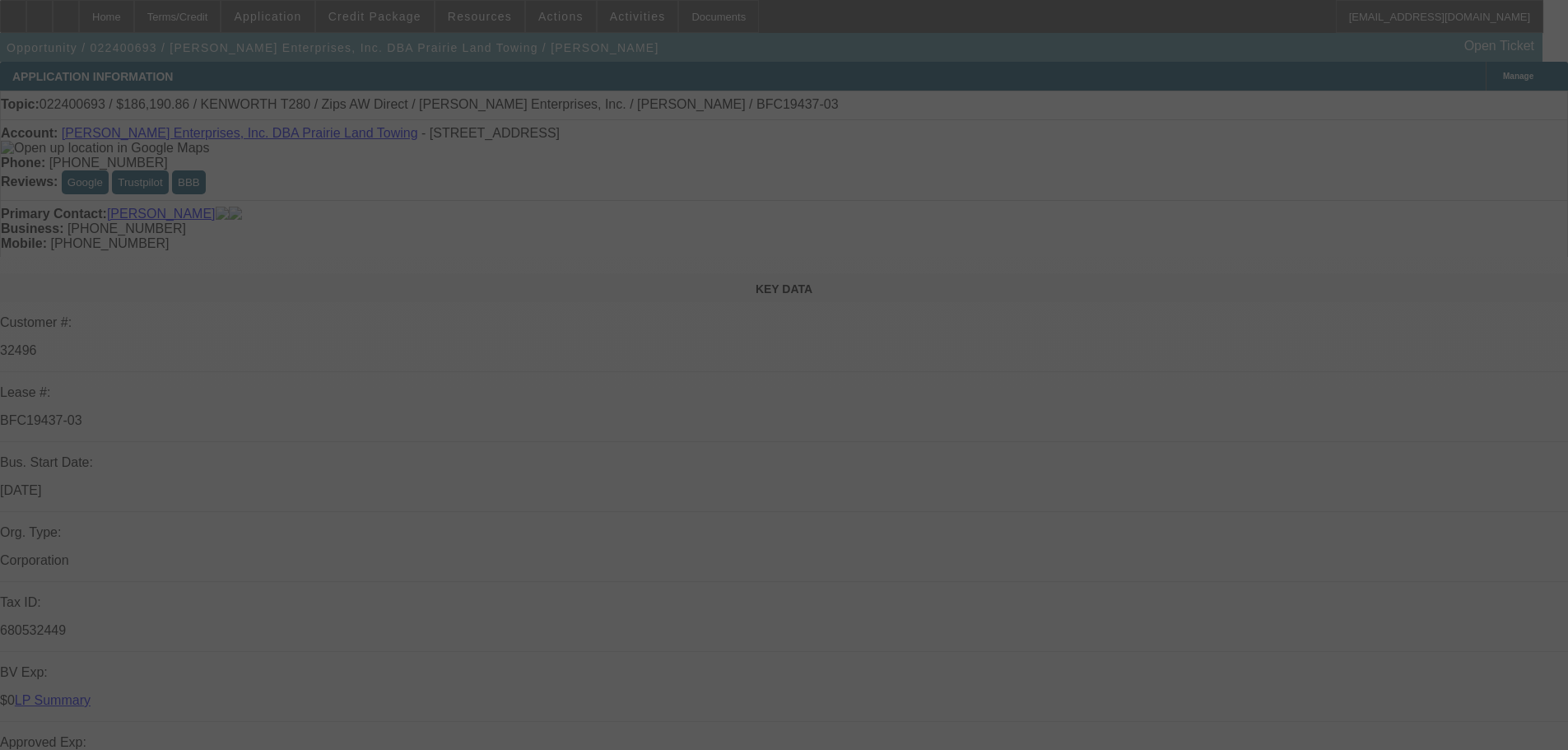
select select "0"
select select "3"
select select "0"
select select "6"
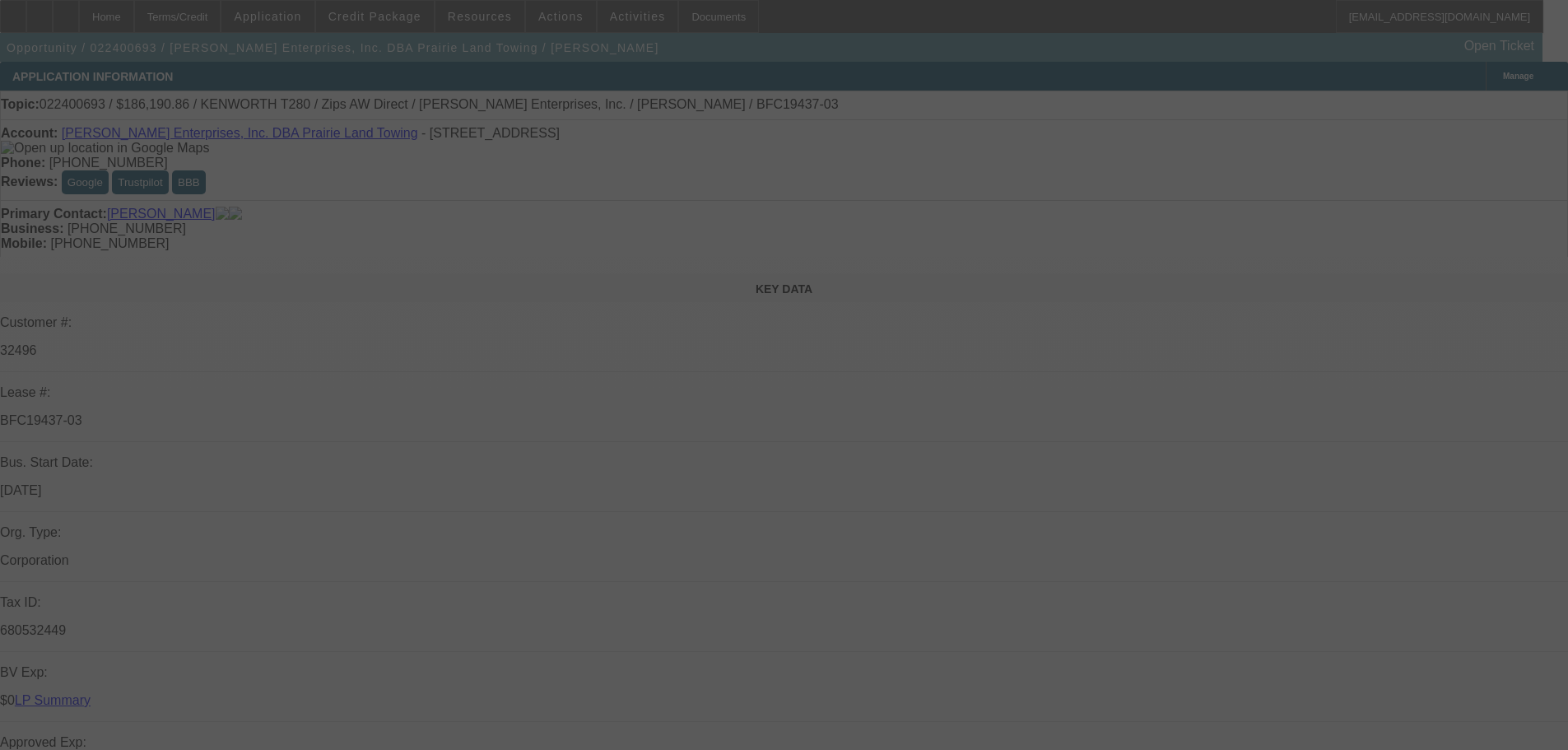
select select "0"
select select "6"
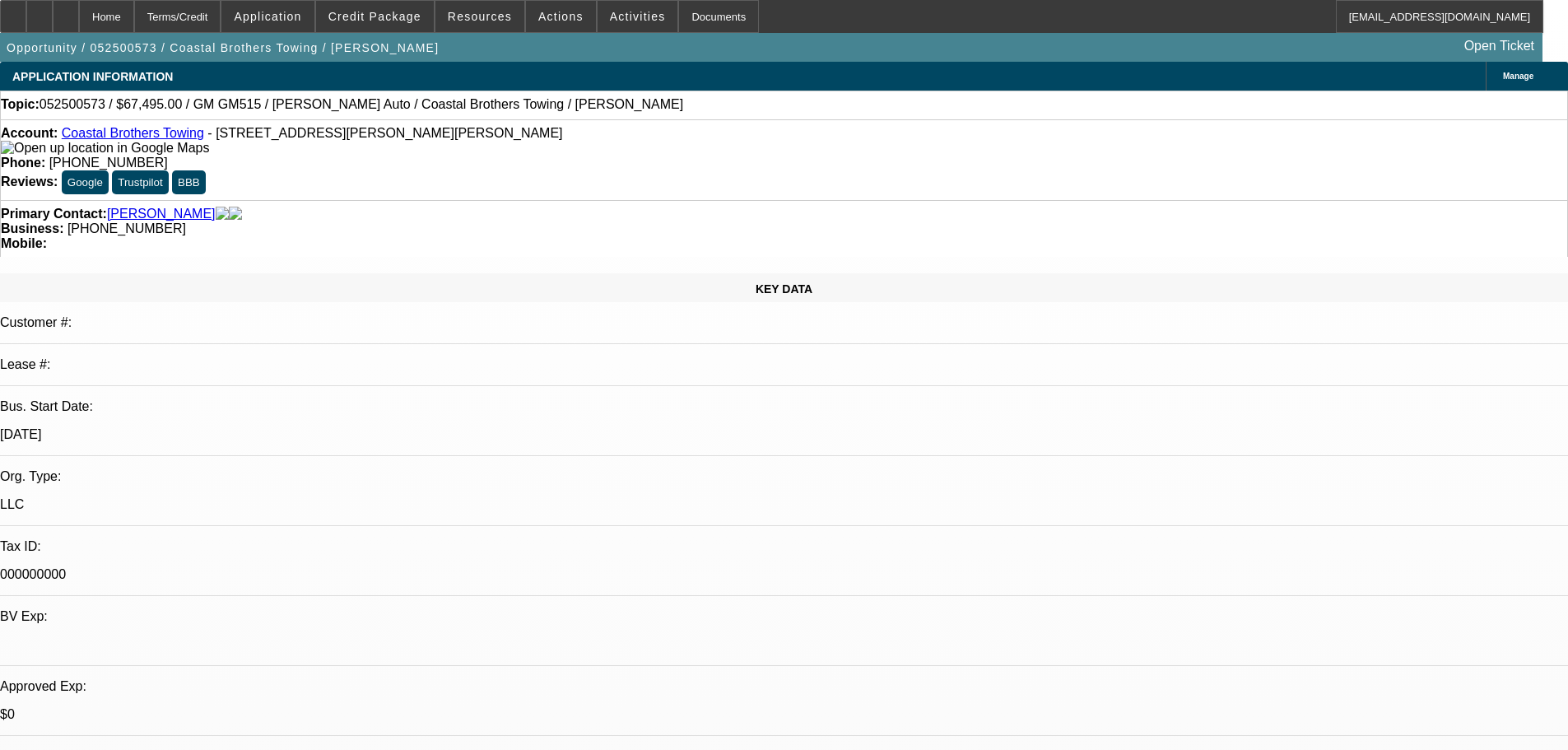
select select "0"
select select "2"
select select "0"
select select "6"
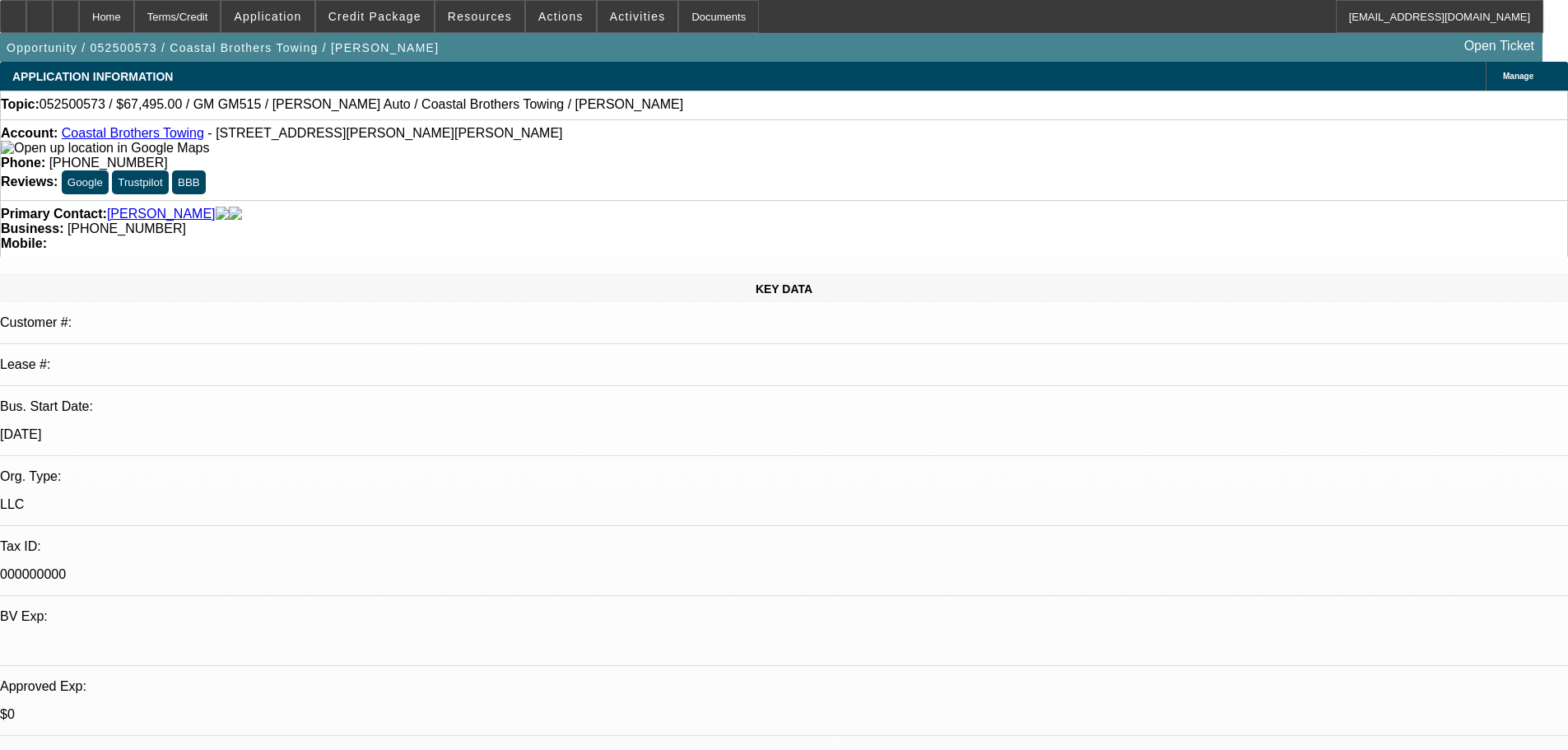
select select "0.1"
select select "2"
select select "0"
select select "6"
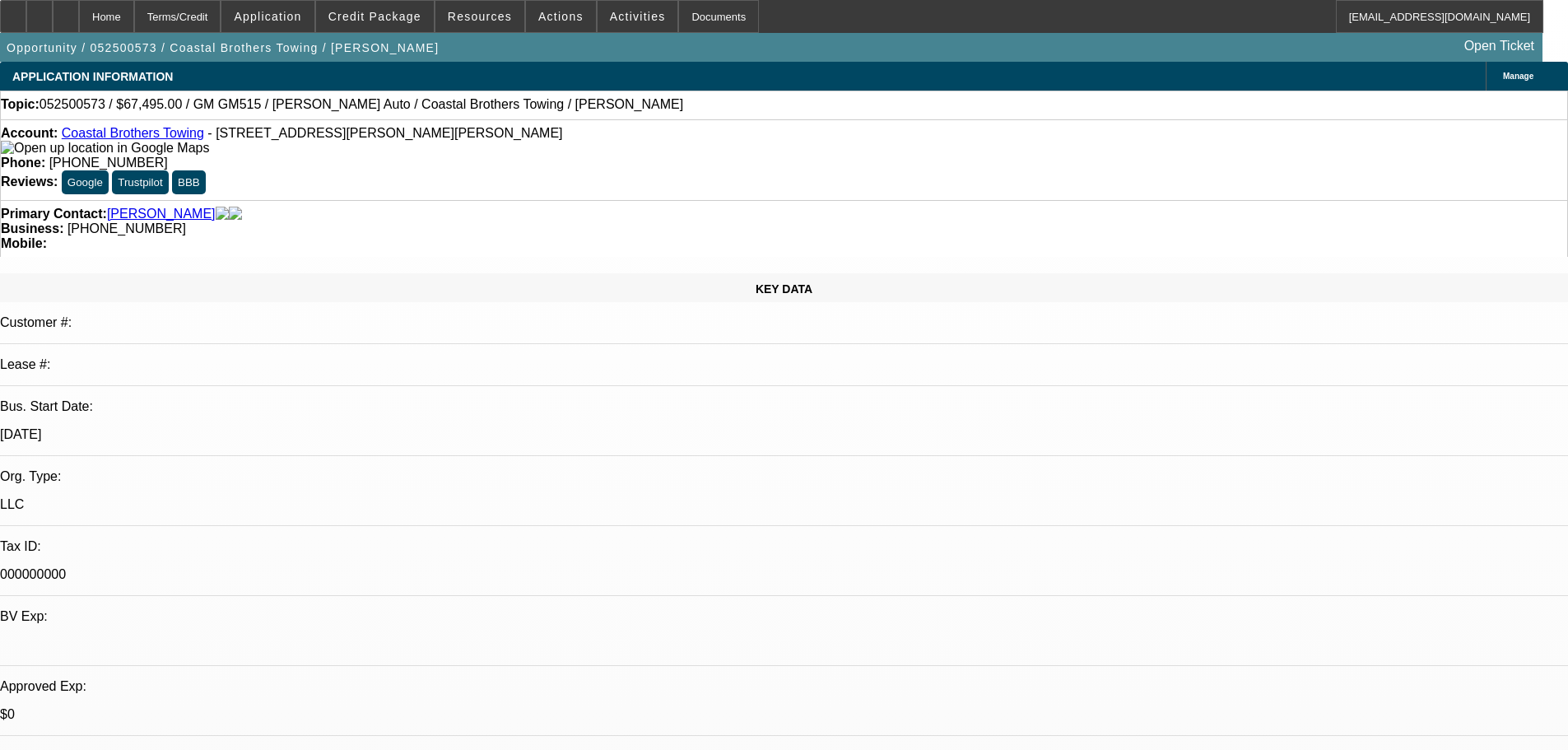
select select "0.1"
select select "2"
select select "0"
select select "6"
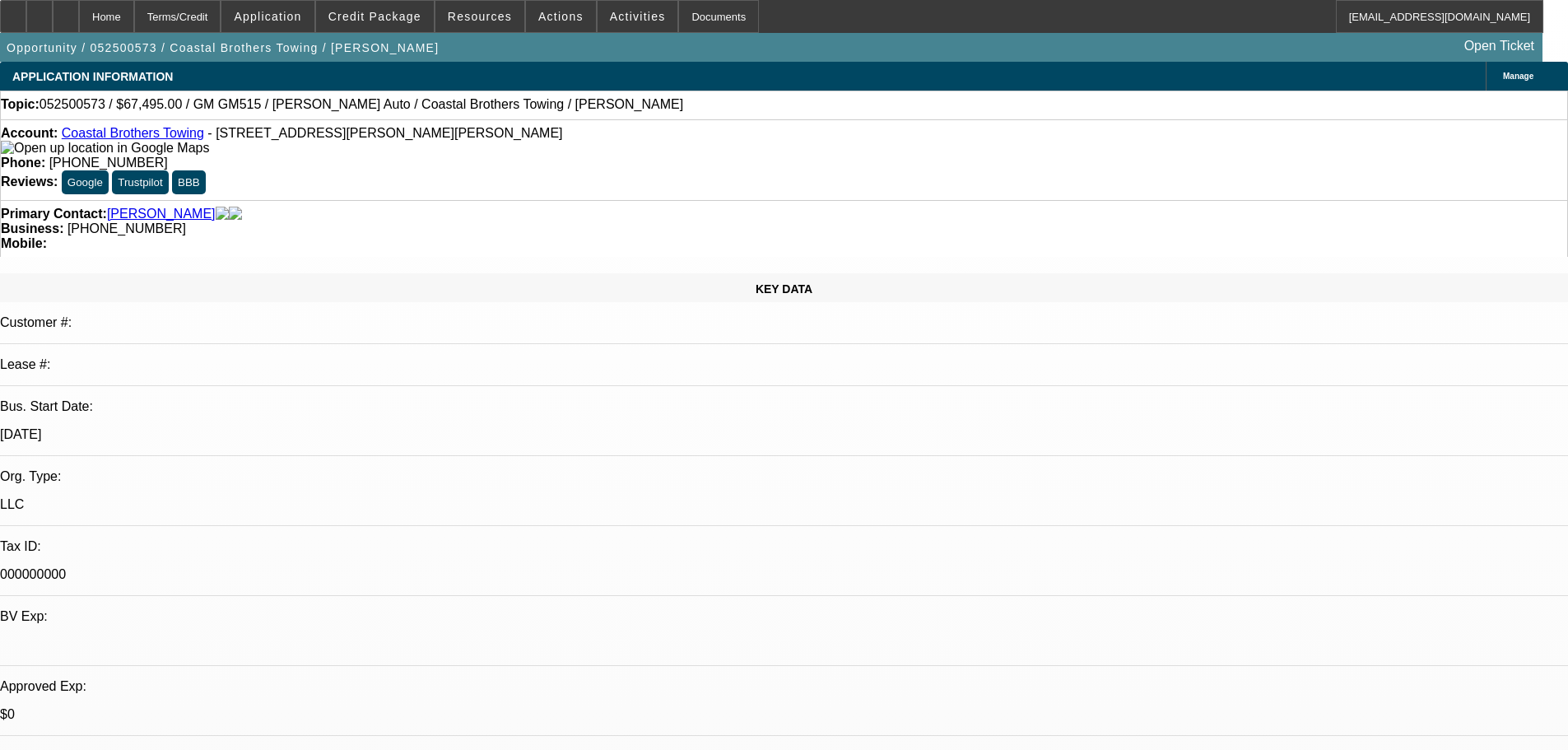
select select "0.1"
select select "2"
select select "0"
select select "6"
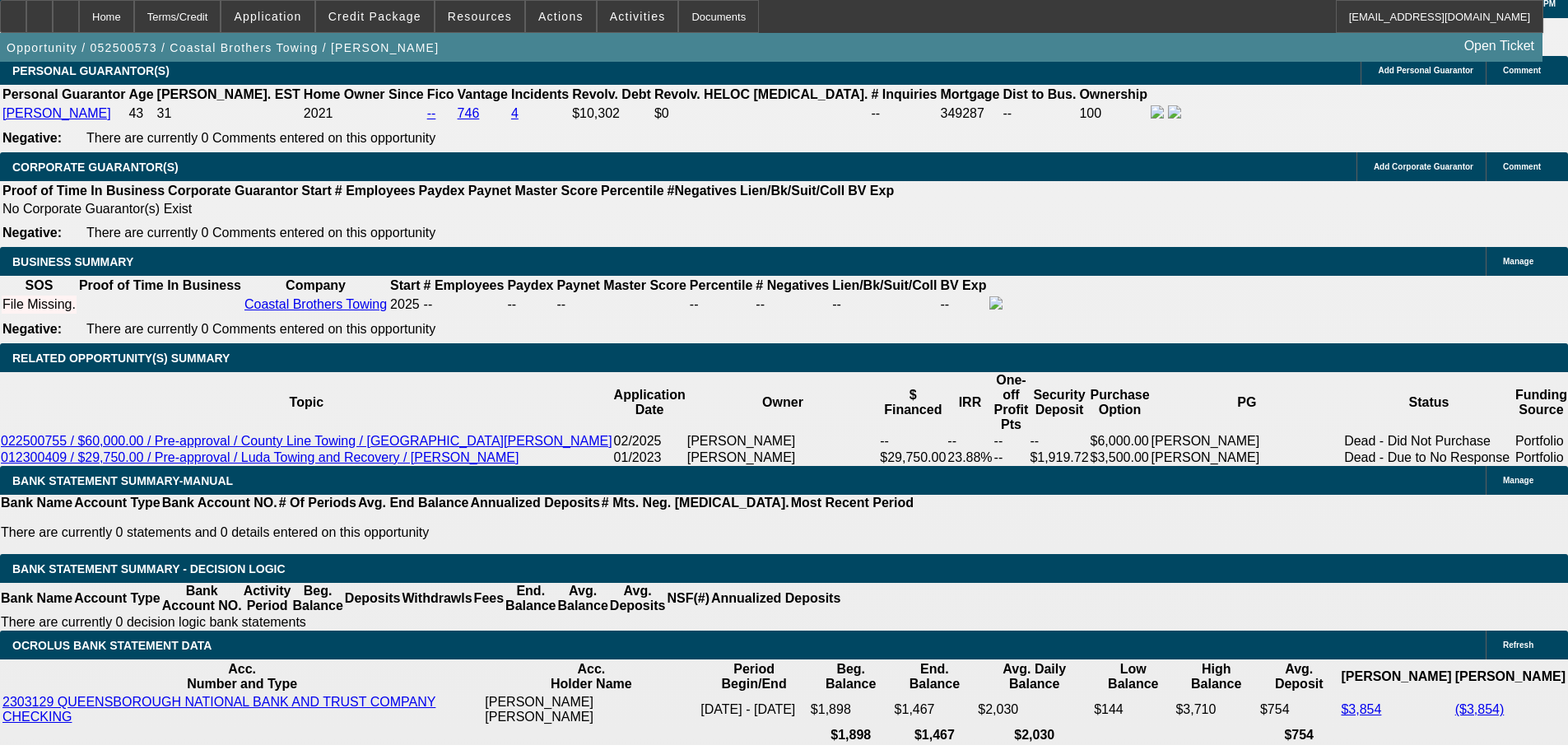
scroll to position [2469, 0]
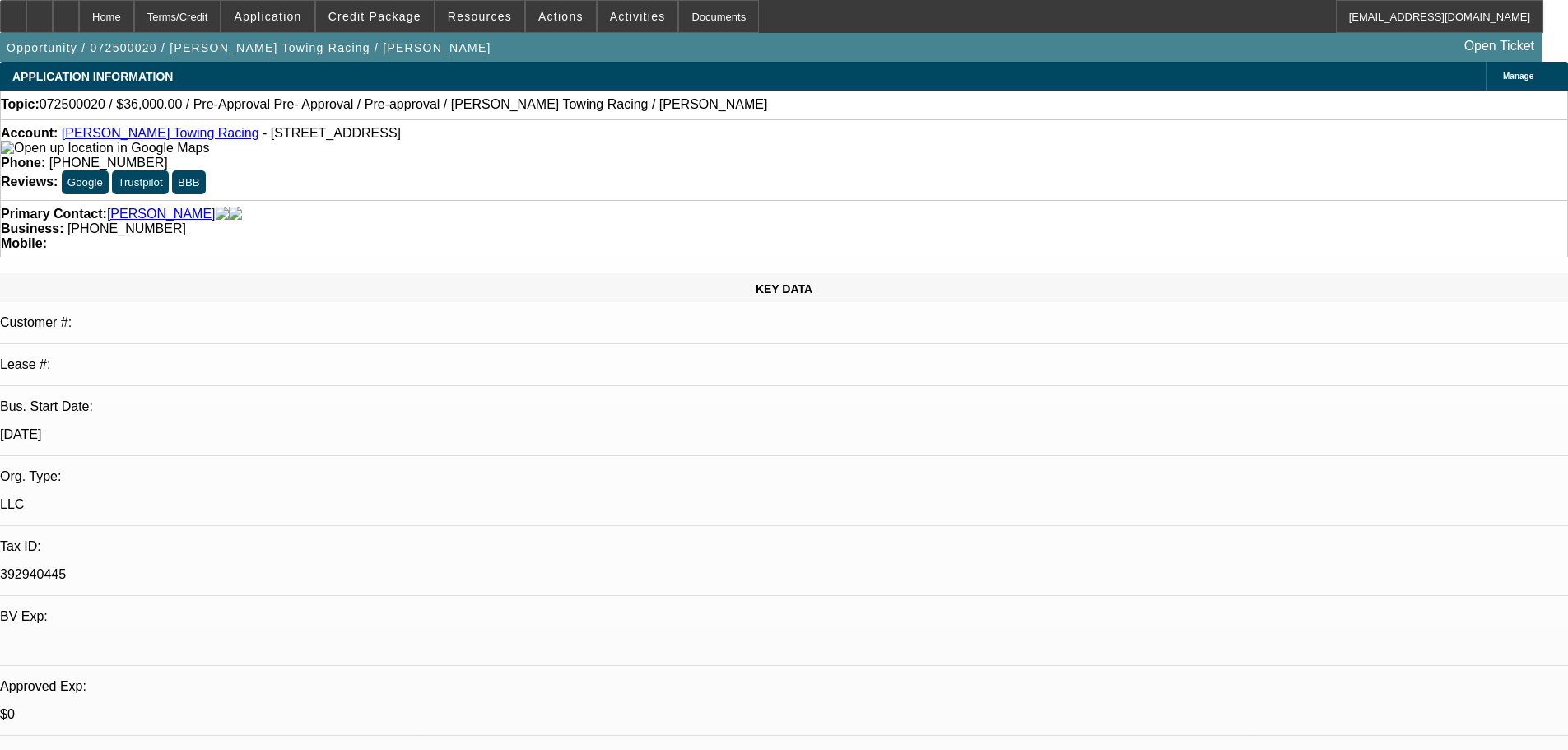
select select "0.1"
select select "2"
select select "0"
select select "0.1"
select select "2"
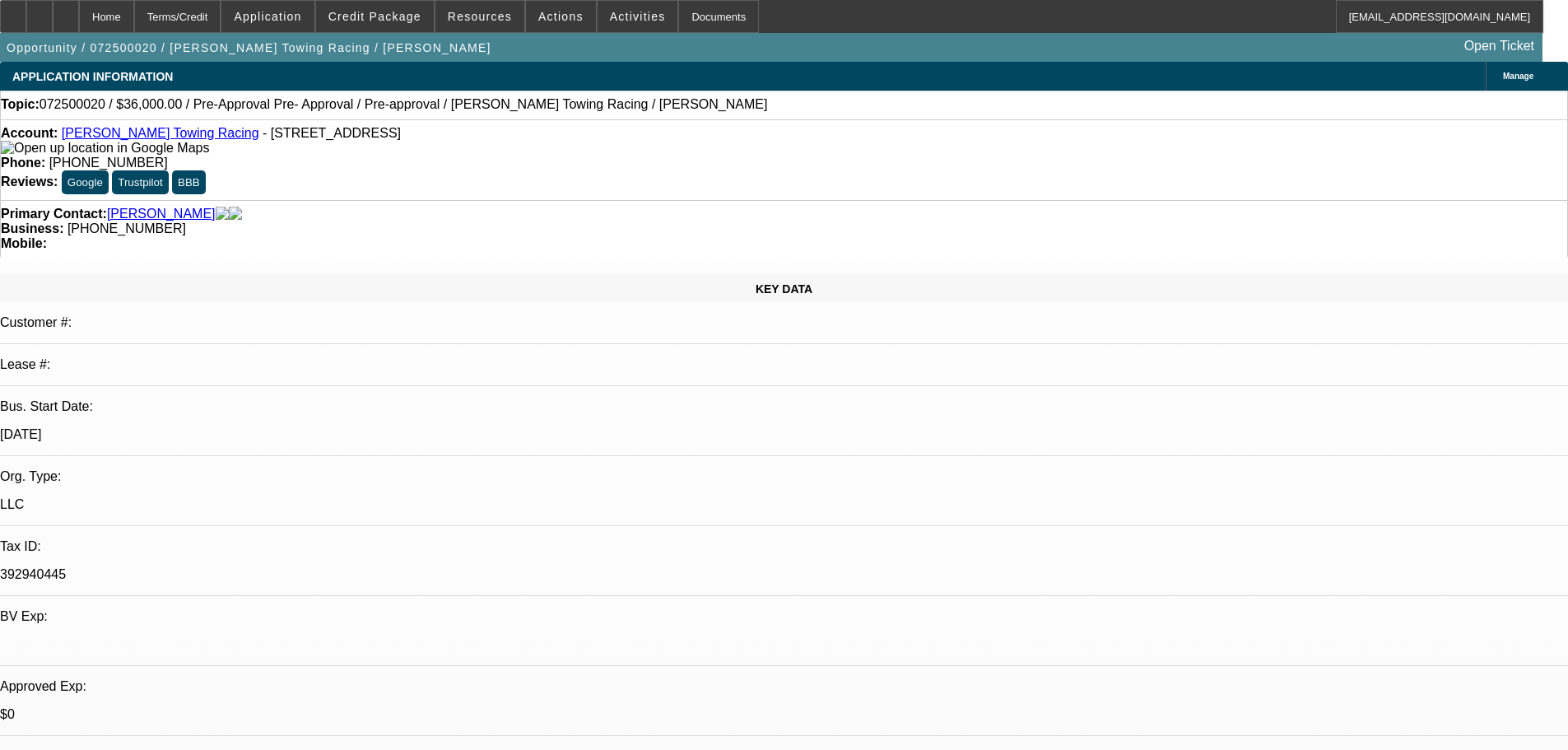
select select "0"
select select "0.1"
select select "2"
select select "0"
select select "0.1"
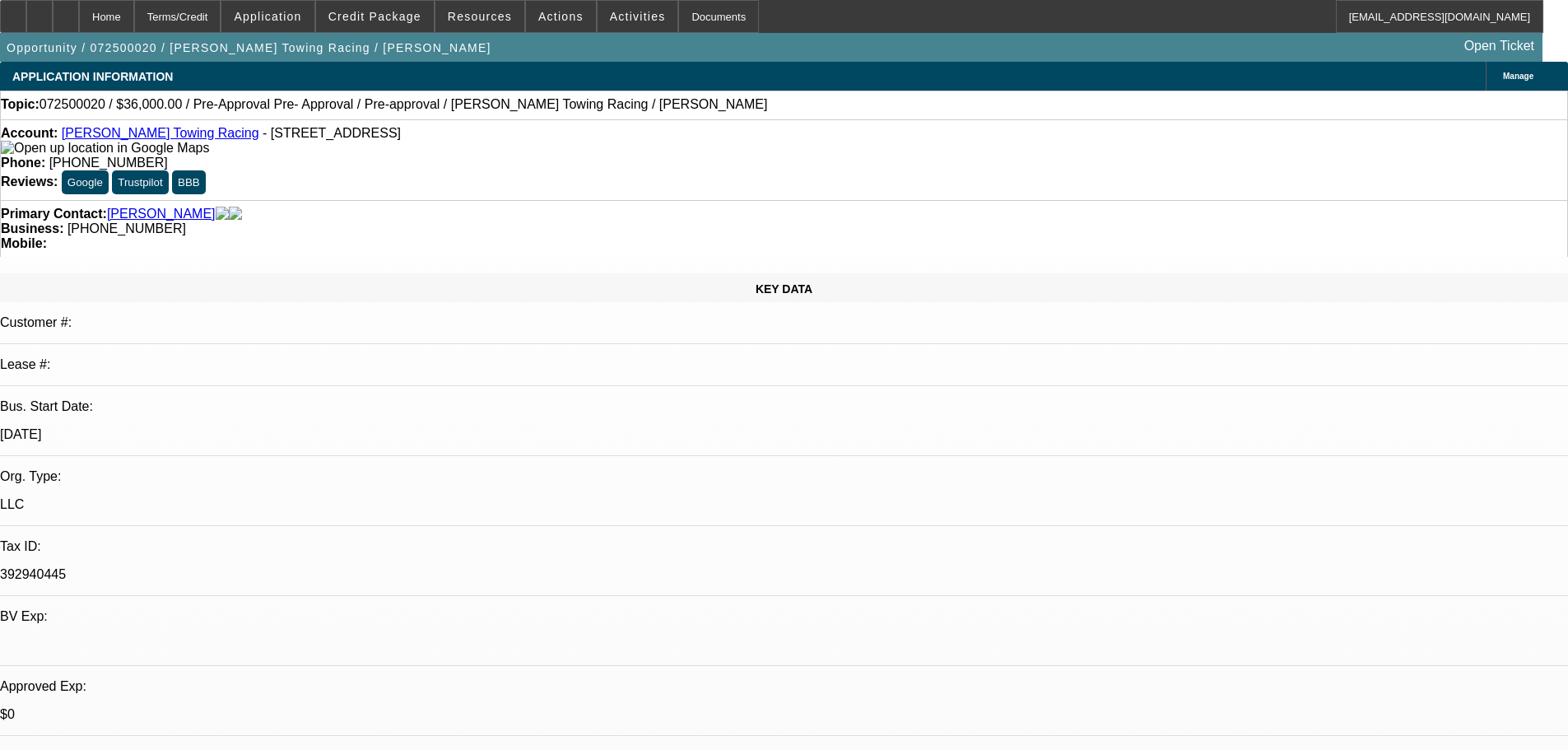
select select "2"
select select "0"
select select "1"
select select "2"
select select "6"
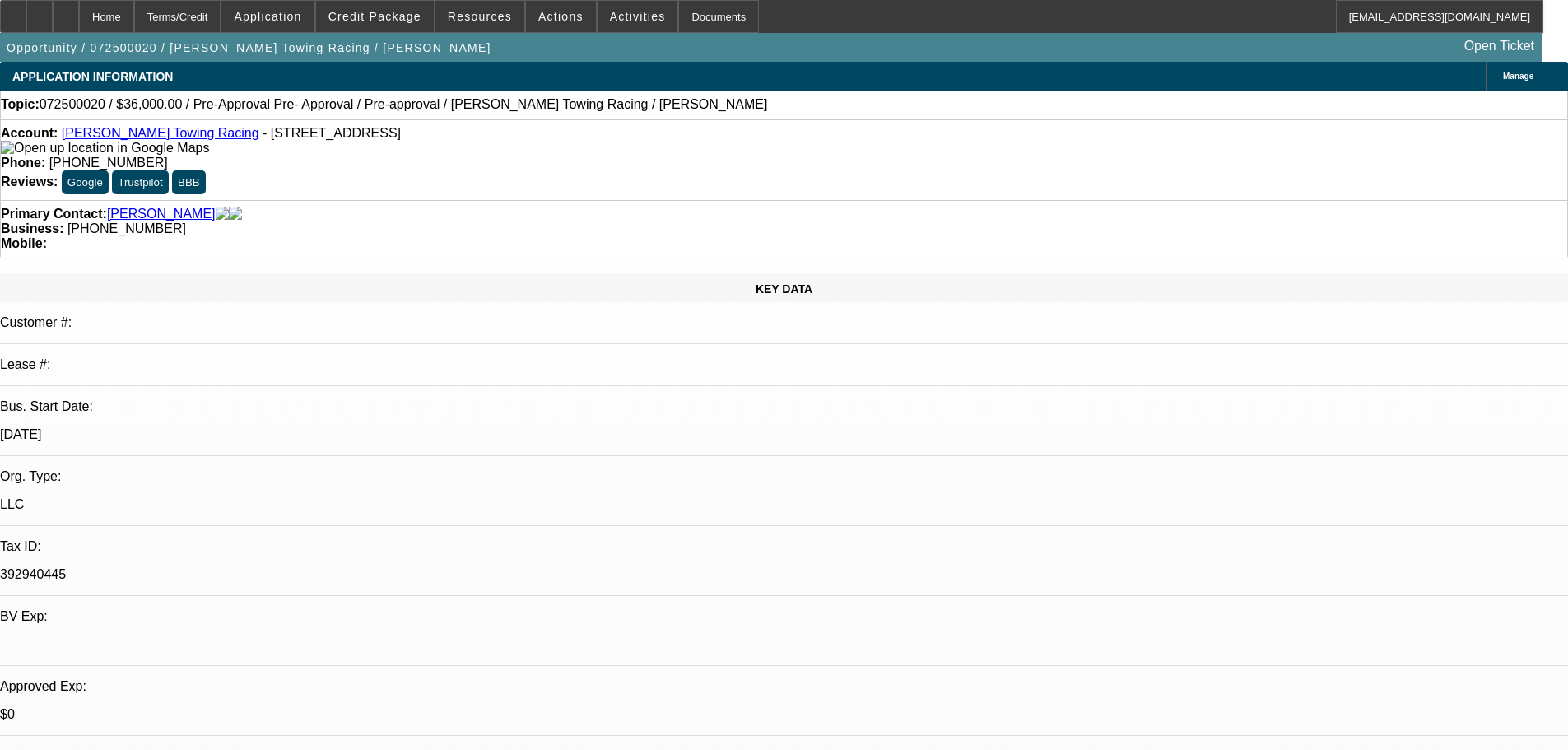
select select "1"
select select "2"
select select "6"
select select "1"
select select "2"
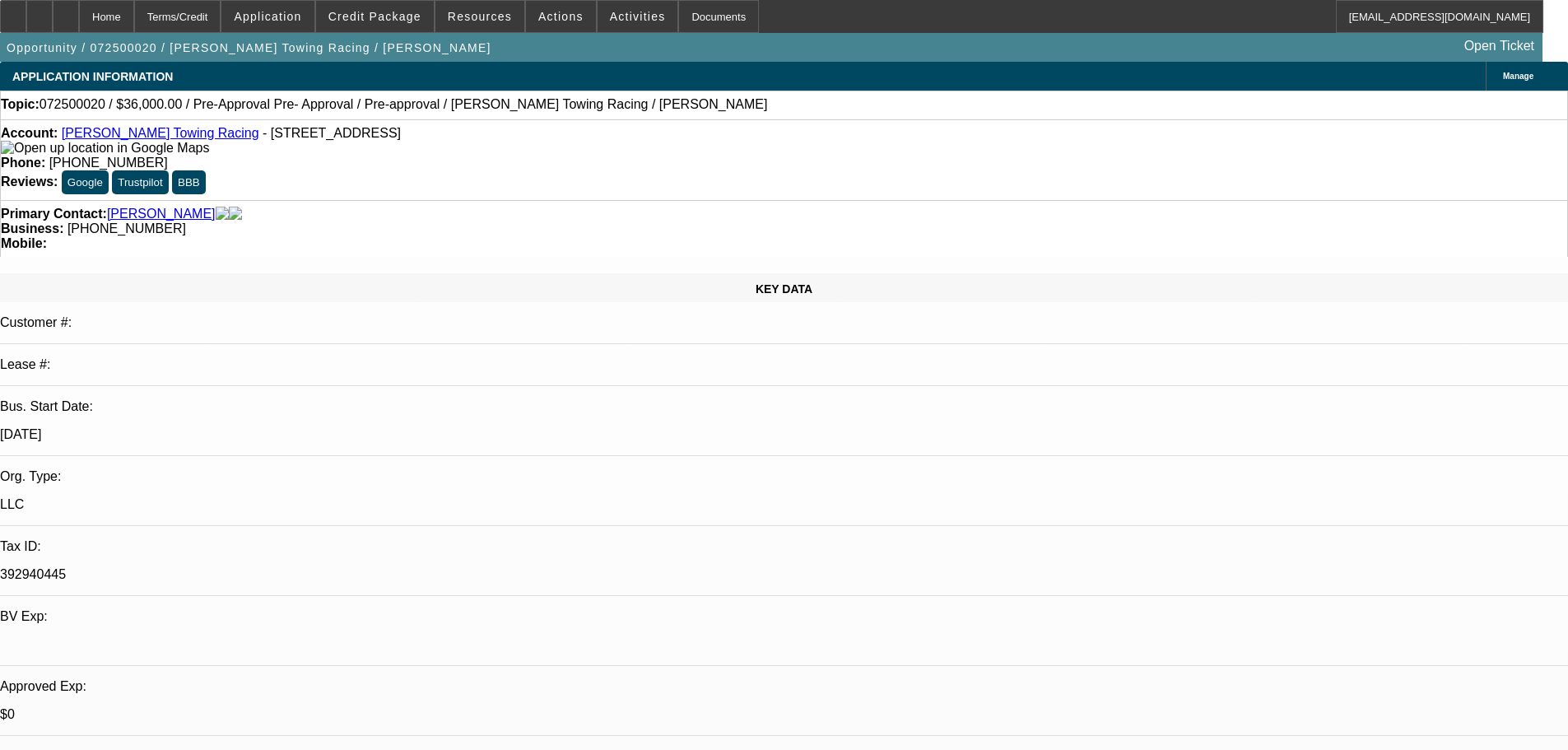
select select "6"
select select "1"
select select "2"
select select "6"
click at [800, 48] on div "Opportunity / 072500020 / [PERSON_NAME] Towing Racing / [PERSON_NAME] Open Tick…" at bounding box center [771, 46] width 1542 height 28
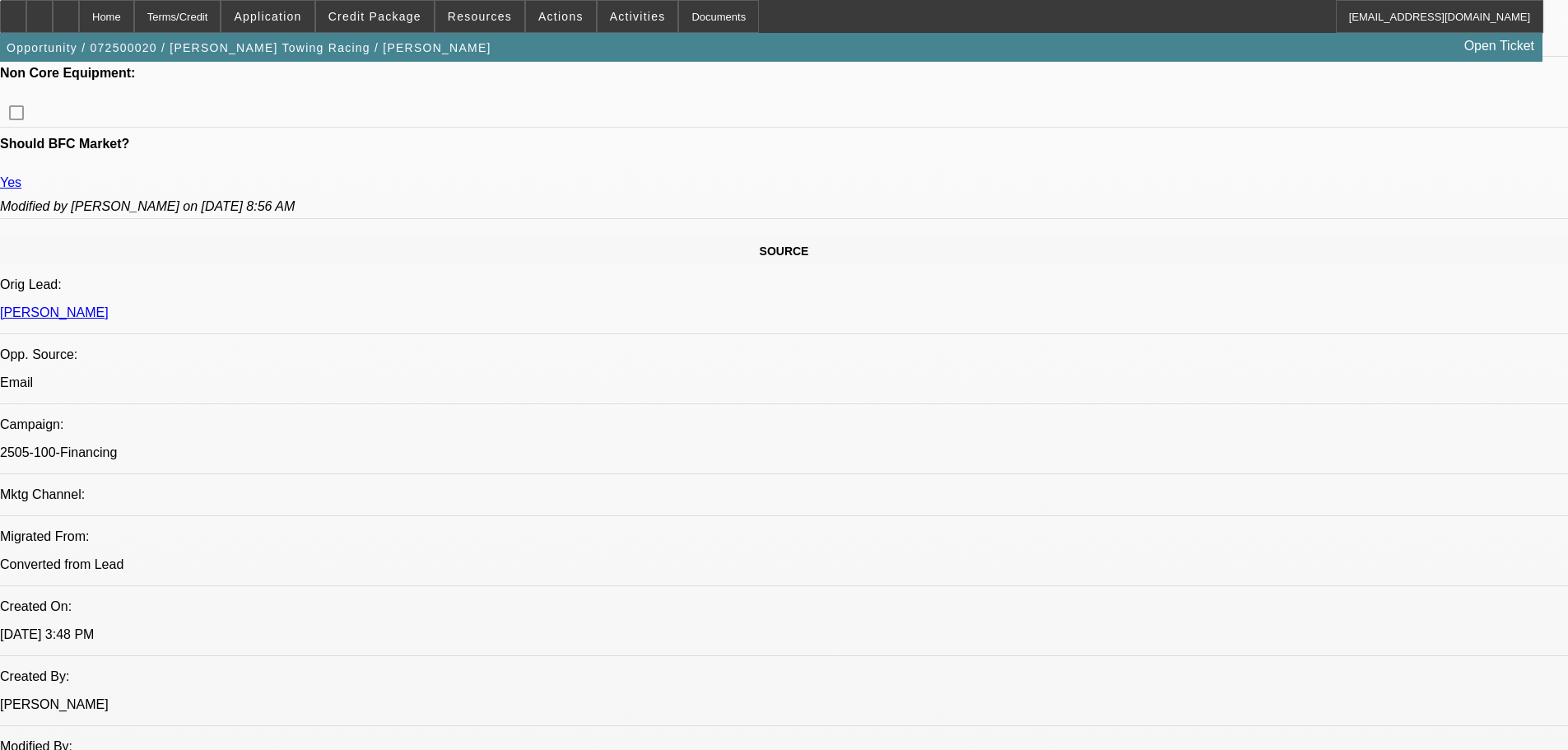
scroll to position [823, 0]
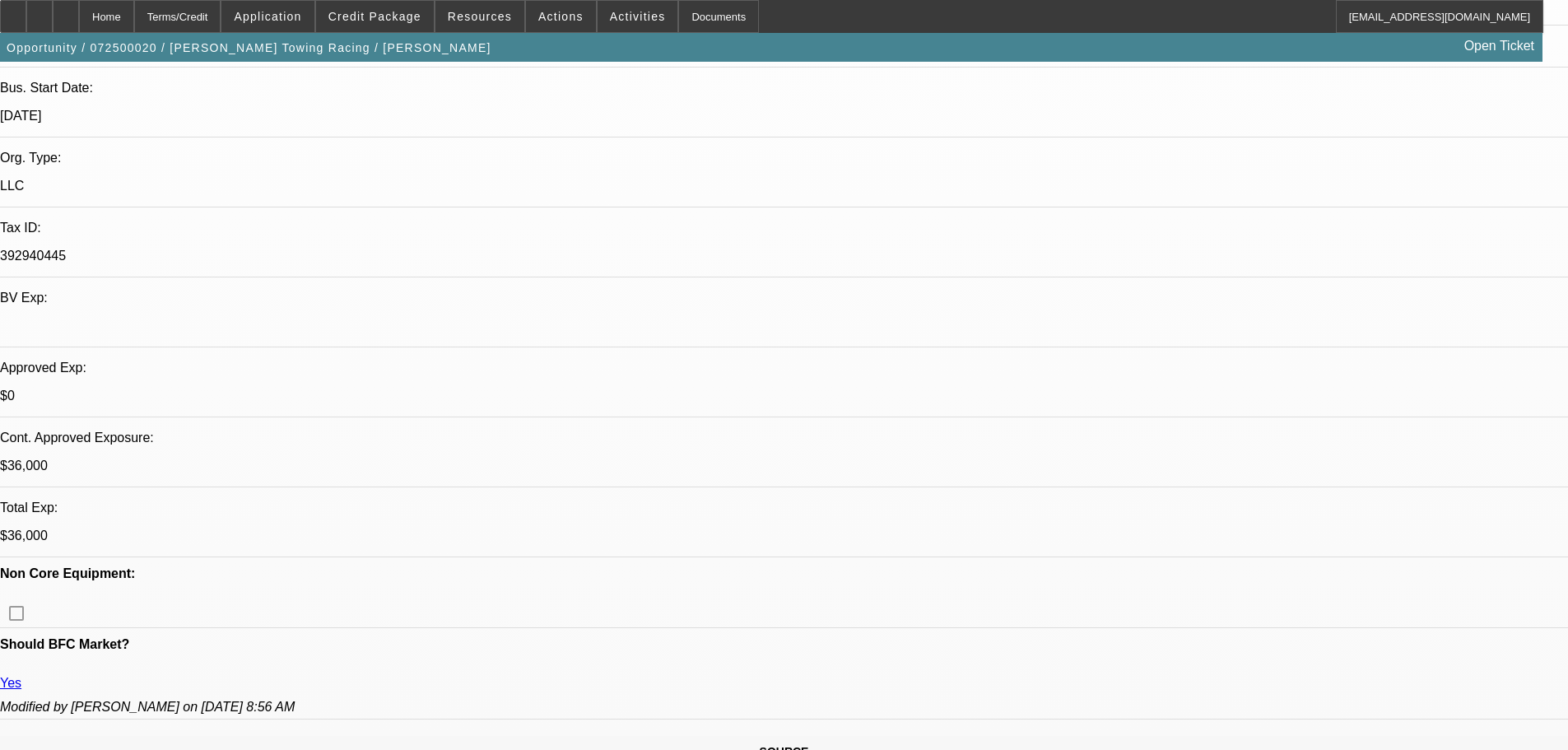
scroll to position [164, 0]
